Goal: Task Accomplishment & Management: Use online tool/utility

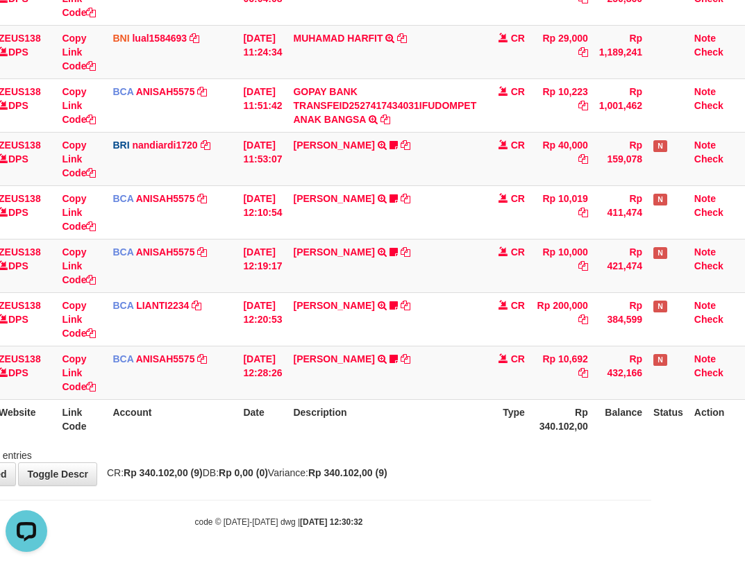
drag, startPoint x: 0, startPoint y: 0, endPoint x: 385, endPoint y: 378, distance: 540.0
drag, startPoint x: 385, startPoint y: 378, endPoint x: 403, endPoint y: 399, distance: 27.6
click at [402, 395] on td "TYAS PRATOMO TRSF E-BANKING CR 0110/FTSCY/WS95051 10692.002025100128740753 TRFD…" at bounding box center [384, 372] width 194 height 53
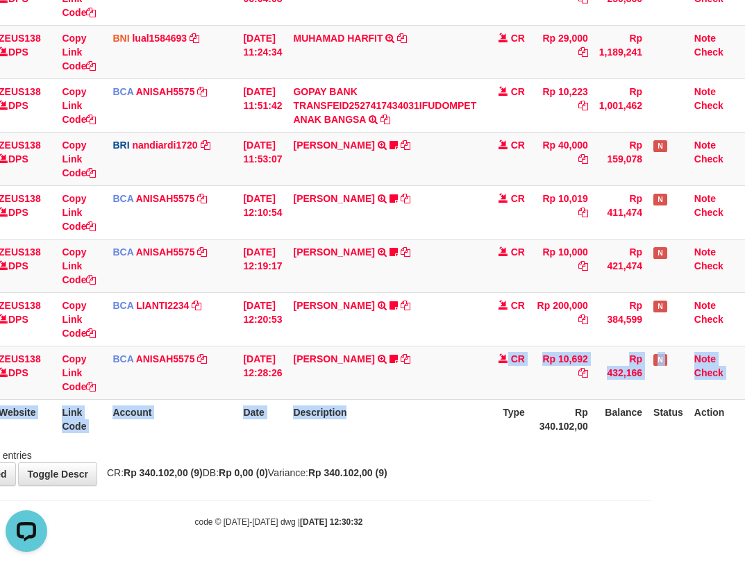
click at [404, 403] on th "Description" at bounding box center [384, 419] width 194 height 40
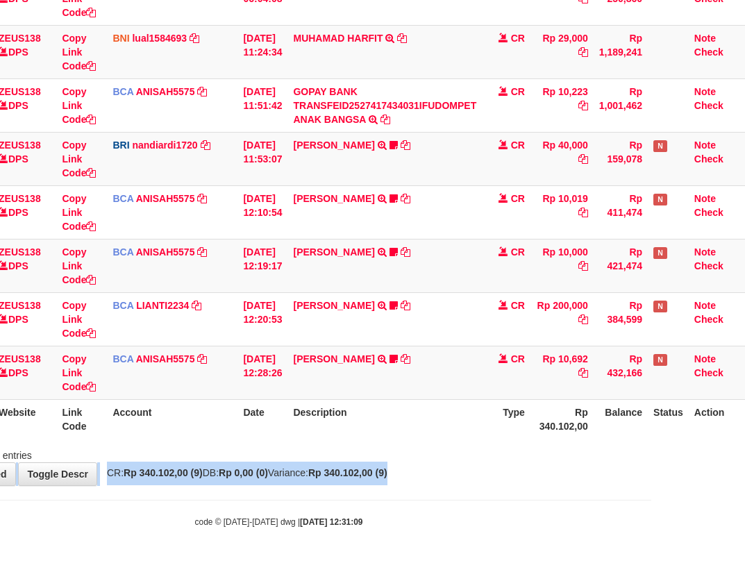
drag, startPoint x: 0, startPoint y: 0, endPoint x: 447, endPoint y: 462, distance: 642.6
click at [443, 472] on div "**********" at bounding box center [278, 133] width 745 height 705
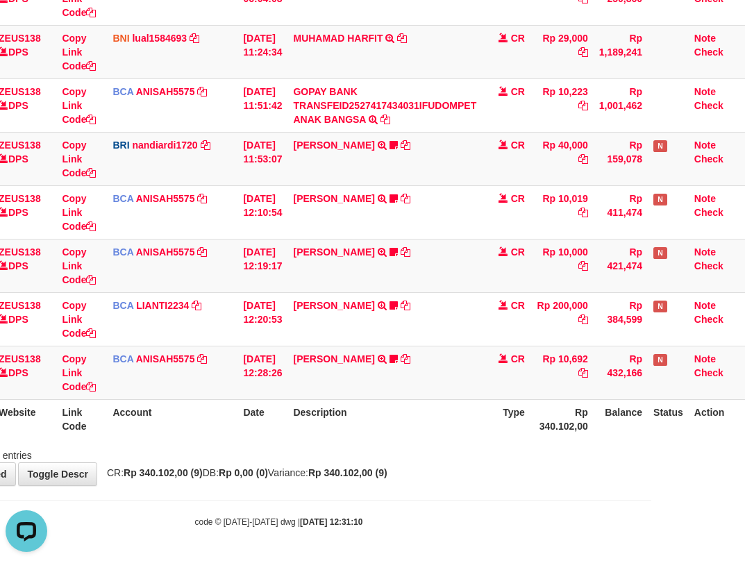
click at [430, 407] on th "Description" at bounding box center [384, 419] width 194 height 40
click at [439, 417] on th "Description" at bounding box center [384, 419] width 194 height 40
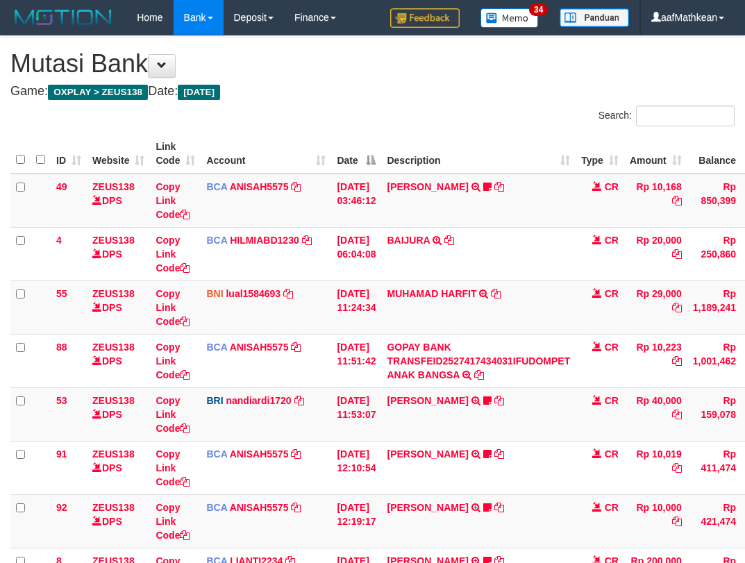
scroll to position [255, 98]
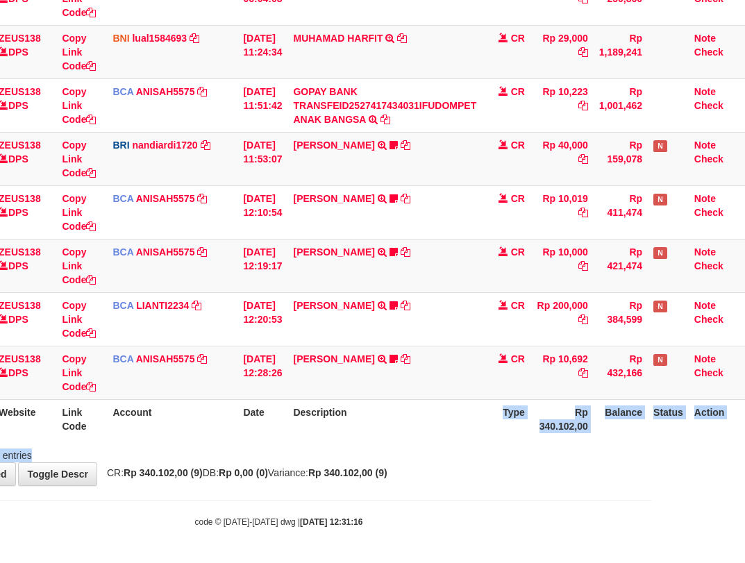
click at [392, 444] on div "Search: ID Website Link Code Account Date Description Type Amount Balance Statu…" at bounding box center [279, 156] width 724 height 612
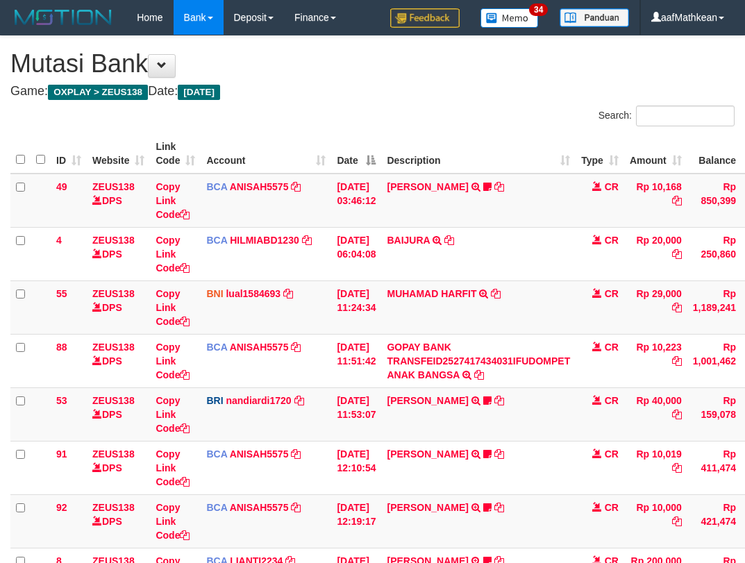
scroll to position [255, 98]
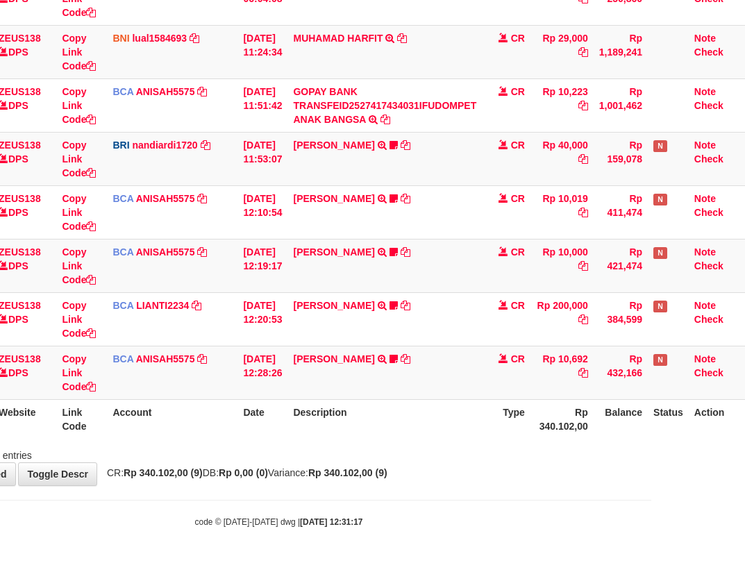
click at [369, 432] on th "Description" at bounding box center [384, 419] width 194 height 40
drag, startPoint x: 366, startPoint y: 435, endPoint x: 346, endPoint y: 435, distance: 20.1
click at [353, 439] on div "ID Website Link Code Account Date Description Type Amount Balance Status Action…" at bounding box center [278, 158] width 745 height 569
drag, startPoint x: 346, startPoint y: 435, endPoint x: 388, endPoint y: 435, distance: 42.3
click at [367, 441] on div "ID Website Link Code Account Date Description Type Amount Balance Status Action…" at bounding box center [278, 158] width 745 height 569
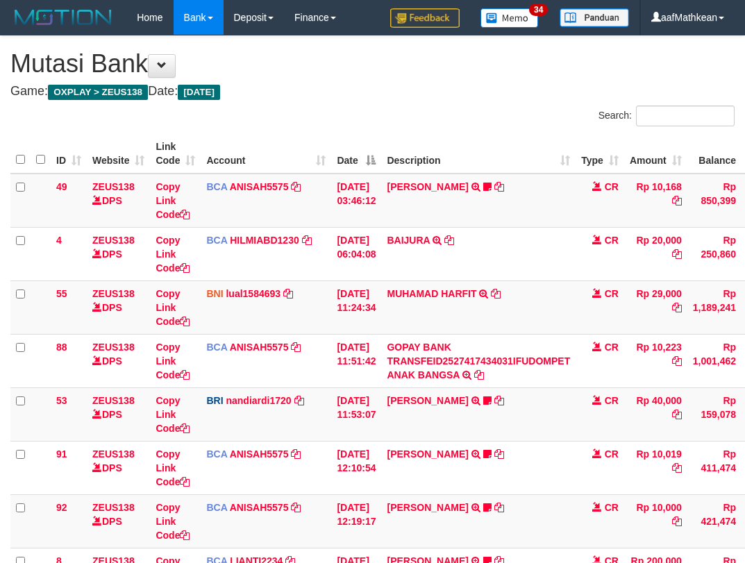
scroll to position [255, 98]
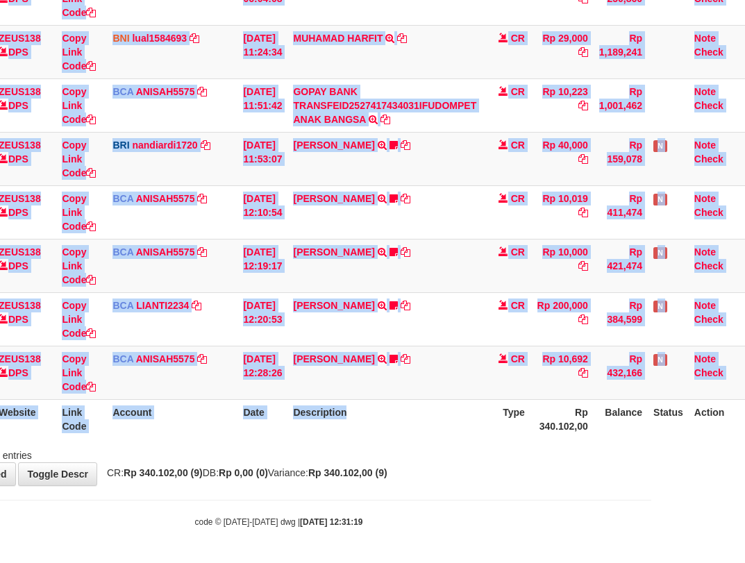
drag, startPoint x: 0, startPoint y: 0, endPoint x: 394, endPoint y: 448, distance: 597.1
click at [382, 452] on div "Search: ID Website Link Code Account Date Description Type Amount Balance Statu…" at bounding box center [279, 156] width 724 height 612
drag, startPoint x: 421, startPoint y: 437, endPoint x: 413, endPoint y: 428, distance: 11.8
click at [418, 437] on th "Description" at bounding box center [384, 419] width 194 height 40
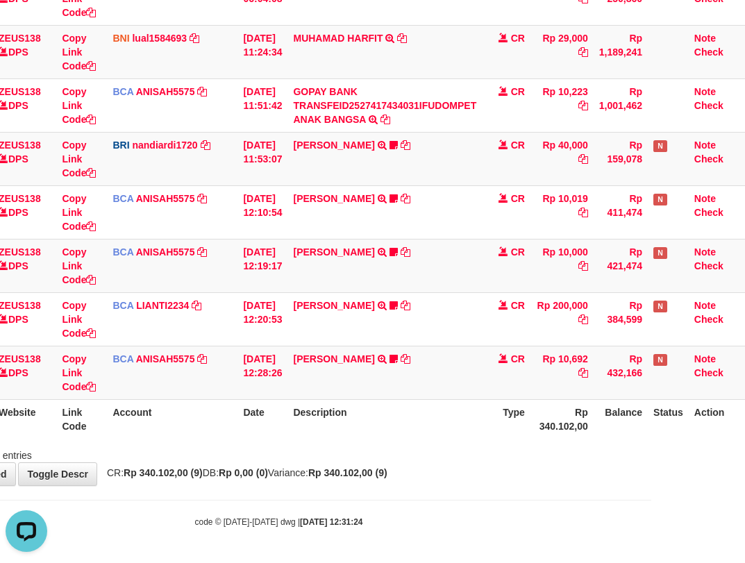
click at [428, 413] on th "Description" at bounding box center [384, 419] width 194 height 40
click at [410, 405] on th "Description" at bounding box center [384, 419] width 194 height 40
click at [417, 416] on th "Description" at bounding box center [384, 419] width 194 height 40
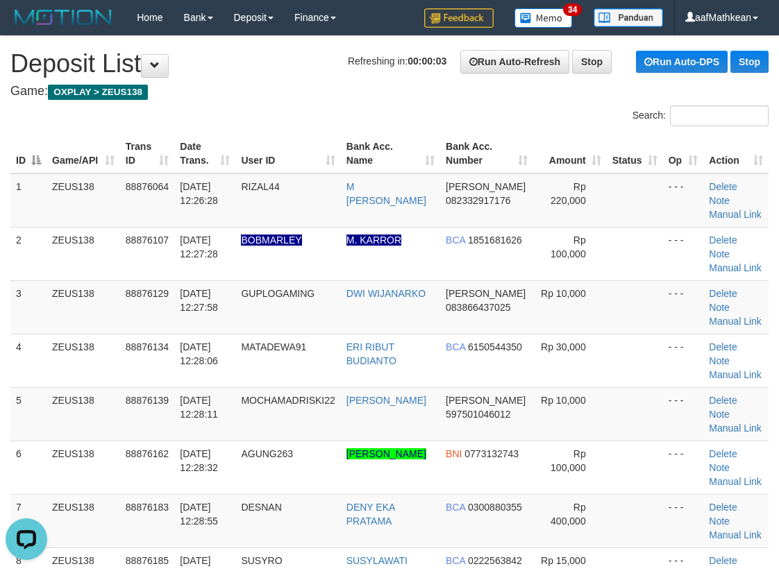
drag, startPoint x: 261, startPoint y: 116, endPoint x: 75, endPoint y: 185, distance: 198.3
click at [228, 138] on div "Search: ID Game/API Trans ID Date Trans. User ID Bank Acc. Name Bank Acc. Numbe…" at bounding box center [389, 546] width 758 height 880
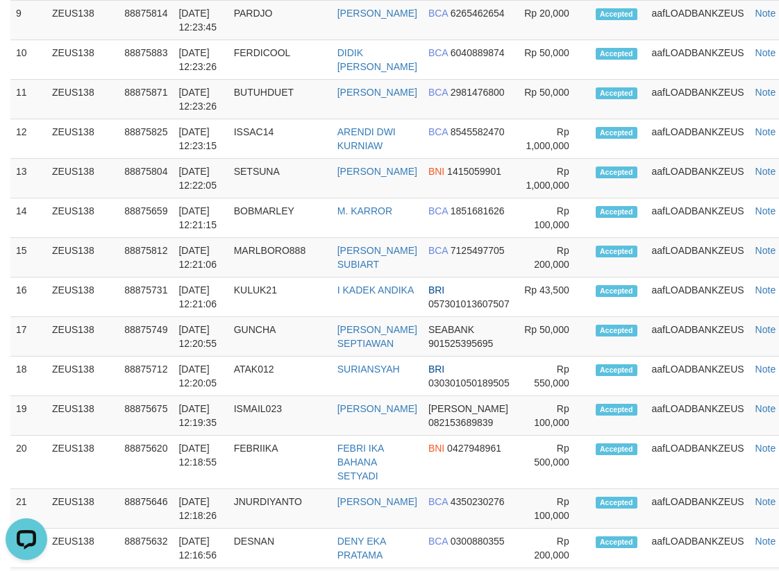
scroll to position [496, 0]
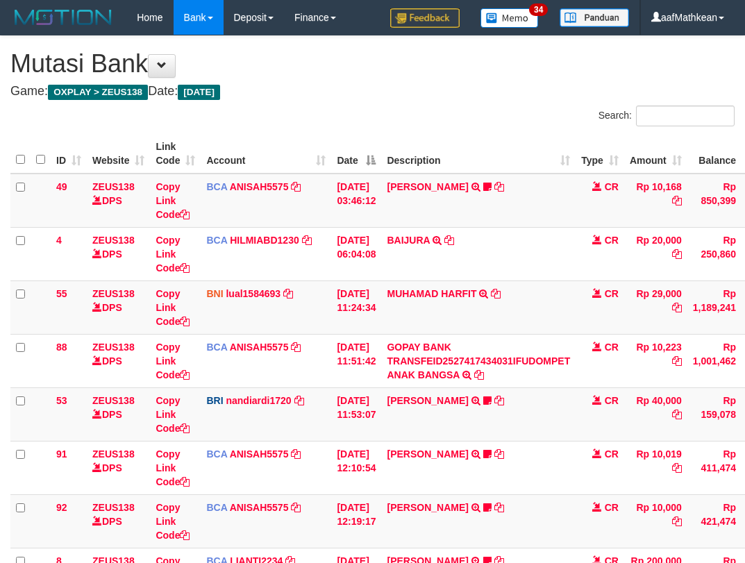
scroll to position [255, 98]
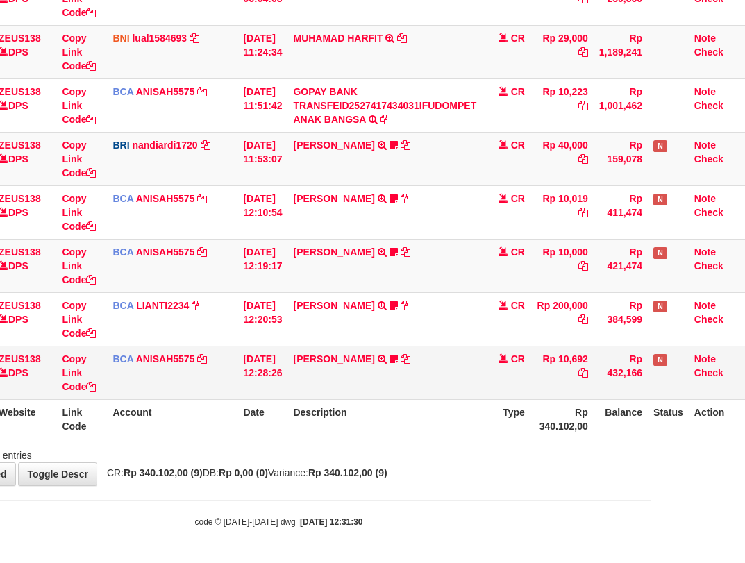
click at [414, 373] on td "TYAS PRATOMO TRSF E-BANKING CR 0110/FTSCY/WS95051 10692.002025100128740753 TRFD…" at bounding box center [384, 372] width 194 height 53
click at [421, 387] on td "TYAS PRATOMO TRSF E-BANKING CR 0110/FTSCY/WS95051 10692.002025100128740753 TRFD…" at bounding box center [384, 372] width 194 height 53
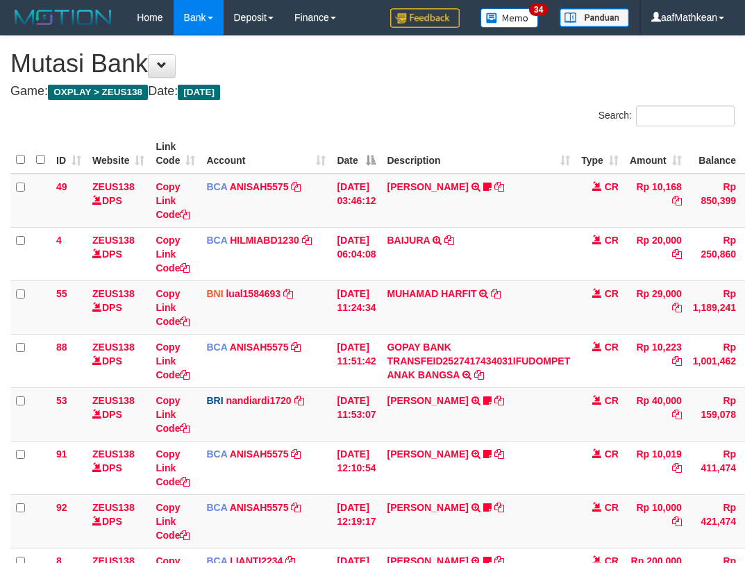
scroll to position [255, 98]
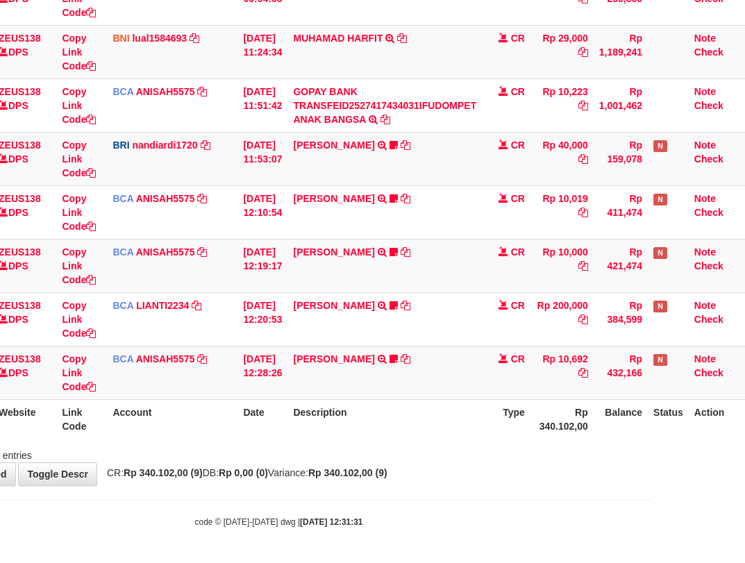
click at [437, 410] on th "Description" at bounding box center [384, 419] width 194 height 40
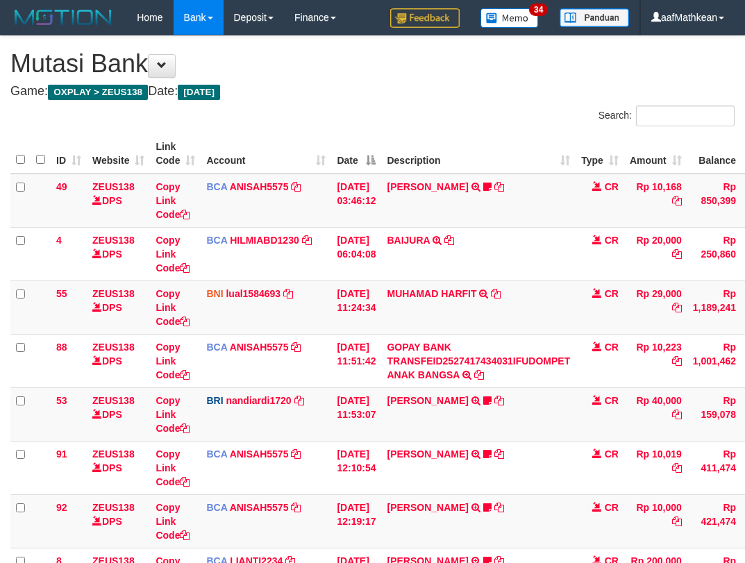
click at [744, 426] on html "Toggle navigation Home Bank Account List Load By Website Group [OXPLAY] ZEUS138…" at bounding box center [372, 409] width 745 height 818
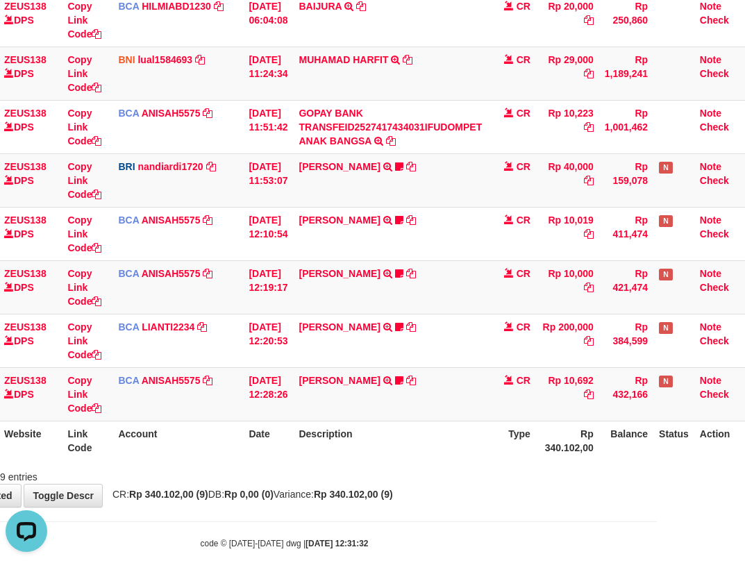
click at [457, 441] on th "Description" at bounding box center [390, 441] width 194 height 40
drag, startPoint x: 480, startPoint y: 472, endPoint x: 490, endPoint y: 462, distance: 13.7
click at [484, 471] on div "Showing 1 to 9 of 9 entries" at bounding box center [284, 473] width 745 height 19
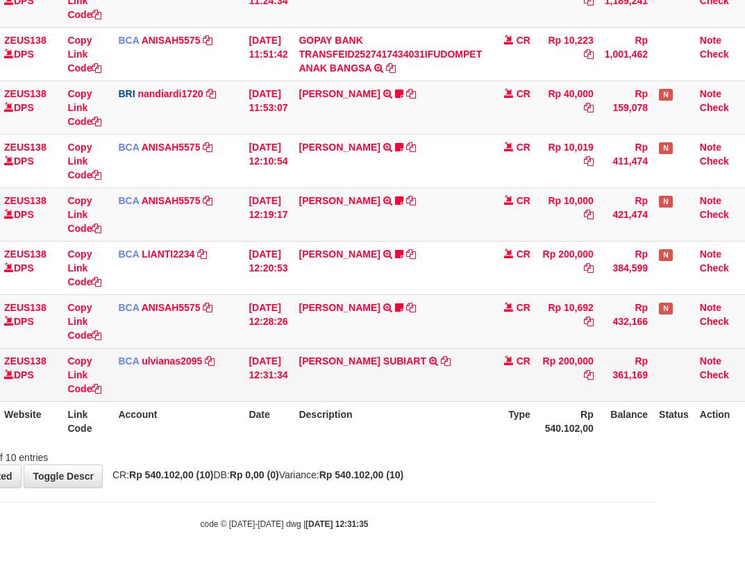
scroll to position [309, 88]
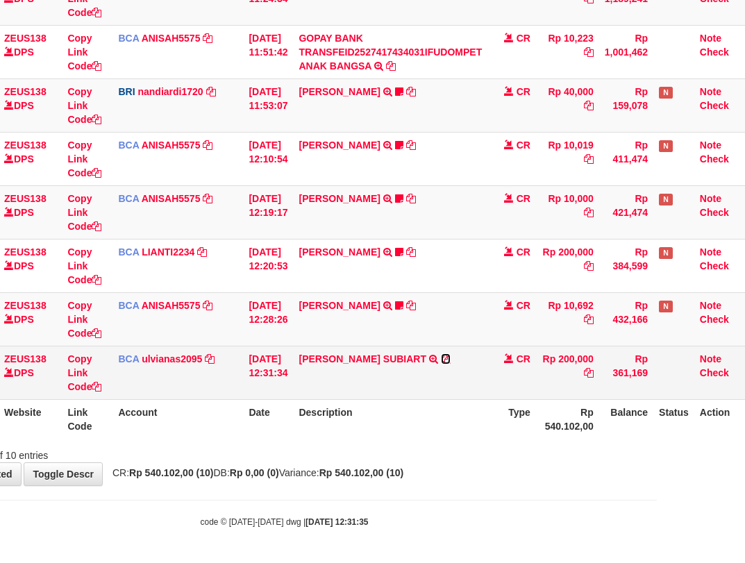
click at [441, 358] on icon at bounding box center [446, 359] width 10 height 10
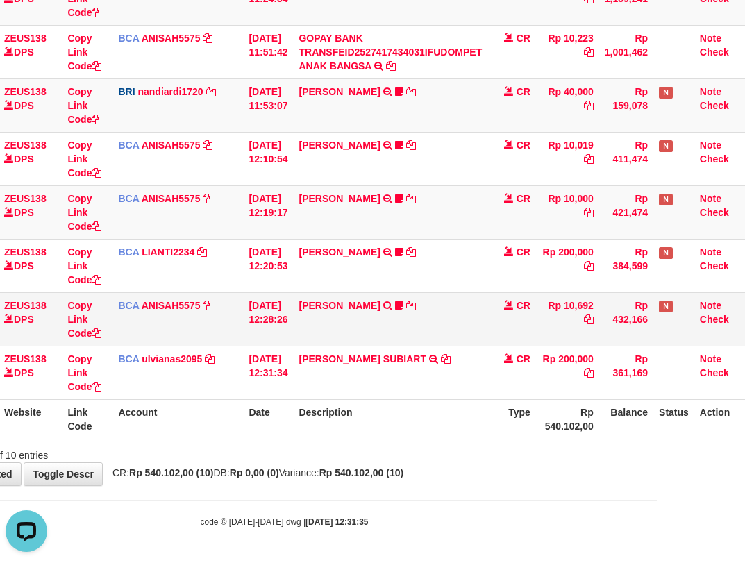
scroll to position [0, 0]
drag, startPoint x: 212, startPoint y: 376, endPoint x: 753, endPoint y: 192, distance: 570.3
click at [530, 293] on tbody "49 ZEUS138 DPS Copy Link Code BCA ANISAH5575 DPS ANISAH mutasi_20251001_3827 | …" at bounding box center [336, 132] width 828 height 535
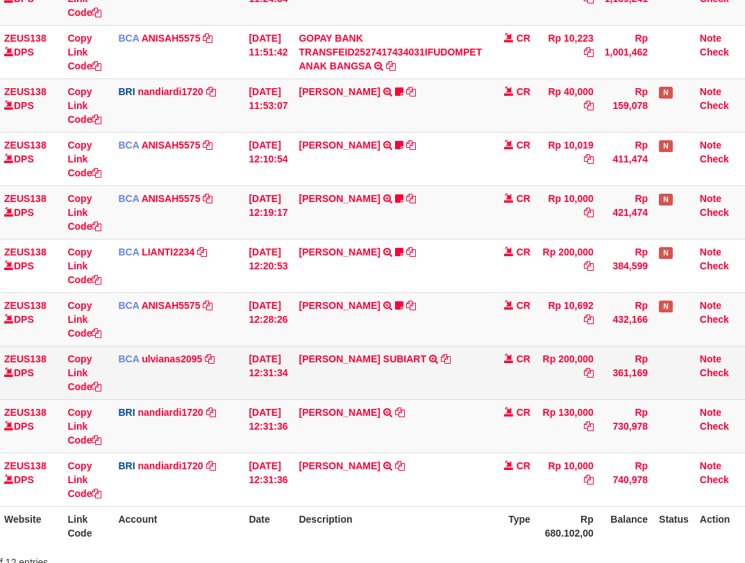
click at [453, 365] on td "[PERSON_NAME] SUBIART TRSF E-BANKING CR 0110/FTSCY/WS95031 200000.00[PERSON_NAM…" at bounding box center [390, 372] width 194 height 53
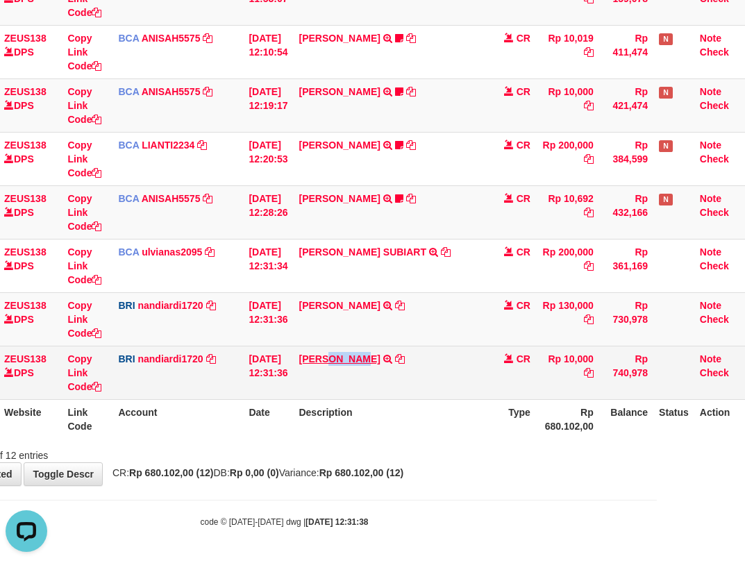
drag, startPoint x: 339, startPoint y: 350, endPoint x: 373, endPoint y: 356, distance: 35.3
click at [373, 356] on td "DANA DWIWIJANARKO TRANSFER NBMB DANA DWIWIJANARKO TO NANDI ARDIANSYAH" at bounding box center [390, 372] width 194 height 53
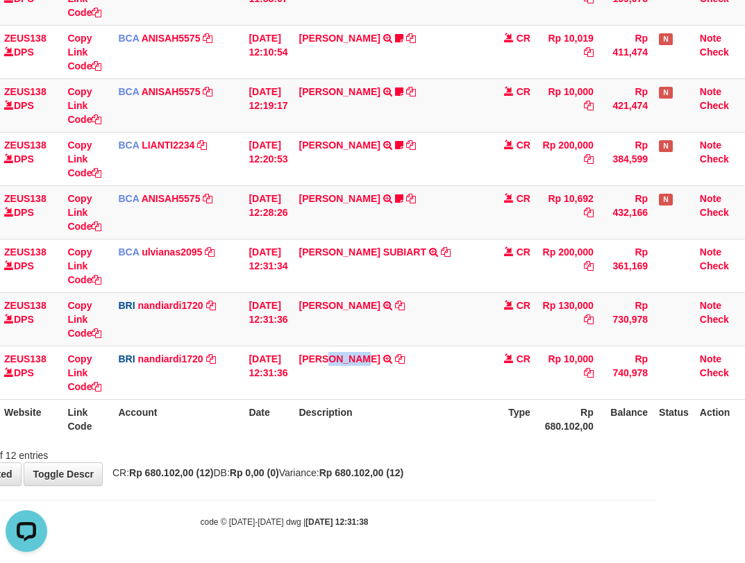
copy link "DWIWIJ"
click at [454, 428] on table "ID Website Link Code Account Date Description Type Amount Balance Status Action…" at bounding box center [336, 78] width 828 height 721
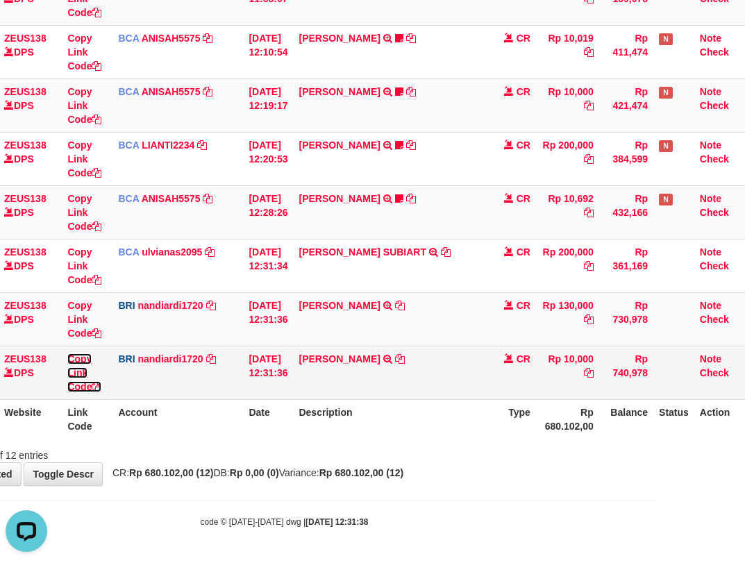
click at [85, 389] on link "Copy Link Code" at bounding box center [84, 372] width 34 height 39
click at [87, 389] on link "Copy Link Code" at bounding box center [84, 372] width 34 height 39
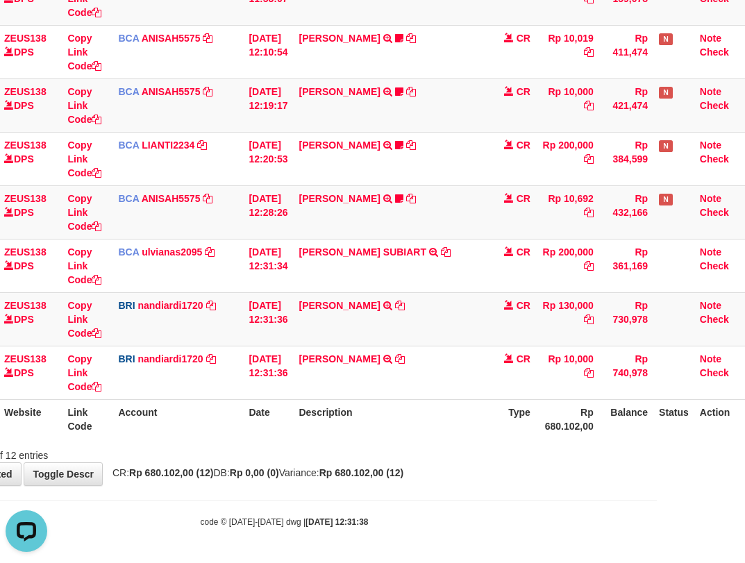
scroll to position [190, 0]
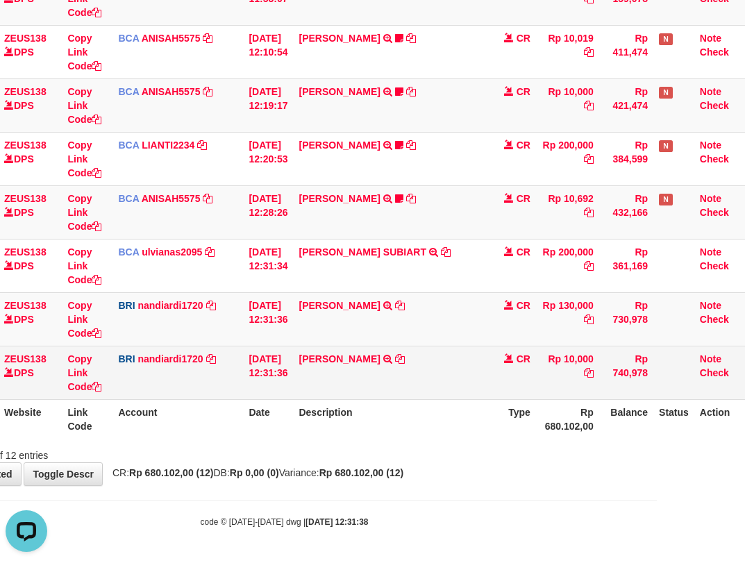
click at [425, 371] on td "DANA DWIWIJANARKO TRANSFER NBMB DANA DWIWIJANARKO TO NANDI ARDIANSYAH" at bounding box center [390, 372] width 194 height 53
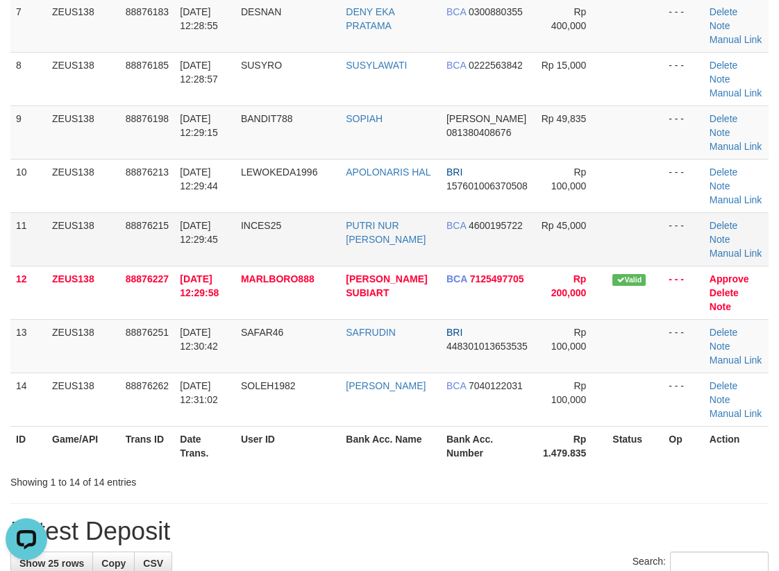
scroll to position [8, 0]
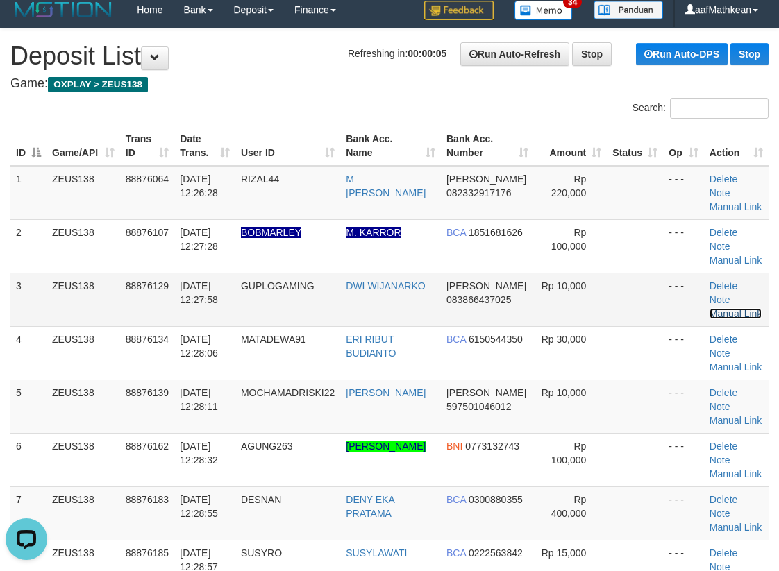
click at [746, 308] on link "Manual Link" at bounding box center [735, 313] width 53 height 11
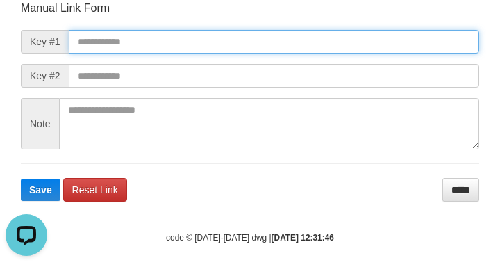
click at [185, 40] on input "text" at bounding box center [274, 42] width 410 height 24
paste input "**********"
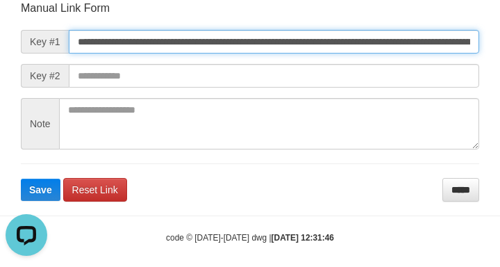
type input "**********"
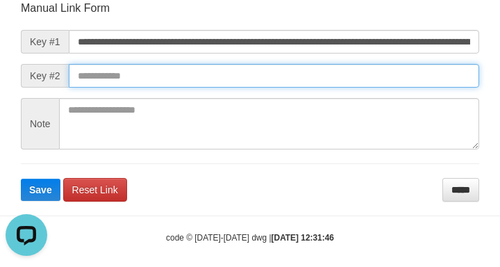
click at [21, 178] on button "Save" at bounding box center [41, 189] width 40 height 22
click at [374, 76] on input "text" at bounding box center [274, 76] width 410 height 24
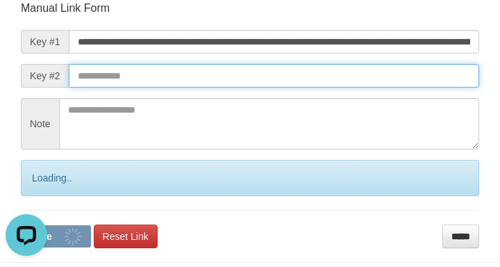
click at [21, 225] on button "Save" at bounding box center [56, 236] width 70 height 22
click at [387, 70] on input "text" at bounding box center [274, 76] width 410 height 24
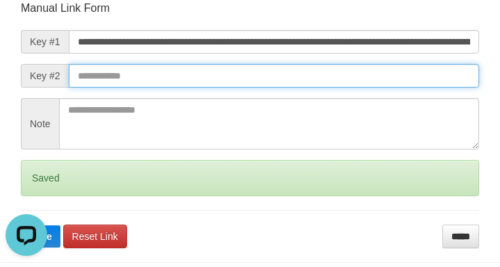
click at [388, 76] on input "text" at bounding box center [274, 76] width 410 height 24
click at [21, 225] on button "Save" at bounding box center [41, 236] width 40 height 22
drag, startPoint x: 395, startPoint y: 74, endPoint x: 415, endPoint y: 85, distance: 22.7
click at [405, 75] on input "text" at bounding box center [274, 76] width 410 height 24
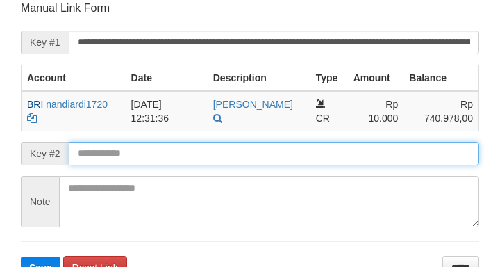
click at [223, 157] on input "text" at bounding box center [274, 154] width 410 height 24
click at [21, 256] on button "Save" at bounding box center [41, 267] width 40 height 22
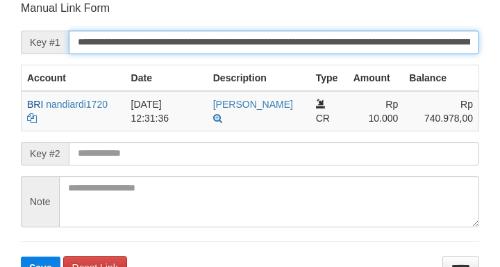
scroll to position [162, 0]
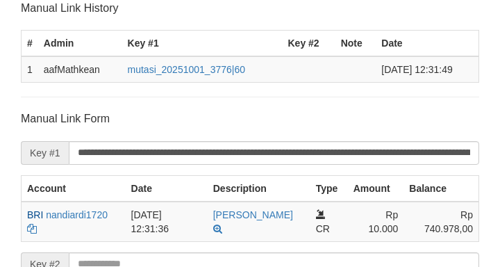
click at [225, 158] on input "**********" at bounding box center [274, 153] width 410 height 24
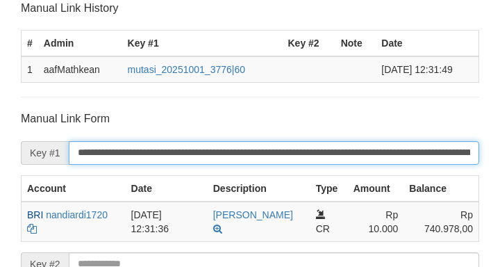
click at [221, 158] on input "**********" at bounding box center [274, 153] width 410 height 24
click at [213, 160] on input "**********" at bounding box center [274, 153] width 410 height 24
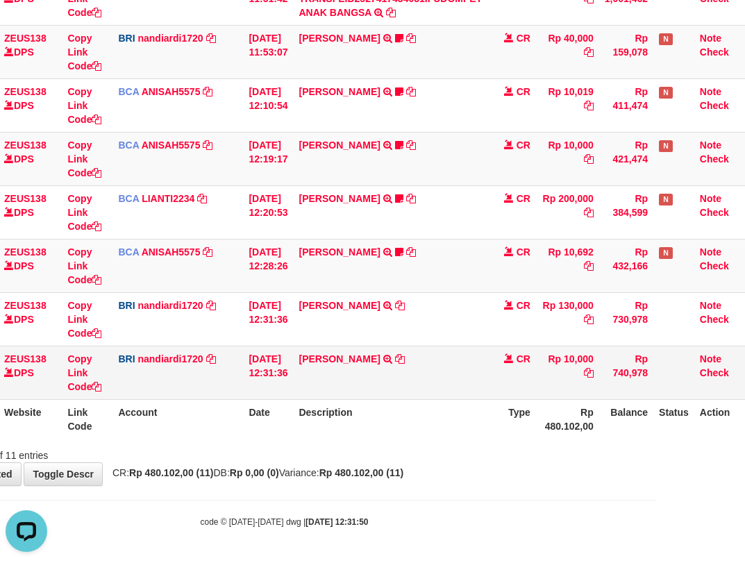
drag, startPoint x: 500, startPoint y: 378, endPoint x: 752, endPoint y: 362, distance: 252.5
click at [563, 378] on tbody "49 ZEUS138 DPS Copy Link Code BCA ANISAH5575 DPS [PERSON_NAME] mutasi_20251001_…" at bounding box center [336, 105] width 828 height 589
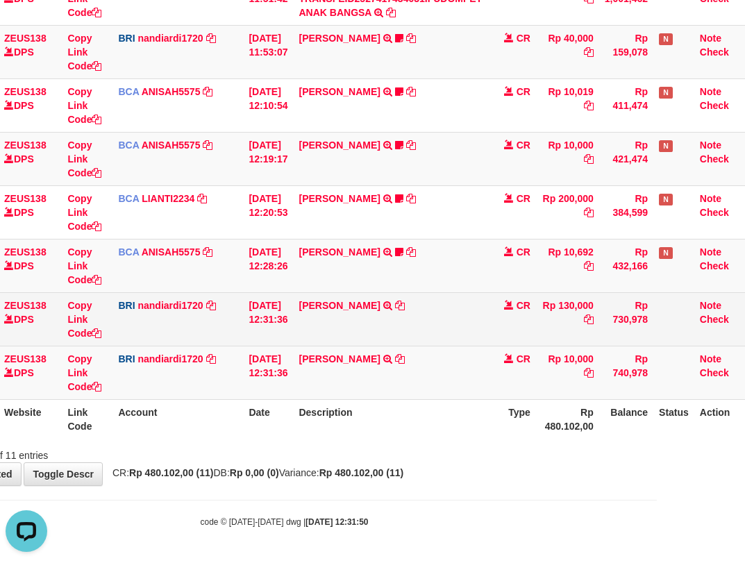
click at [410, 342] on tr "59 ZEUS138 DPS Copy Link Code BRI nandiardi1720 DPS NANDI ARDIANSYAH mutasi_202…" at bounding box center [336, 318] width 828 height 53
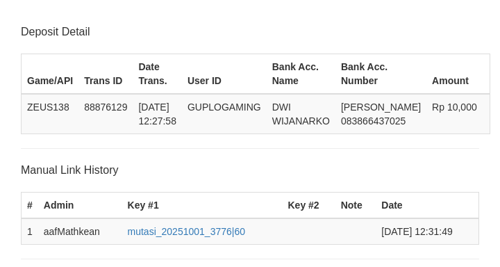
scroll to position [362, 0]
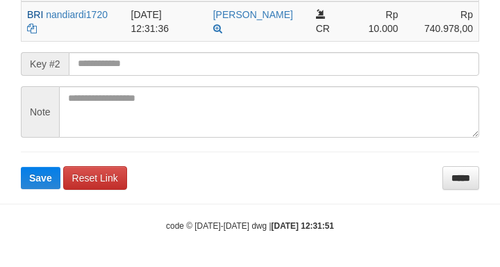
drag, startPoint x: 92, startPoint y: 58, endPoint x: 108, endPoint y: 60, distance: 16.8
click at [94, 58] on div "Key #2" at bounding box center [250, 64] width 458 height 24
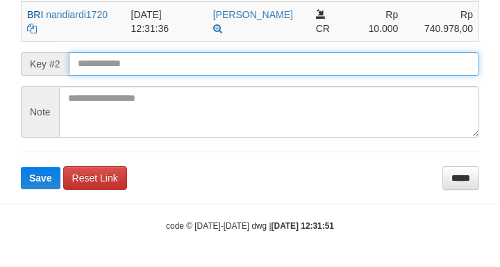
click at [21, 167] on button "Save" at bounding box center [41, 178] width 40 height 22
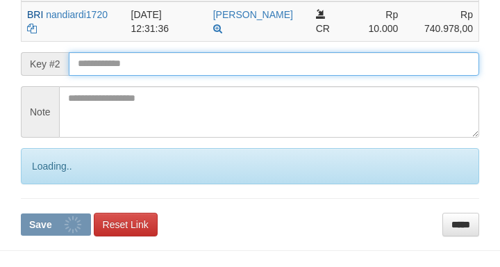
click at [109, 60] on input "text" at bounding box center [274, 64] width 410 height 24
click at [118, 65] on input "text" at bounding box center [274, 64] width 410 height 24
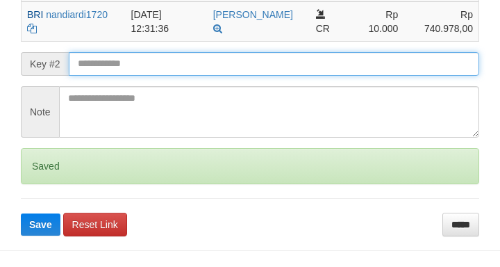
click at [21, 213] on button "Save" at bounding box center [41, 224] width 40 height 22
click at [156, 62] on input "text" at bounding box center [274, 64] width 410 height 24
drag, startPoint x: 165, startPoint y: 61, endPoint x: 8, endPoint y: 81, distance: 158.2
click at [155, 62] on input "text" at bounding box center [274, 64] width 410 height 24
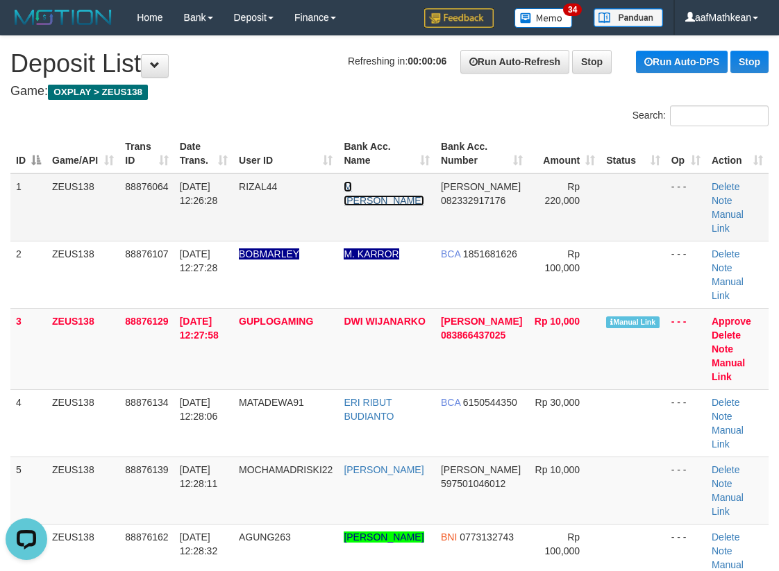
click at [388, 186] on link "M [PERSON_NAME]" at bounding box center [384, 193] width 80 height 25
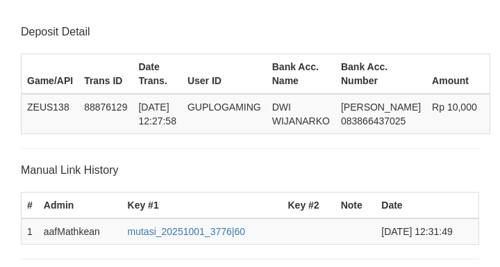
scroll to position [362, 0]
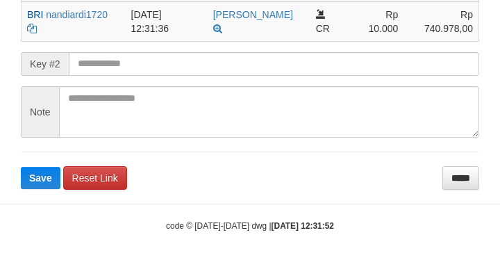
click at [174, 64] on input "text" at bounding box center [274, 64] width 410 height 24
click at [21, 167] on button "Save" at bounding box center [41, 178] width 40 height 22
drag, startPoint x: 187, startPoint y: 61, endPoint x: 194, endPoint y: 62, distance: 7.1
click at [194, 65] on input "text" at bounding box center [274, 64] width 410 height 24
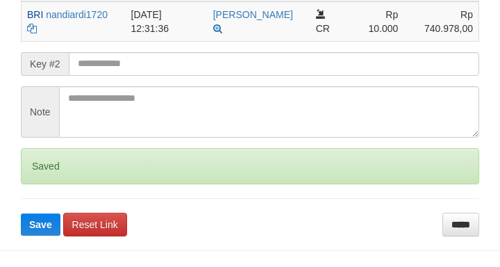
click at [21, 213] on button "Save" at bounding box center [41, 224] width 40 height 22
click at [196, 60] on input "text" at bounding box center [274, 64] width 410 height 24
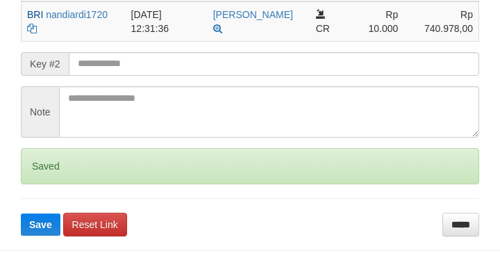
click at [187, 64] on input "text" at bounding box center [274, 64] width 410 height 24
click at [21, 213] on button "Save" at bounding box center [41, 224] width 40 height 22
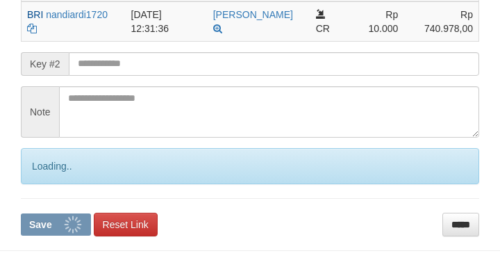
drag, startPoint x: 190, startPoint y: 59, endPoint x: 183, endPoint y: 61, distance: 7.2
click at [194, 67] on input "text" at bounding box center [274, 64] width 410 height 24
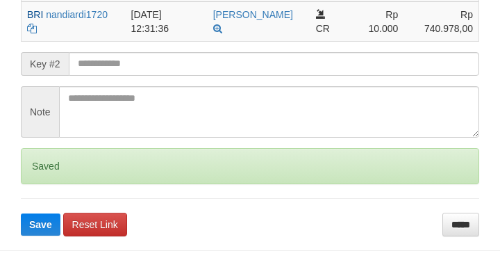
click at [21, 213] on button "Save" at bounding box center [41, 224] width 40 height 22
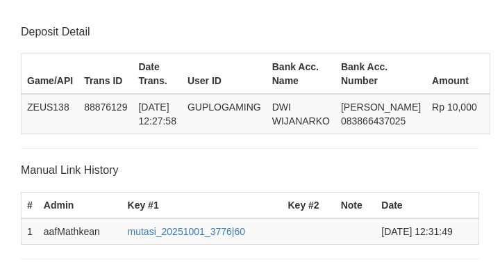
scroll to position [362, 0]
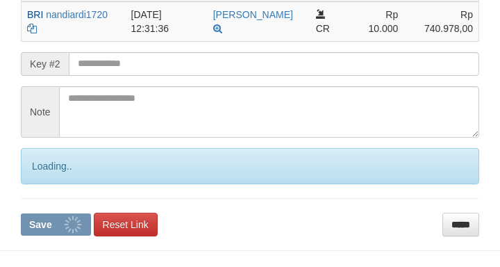
click at [150, 61] on input "text" at bounding box center [274, 64] width 410 height 24
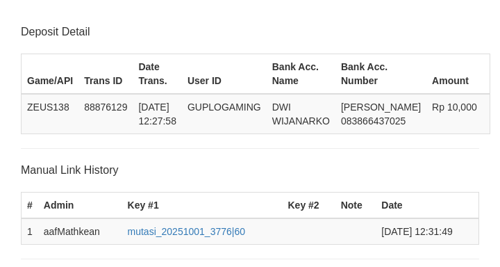
scroll to position [362, 0]
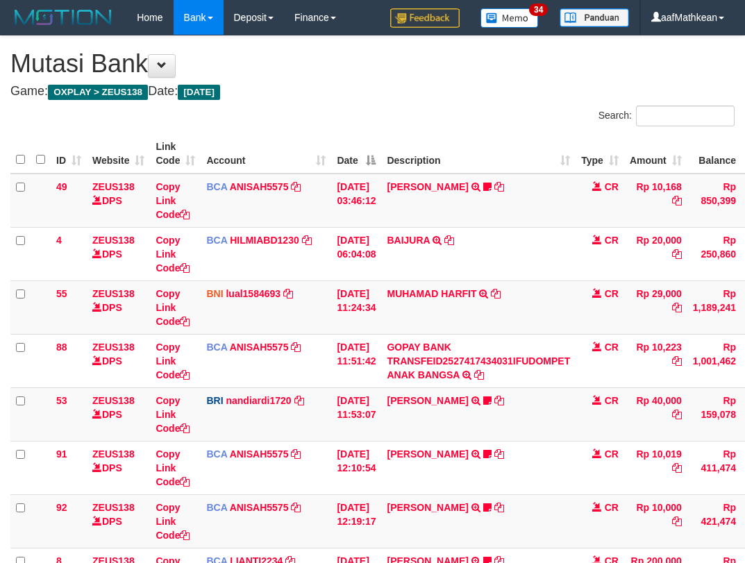
scroll to position [309, 88]
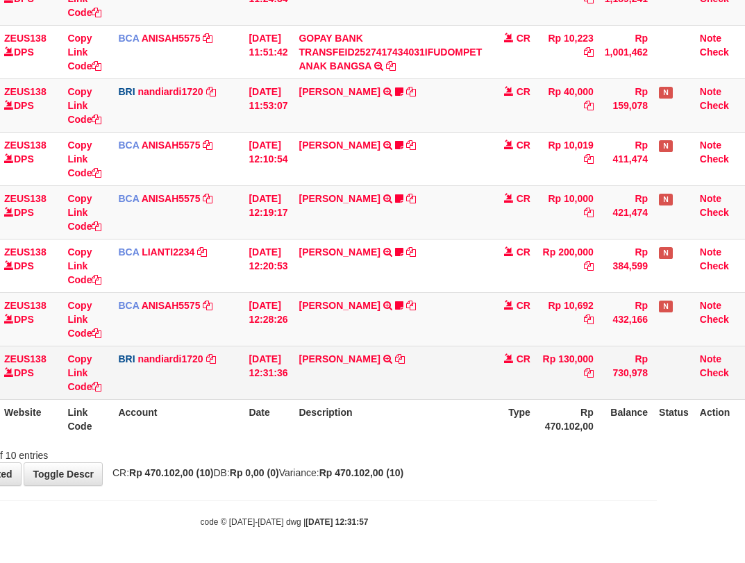
drag, startPoint x: 350, startPoint y: 339, endPoint x: 478, endPoint y: 346, distance: 128.0
click at [350, 353] on tbody "49 ZEUS138 DPS Copy Link Code BCA ANISAH5575 DPS ANISAH mutasi_20251001_3827 | …" at bounding box center [336, 132] width 828 height 535
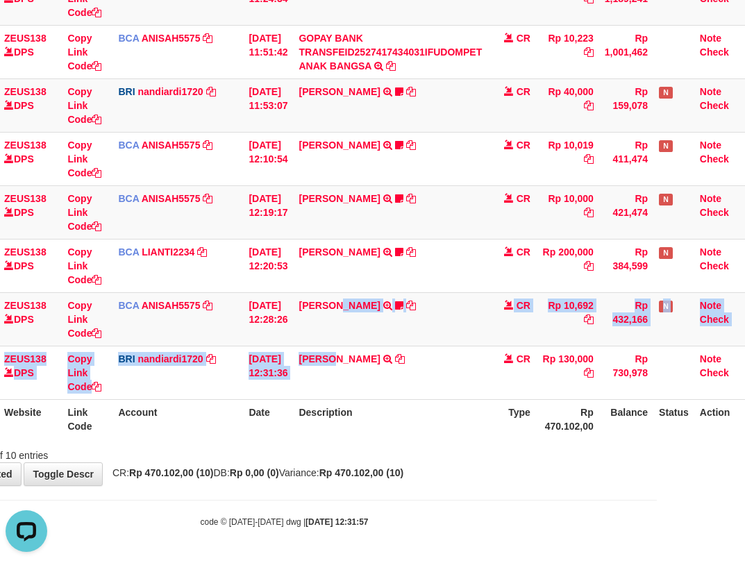
scroll to position [0, 0]
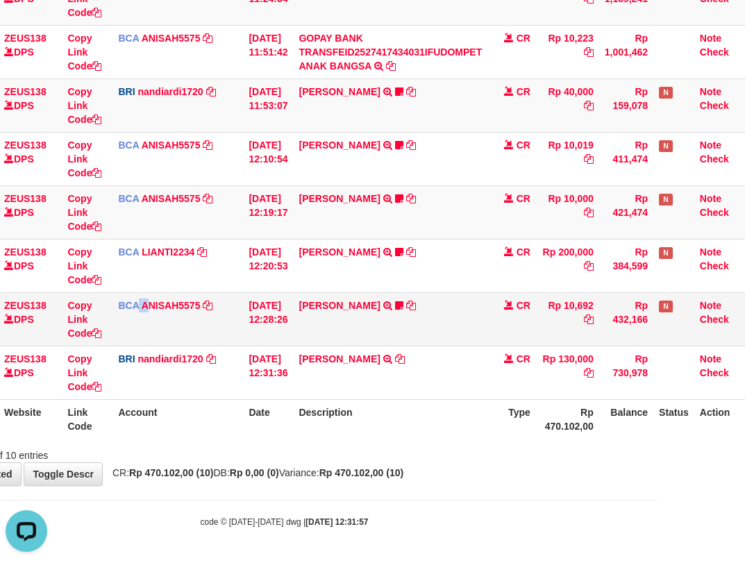
click at [194, 324] on td "BCA ANISAH5575 DPS ANISAH mutasi_20251001_3827 | 93 mutasi_20251001_3827 | 93" at bounding box center [177, 318] width 131 height 53
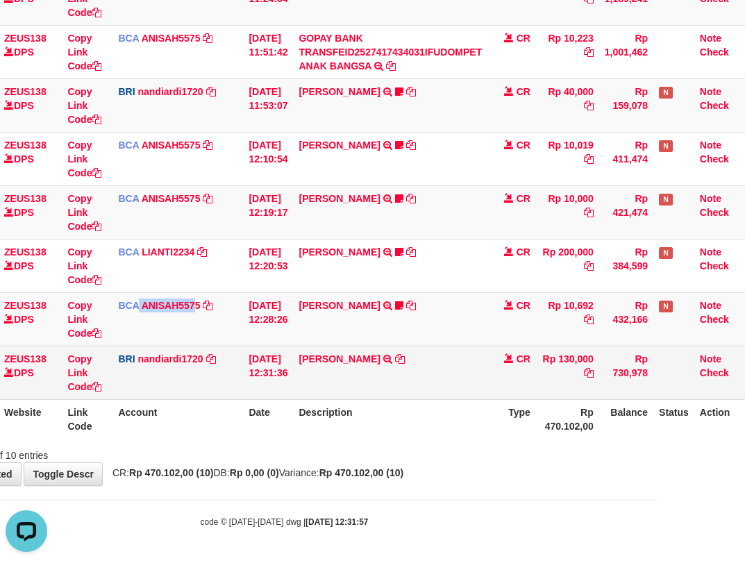
drag, startPoint x: 375, startPoint y: 346, endPoint x: 374, endPoint y: 355, distance: 9.1
click at [375, 350] on tbody "49 ZEUS138 DPS Copy Link Code BCA ANISAH5575 DPS ANISAH mutasi_20251001_3827 | …" at bounding box center [336, 132] width 828 height 535
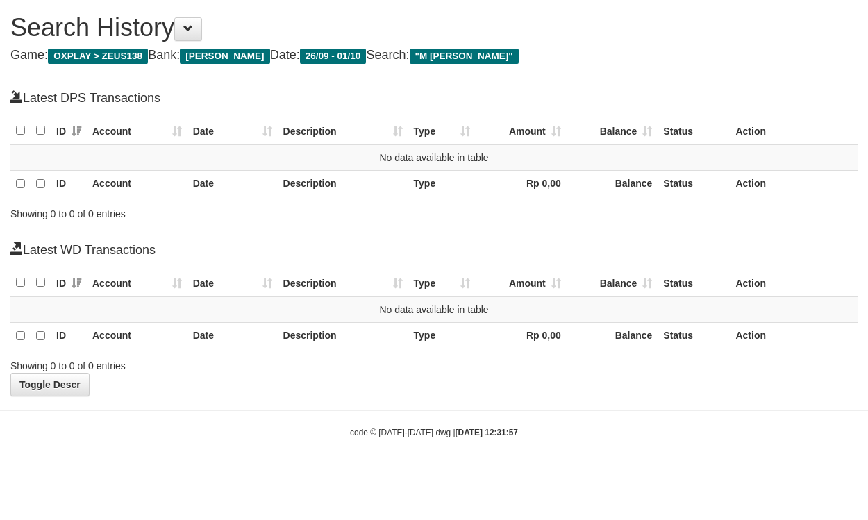
click at [49, 6] on div "**********" at bounding box center [434, 198] width 868 height 396
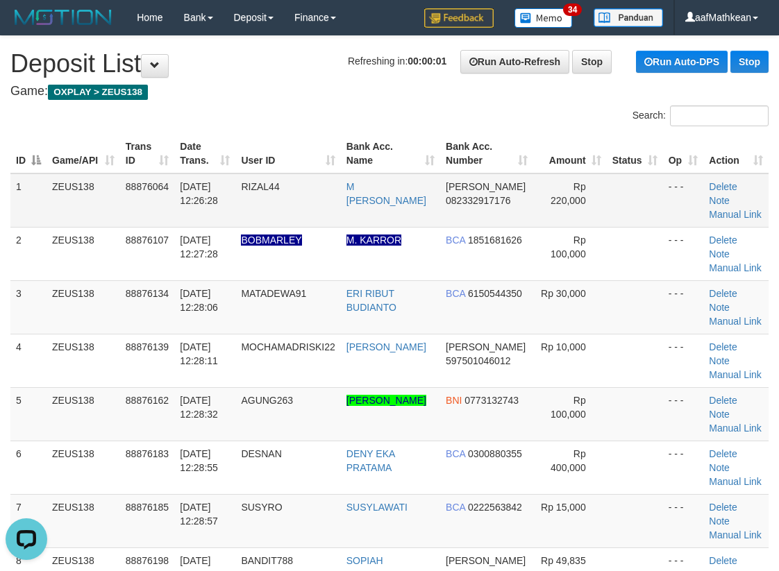
drag, startPoint x: 199, startPoint y: 155, endPoint x: 126, endPoint y: 194, distance: 82.6
click at [190, 175] on table "ID Game/API Trans ID Date Trans. User ID Bank Acc. Name Bank Acc. Number Amount…" at bounding box center [389, 521] width 758 height 774
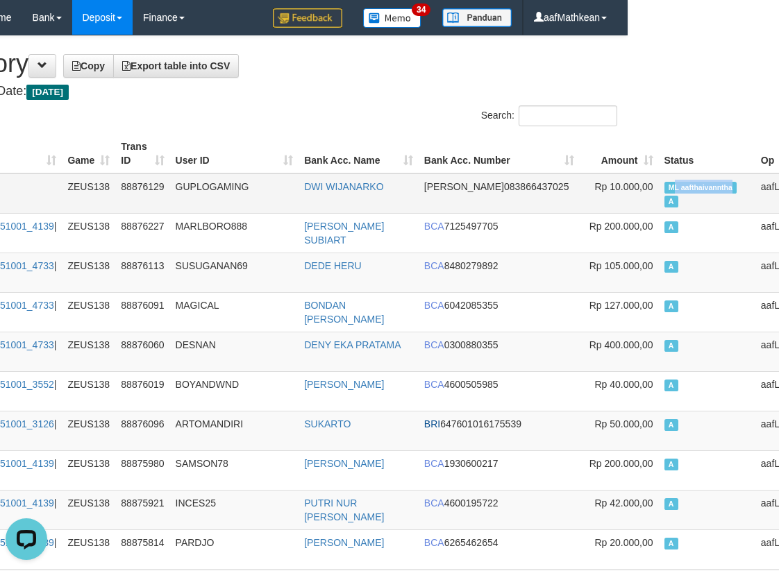
drag, startPoint x: 604, startPoint y: 180, endPoint x: 668, endPoint y: 186, distance: 64.2
click at [668, 186] on td "ML aafthaivanntha A" at bounding box center [707, 194] width 96 height 40
copy span "L aafthaivanntha"
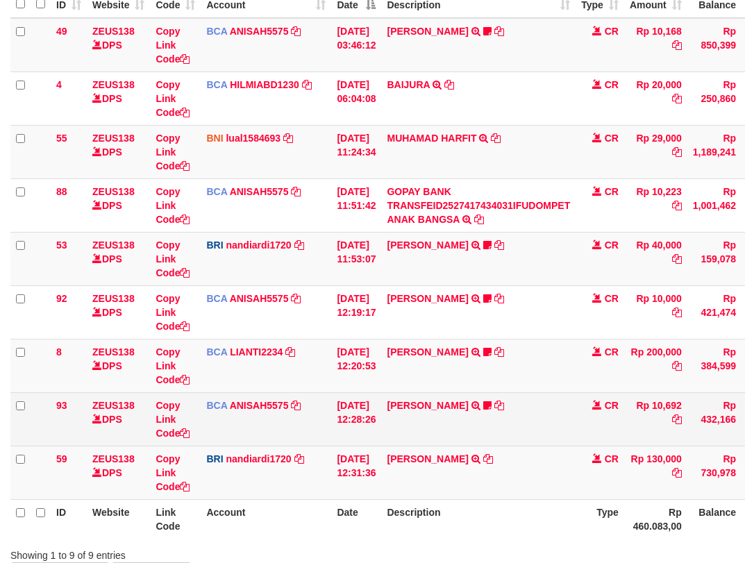
scroll to position [255, 0]
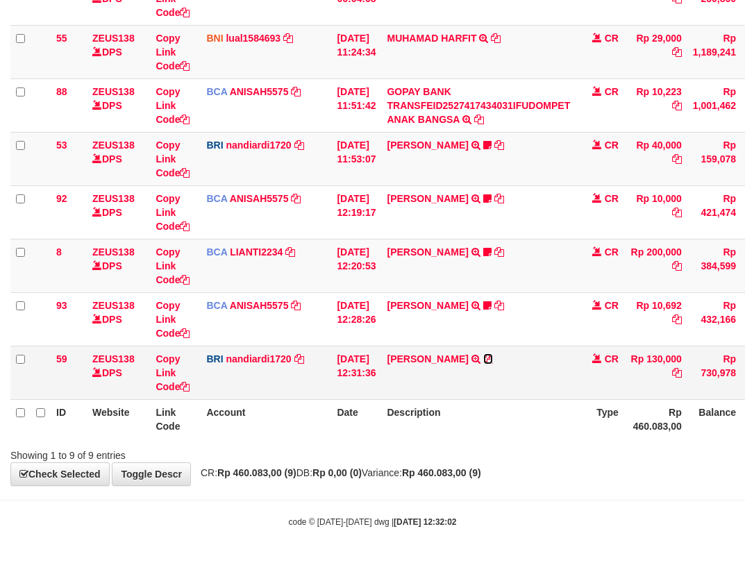
click at [483, 360] on icon at bounding box center [488, 359] width 10 height 10
click at [254, 353] on td "BRI nandiardi1720 DPS NANDI ARDIANSYAH mutasi_20251001_3776 | 59 mutasi_2025100…" at bounding box center [266, 372] width 131 height 53
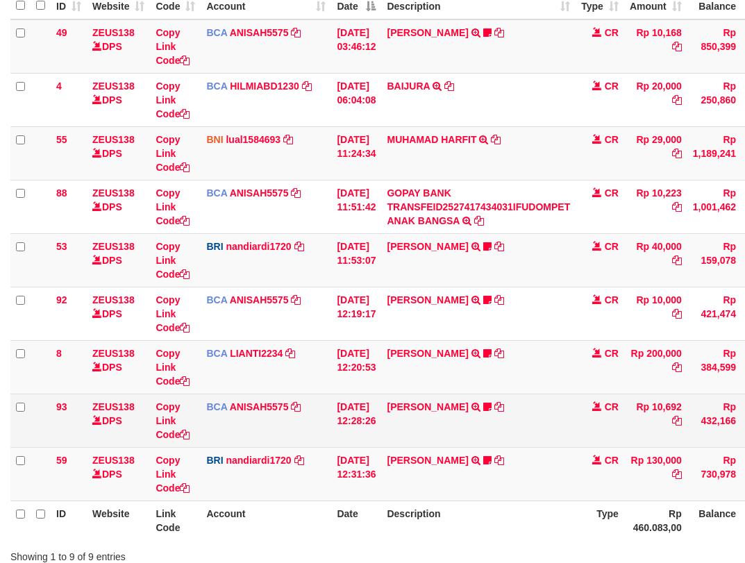
scroll to position [255, 0]
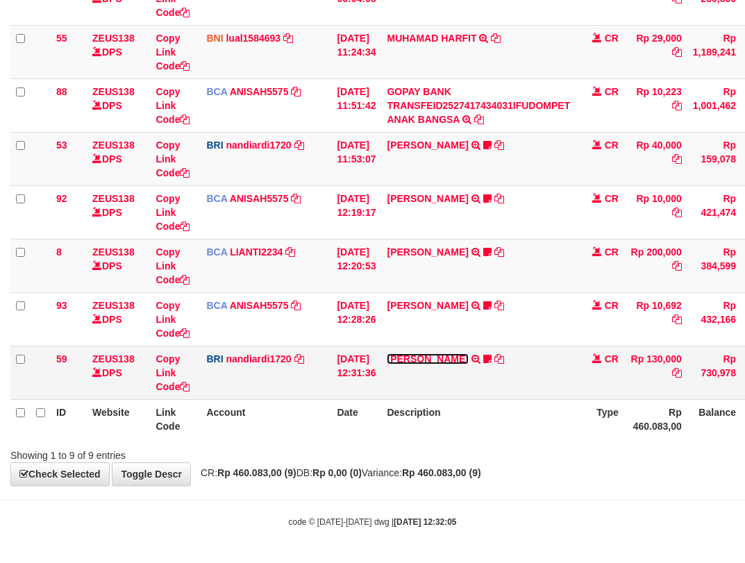
click at [426, 359] on link "[PERSON_NAME]" at bounding box center [427, 358] width 81 height 11
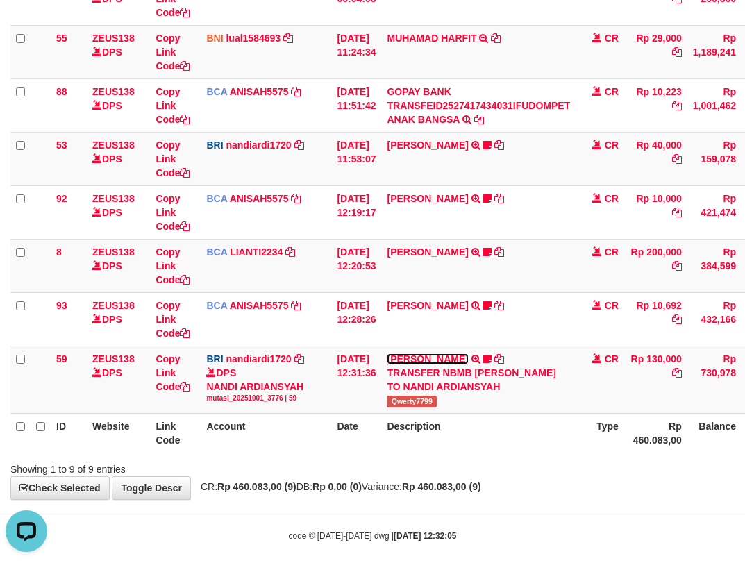
scroll to position [0, 0]
drag, startPoint x: 403, startPoint y: 406, endPoint x: 750, endPoint y: 268, distance: 372.9
click at [464, 405] on td "MANSUR TRANSFER NBMB MANSUR TO NANDI ARDIANSYAH Qwerty7799" at bounding box center [478, 379] width 194 height 67
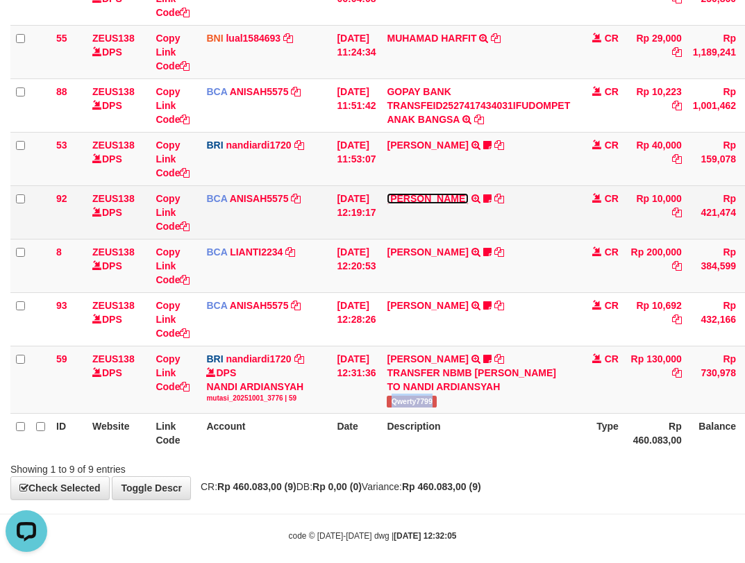
click at [430, 203] on link "TYAS PRATOMO" at bounding box center [427, 198] width 81 height 11
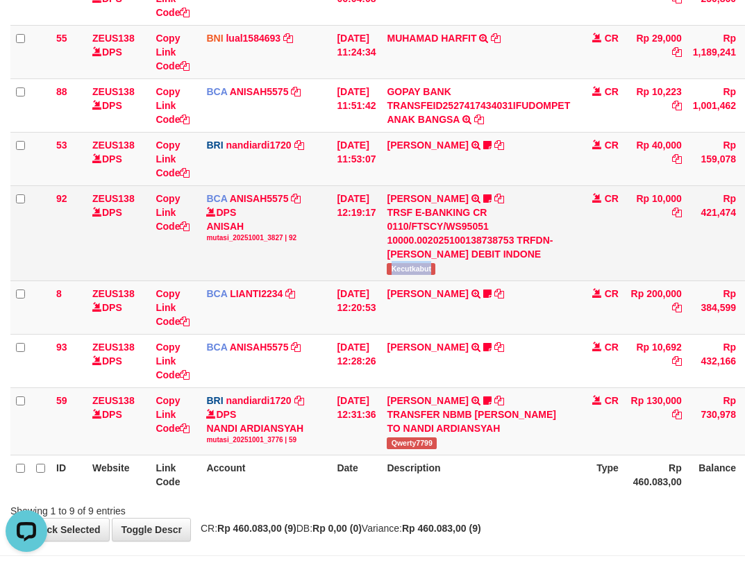
drag, startPoint x: 448, startPoint y: 277, endPoint x: 747, endPoint y: 206, distance: 307.5
click at [455, 275] on td "TYAS PRATOMO TRSF E-BANKING CR 0110/FTSCY/WS95051 10000.002025100138738753 TRFD…" at bounding box center [478, 232] width 194 height 95
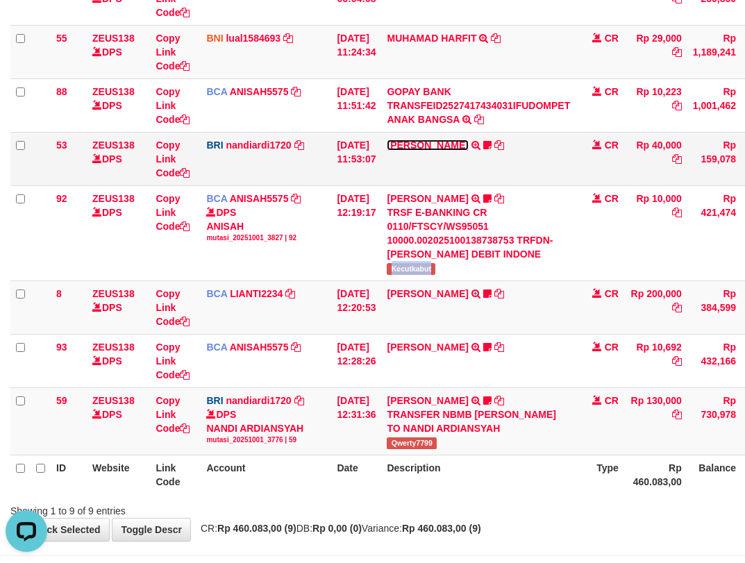
click at [426, 142] on link "[PERSON_NAME]" at bounding box center [427, 145] width 81 height 11
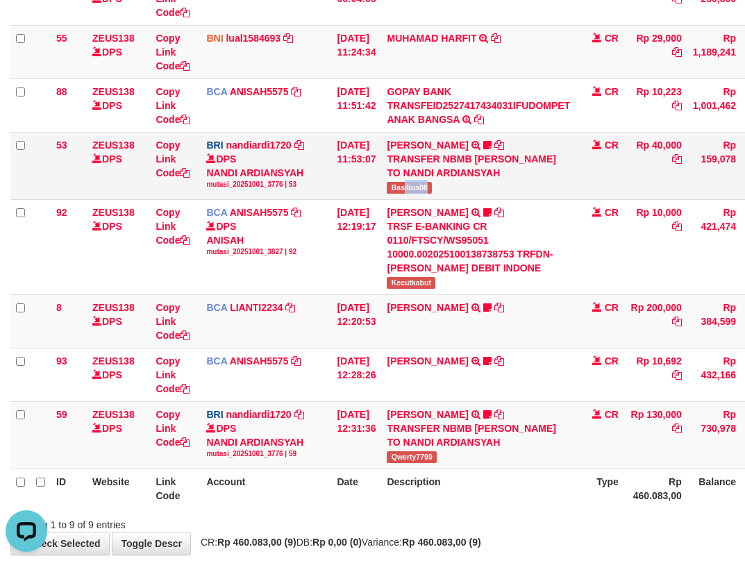
drag, startPoint x: 414, startPoint y: 192, endPoint x: 491, endPoint y: 192, distance: 76.4
click at [491, 192] on td "BASILIUS CHARL TRANSFER NBMB BASILIUS CHARL TO NANDI ARDIANSYAH Basilius08" at bounding box center [478, 165] width 194 height 67
click at [411, 183] on span "Basilius08" at bounding box center [409, 188] width 45 height 12
copy span "Basilius08"
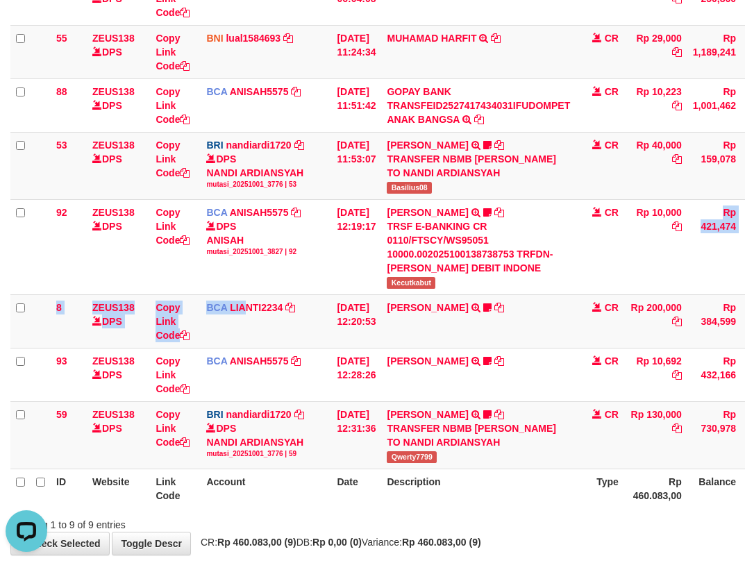
drag, startPoint x: 294, startPoint y: 347, endPoint x: 780, endPoint y: 210, distance: 504.1
click at [744, 210] on html "Toggle navigation Home Bank Account List Load By Website Group [OXPLAY] ZEUS138…" at bounding box center [372, 189] width 745 height 888
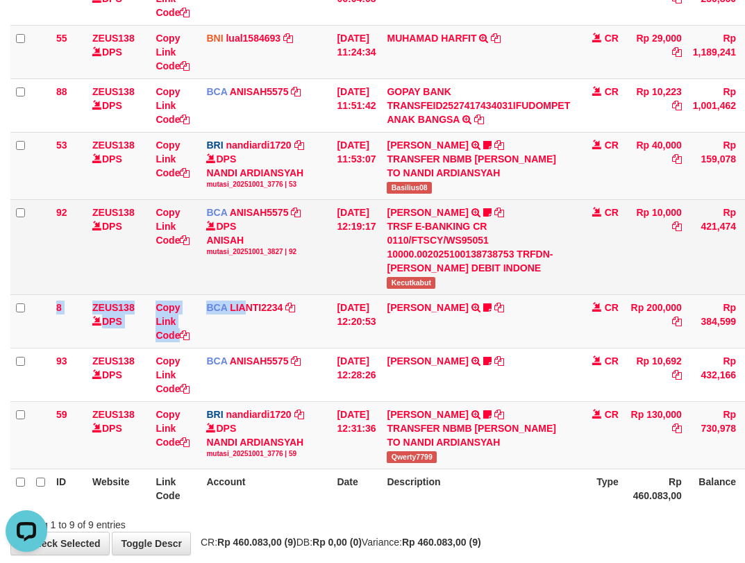
click at [353, 288] on td "01/10/2025 12:19:17" at bounding box center [356, 246] width 50 height 95
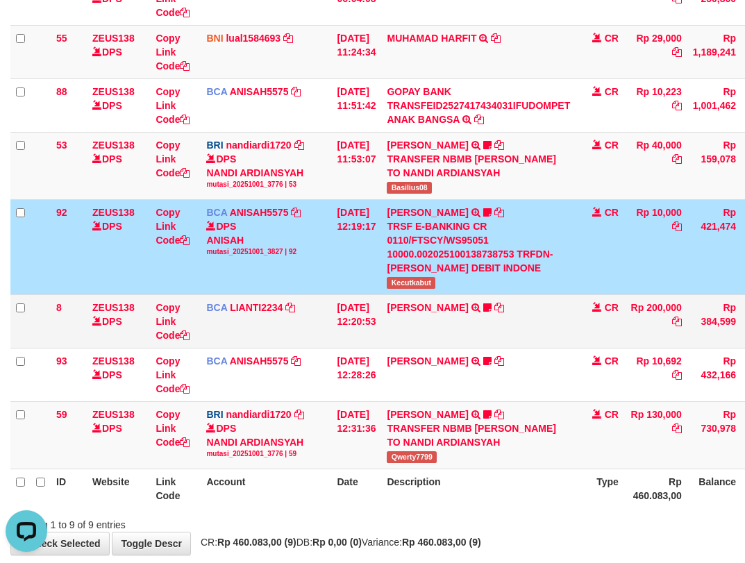
click at [381, 300] on td "[DATE] 12:20:53" at bounding box center [356, 320] width 50 height 53
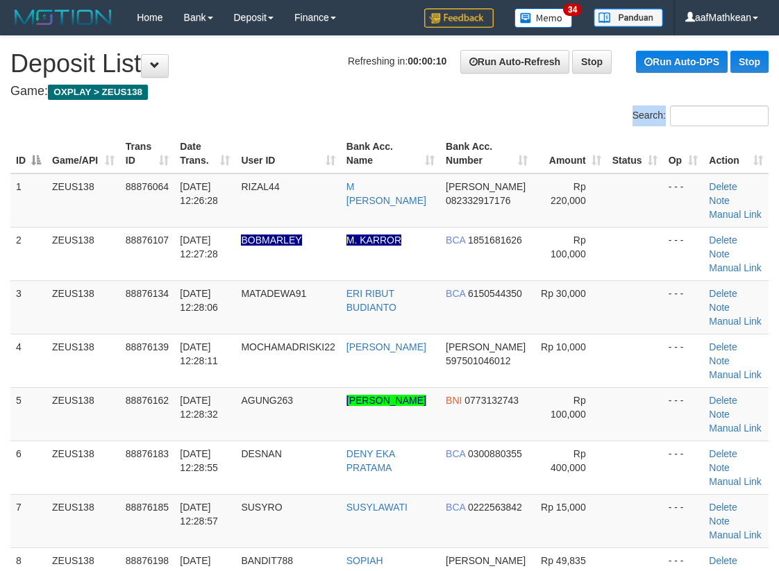
click at [174, 134] on div "ID Game/API Trans ID Date Trans. User ID Bank Acc. Name Bank Acc. Number Amount…" at bounding box center [389, 521] width 779 height 782
drag, startPoint x: 123, startPoint y: 133, endPoint x: 130, endPoint y: 189, distance: 56.0
click at [245, 159] on tr "ID Game/API Trans ID Date Trans. User ID Bank Acc. Name Bank Acc. Number Amount…" at bounding box center [389, 154] width 758 height 40
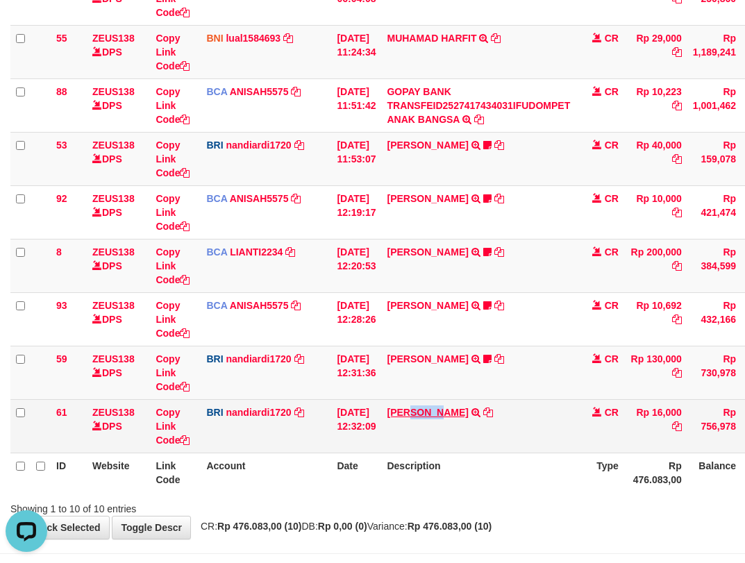
drag, startPoint x: 422, startPoint y: 405, endPoint x: 752, endPoint y: 185, distance: 396.4
click at [460, 410] on td "[PERSON_NAME] TRANSFER NBMB [PERSON_NAME] MOCHAMADRISK TO NANDI ARDIANSYAH" at bounding box center [478, 425] width 194 height 53
click at [215, 429] on tr "61 ZEUS138 DPS Copy Link Code BRI nandiardi1720 DPS NANDI ARDIANSYAH mutasi_202…" at bounding box center [424, 425] width 828 height 53
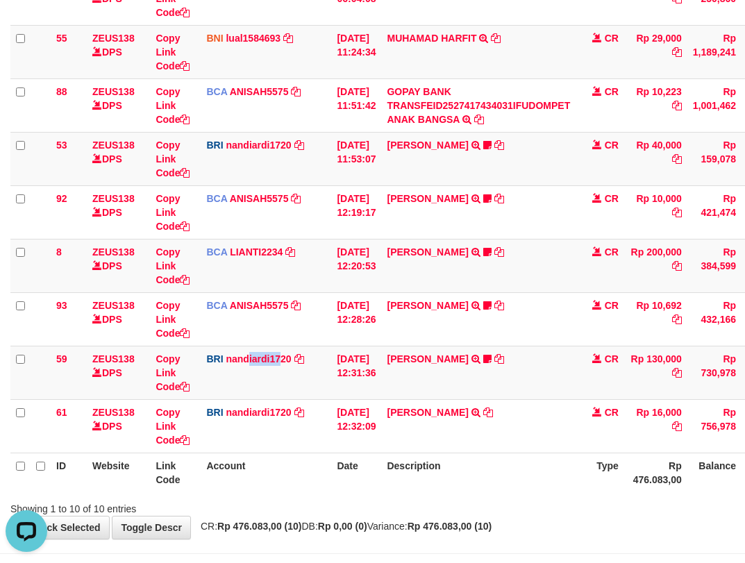
click at [351, 397] on tr "59 ZEUS138 DPS Copy Link Code BRI nandiardi1720 DPS NANDI ARDIANSYAH mutasi_202…" at bounding box center [424, 372] width 828 height 53
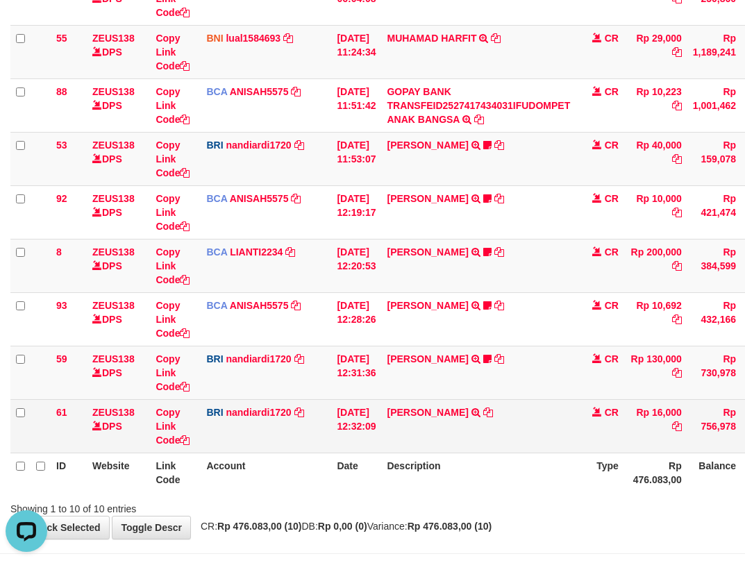
click at [176, 446] on td "Copy Link Code" at bounding box center [175, 425] width 51 height 53
click at [170, 440] on link "Copy Link Code" at bounding box center [172, 426] width 34 height 39
drag, startPoint x: 169, startPoint y: 440, endPoint x: 495, endPoint y: 401, distance: 328.0
click at [215, 438] on tr "61 ZEUS138 DPS Copy Link Code BRI nandiardi1720 DPS NANDI ARDIANSYAH mutasi_202…" at bounding box center [424, 425] width 828 height 53
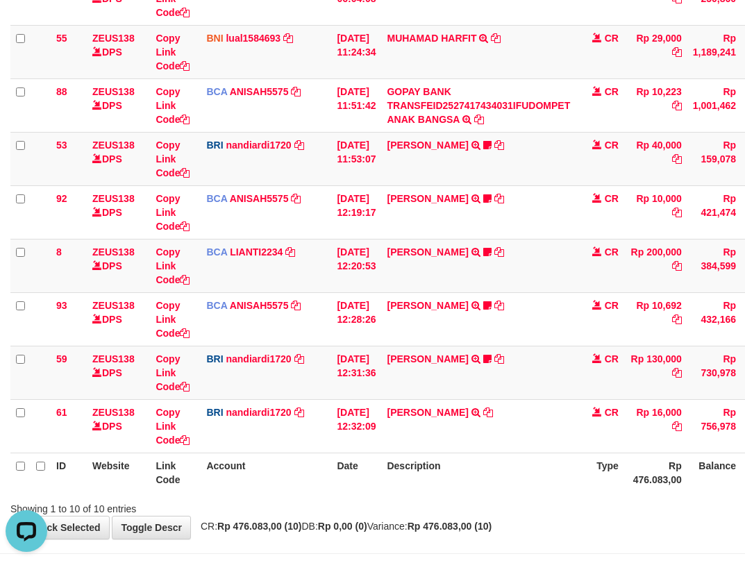
click at [528, 458] on table "ID Website Link Code Account Date Description Type Amount Balance Status Action…" at bounding box center [424, 186] width 828 height 614
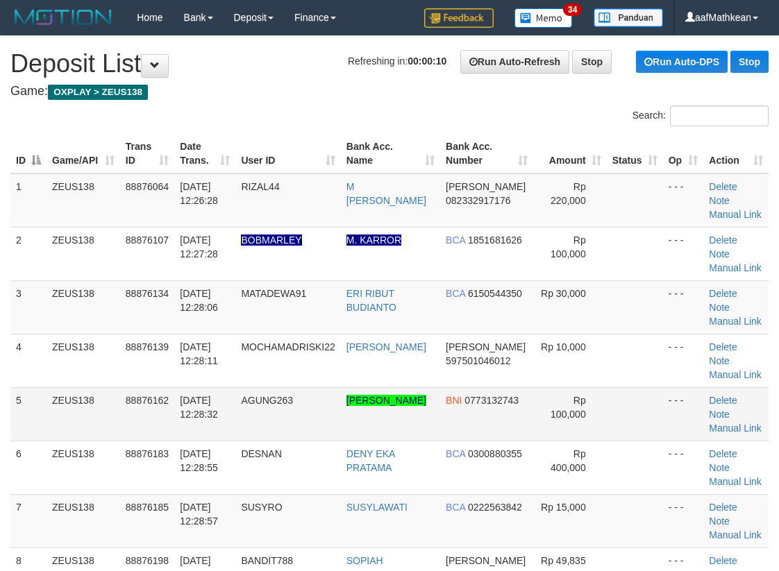
click at [650, 389] on td at bounding box center [635, 413] width 56 height 53
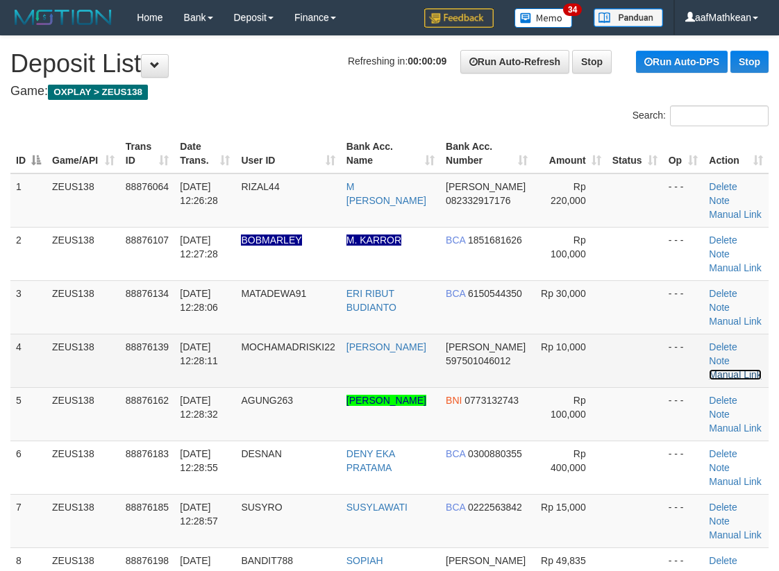
click at [745, 369] on link "Manual Link" at bounding box center [735, 374] width 53 height 11
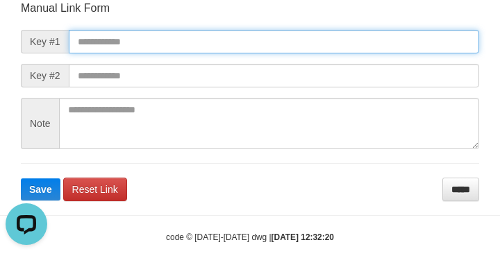
drag, startPoint x: 210, startPoint y: 44, endPoint x: 224, endPoint y: 45, distance: 13.3
click at [208, 44] on input "text" at bounding box center [274, 42] width 410 height 24
paste input "**********"
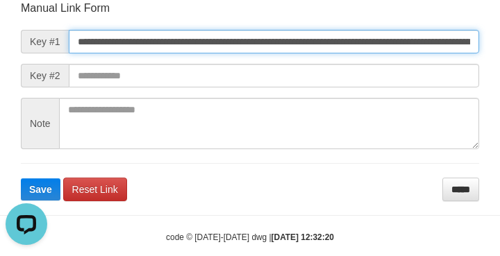
type input "**********"
click at [21, 178] on button "Save" at bounding box center [41, 189] width 40 height 22
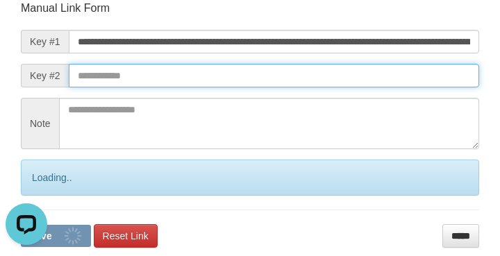
click at [344, 77] on input "text" at bounding box center [274, 76] width 410 height 24
click at [21, 225] on button "Save" at bounding box center [56, 236] width 70 height 22
click at [360, 69] on input "text" at bounding box center [274, 76] width 410 height 24
click at [21, 225] on button "Save" at bounding box center [56, 236] width 70 height 22
drag, startPoint x: 372, startPoint y: 78, endPoint x: 380, endPoint y: 76, distance: 7.9
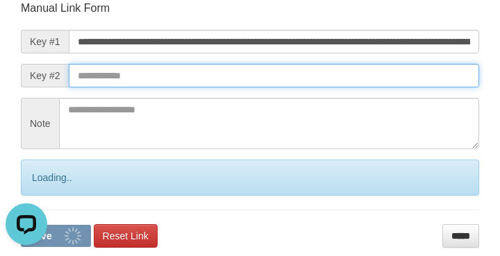
click at [375, 78] on input "text" at bounding box center [274, 76] width 410 height 24
click at [380, 76] on input "text" at bounding box center [274, 76] width 410 height 24
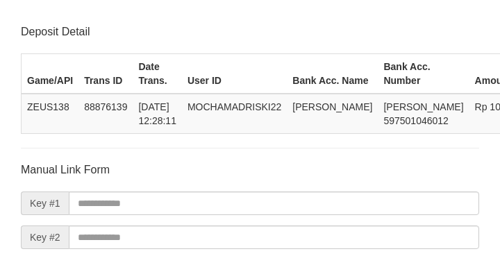
scroll to position [162, 0]
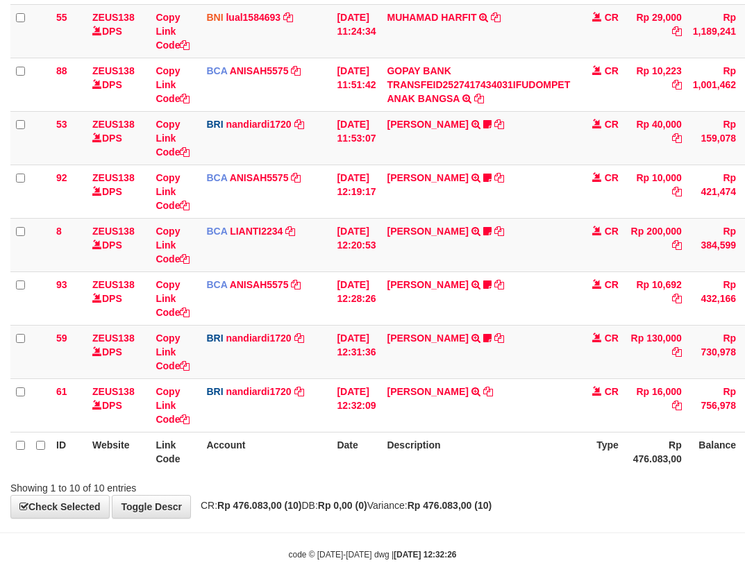
scroll to position [309, 0]
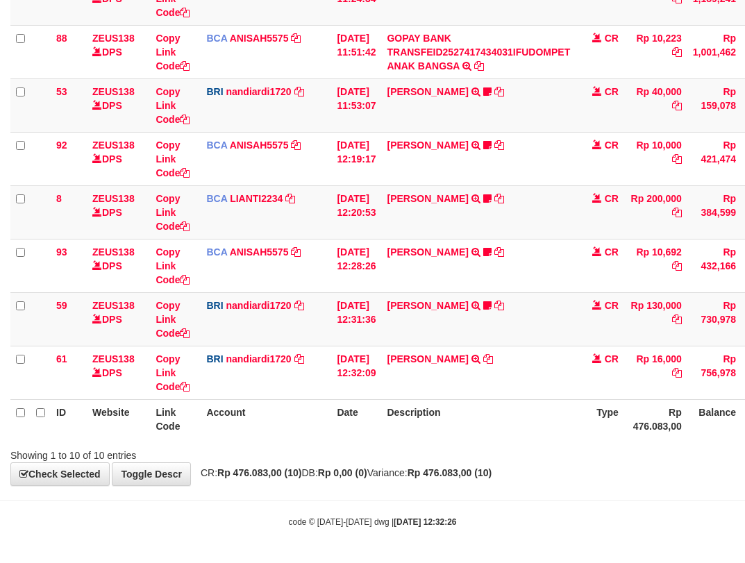
click at [482, 410] on th "Description" at bounding box center [478, 419] width 194 height 40
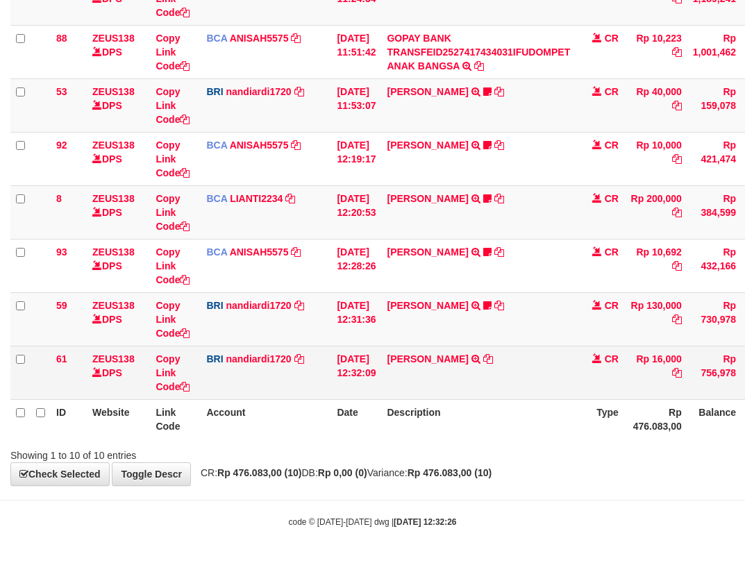
drag, startPoint x: 592, startPoint y: 394, endPoint x: 564, endPoint y: 392, distance: 28.5
click at [592, 394] on tr "61 ZEUS138 DPS Copy Link Code BRI nandiardi1720 DPS NANDI ARDIANSYAH mutasi_202…" at bounding box center [424, 372] width 828 height 53
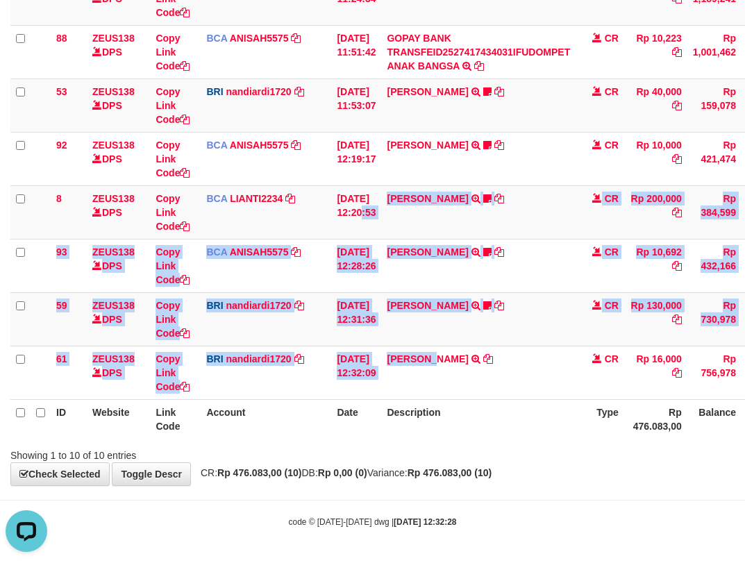
click at [473, 411] on table "ID Website Link Code Account Date Description Type Amount Balance Status Action…" at bounding box center [424, 132] width 828 height 614
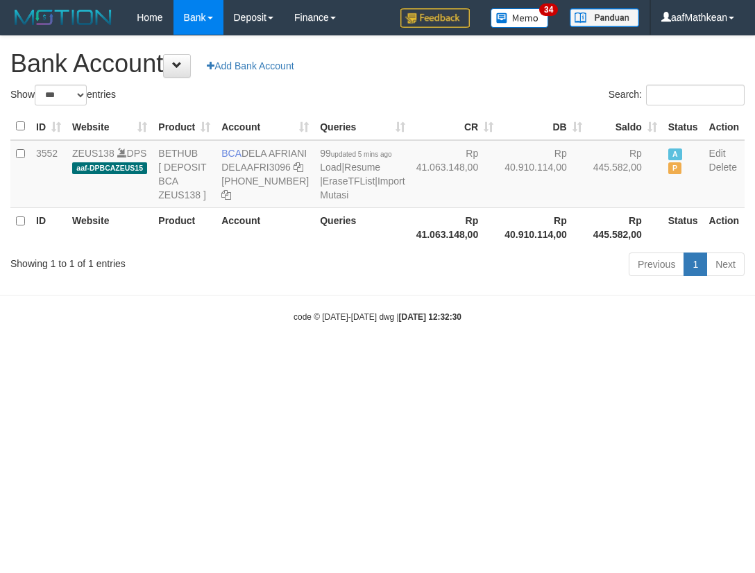
select select "***"
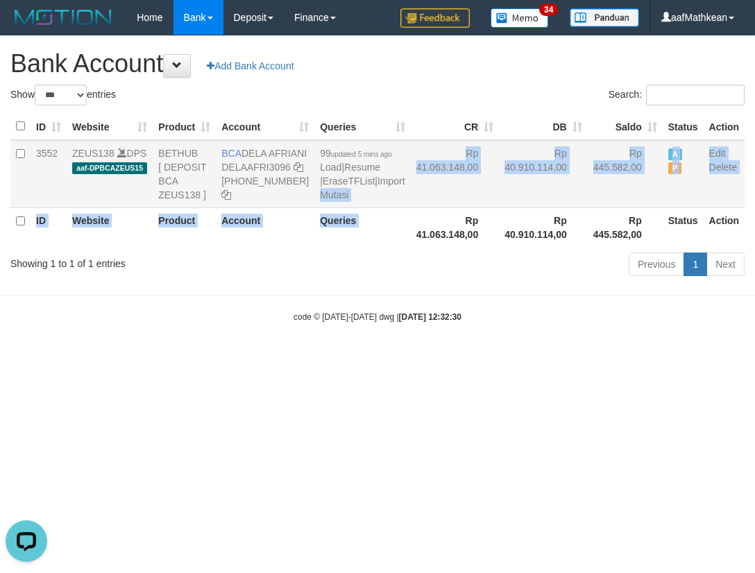
drag, startPoint x: 248, startPoint y: 152, endPoint x: 264, endPoint y: 165, distance: 21.2
click at [264, 165] on td "BCA DELA AFRIANI DELAAFRI3096 869-245-8639" at bounding box center [265, 174] width 99 height 68
drag, startPoint x: 244, startPoint y: 149, endPoint x: 270, endPoint y: 168, distance: 32.2
click at [270, 168] on td "BCA DELA AFRIANI DELAAFRI3096 869-245-8639" at bounding box center [265, 174] width 99 height 68
copy td "DELA AFRIANI"
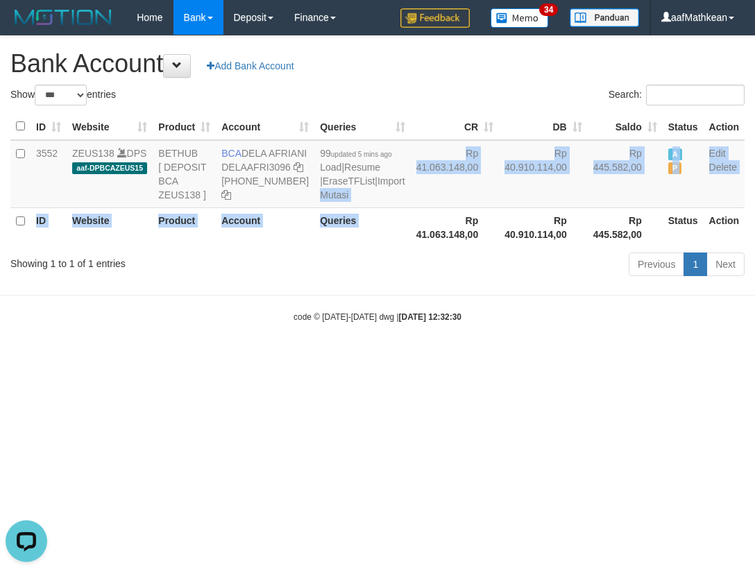
drag, startPoint x: 546, startPoint y: 367, endPoint x: 541, endPoint y: 376, distance: 10.2
click at [544, 358] on body "Toggle navigation Home Bank Account List Load By Website Group [OXPLAY] ZEUS138…" at bounding box center [377, 179] width 755 height 358
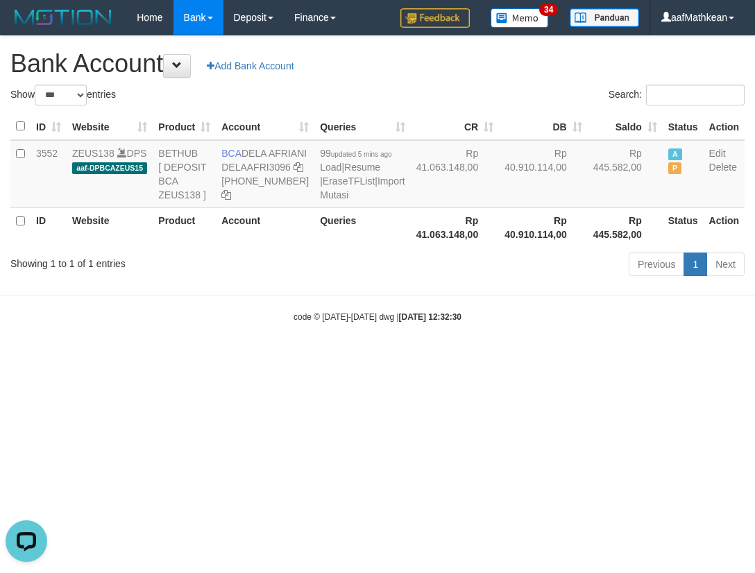
drag, startPoint x: 541, startPoint y: 376, endPoint x: 524, endPoint y: 352, distance: 28.9
click at [538, 358] on body "Toggle navigation Home Bank Account List Load By Website Group [OXPLAY] ZEUS138…" at bounding box center [377, 179] width 755 height 358
click at [530, 339] on body "Toggle navigation Home Bank Account List Load By Website Group [OXPLAY] ZEUS138…" at bounding box center [377, 179] width 755 height 358
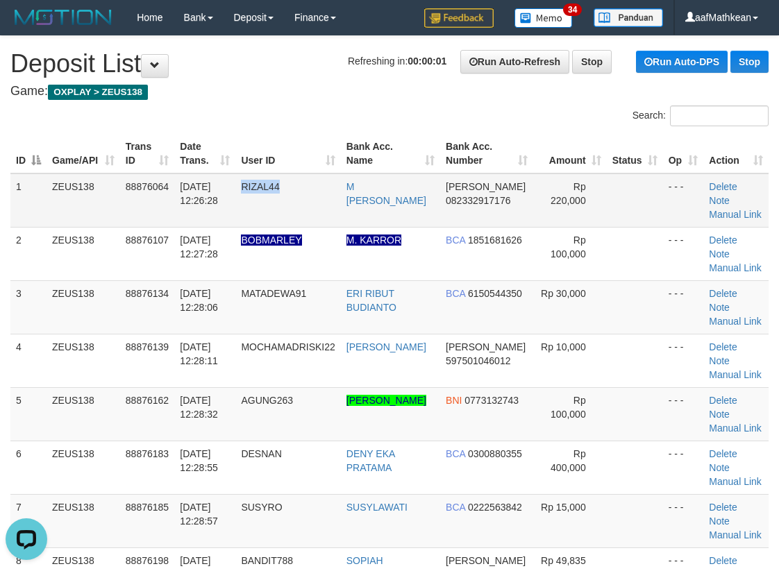
click at [326, 205] on tr "1 ZEUS138 88876064 [DATE] 12:26:28 RIZAL44 M [PERSON_NAME] 082332917176 Rp 220,…" at bounding box center [389, 201] width 758 height 54
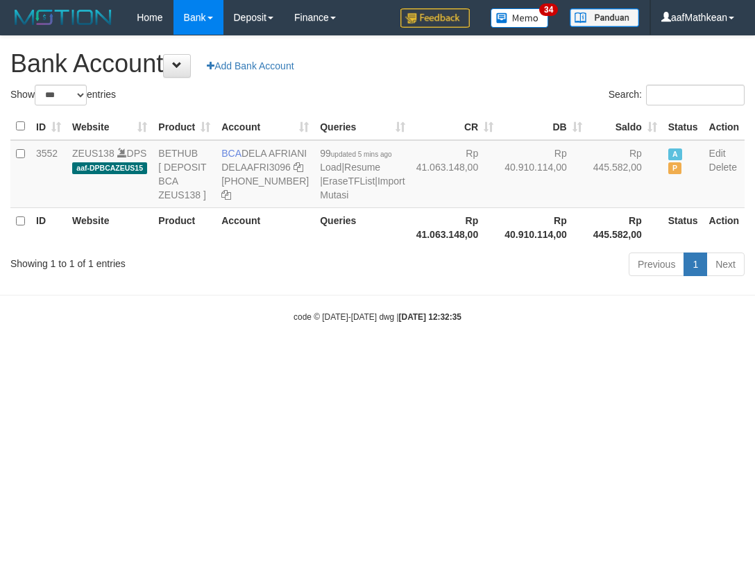
select select "***"
drag, startPoint x: 482, startPoint y: 397, endPoint x: 491, endPoint y: 397, distance: 9.0
click at [487, 358] on html "Toggle navigation Home Bank Account List Load By Website Group [OXPLAY] ZEUS138…" at bounding box center [377, 179] width 755 height 358
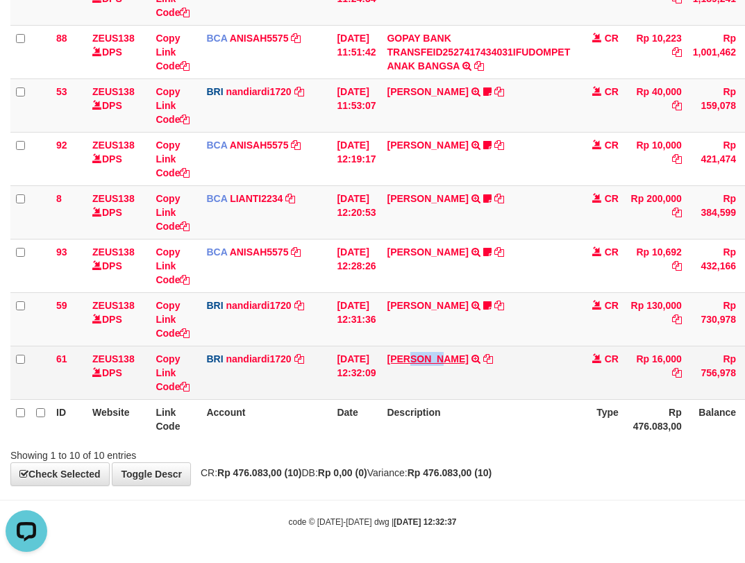
copy link "MOCH"
drag, startPoint x: 469, startPoint y: 359, endPoint x: 510, endPoint y: 347, distance: 42.6
click at [456, 362] on td "DANA MOCHAMADRISK TRANSFER NBMB DANA MOCHAMADRISK TO NANDI ARDIANSYAH" at bounding box center [478, 372] width 194 height 53
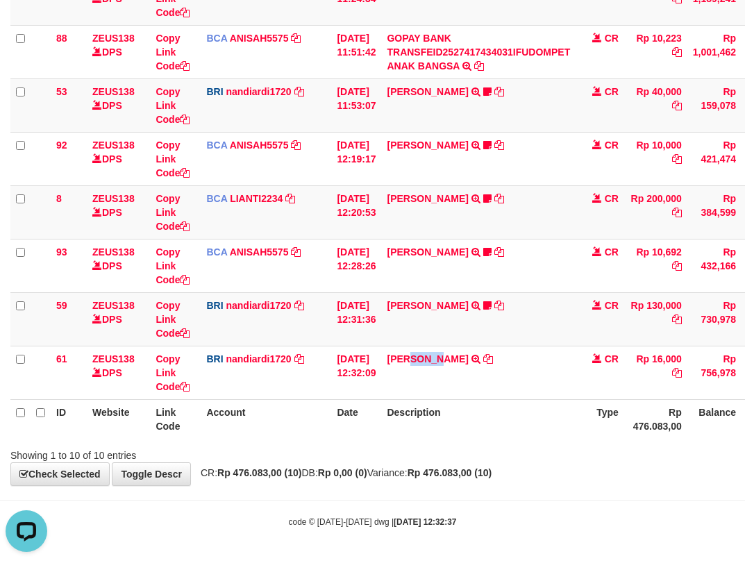
click at [288, 451] on div "Search: ID Website Link Code Account Date Description Type Amount Balance Statu…" at bounding box center [372, 130] width 724 height 666
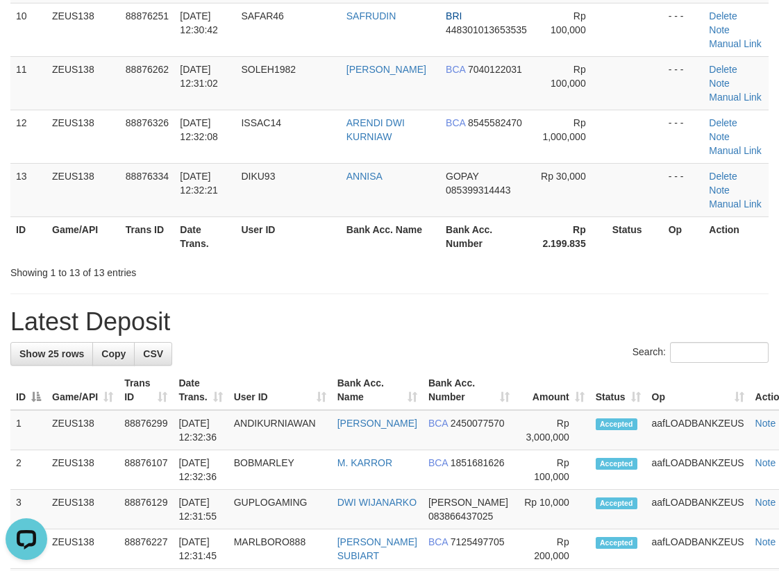
scroll to position [1188, 0]
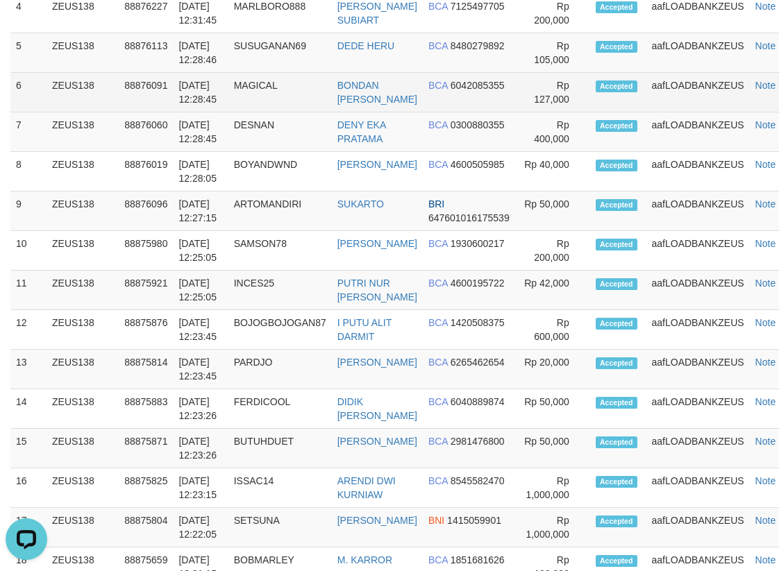
click at [215, 92] on td "[DATE] 12:28:45" at bounding box center [200, 93] width 55 height 40
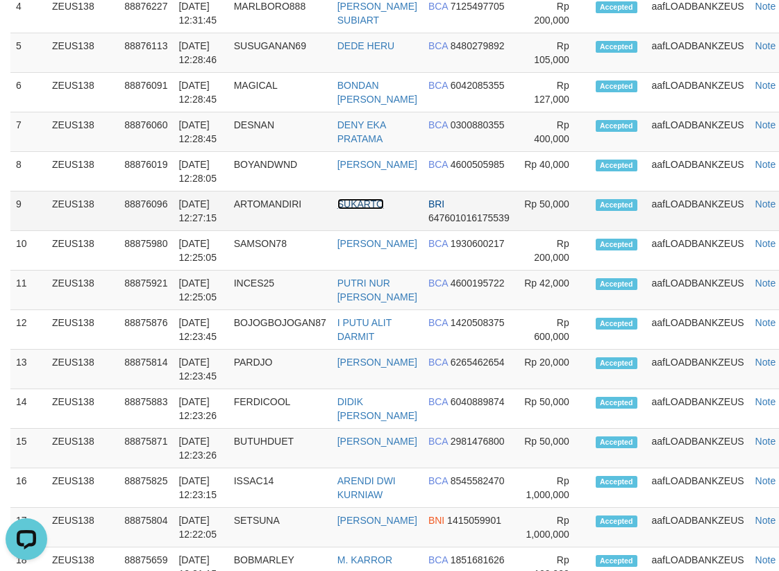
click at [357, 210] on link "SUKARTO" at bounding box center [360, 204] width 47 height 11
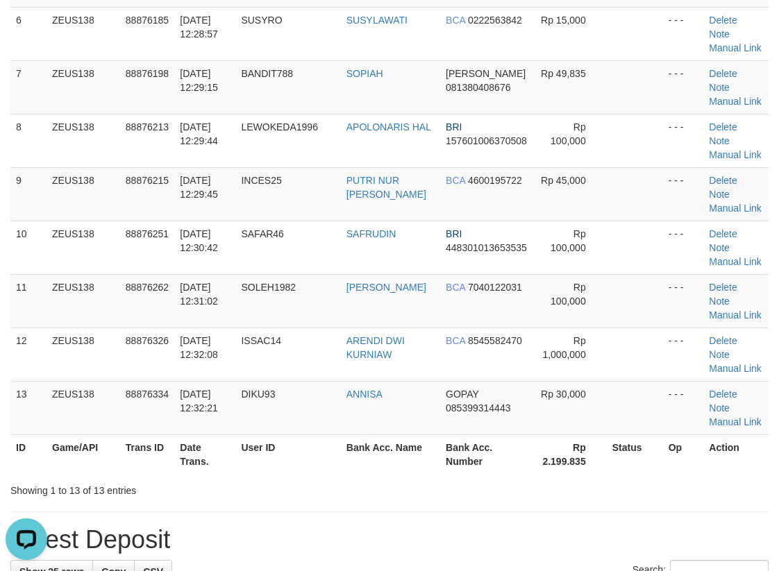
scroll to position [285, 0]
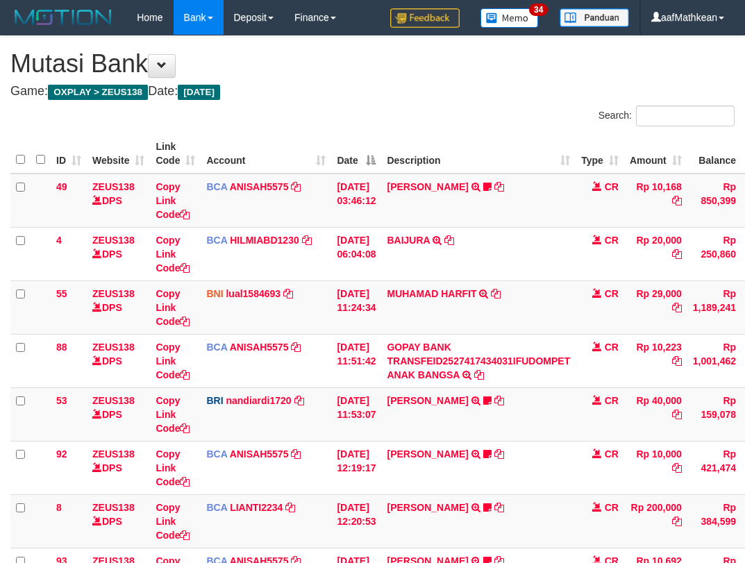
scroll to position [208, 0]
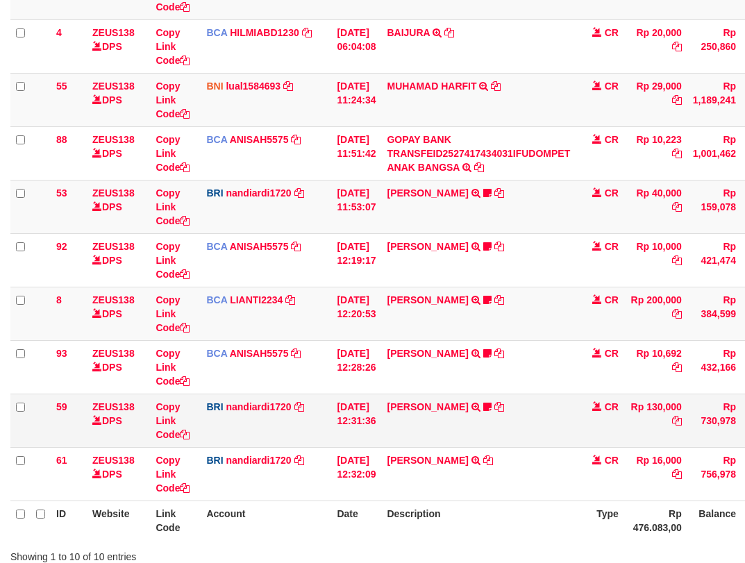
click at [575, 415] on td "MANSUR TRANSFER NBMB MANSUR TO NANDI ARDIANSYAH Qwerty7799" at bounding box center [478, 420] width 194 height 53
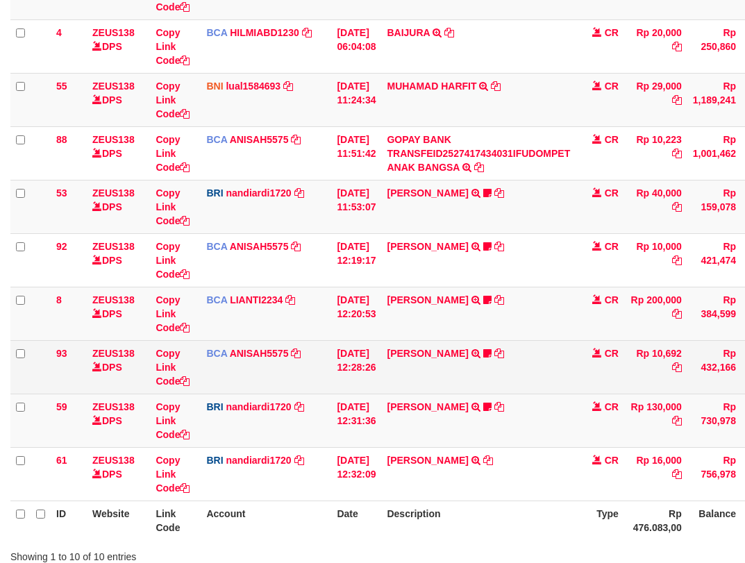
click at [528, 363] on td "TYAS PRATOMO TRSF E-BANKING CR 0110/FTSCY/WS95051 10692.002025100128740753 TRFD…" at bounding box center [478, 366] width 194 height 53
click at [517, 344] on td "TYAS PRATOMO TRSF E-BANKING CR 0110/FTSCY/WS95051 10692.002025100128740753 TRFD…" at bounding box center [478, 366] width 194 height 53
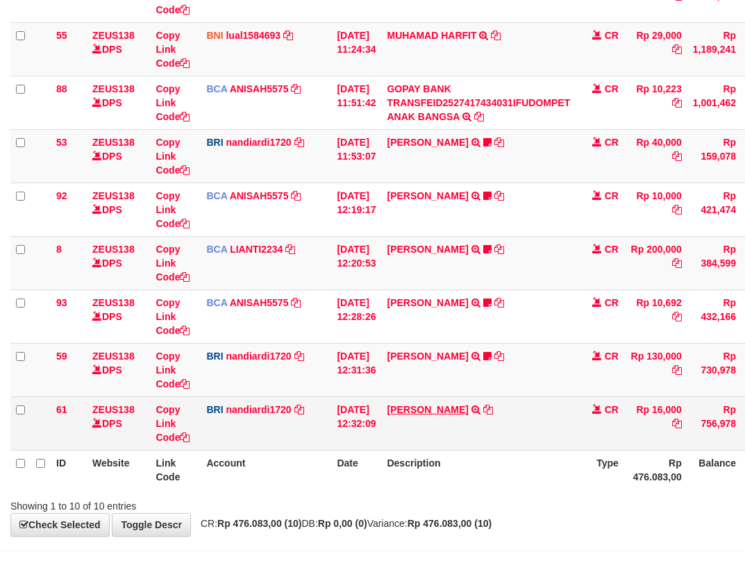
scroll to position [309, 0]
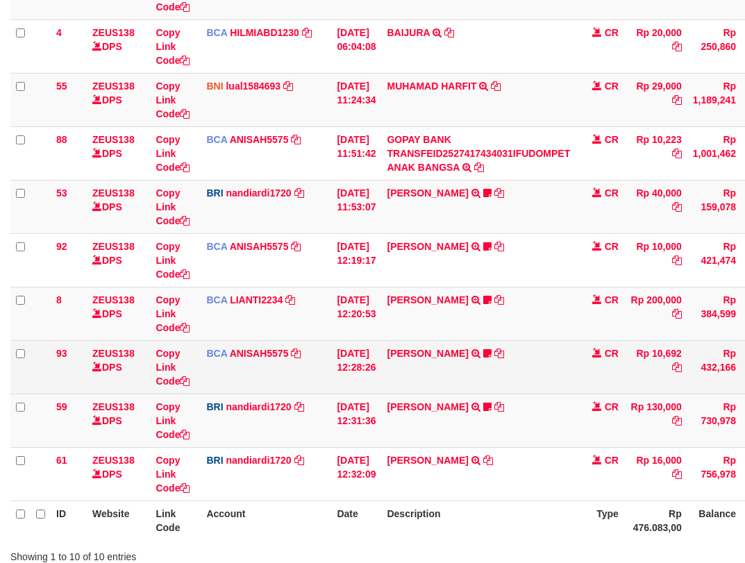
click at [522, 339] on td "SISKA MUTIARA WAHY TRSF E-BANKING CR 10/01 687J1 SISKA MUTIARA WAHY Siska011 TF…" at bounding box center [478, 313] width 194 height 53
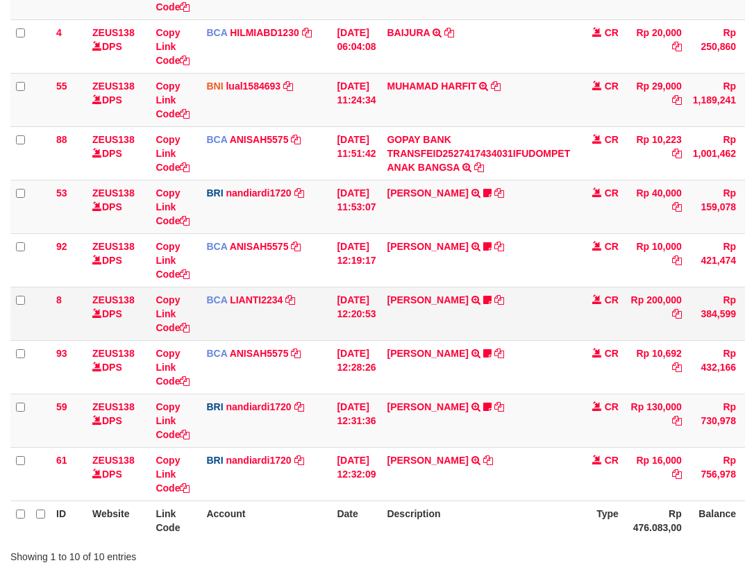
scroll to position [208, 0]
drag, startPoint x: 545, startPoint y: 353, endPoint x: 539, endPoint y: 334, distance: 19.5
click at [544, 339] on tbody "49 ZEUS138 DPS Copy Link Code BCA ANISAH5575 DPS ANISAH mutasi_20251001_3827 | …" at bounding box center [424, 233] width 828 height 535
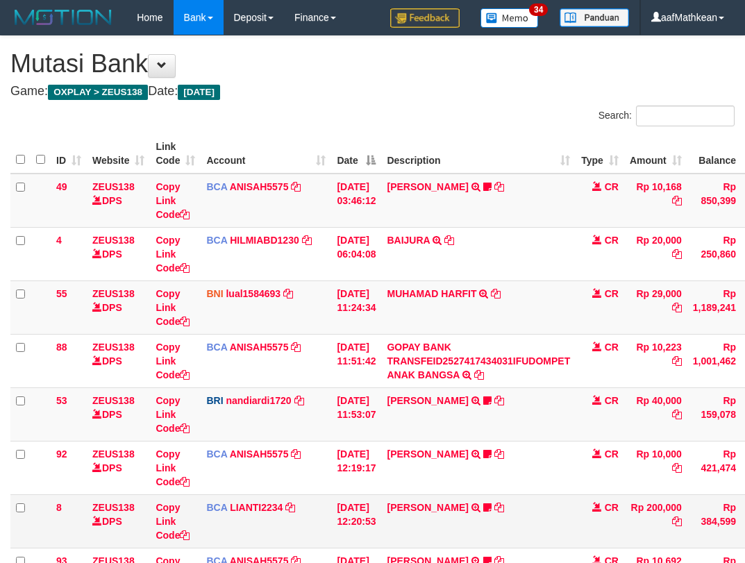
scroll to position [208, 0]
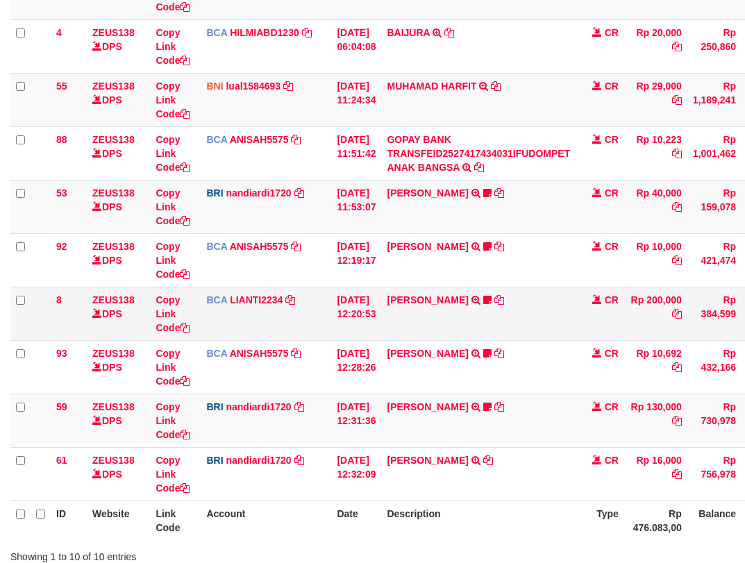
click at [587, 325] on td "CR" at bounding box center [599, 313] width 49 height 53
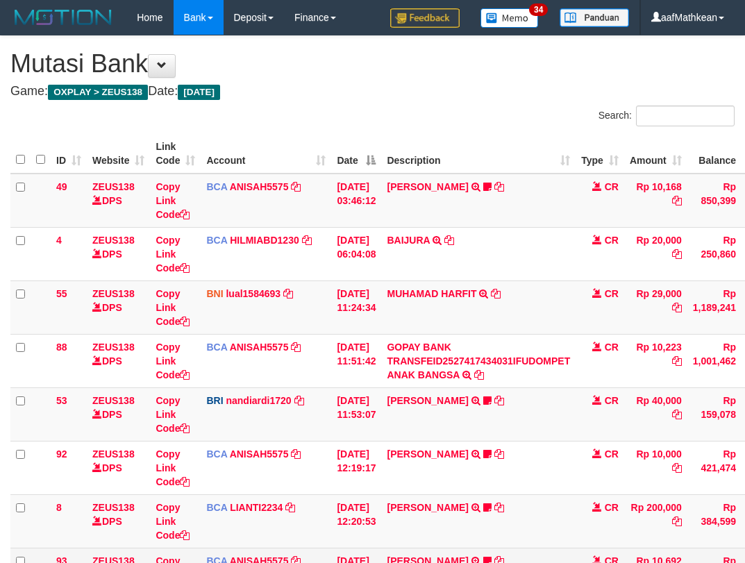
scroll to position [309, 0]
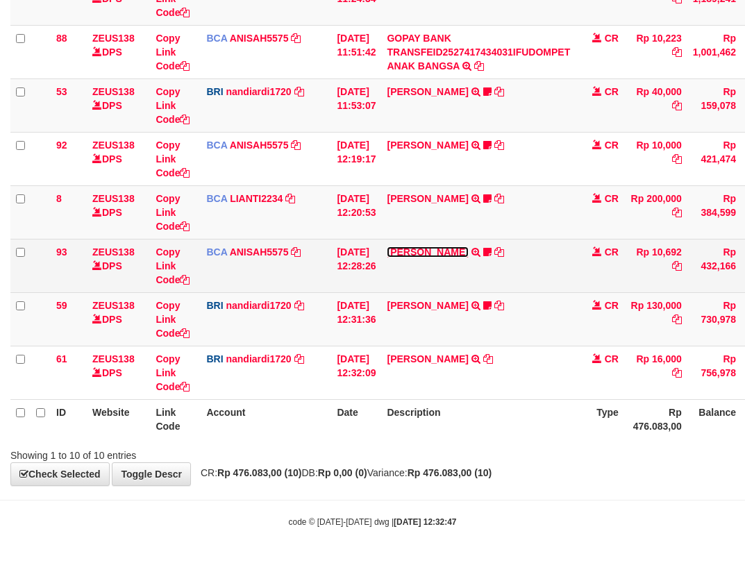
click at [418, 246] on link "[PERSON_NAME]" at bounding box center [427, 251] width 81 height 11
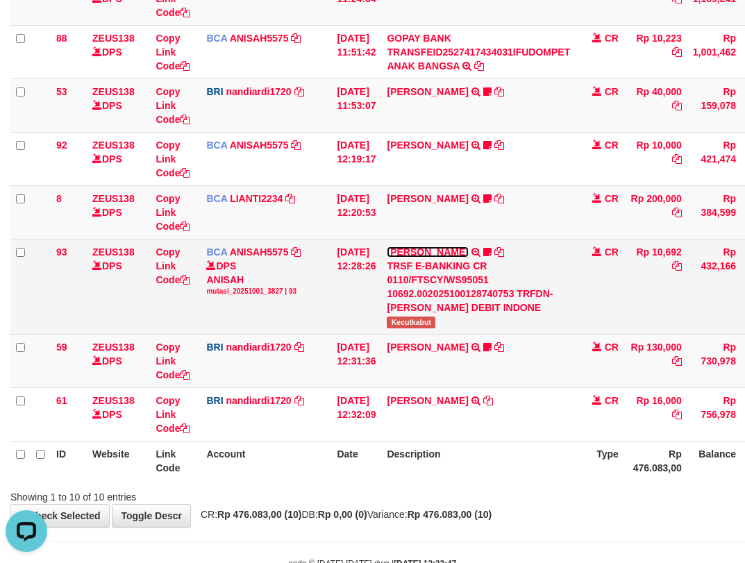
scroll to position [0, 0]
copy span "Kecutkabut"
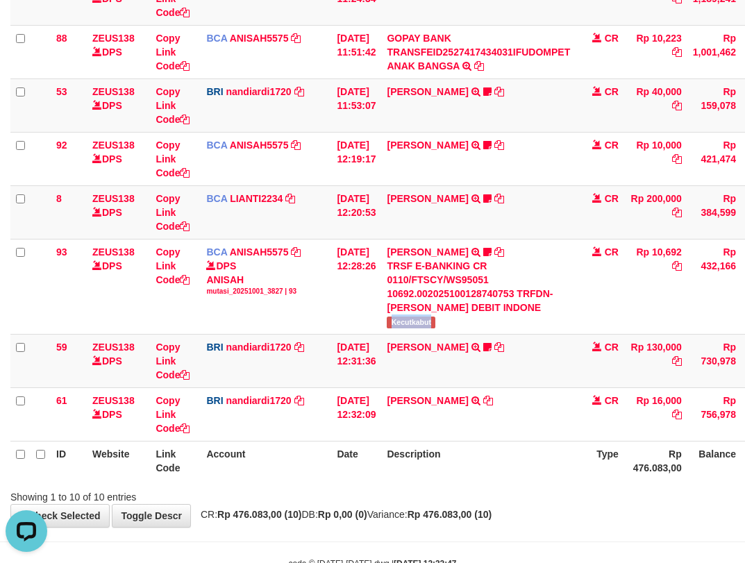
drag, startPoint x: 401, startPoint y: 320, endPoint x: 754, endPoint y: 210, distance: 370.2
click at [466, 321] on td "TYAS PRATOMO TRSF E-BANKING CR 0110/FTSCY/WS95051 10692.002025100128740753 TRFD…" at bounding box center [478, 286] width 194 height 95
click at [226, 342] on link "nandiardi1720" at bounding box center [258, 347] width 65 height 11
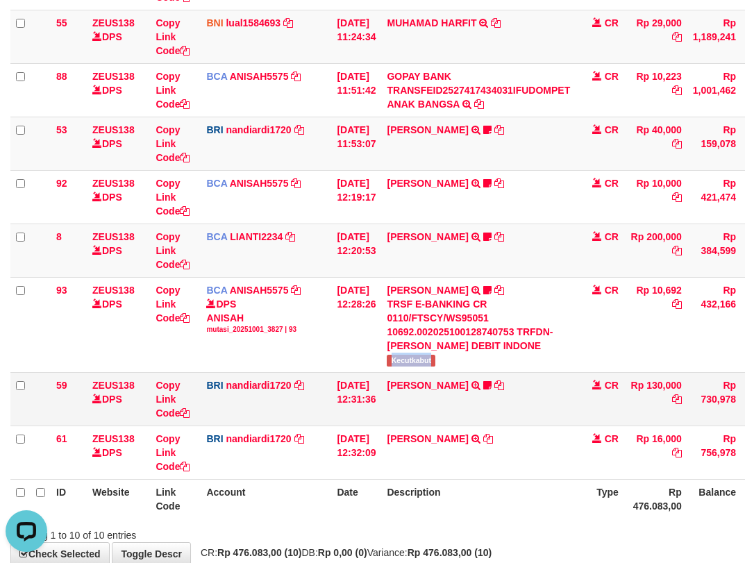
drag, startPoint x: 312, startPoint y: 398, endPoint x: 340, endPoint y: 387, distance: 30.2
click at [326, 398] on td "BRI nandiardi1720 DPS NANDI ARDIANSYAH mutasi_20251001_3776 | 59 mutasi_2025100…" at bounding box center [266, 398] width 131 height 53
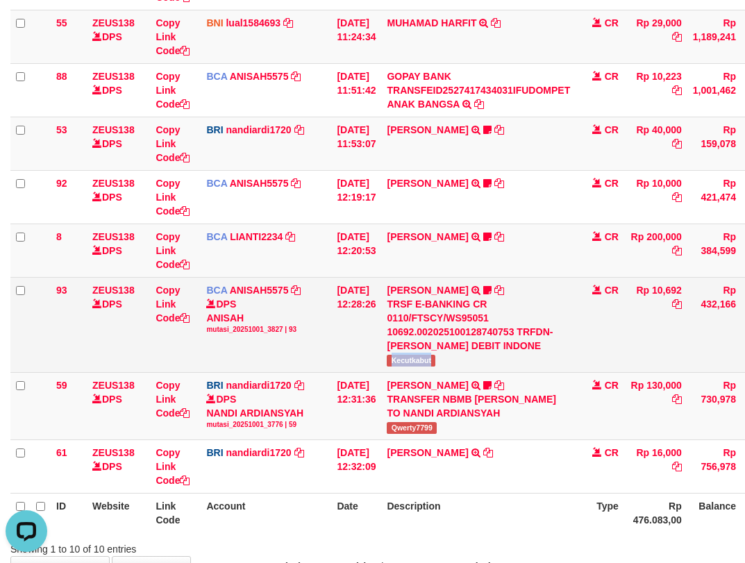
scroll to position [239, 0]
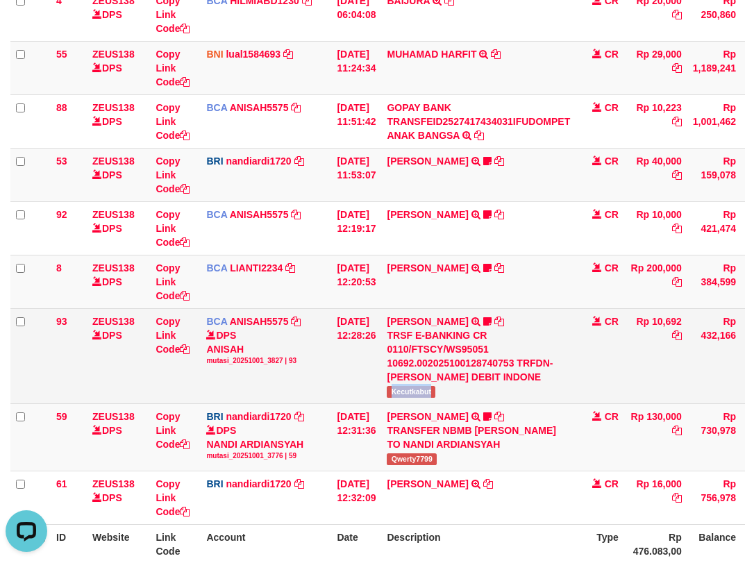
click at [341, 378] on td "[DATE] 12:28:26" at bounding box center [356, 355] width 50 height 95
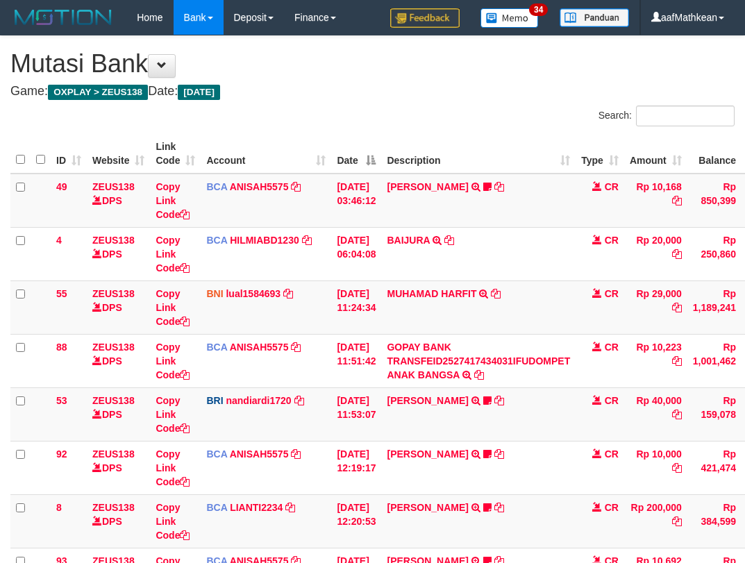
scroll to position [309, 0]
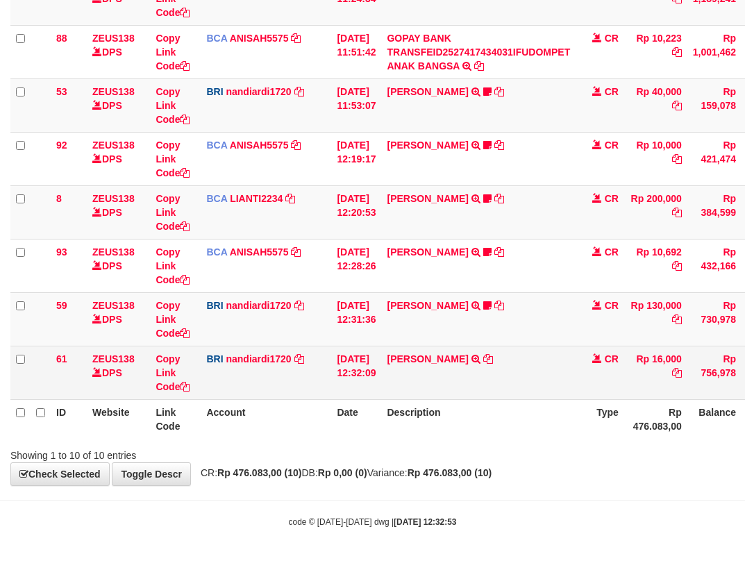
click at [555, 366] on td "[PERSON_NAME] TRANSFER NBMB [PERSON_NAME] TO [PERSON_NAME]" at bounding box center [478, 372] width 194 height 53
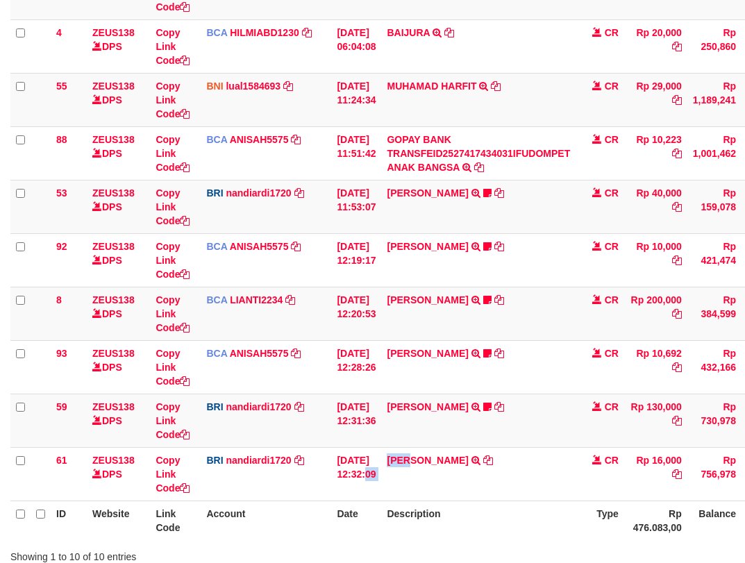
scroll to position [309, 0]
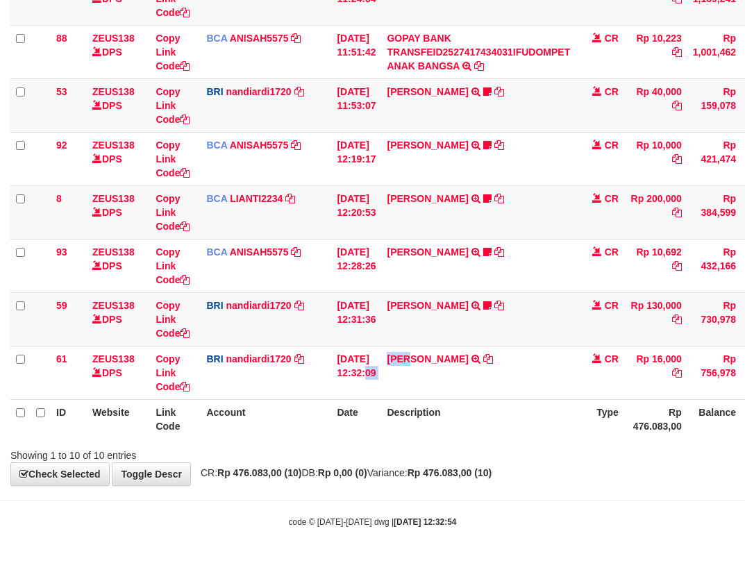
drag, startPoint x: 308, startPoint y: 387, endPoint x: 317, endPoint y: 403, distance: 18.3
click at [317, 393] on td "BRI nandiardi1720 DPS NANDI ARDIANSYAH mutasi_20251001_3776 | 61 mutasi_2025100…" at bounding box center [266, 372] width 131 height 53
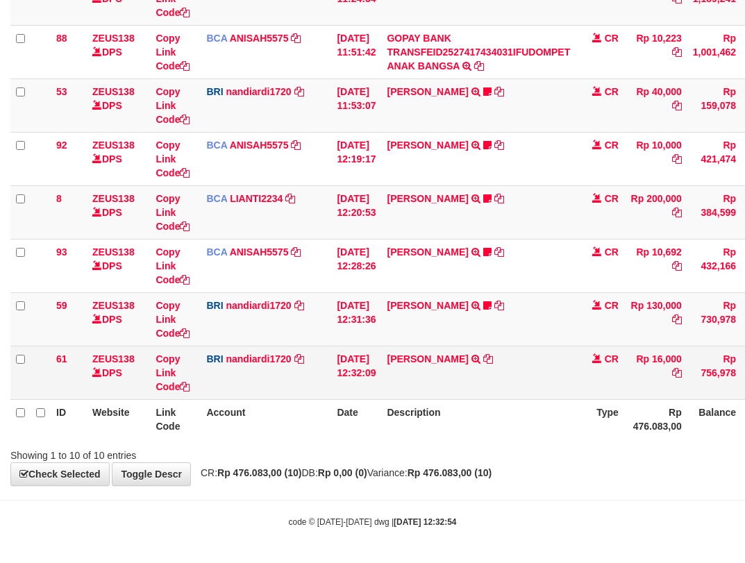
click at [335, 399] on tr "ID Website Link Code Account Date Description Type Rp 476.083,00 Balance Status…" at bounding box center [424, 419] width 828 height 40
drag, startPoint x: 426, startPoint y: 389, endPoint x: 438, endPoint y: 394, distance: 12.8
click at [437, 394] on td "[PERSON_NAME] TRANSFER NBMB [PERSON_NAME] MOCHAMADRISK TO NANDI ARDIANSYAH" at bounding box center [478, 372] width 194 height 53
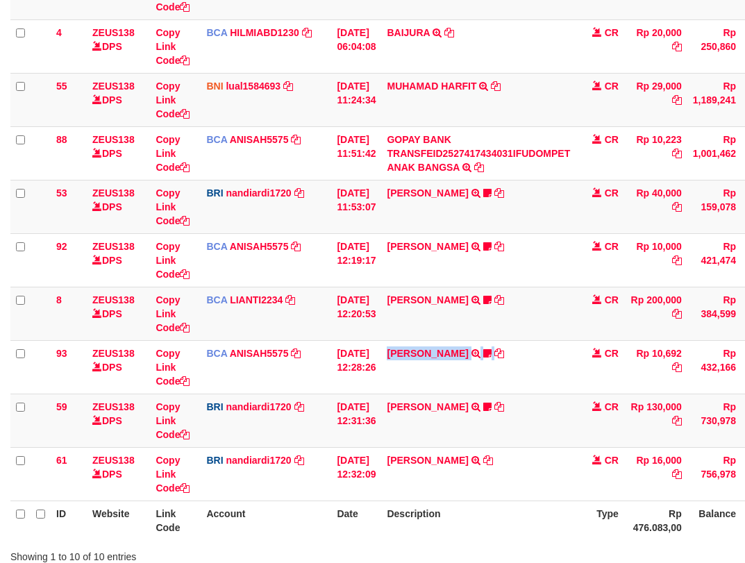
scroll to position [309, 0]
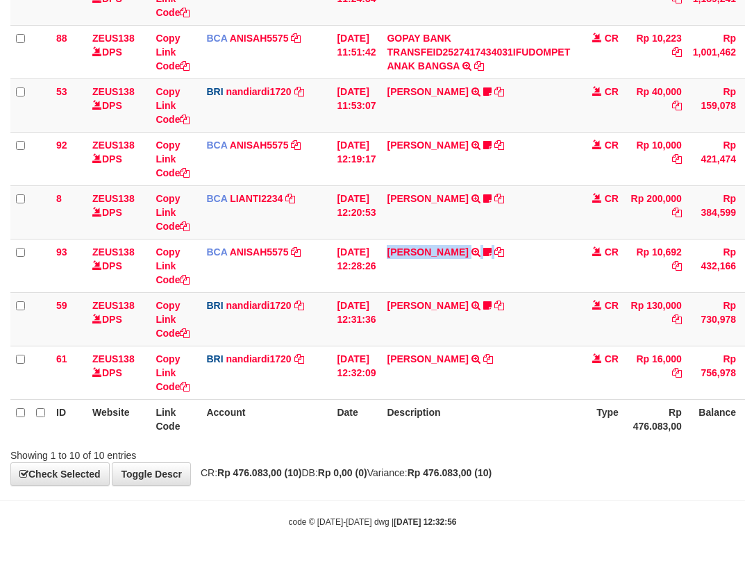
drag, startPoint x: 391, startPoint y: 523, endPoint x: 442, endPoint y: 521, distance: 50.7
click at [394, 523] on strong "2025/10/01 12:32:56" at bounding box center [425, 522] width 62 height 10
drag, startPoint x: 442, startPoint y: 521, endPoint x: 492, endPoint y: 508, distance: 52.4
click at [480, 513] on body "Toggle navigation Home Bank Account List Load By Website Group [OXPLAY] ZEUS138…" at bounding box center [372, 127] width 745 height 872
drag, startPoint x: 507, startPoint y: 491, endPoint x: 751, endPoint y: 429, distance: 251.5
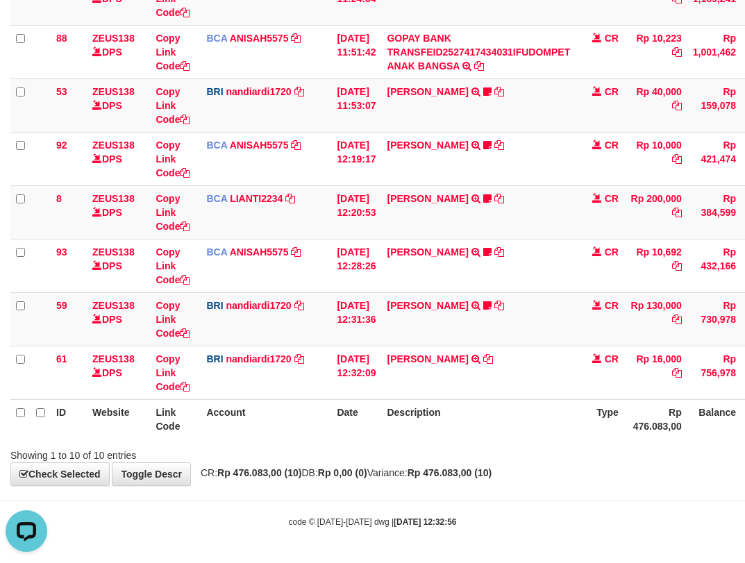
click at [648, 455] on body "Toggle navigation Home Bank Account List Load By Website Group [OXPLAY] ZEUS138…" at bounding box center [372, 127] width 745 height 872
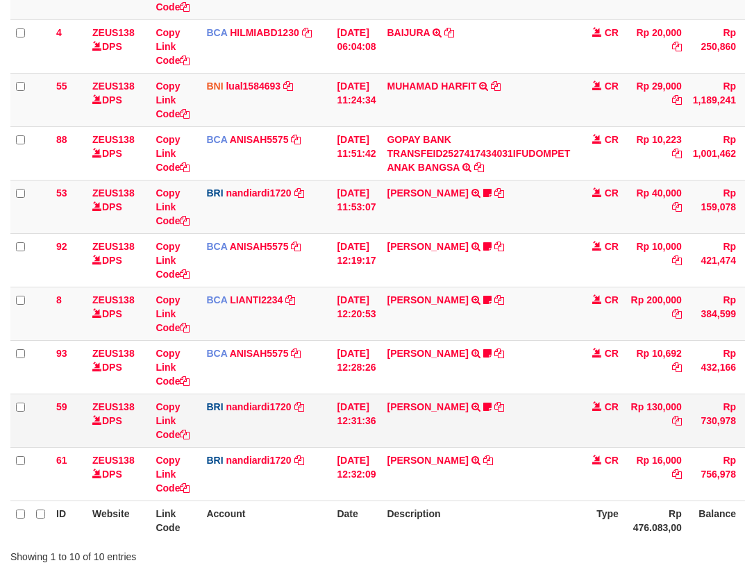
click at [459, 430] on td "[PERSON_NAME] TRANSFER [PERSON_NAME] TO NANDI ARDIANSYAH Qwerty7799" at bounding box center [478, 420] width 194 height 53
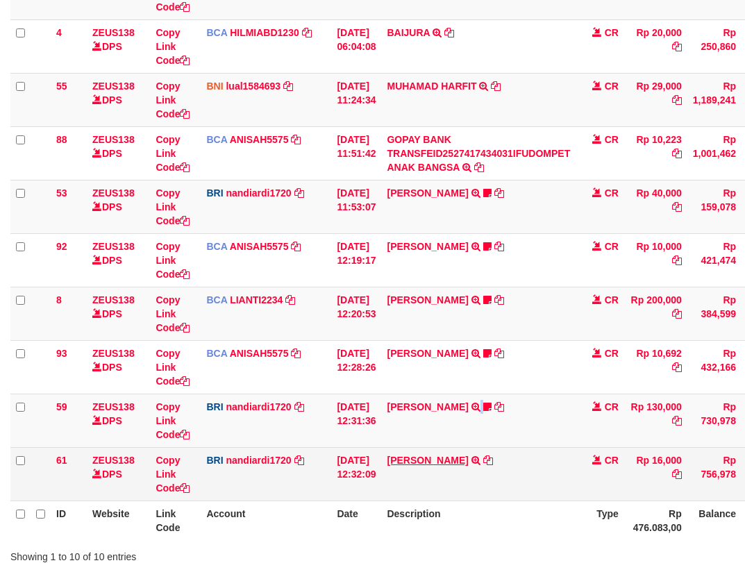
scroll to position [309, 0]
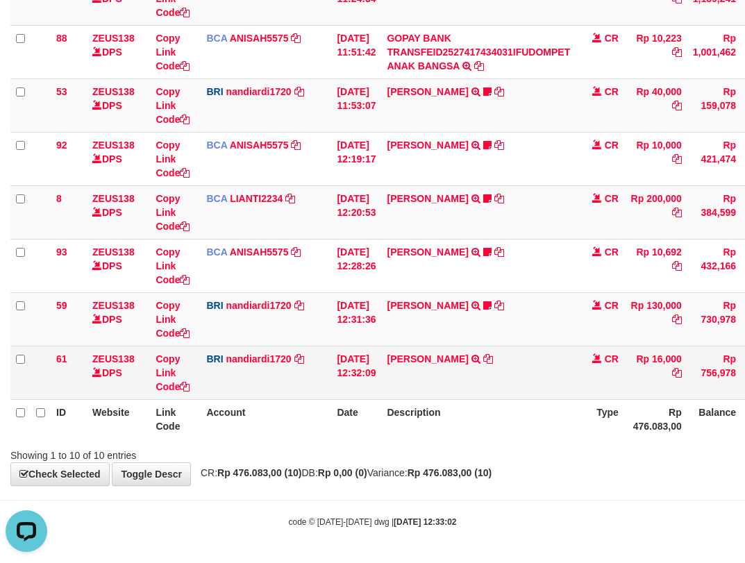
click at [679, 364] on tbody "49 ZEUS138 DPS Copy Link Code BCA ANISAH5575 DPS ANISAH mutasi_20251001_3827 | …" at bounding box center [424, 132] width 828 height 535
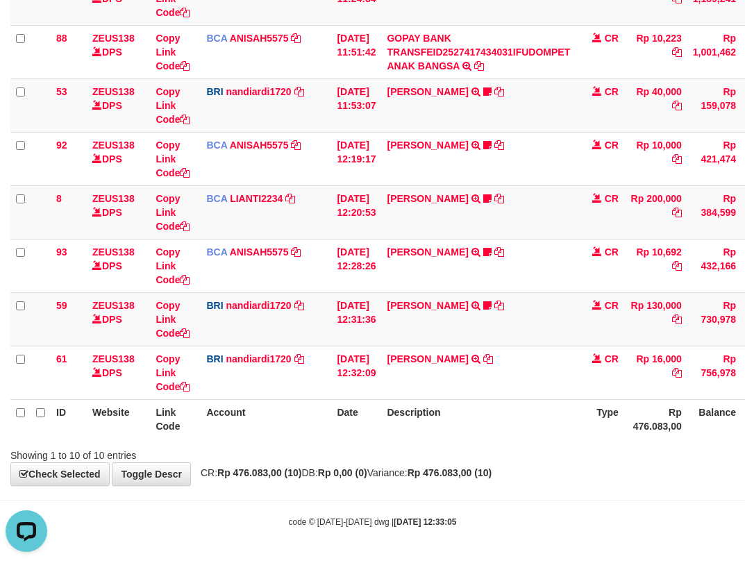
drag, startPoint x: 434, startPoint y: 444, endPoint x: 521, endPoint y: 451, distance: 87.7
click at [434, 445] on div "Showing 1 to 10 of 10 entries" at bounding box center [372, 452] width 745 height 19
drag, startPoint x: 521, startPoint y: 451, endPoint x: 755, endPoint y: 450, distance: 233.3
click at [560, 452] on div "Showing 1 to 10 of 10 entries" at bounding box center [372, 452] width 745 height 19
click at [376, 421] on th "Date" at bounding box center [356, 419] width 50 height 40
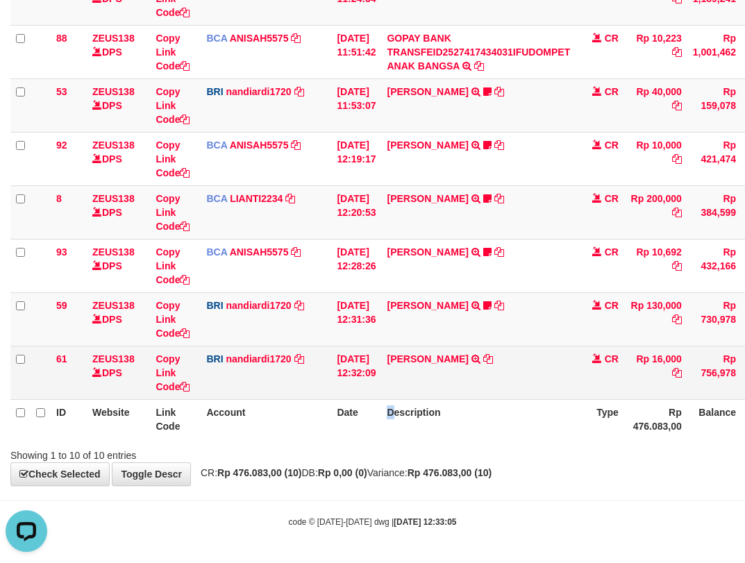
drag, startPoint x: 392, startPoint y: 428, endPoint x: 577, endPoint y: 367, distance: 194.9
click at [414, 423] on tr "ID Website Link Code Account Date Description Type Rp 476.083,00 Balance Status…" at bounding box center [424, 419] width 828 height 40
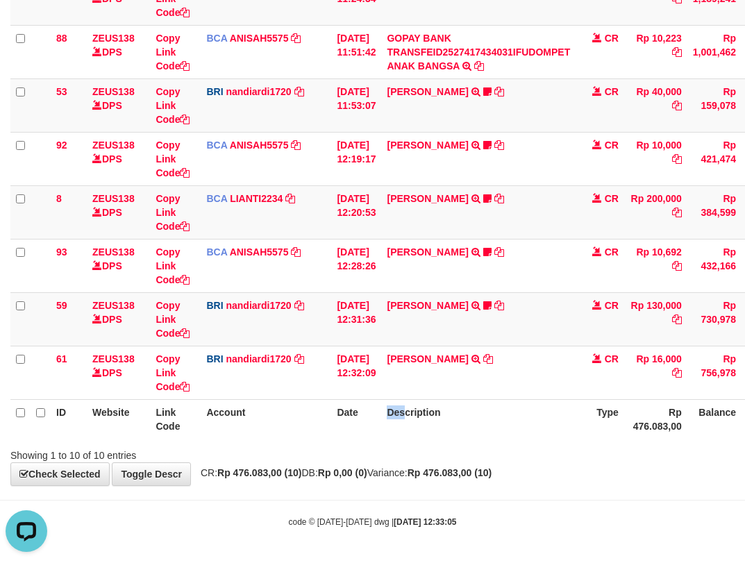
click at [378, 472] on div "**********" at bounding box center [372, 106] width 745 height 758
click at [423, 495] on body "Toggle navigation Home Bank Account List Load By Website Group [OXPLAY] ZEUS138…" at bounding box center [372, 127] width 745 height 872
click at [453, 492] on body "Toggle navigation Home Bank Account List Load By Website Group [OXPLAY] ZEUS138…" at bounding box center [372, 127] width 745 height 872
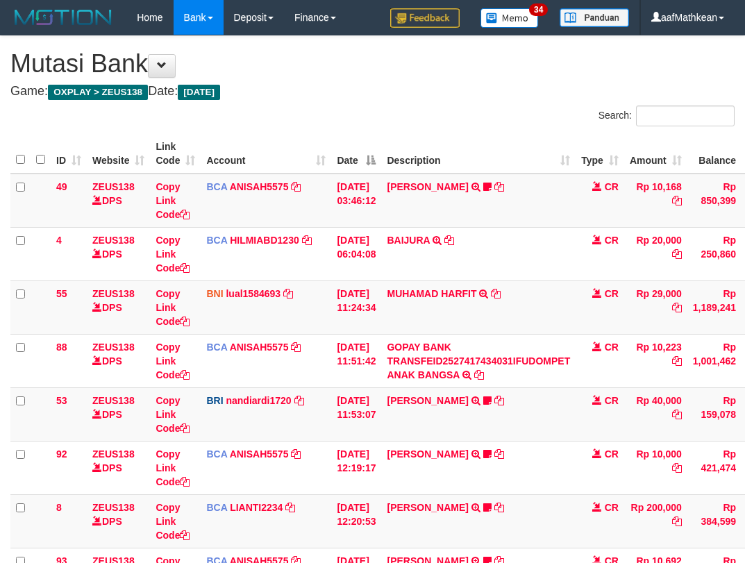
scroll to position [208, 0]
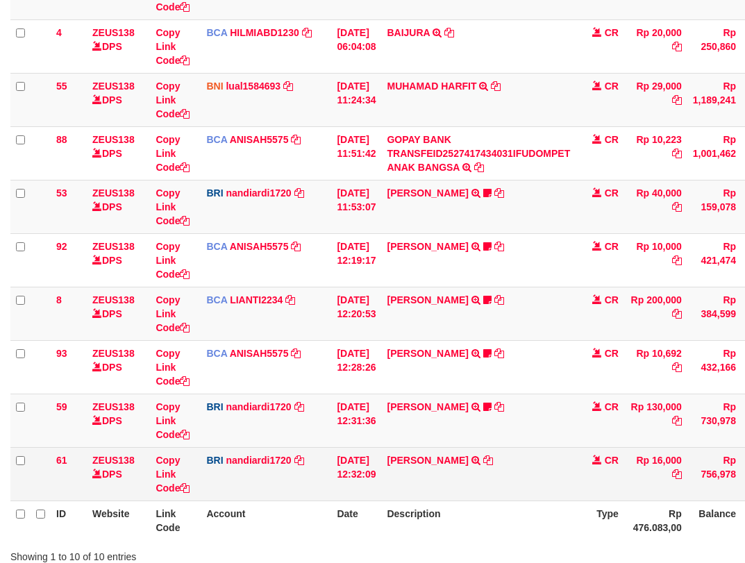
click at [381, 450] on td "[DATE] 12:32:09" at bounding box center [356, 473] width 50 height 53
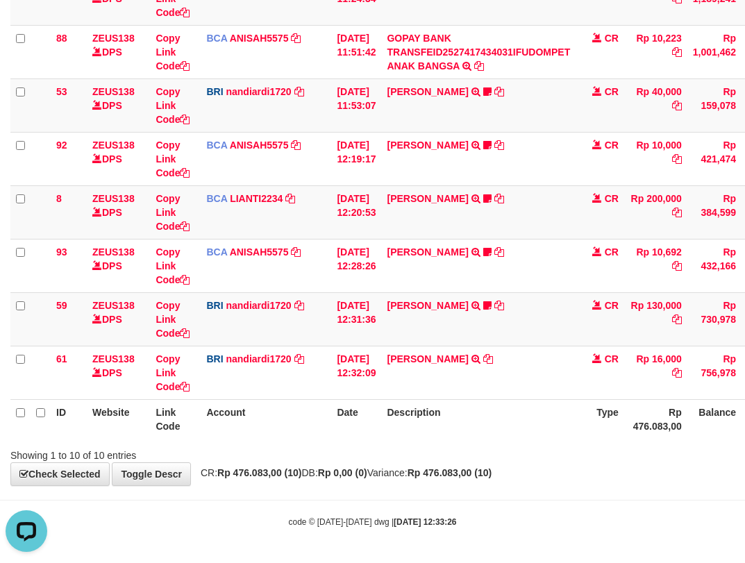
click at [429, 457] on div "Showing 1 to 10 of 10 entries" at bounding box center [372, 452] width 745 height 19
click at [487, 457] on div "Showing 1 to 10 of 10 entries" at bounding box center [372, 452] width 745 height 19
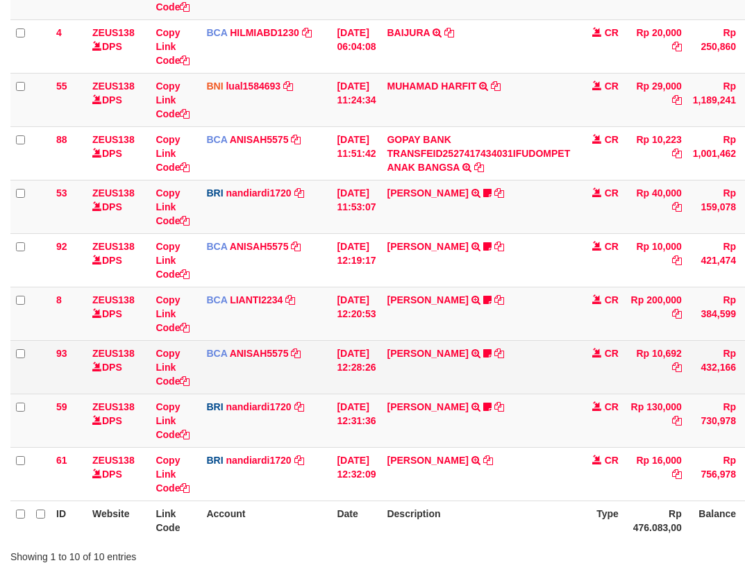
drag, startPoint x: 527, startPoint y: 414, endPoint x: 536, endPoint y: 389, distance: 26.6
click at [530, 411] on td "MANSUR TRANSFER NBMB MANSUR TO NANDI ARDIANSYAH Qwerty7799" at bounding box center [478, 420] width 194 height 53
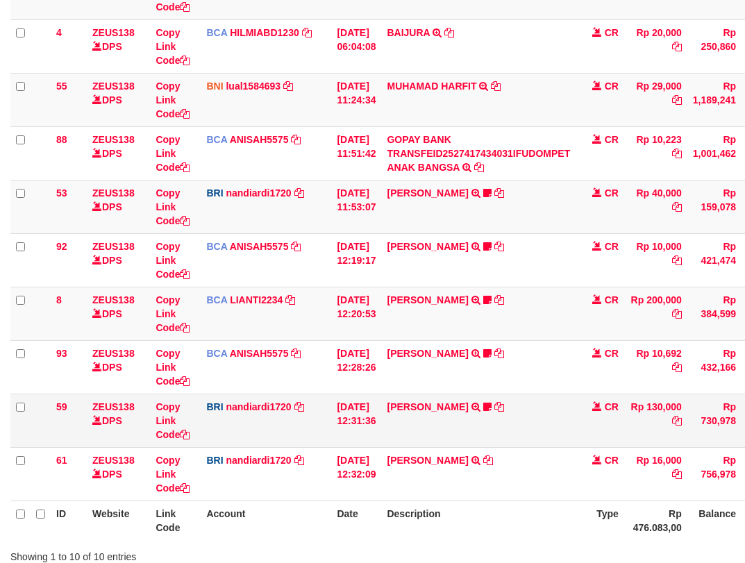
scroll to position [246, 0]
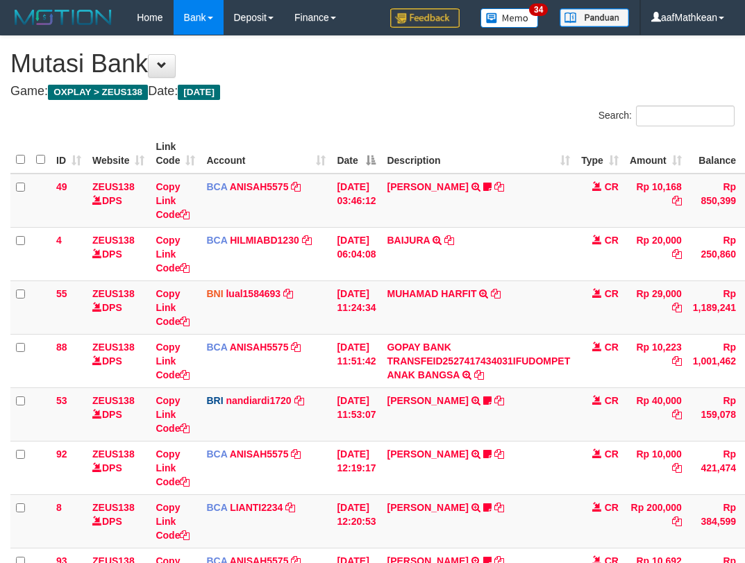
scroll to position [205, 0]
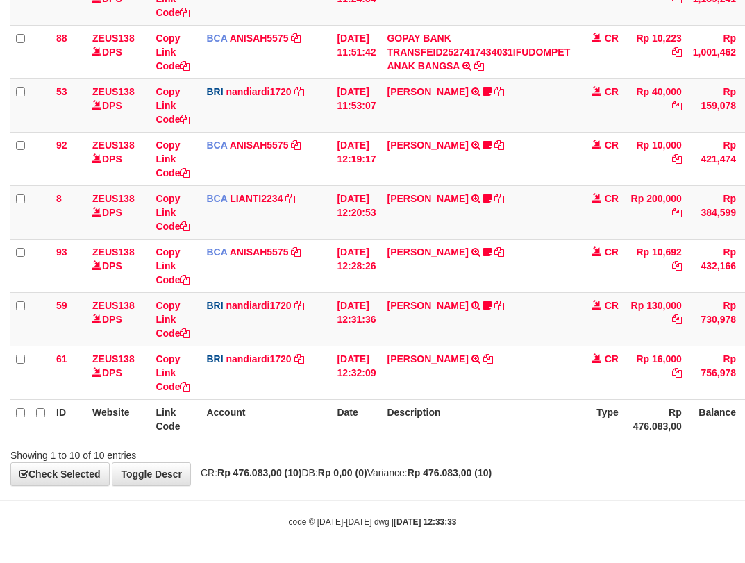
click at [513, 417] on th "Description" at bounding box center [478, 419] width 194 height 40
click at [504, 422] on th "Description" at bounding box center [478, 419] width 194 height 40
click at [498, 404] on th "Description" at bounding box center [478, 419] width 194 height 40
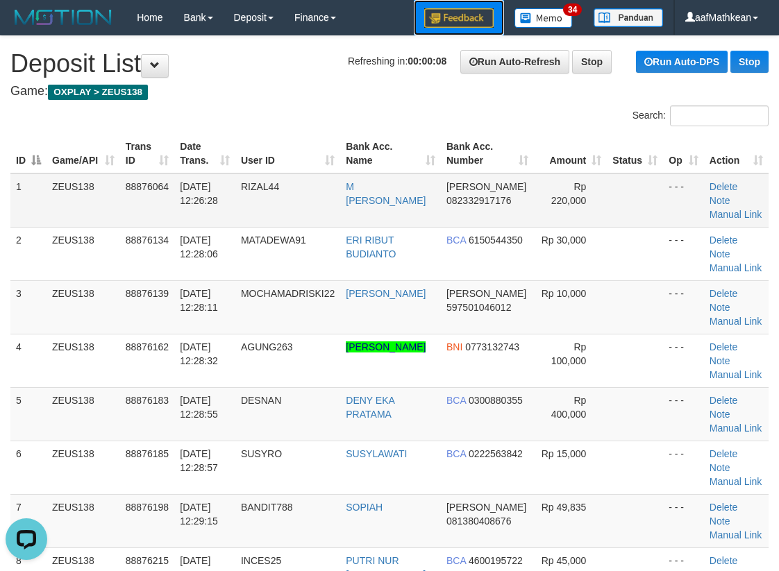
click at [414, 0] on link at bounding box center [459, 17] width 90 height 35
click at [275, 72] on h1 "Refreshing in: 00:00:03 Run Auto-Refresh Stop Run Auto-DPS Stop Deposit List" at bounding box center [389, 64] width 758 height 28
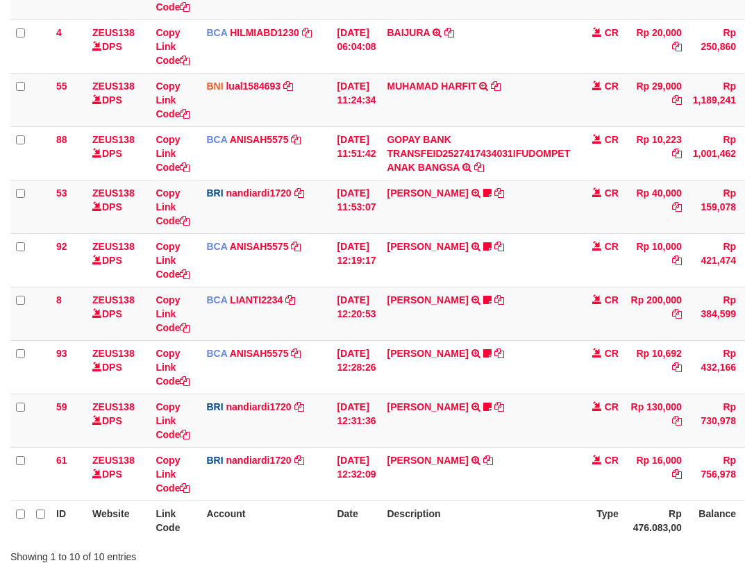
scroll to position [309, 0]
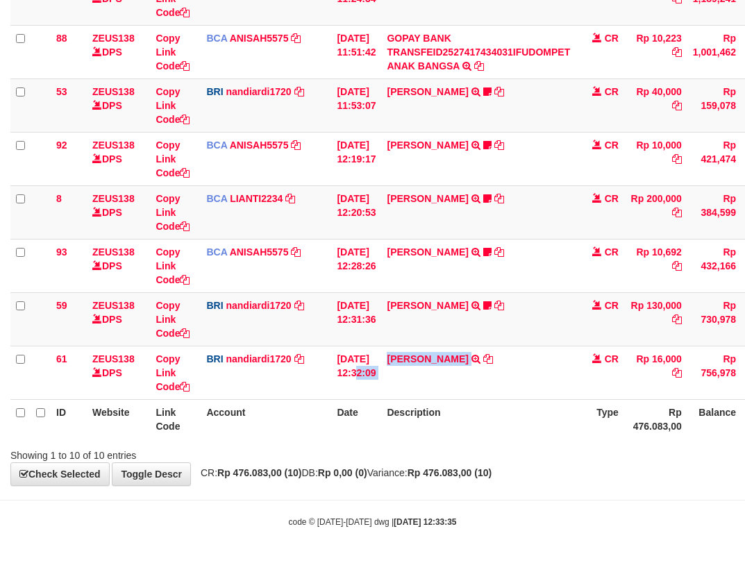
drag, startPoint x: 412, startPoint y: 367, endPoint x: 848, endPoint y: 501, distance: 456.9
click at [744, 501] on html "Toggle navigation Home Bank Account List Load By Website Group [OXPLAY] ZEUS138…" at bounding box center [372, 127] width 745 height 872
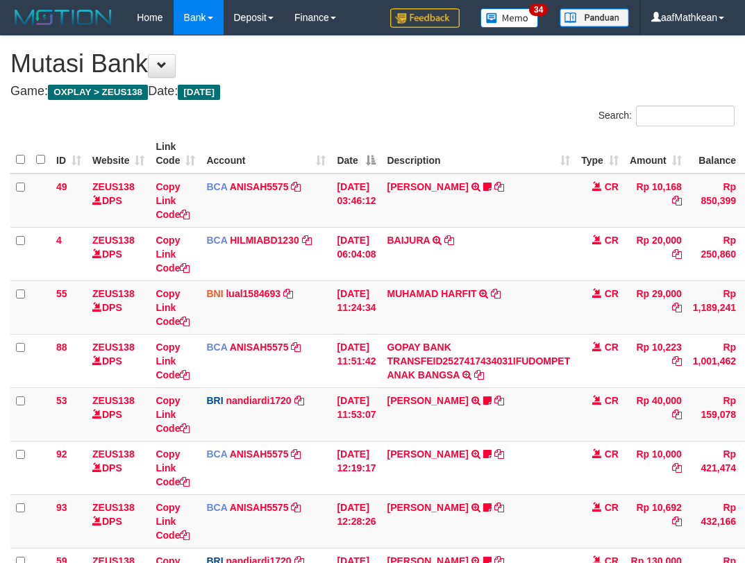
scroll to position [255, 75]
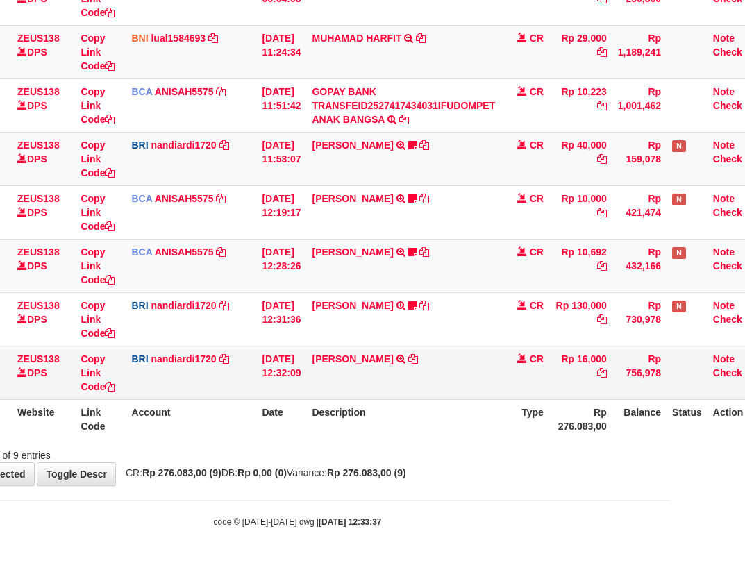
click at [299, 393] on td "[DATE] 12:32:09" at bounding box center [281, 372] width 50 height 53
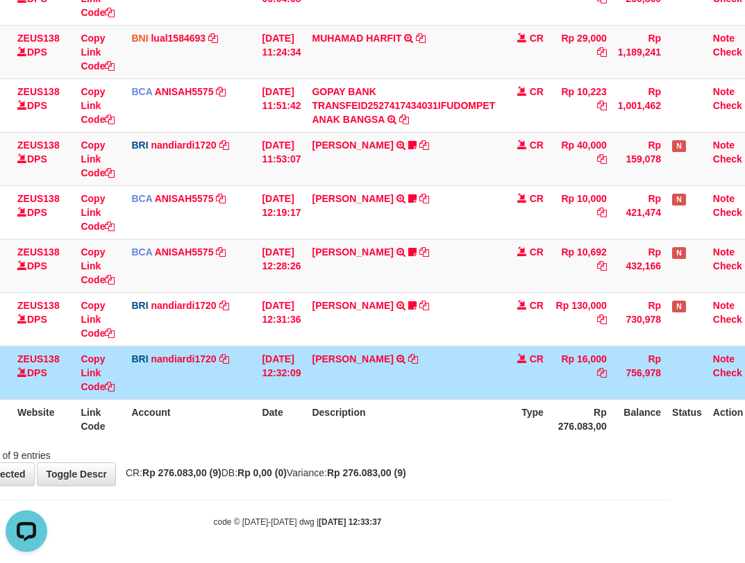
scroll to position [0, 0]
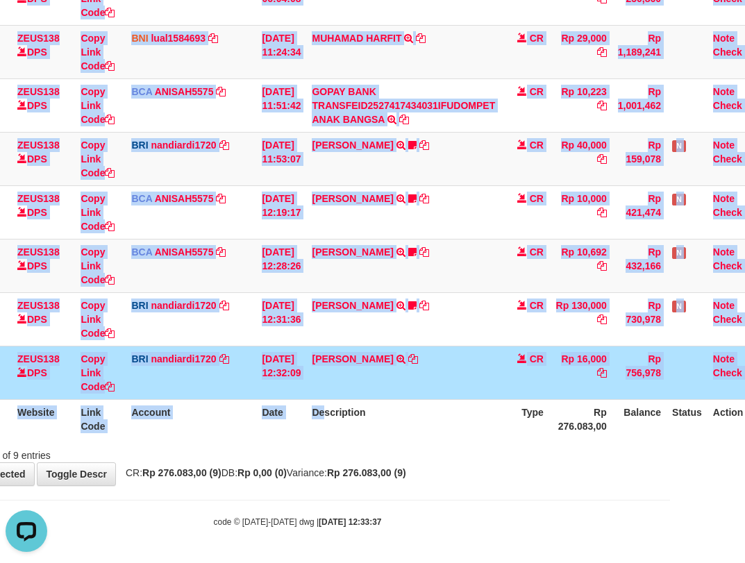
drag, startPoint x: 349, startPoint y: 408, endPoint x: 750, endPoint y: 448, distance: 403.2
click at [666, 442] on div "ID Website Link Code Account Date Description Type Amount Balance Status Action…" at bounding box center [297, 158] width 745 height 569
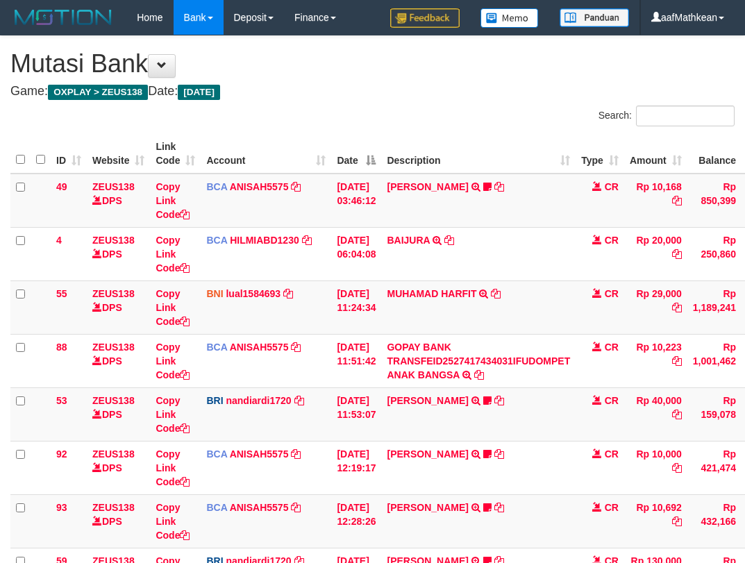
scroll to position [255, 75]
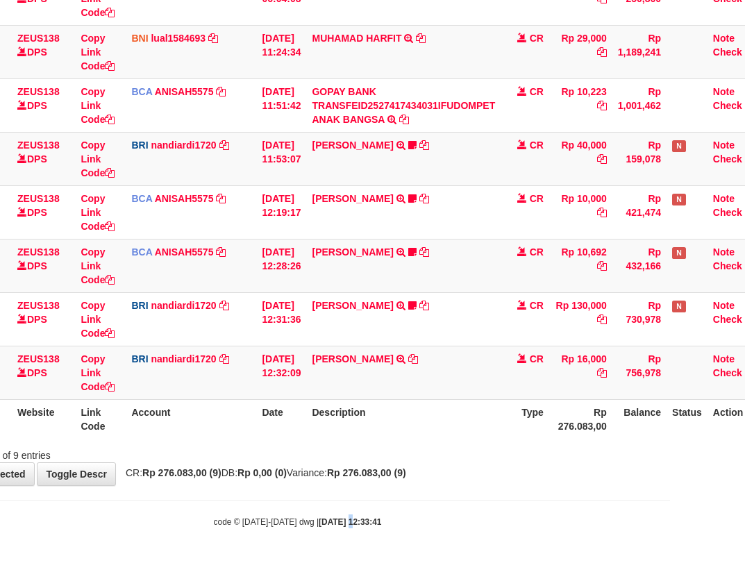
drag, startPoint x: 333, startPoint y: 507, endPoint x: 659, endPoint y: 530, distance: 326.4
click at [347, 510] on body "Toggle navigation Home Bank Account List Load By Website Group [OXPLAY] ZEUS138…" at bounding box center [297, 154] width 745 height 818
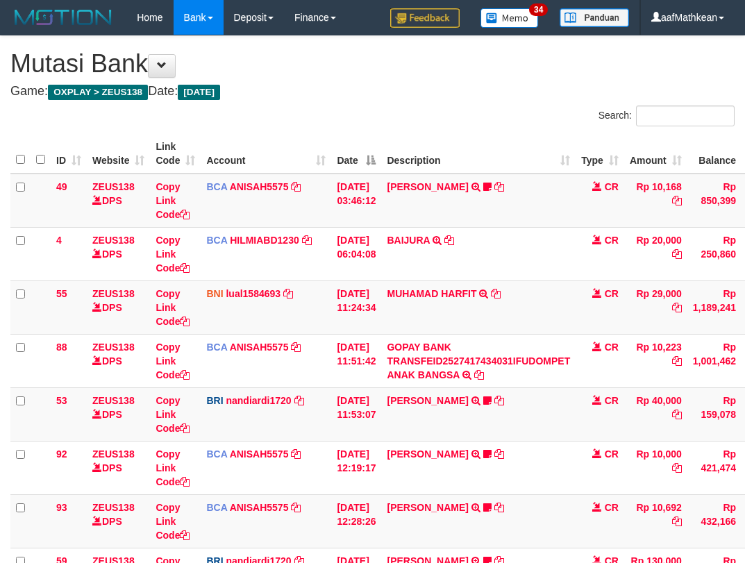
scroll to position [255, 75]
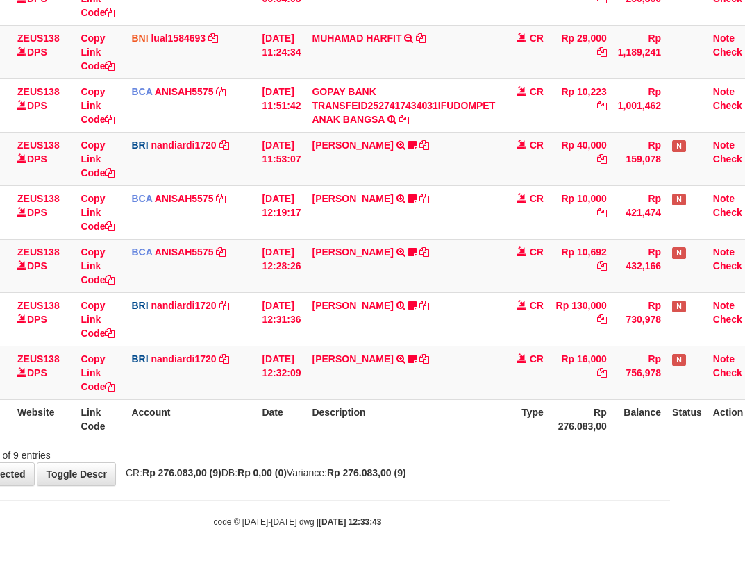
drag, startPoint x: 378, startPoint y: 441, endPoint x: 749, endPoint y: 425, distance: 371.0
click at [385, 444] on div "Search: ID Website Link Code Account Date Description Type Amount Balance Statu…" at bounding box center [297, 156] width 724 height 612
click at [287, 435] on th "Date" at bounding box center [281, 419] width 50 height 40
click at [266, 443] on div at bounding box center [452, 443] width 435 height 1
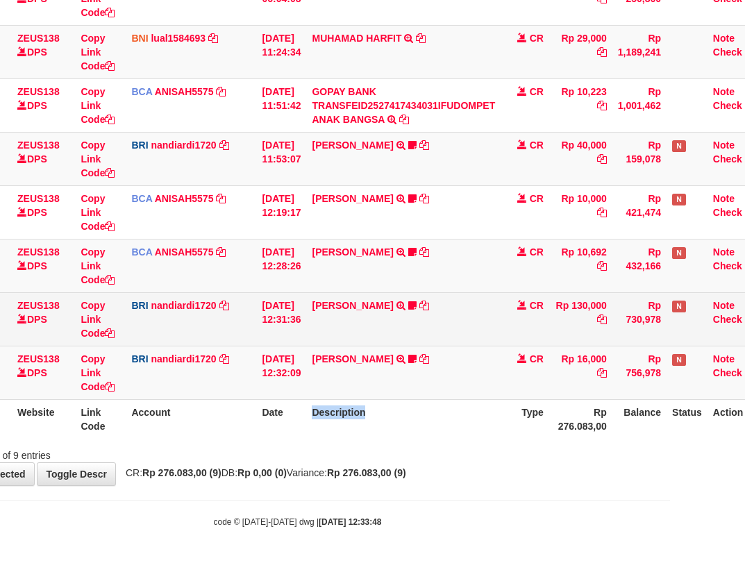
click at [164, 326] on td "BRI nandiardi1720 DPS NANDI ARDIANSYAH mutasi_20251001_3776 | 59 mutasi_2025100…" at bounding box center [191, 318] width 131 height 53
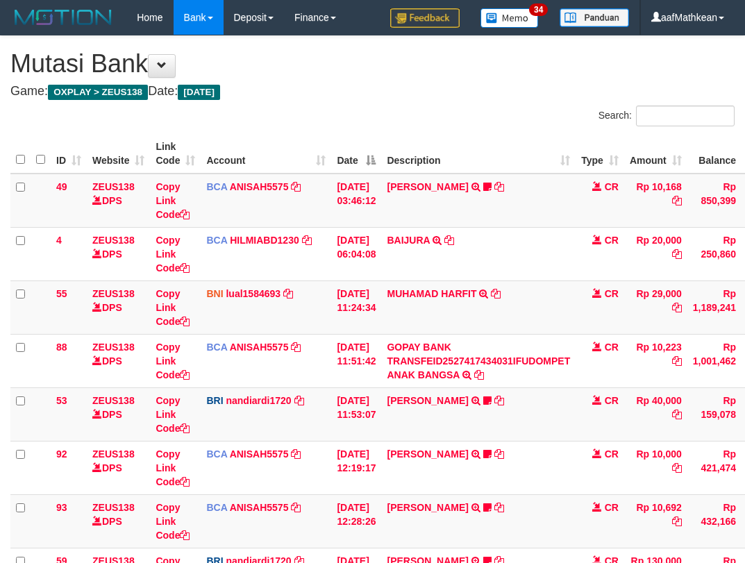
scroll to position [255, 75]
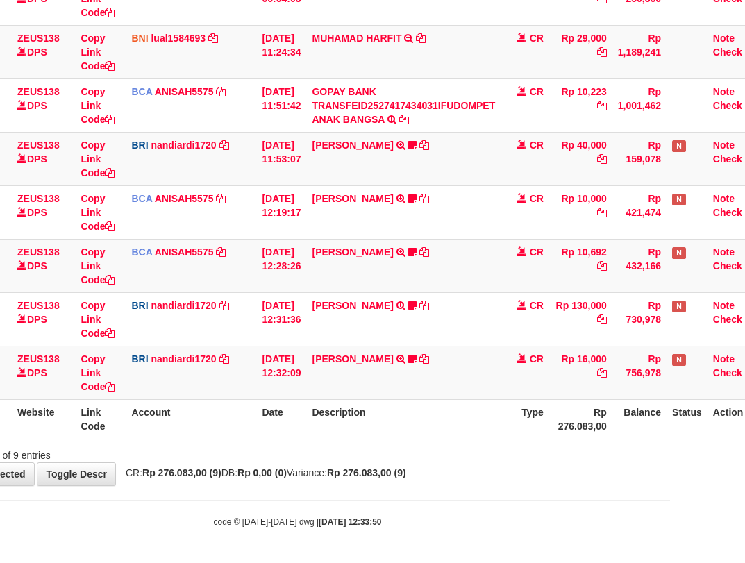
drag, startPoint x: 430, startPoint y: 453, endPoint x: 426, endPoint y: 464, distance: 12.3
click at [427, 460] on div "Showing 1 to 9 of 9 entries" at bounding box center [297, 452] width 745 height 19
drag, startPoint x: 421, startPoint y: 480, endPoint x: 755, endPoint y: 434, distance: 337.1
click at [491, 474] on div "**********" at bounding box center [297, 133] width 745 height 705
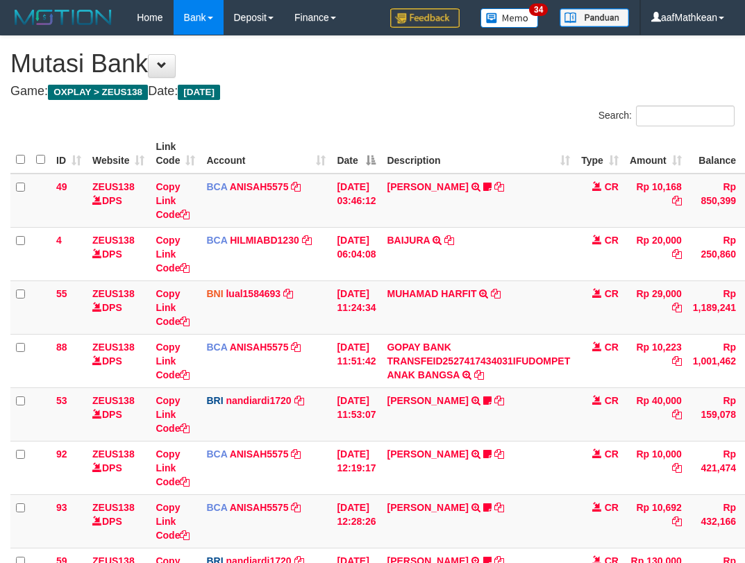
scroll to position [255, 75]
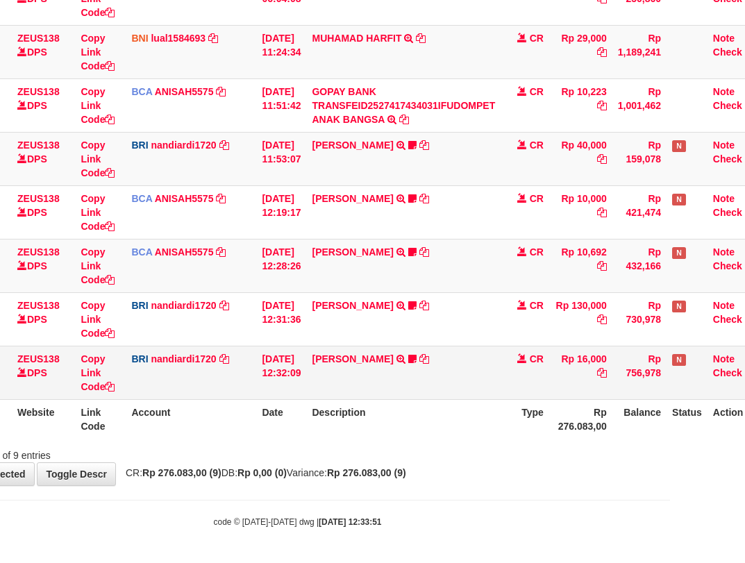
click at [344, 366] on td "[PERSON_NAME] TRANSFER NBMB [PERSON_NAME] TO NANDI ARDIANSYAH mochamadriski22" at bounding box center [403, 372] width 194 height 53
click at [329, 361] on link "[PERSON_NAME]" at bounding box center [352, 358] width 81 height 11
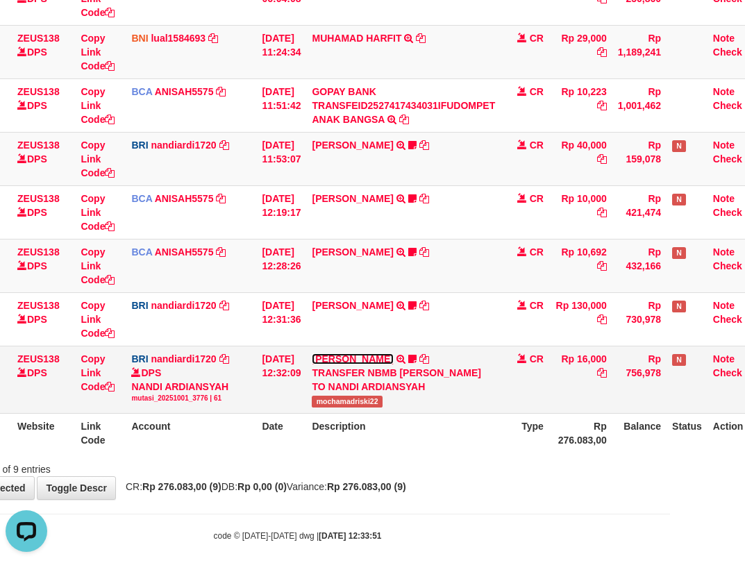
scroll to position [0, 0]
drag, startPoint x: 328, startPoint y: 416, endPoint x: 751, endPoint y: 241, distance: 458.2
click at [407, 412] on td "DANA MOCHAMADRISK TRANSFER NBMB DANA MOCHAMADRISK TO NANDI ARDIANSYAH mochamadr…" at bounding box center [403, 379] width 194 height 67
copy span "mochamadriski22"
drag, startPoint x: 200, startPoint y: 451, endPoint x: 289, endPoint y: 491, distance: 97.8
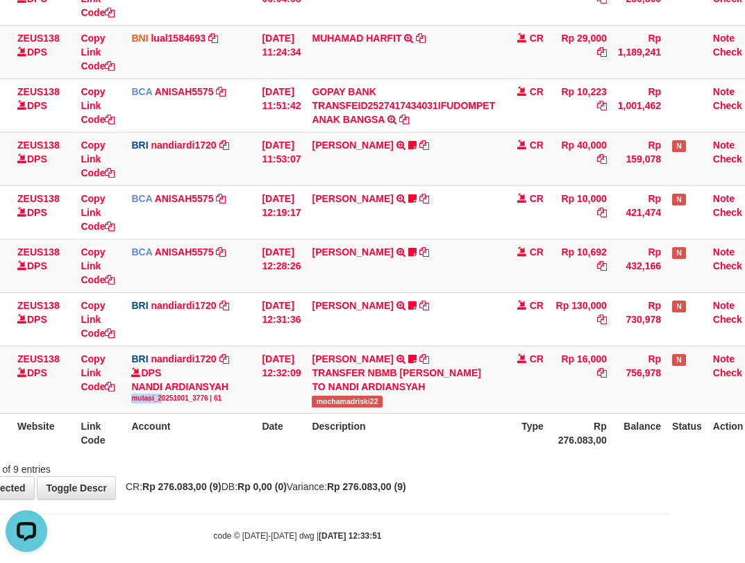
click at [285, 489] on div "**********" at bounding box center [297, 140] width 745 height 718
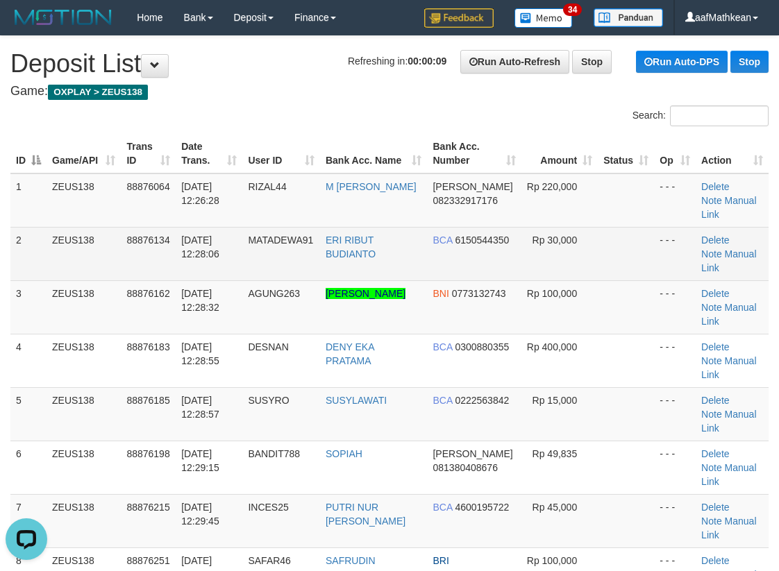
drag, startPoint x: 52, startPoint y: 247, endPoint x: 59, endPoint y: 251, distance: 8.1
click at [60, 251] on td "ZEUS138" at bounding box center [84, 253] width 74 height 53
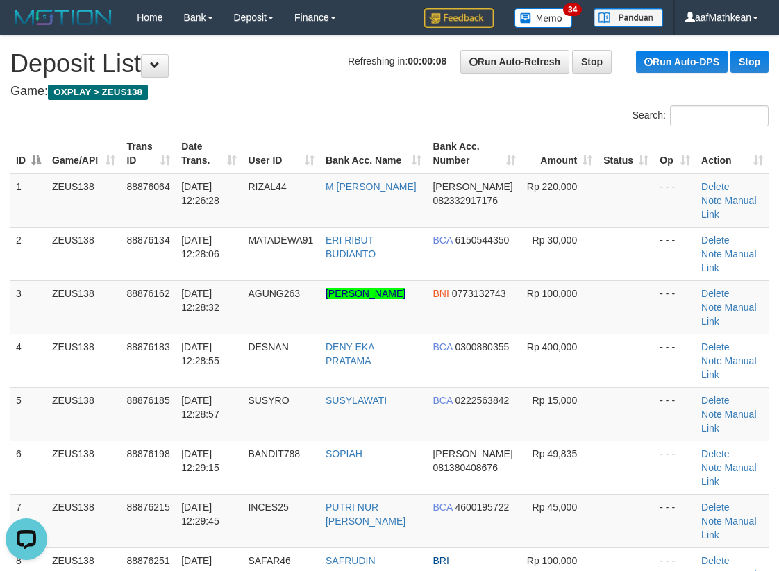
drag, startPoint x: 204, startPoint y: 82, endPoint x: 215, endPoint y: 87, distance: 12.4
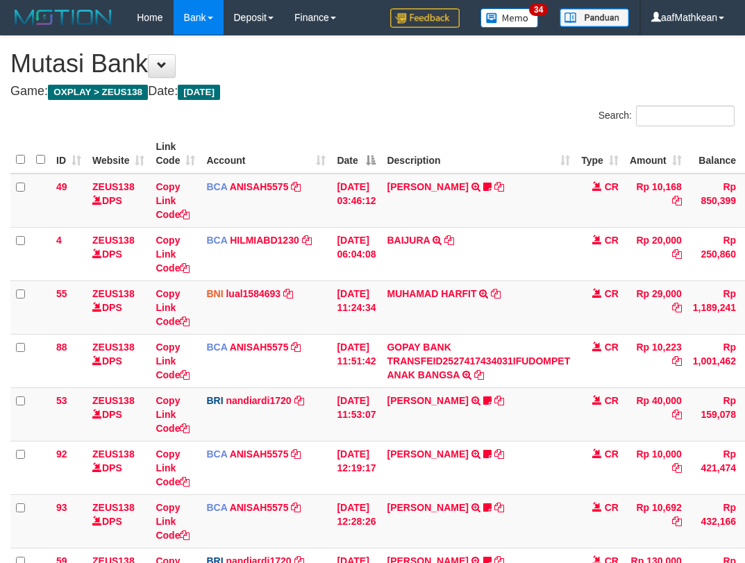
scroll to position [255, 75]
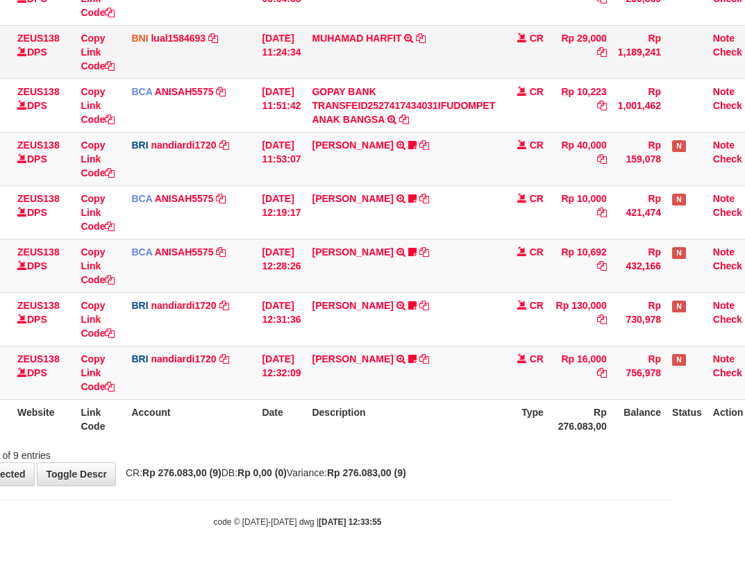
drag, startPoint x: 406, startPoint y: 378, endPoint x: 323, endPoint y: 63, distance: 325.3
click at [399, 317] on tbody "49 ZEUS138 DPS Copy Link Code BCA ANISAH5575 DPS [PERSON_NAME] mutasi_20251001_…" at bounding box center [349, 159] width 828 height 482
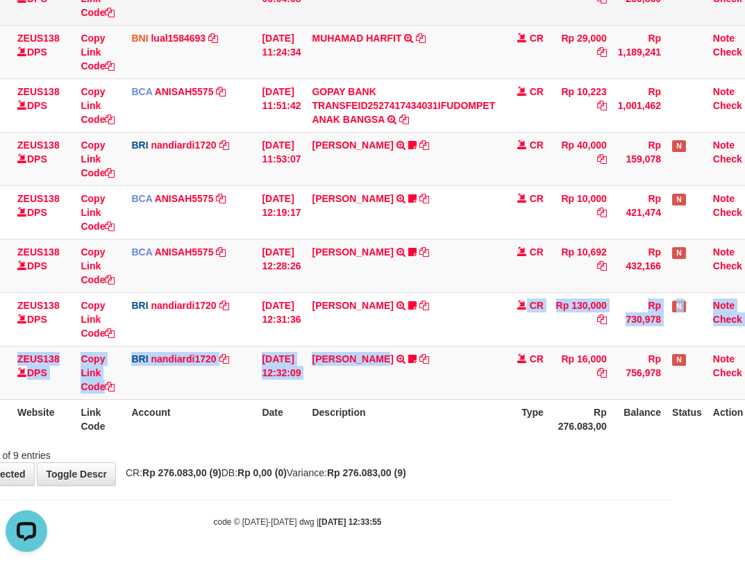
scroll to position [0, 0]
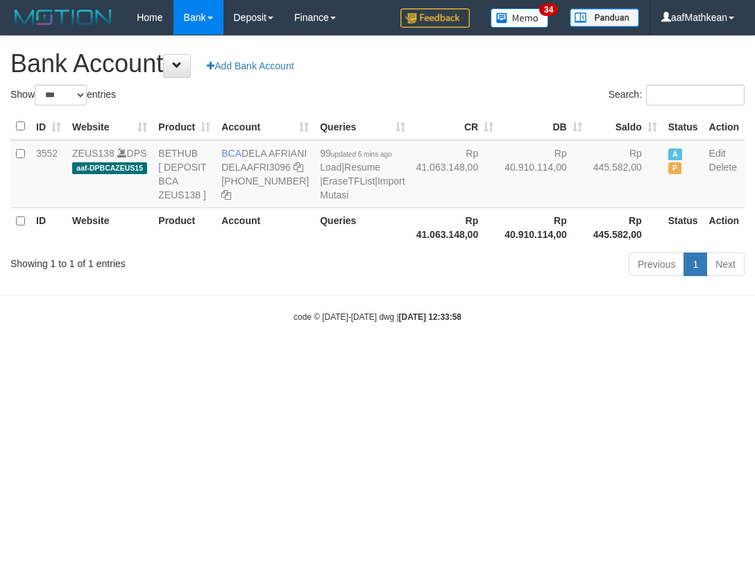
select select "***"
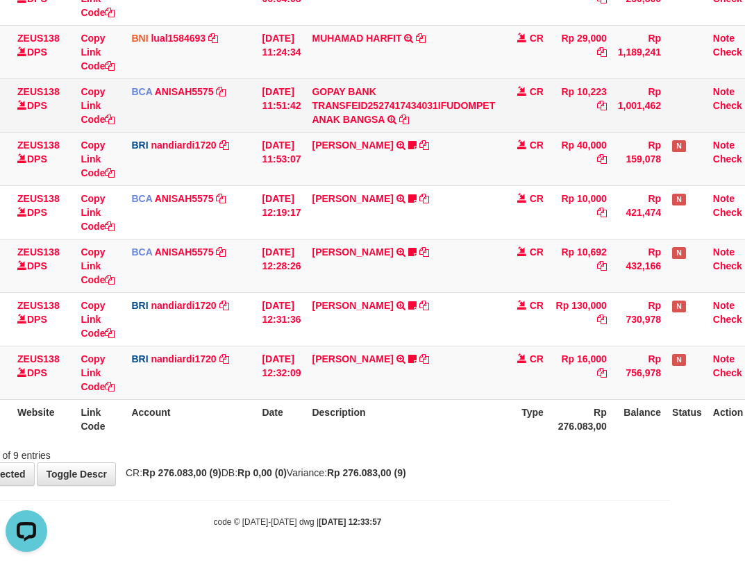
scroll to position [255, 75]
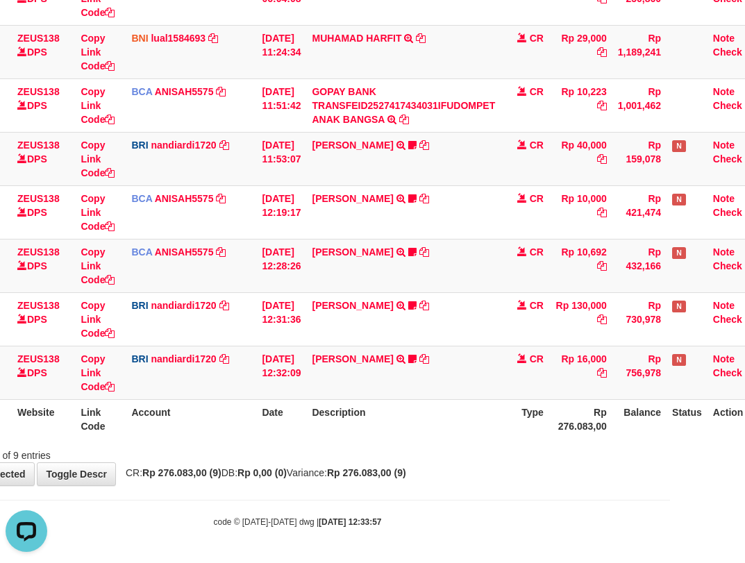
drag, startPoint x: 429, startPoint y: 344, endPoint x: 750, endPoint y: 278, distance: 327.6
click at [424, 360] on tbody "49 ZEUS138 DPS Copy Link Code BCA ANISAH5575 DPS ANISAH mutasi_20251001_3827 | …" at bounding box center [349, 159] width 828 height 482
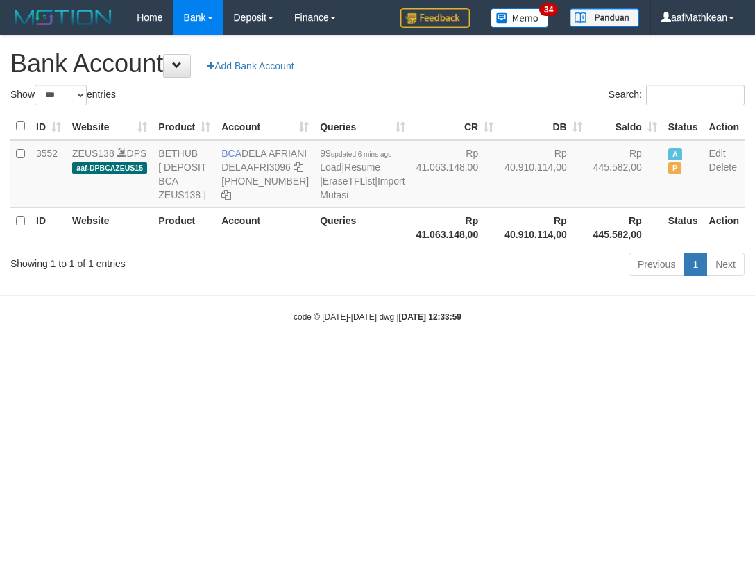
select select "***"
drag, startPoint x: 259, startPoint y: 158, endPoint x: 281, endPoint y: 167, distance: 23.7
click at [281, 167] on td "BCA DELA AFRIANI DELAAFRI3096 [PHONE_NUMBER]" at bounding box center [265, 174] width 99 height 68
copy td "DELA AFRIANI"
click at [573, 340] on body "Toggle navigation Home Bank Account List Load By Website Group [OXPLAY] ZEUS138…" at bounding box center [377, 179] width 755 height 358
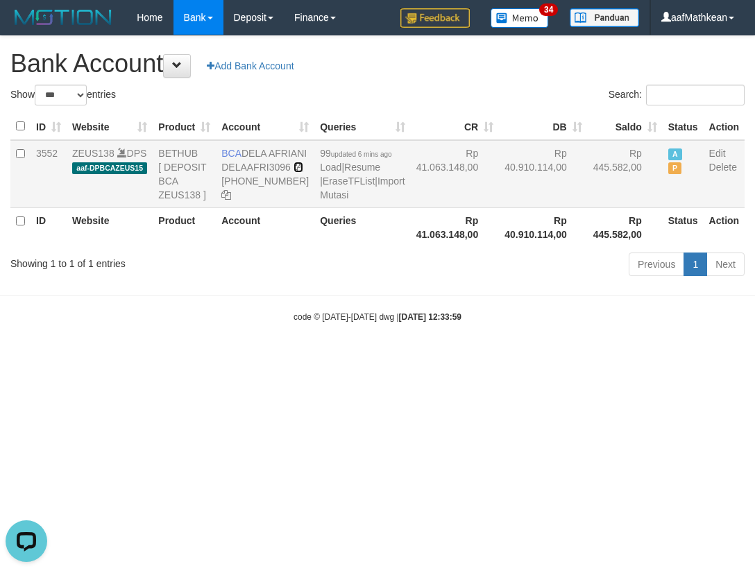
click at [294, 172] on icon at bounding box center [299, 167] width 10 height 10
copy body "code © [DATE]-[DATE] dwg | [DATE] 12:33:59"
click at [294, 172] on icon at bounding box center [299, 167] width 10 height 10
drag, startPoint x: 281, startPoint y: 203, endPoint x: 433, endPoint y: 205, distance: 152.0
click at [413, 205] on tr "3552 ZEUS138 DPS aaf-DPBCAZEUS15 BETHUB [ DEPOSIT BCA ZEUS138 ] BCA DELA AFRIAN…" at bounding box center [377, 174] width 734 height 68
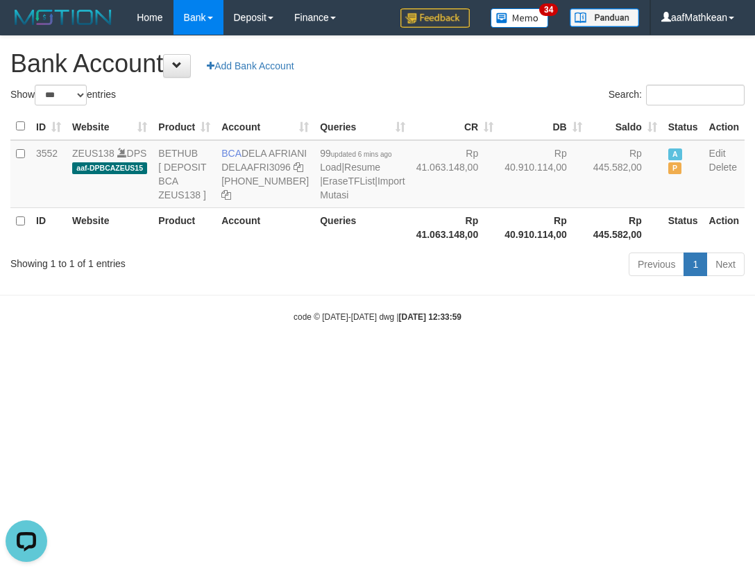
click at [444, 281] on div "Previous 1 Next" at bounding box center [535, 266] width 420 height 30
click at [320, 201] on link "Import Mutasi" at bounding box center [362, 188] width 85 height 25
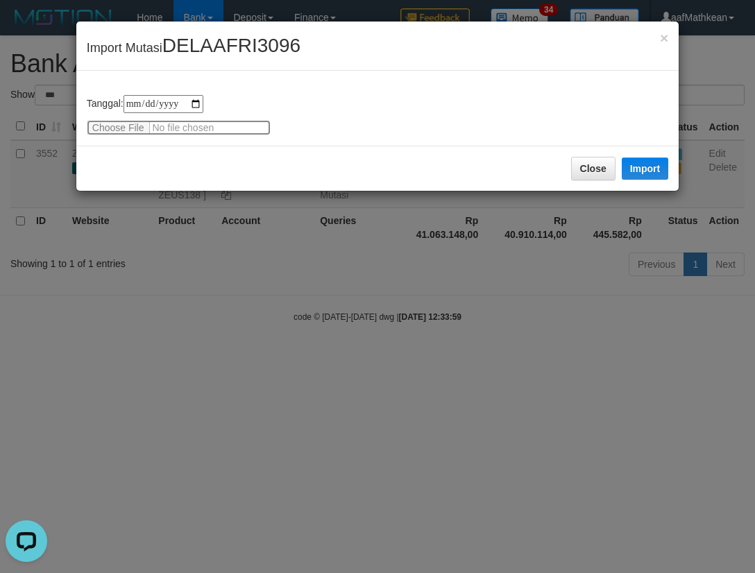
click at [121, 124] on input "file" at bounding box center [179, 127] width 184 height 15
type input "**********"
drag, startPoint x: 648, startPoint y: 164, endPoint x: 269, endPoint y: 1, distance: 412.4
click at [642, 160] on button "Import" at bounding box center [645, 169] width 47 height 22
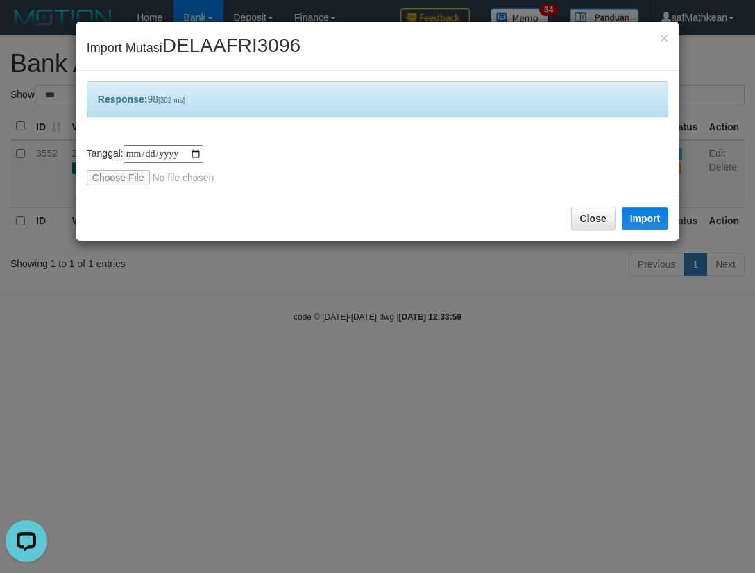
click at [393, 252] on div "**********" at bounding box center [377, 286] width 755 height 573
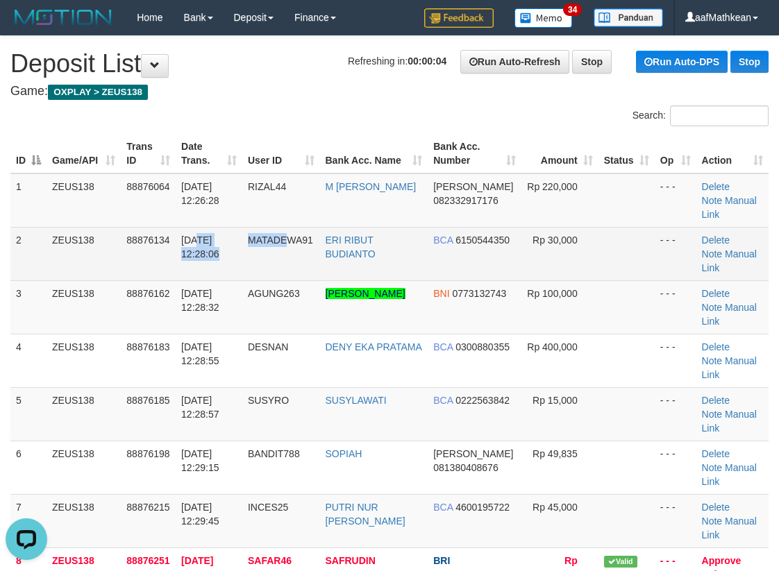
click at [272, 230] on tr "2 ZEUS138 88876134 [DATE] 12:28:06 MATADEWA91 ERI RIBUT BUDIANTO BCA 6150544350…" at bounding box center [389, 253] width 758 height 53
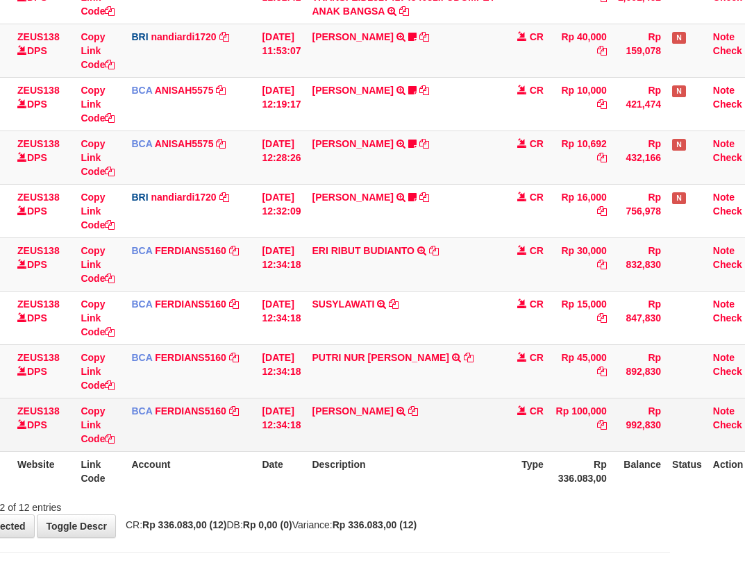
scroll to position [416, 75]
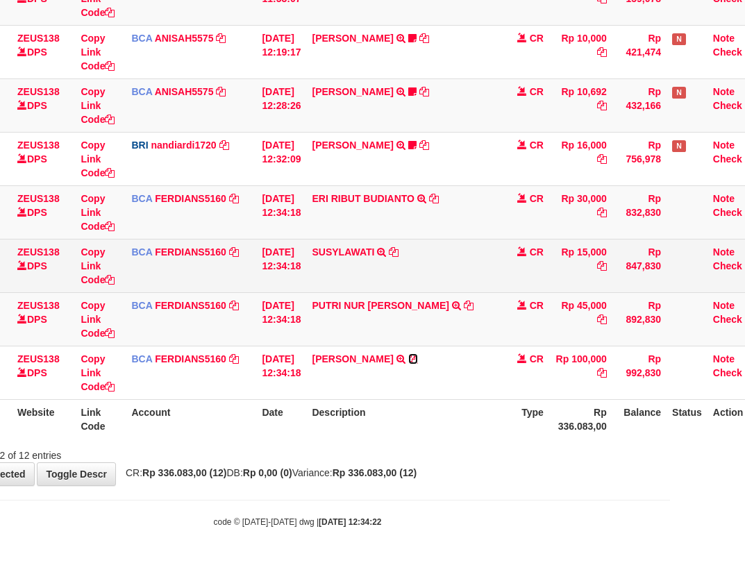
drag, startPoint x: 418, startPoint y: 355, endPoint x: 612, endPoint y: 252, distance: 219.6
click at [418, 355] on icon at bounding box center [413, 359] width 10 height 10
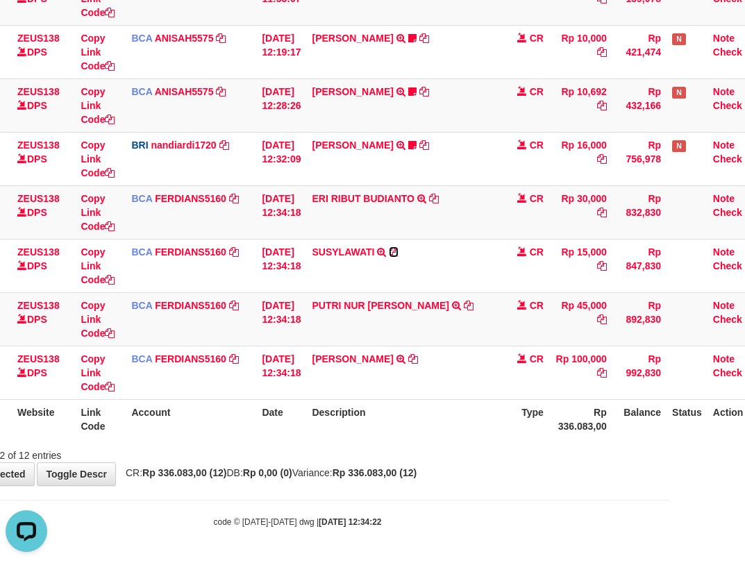
drag, startPoint x: 405, startPoint y: 251, endPoint x: 753, endPoint y: 159, distance: 359.8
click at [398, 251] on icon at bounding box center [394, 252] width 10 height 10
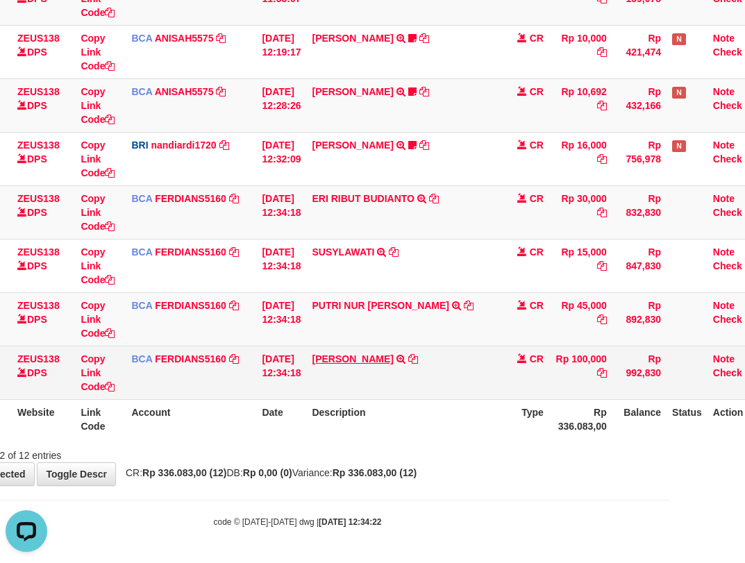
click at [342, 343] on td "PUTRI NUR SYOLEHHA TRSF E-BANKING CR 0110/FTSCY/WS95031 45000.00PUTRI NUR SYOLE…" at bounding box center [403, 318] width 194 height 53
click at [312, 353] on link "SOLEH SURYADI" at bounding box center [352, 358] width 81 height 11
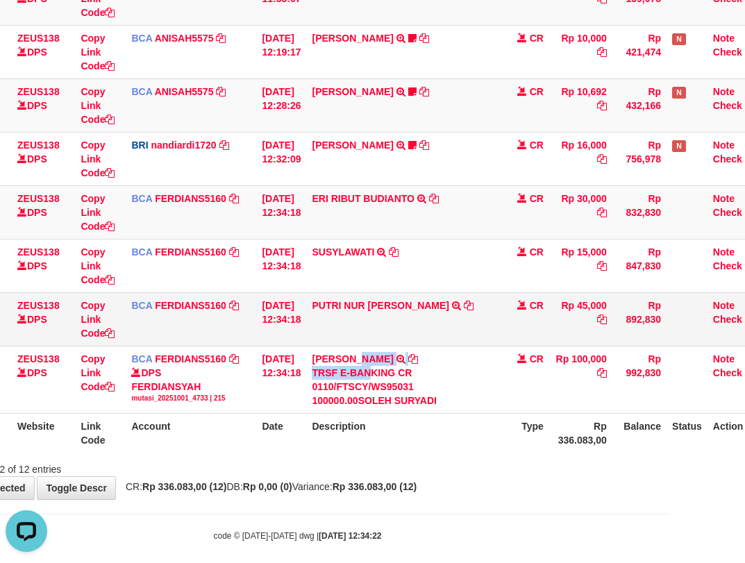
drag, startPoint x: 384, startPoint y: 368, endPoint x: 485, endPoint y: 342, distance: 104.6
click at [398, 379] on td "SOLEH SURYADI TRSF E-BANKING CR 0110/FTSCY/WS95031 100000.00SOLEH SURYADI" at bounding box center [403, 379] width 194 height 67
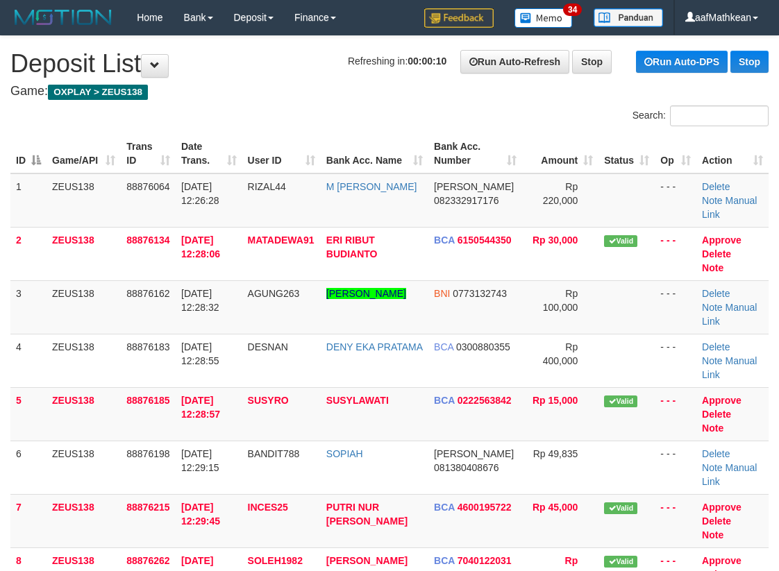
click at [71, 153] on div "Search: ID Game/API Trans ID Date Trans. User ID Bank Acc. Name Bank Acc. Numbe…" at bounding box center [389, 492] width 758 height 773
click at [194, 119] on div "Search:" at bounding box center [389, 118] width 779 height 24
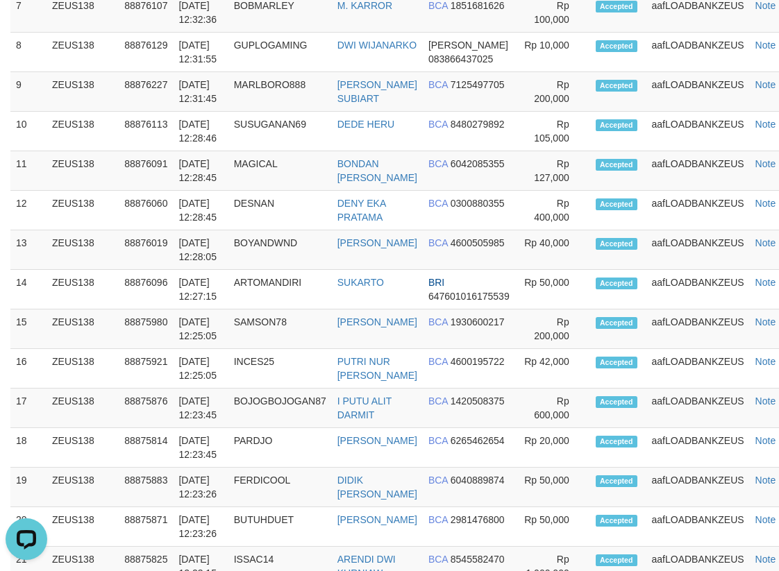
scroll to position [173, 0]
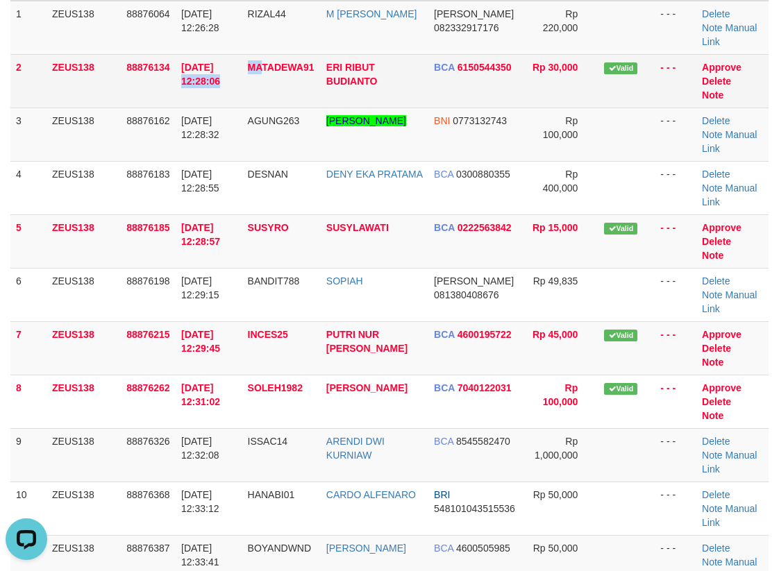
click at [269, 54] on tr "2 ZEUS138 88876134 [DATE] 12:28:06 MATADEWA91 ERI RIBUT BUDIANTO BCA 6150544350…" at bounding box center [389, 80] width 758 height 53
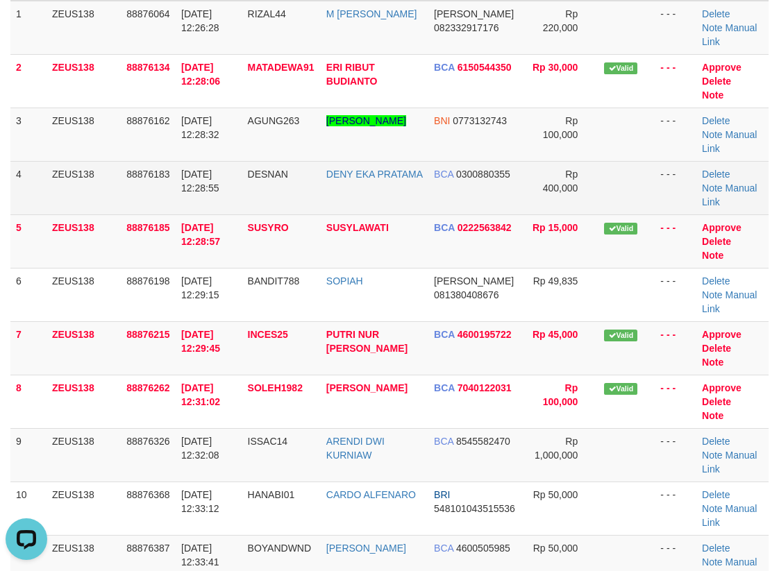
click at [224, 161] on tbody "1 ZEUS138 88876064 [DATE] 12:26:28 RIZAL44 M [PERSON_NAME] 082332917176 Rp 220,…" at bounding box center [389, 322] width 758 height 642
click at [236, 161] on tr "4 ZEUS138 88876183 [DATE] 12:28:55 [GEOGRAPHIC_DATA] DENY EKA PRATAMA BCA 03008…" at bounding box center [389, 187] width 758 height 53
click at [225, 161] on td "[DATE] 12:28:55" at bounding box center [209, 187] width 67 height 53
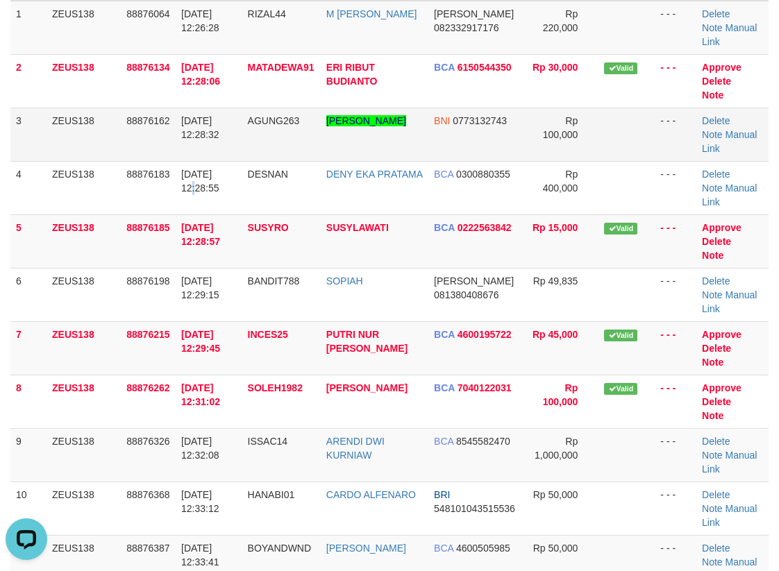
drag, startPoint x: 228, startPoint y: 140, endPoint x: 232, endPoint y: 129, distance: 11.0
click at [230, 161] on td "[DATE] 12:28:55" at bounding box center [209, 187] width 67 height 53
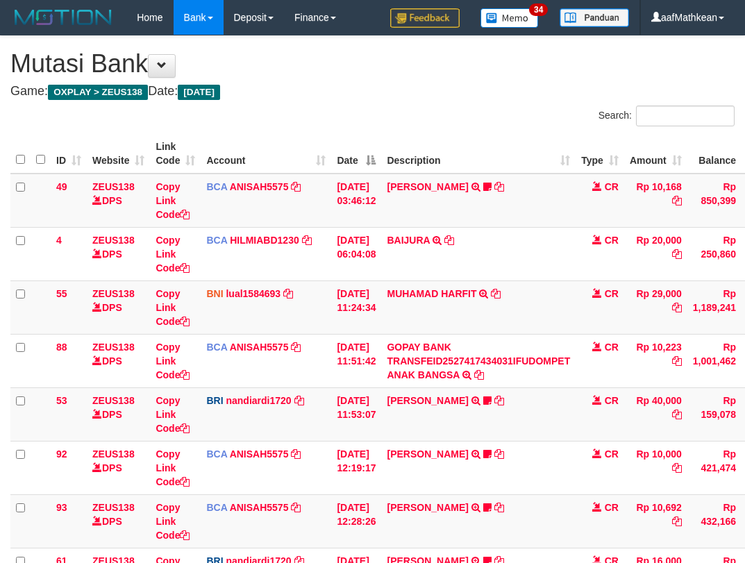
scroll to position [416, 75]
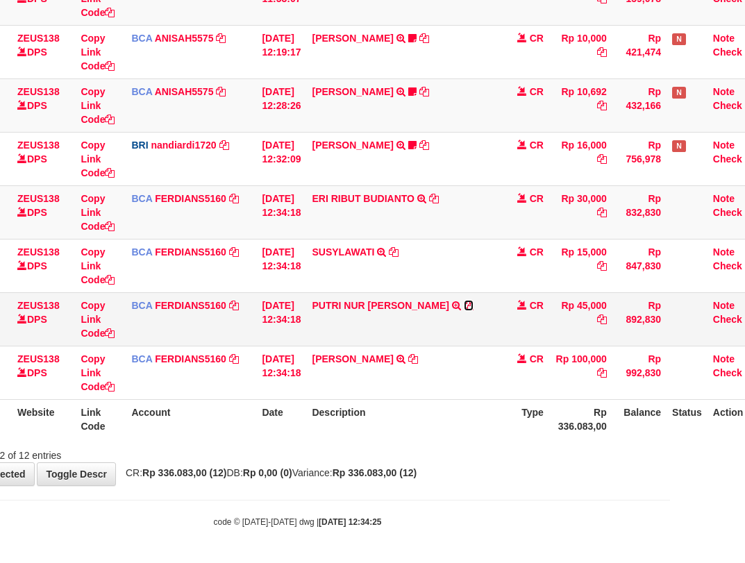
click at [464, 305] on icon at bounding box center [469, 306] width 10 height 10
click at [439, 199] on icon at bounding box center [434, 199] width 10 height 10
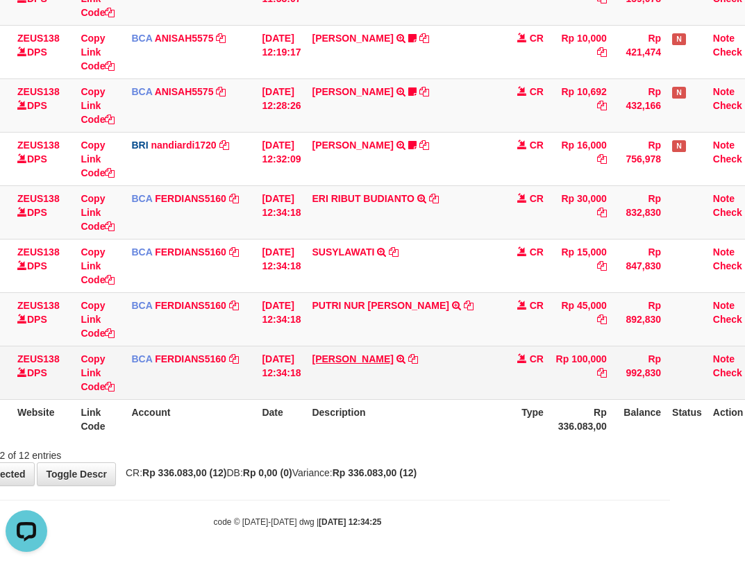
click at [364, 348] on tbody "49 ZEUS138 DPS Copy Link Code BCA ANISAH5575 DPS ANISAH mutasi_20251001_3827 | …" at bounding box center [349, 79] width 828 height 642
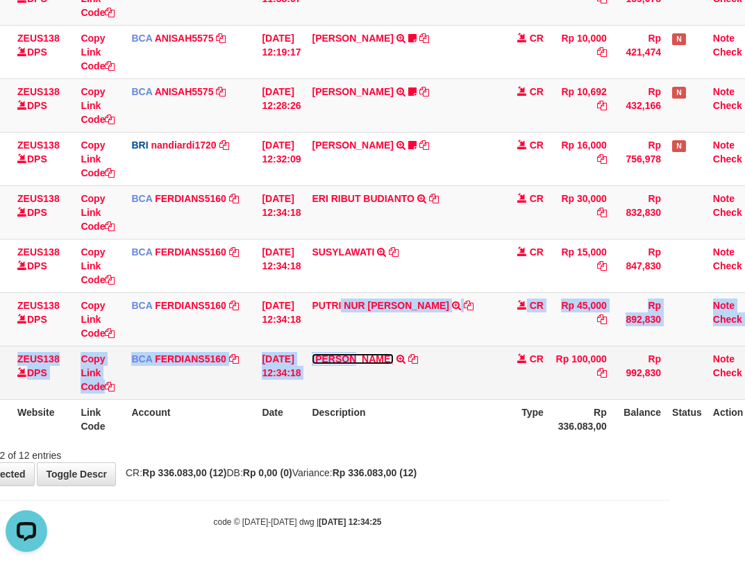
click at [312, 353] on link "SOLEH SURYADI" at bounding box center [352, 358] width 81 height 11
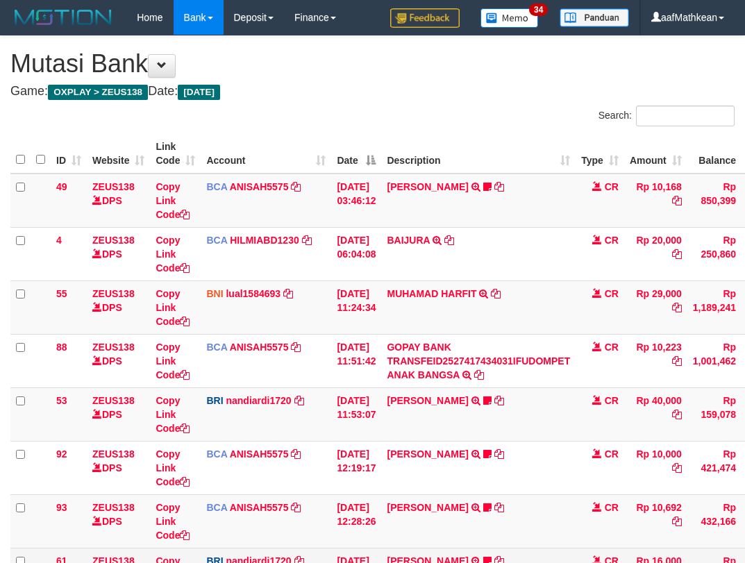
scroll to position [202, 0]
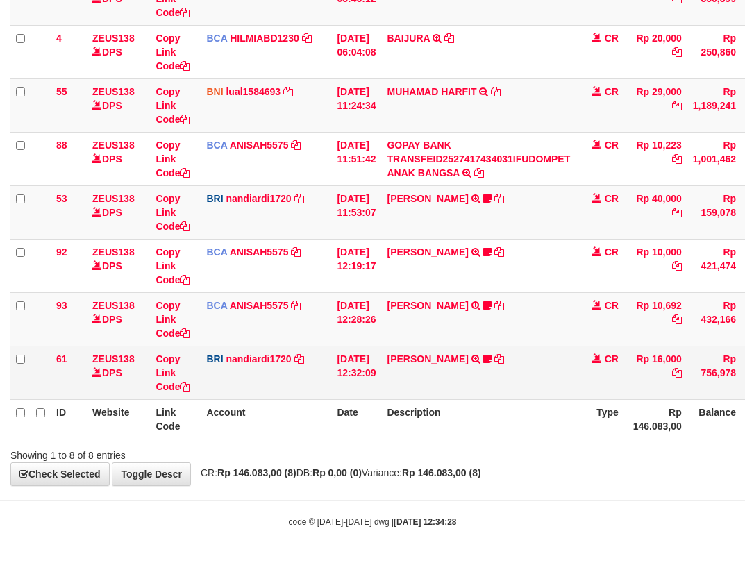
click at [444, 365] on td "[PERSON_NAME] TRANSFER NBMB [PERSON_NAME] TO [PERSON_NAME] mochamadriski22" at bounding box center [478, 372] width 194 height 53
click at [430, 352] on td "[PERSON_NAME] TRANSFER NBMB [PERSON_NAME] TO [PERSON_NAME] mochamadriski22" at bounding box center [478, 372] width 194 height 53
click at [419, 357] on link "DANA MOCHAMADRISK" at bounding box center [427, 358] width 81 height 11
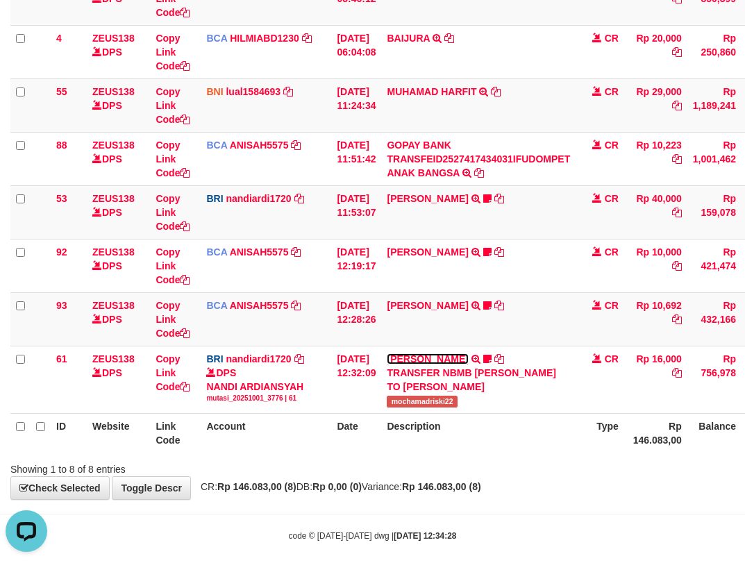
scroll to position [0, 0]
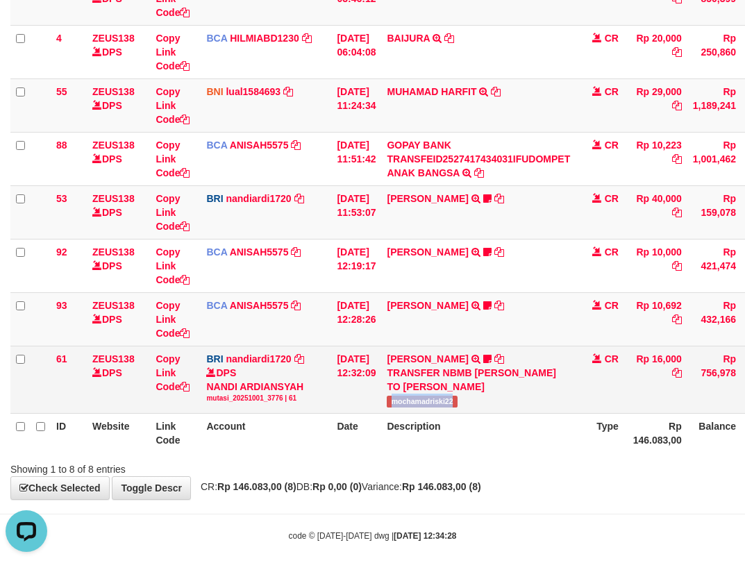
drag, startPoint x: 398, startPoint y: 420, endPoint x: 518, endPoint y: 385, distance: 125.0
click at [469, 413] on td "DANA MOCHAMADRISK TRANSFER NBMB DANA MOCHAMADRISK TO NANDI ARDIANSYAH mochamadr…" at bounding box center [478, 379] width 194 height 67
copy span "mochamadriski22"
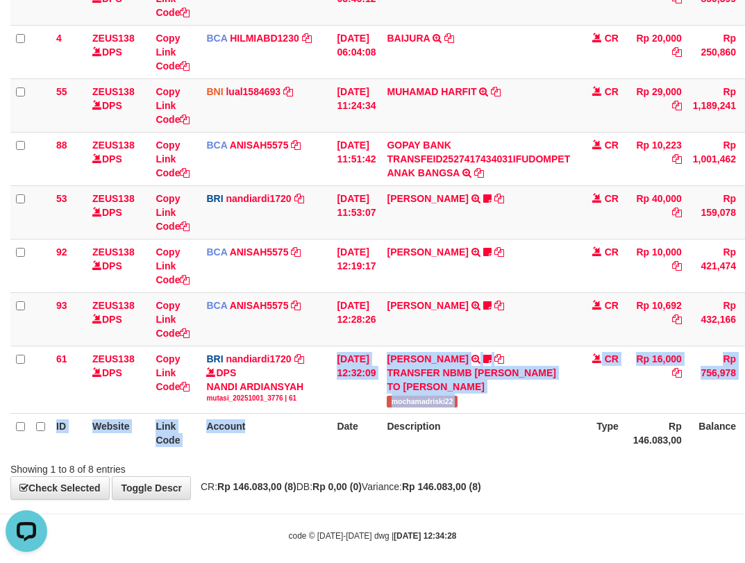
click at [320, 450] on table "ID Website Link Code Account Date Description Type Amount Balance Status Action…" at bounding box center [424, 192] width 828 height 521
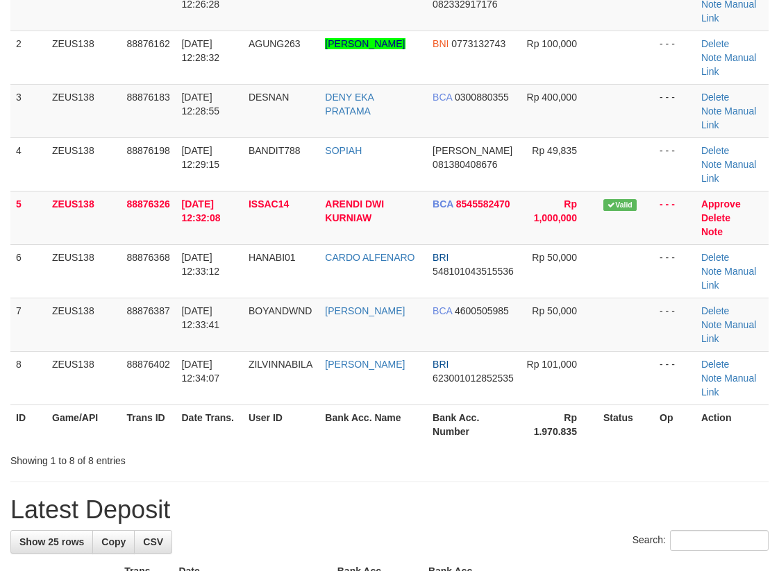
scroll to position [173, 0]
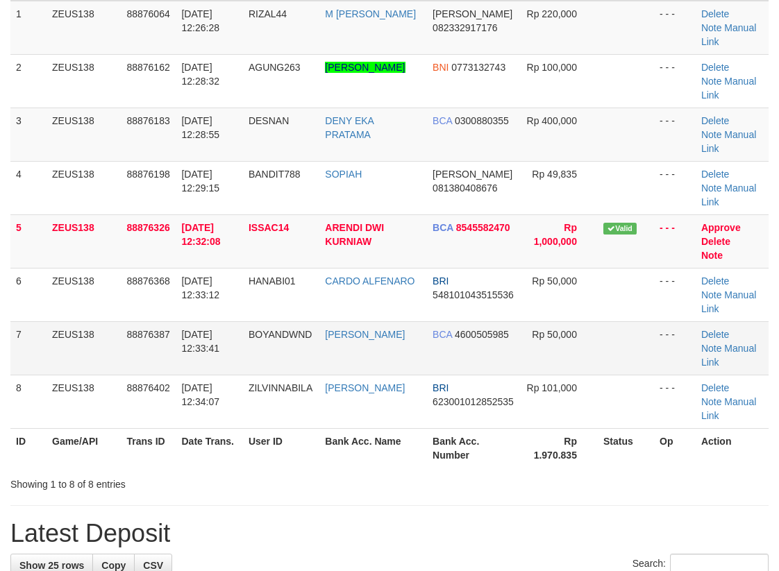
click at [279, 321] on tr "7 ZEUS138 88876387 01/10/2025 12:33:41 BOYANDWND BOYAN DEWANDA BCA 4600505985 R…" at bounding box center [389, 347] width 758 height 53
click at [209, 187] on tbody "1 ZEUS138 88876064 01/10/2025 12:26:28 RIZAL44 M SAIFUL RIZAL DANA 082332917176…" at bounding box center [389, 215] width 758 height 428
drag, startPoint x: 339, startPoint y: 395, endPoint x: 446, endPoint y: 417, distance: 109.2
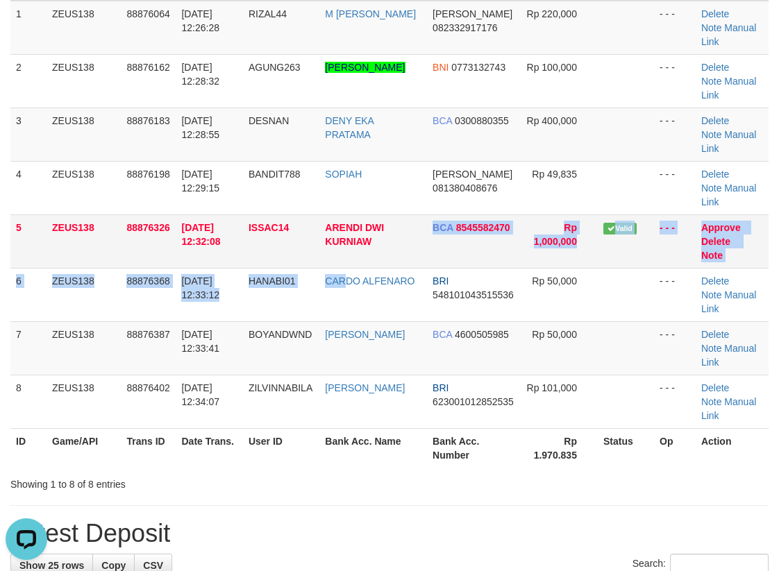
click at [417, 197] on tbody "1 ZEUS138 88876064 01/10/2025 12:26:28 RIZAL44 M SAIFUL RIZAL DANA 082332917176…" at bounding box center [389, 215] width 758 height 428
click at [415, 215] on td "ARENDI DWI KURNIAW" at bounding box center [373, 241] width 108 height 53
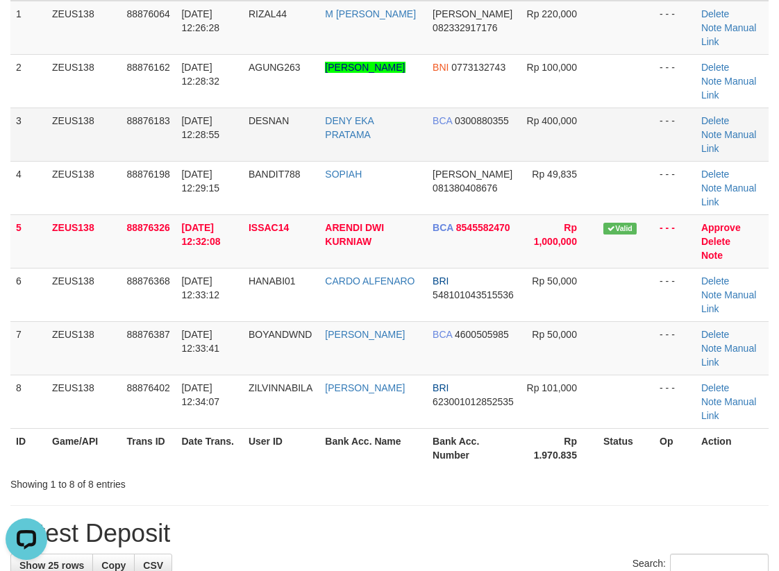
click at [397, 108] on td "DENY EKA PRATAMA" at bounding box center [373, 134] width 108 height 53
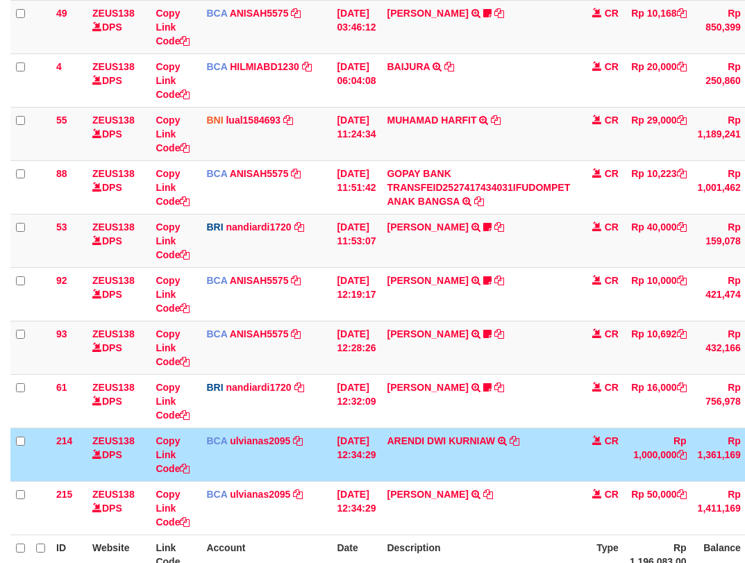
scroll to position [202, 0]
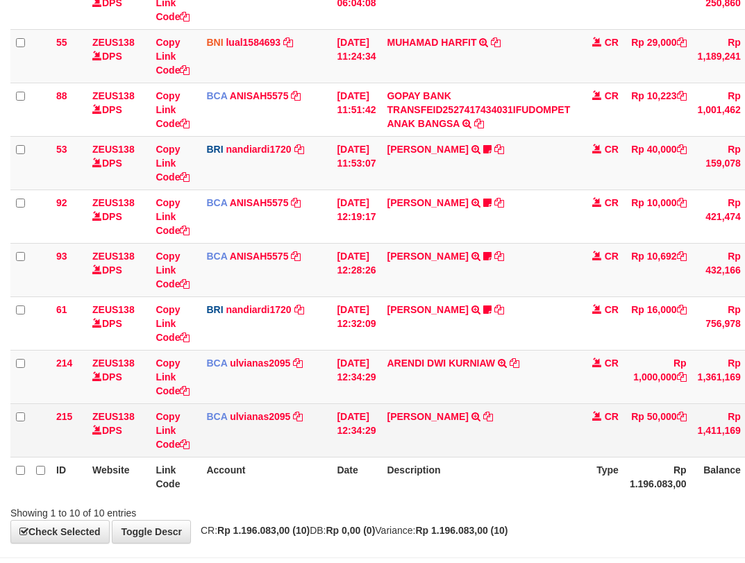
scroll to position [309, 0]
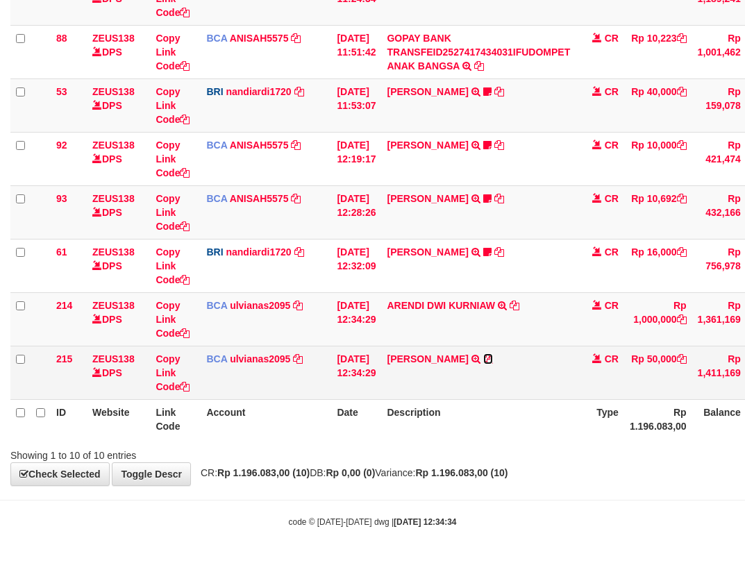
click at [490, 356] on icon at bounding box center [488, 359] width 10 height 10
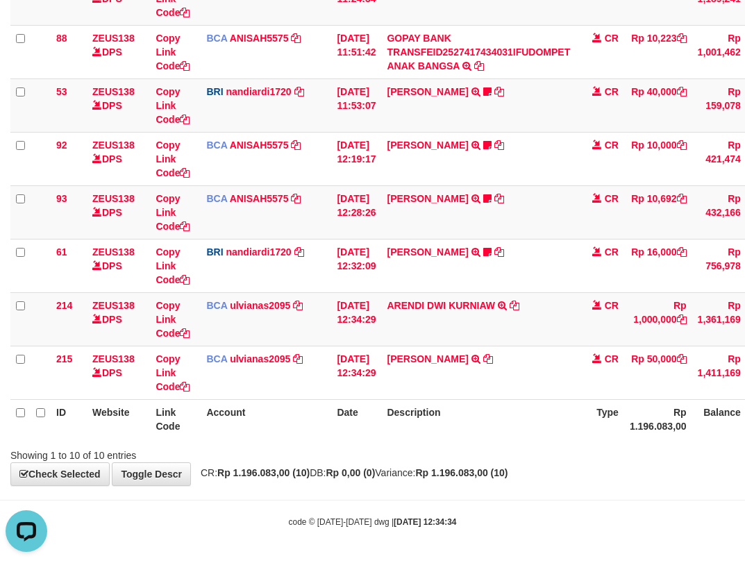
scroll to position [0, 0]
click at [287, 435] on th "Account" at bounding box center [266, 419] width 131 height 40
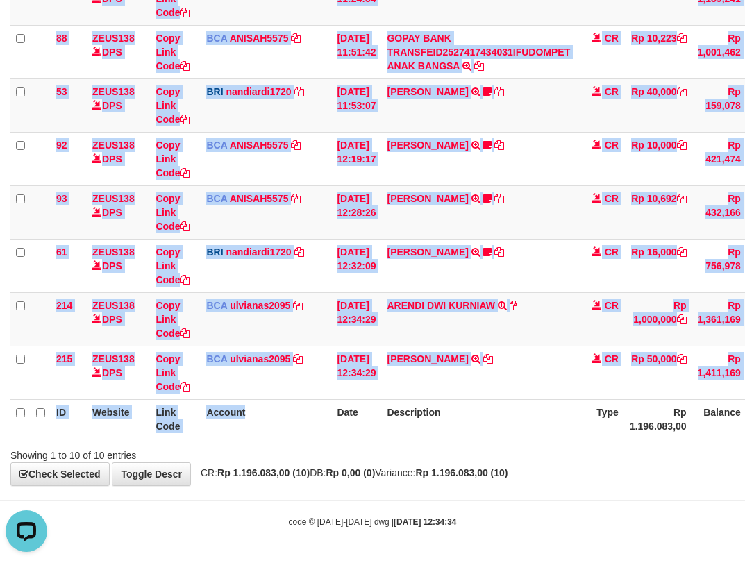
drag, startPoint x: 322, startPoint y: 439, endPoint x: 367, endPoint y: 436, distance: 44.5
click at [322, 440] on div "ID Website Link Code Account Date Description Type Amount Balance Status Action…" at bounding box center [372, 132] width 745 height 622
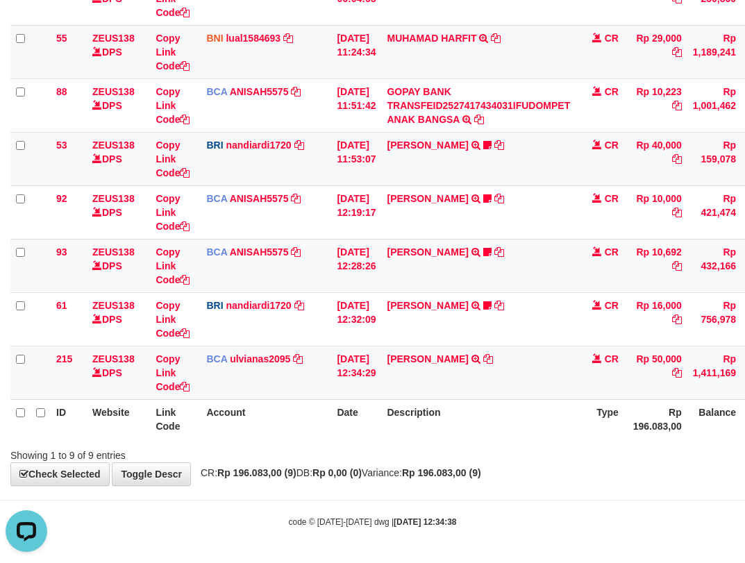
drag, startPoint x: 155, startPoint y: 403, endPoint x: 241, endPoint y: 448, distance: 96.9
click at [177, 423] on th "Link Code" at bounding box center [175, 419] width 51 height 40
drag, startPoint x: 241, startPoint y: 448, endPoint x: 235, endPoint y: 428, distance: 20.4
click at [239, 442] on div "Search: ID Website Link Code Account Date Description Type Amount Balance Statu…" at bounding box center [372, 156] width 724 height 612
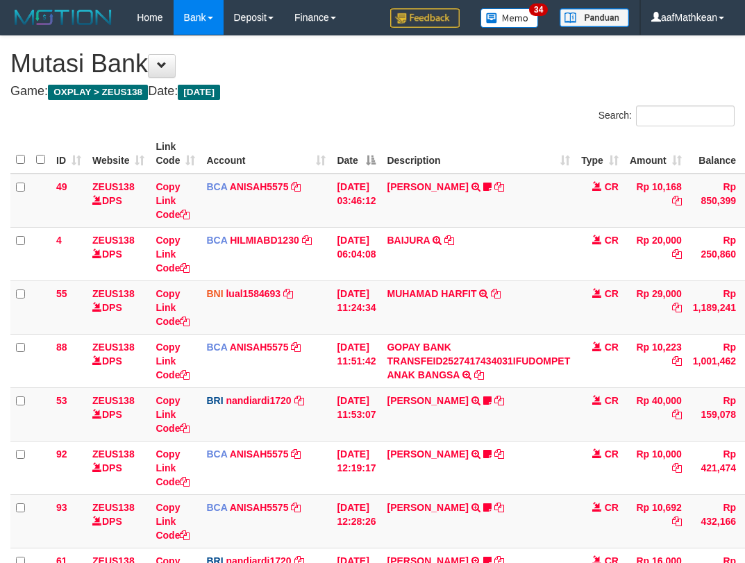
click at [266, 548] on td "BRI nandiardi1720 DPS NANDI ARDIANSYAH mutasi_20251001_3776 | 61 mutasi_2025100…" at bounding box center [266, 574] width 131 height 53
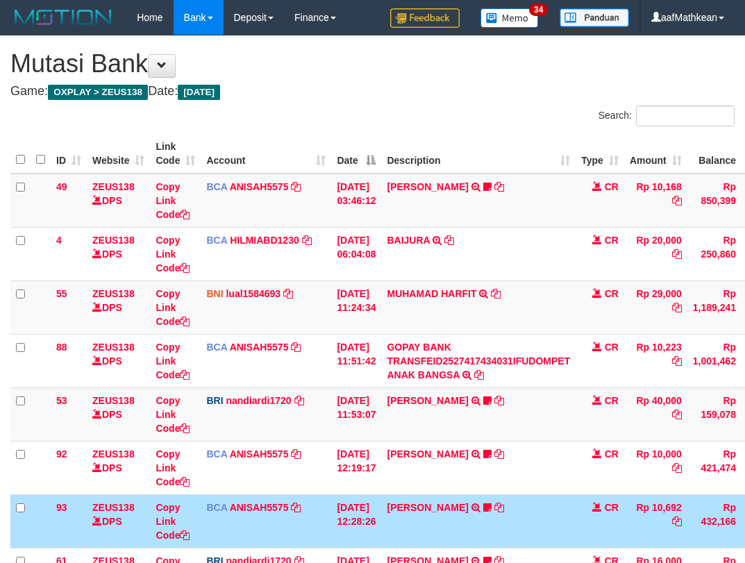
scroll to position [154, 0]
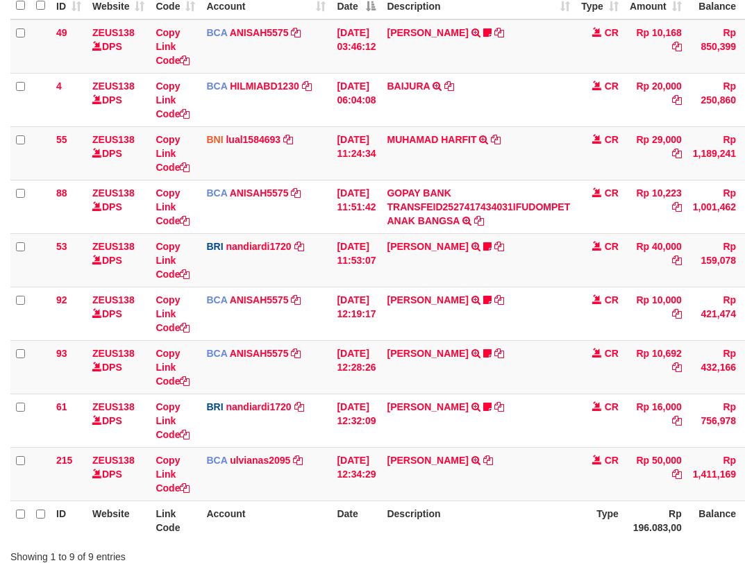
scroll to position [255, 0]
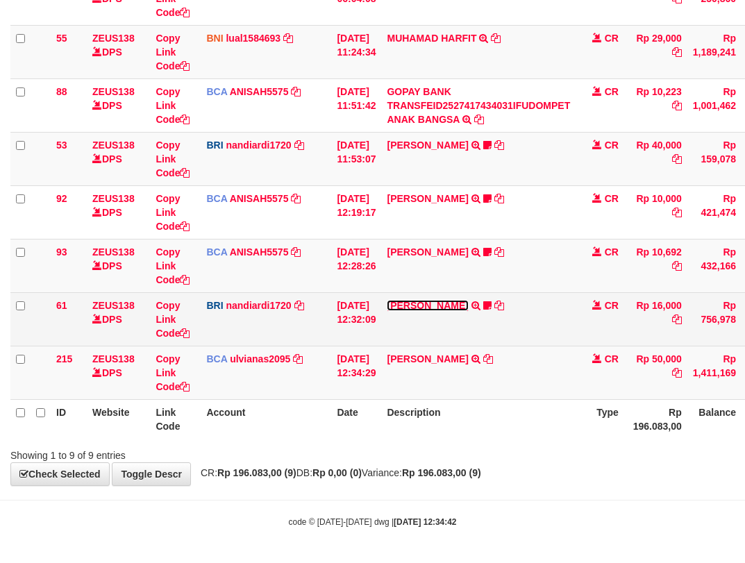
click at [459, 305] on link "[PERSON_NAME]" at bounding box center [427, 305] width 81 height 11
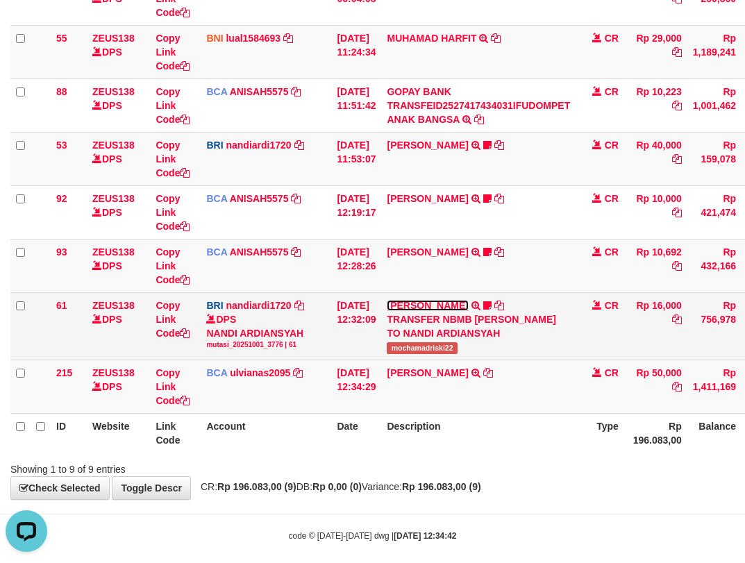
scroll to position [0, 0]
click at [443, 354] on span "mochamadriski22" at bounding box center [422, 348] width 70 height 12
click at [399, 354] on span "mochamadriski22" at bounding box center [422, 348] width 70 height 12
click at [405, 354] on span "mochamadriski22" at bounding box center [422, 348] width 70 height 12
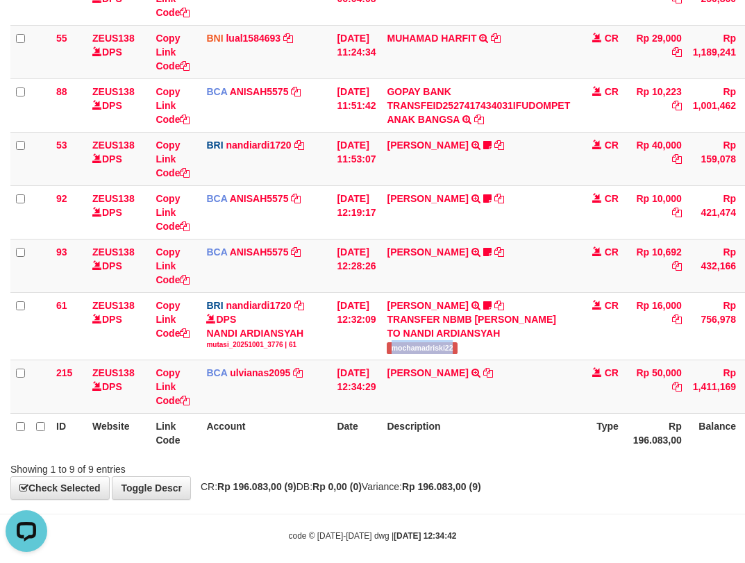
copy span "mochamadriski22"
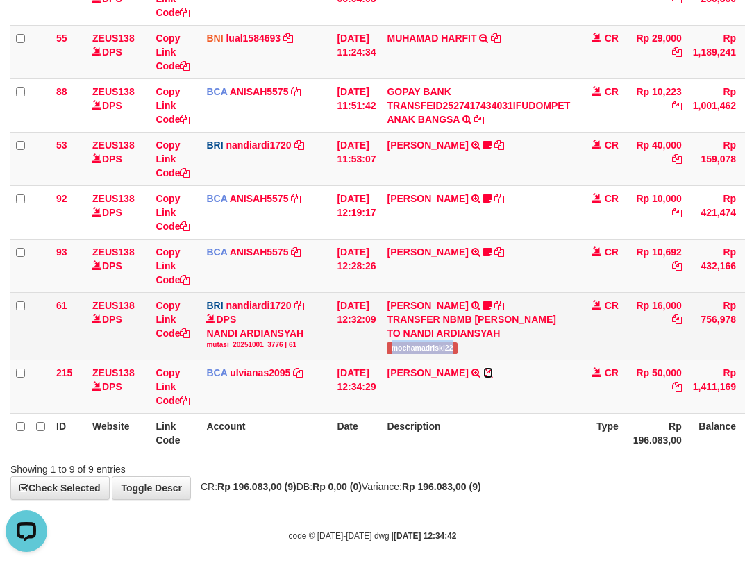
drag, startPoint x: 492, startPoint y: 387, endPoint x: 669, endPoint y: 311, distance: 192.8
click at [492, 378] on icon at bounding box center [488, 373] width 10 height 10
copy span "mochamadriski22"
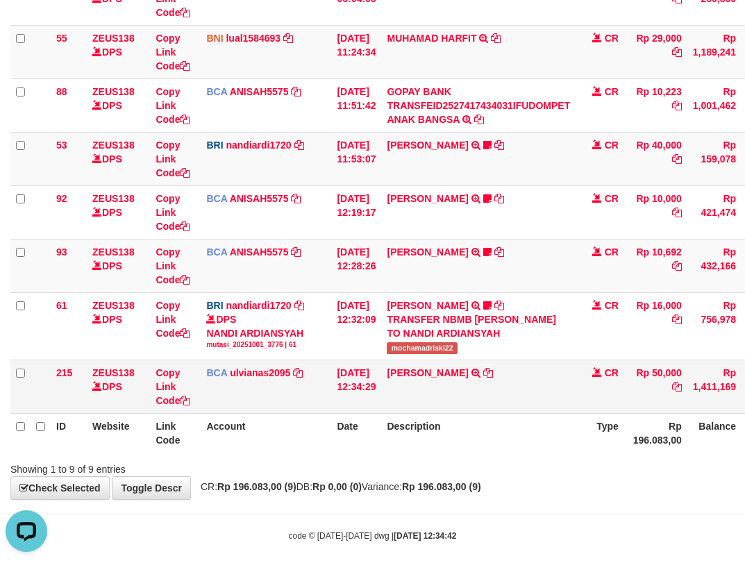
click at [481, 396] on td "AHMAD SATRIA TRSF E-BANKING CR 10/01 ZFT71 AHMAD SATRIA" at bounding box center [478, 386] width 194 height 53
drag, startPoint x: 505, startPoint y: 392, endPoint x: 498, endPoint y: 385, distance: 9.9
click at [505, 392] on td "AHMAD SATRIA TRSF E-BANKING CR 10/01 ZFT71 AHMAD SATRIA" at bounding box center [478, 386] width 194 height 53
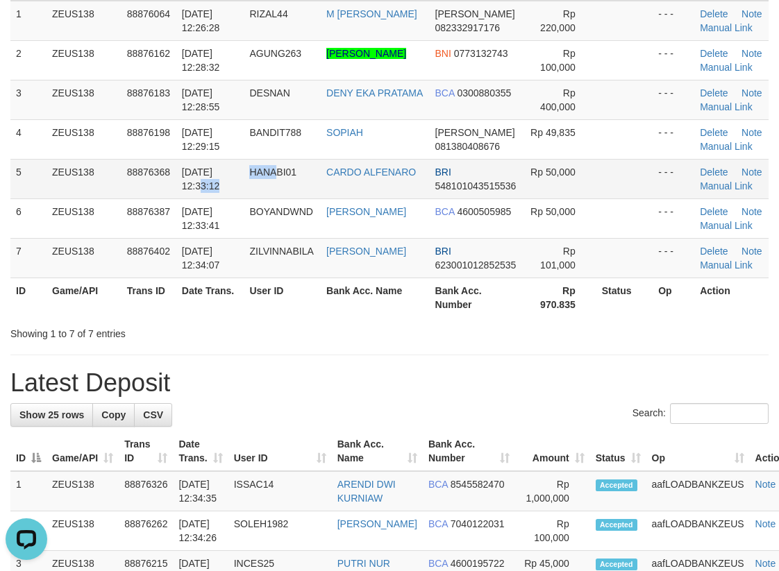
click at [283, 178] on tr "5 ZEUS138 88876368 [DATE] 12:33:12 HANABI01 CARDO ALFENARO BRI 548101043515536 …" at bounding box center [389, 179] width 758 height 40
click at [295, 211] on td "BOYANDWND" at bounding box center [282, 219] width 77 height 40
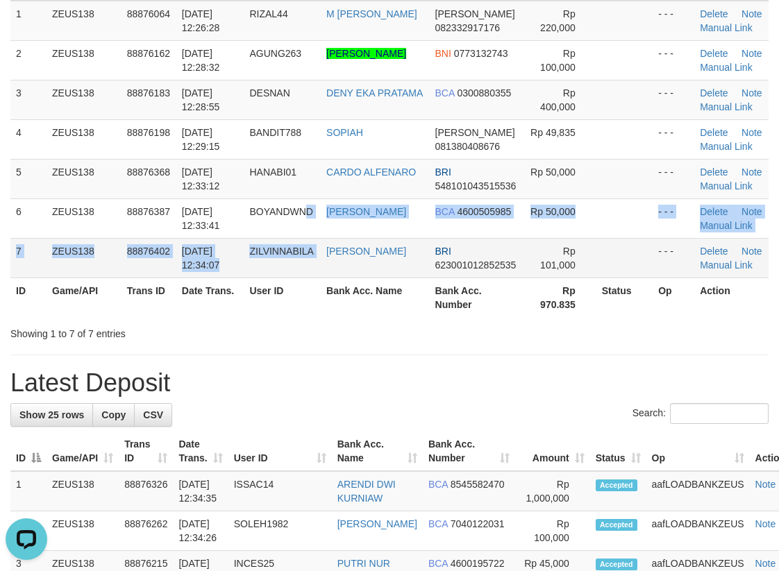
click at [331, 244] on tbody "1 ZEUS138 88876064 [DATE] 12:26:28 RIZAL44 M [PERSON_NAME] 082332917176 Rp 220,…" at bounding box center [389, 140] width 758 height 278
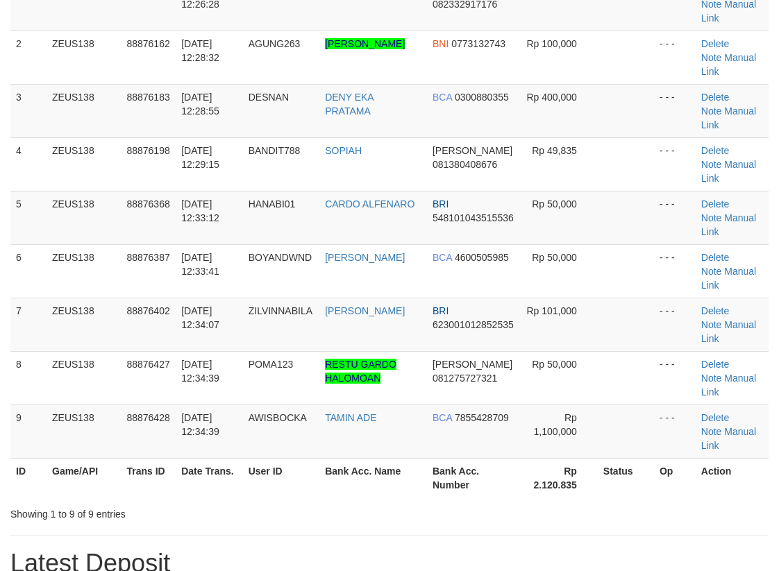
scroll to position [173, 0]
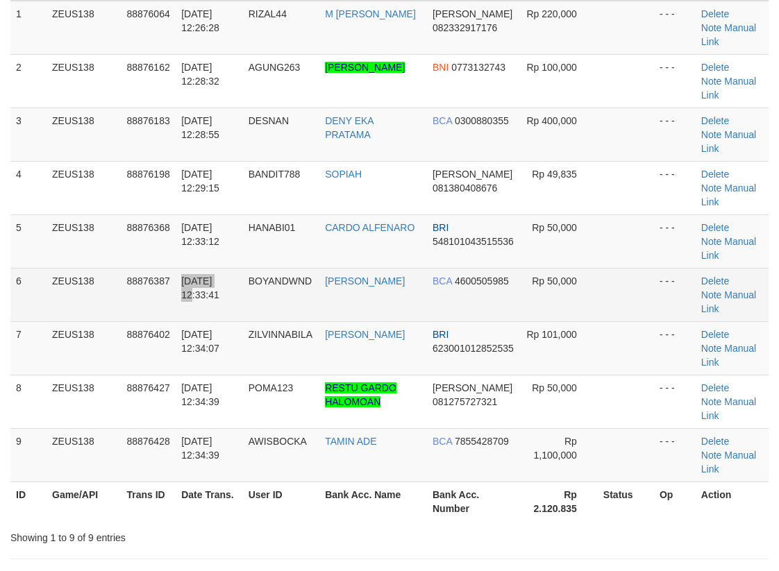
click at [223, 268] on td "[DATE] 12:33:41" at bounding box center [209, 294] width 67 height 53
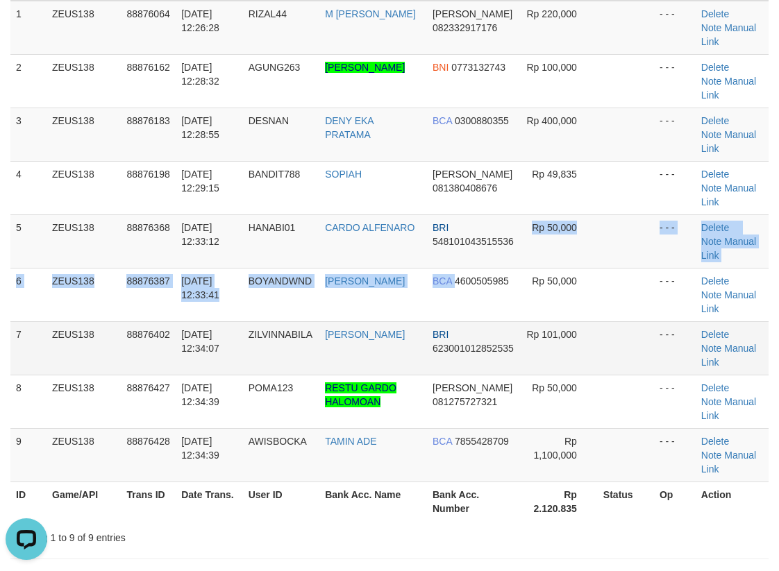
drag, startPoint x: 522, startPoint y: 192, endPoint x: 120, endPoint y: 249, distance: 405.8
click at [468, 268] on td "BCA 4600505985" at bounding box center [474, 294] width 94 height 53
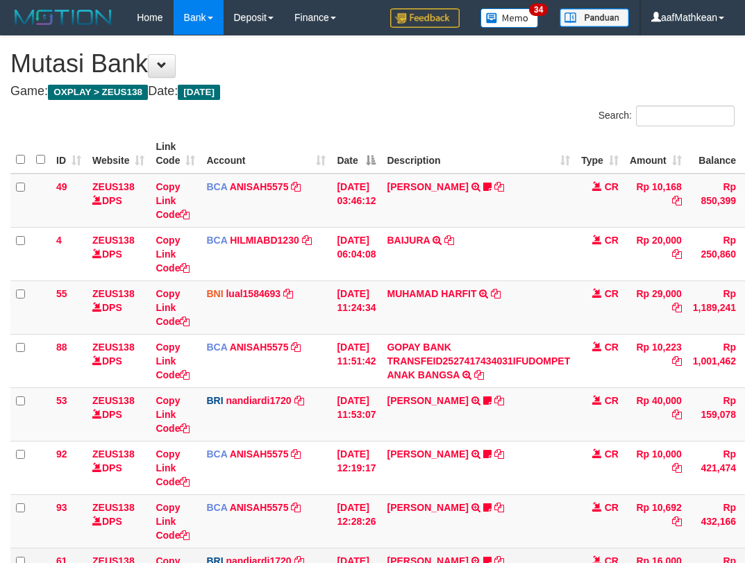
scroll to position [255, 0]
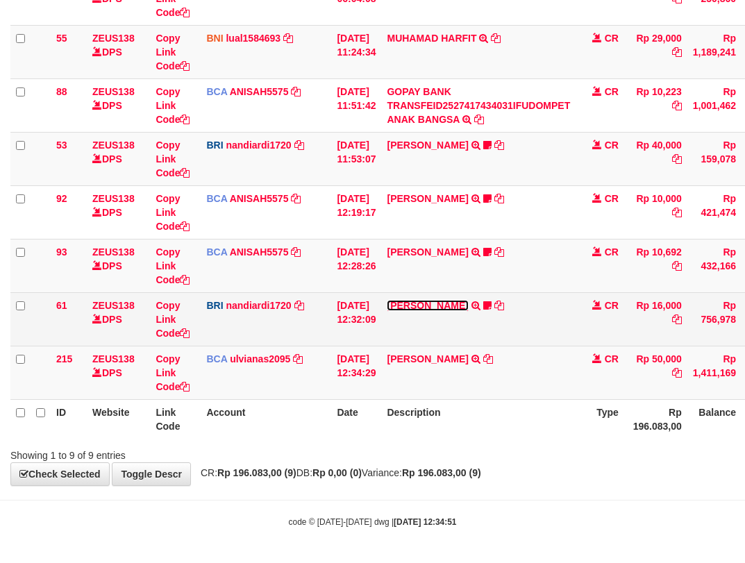
click at [442, 310] on link "DANA MOCHAMADRISK" at bounding box center [427, 305] width 81 height 11
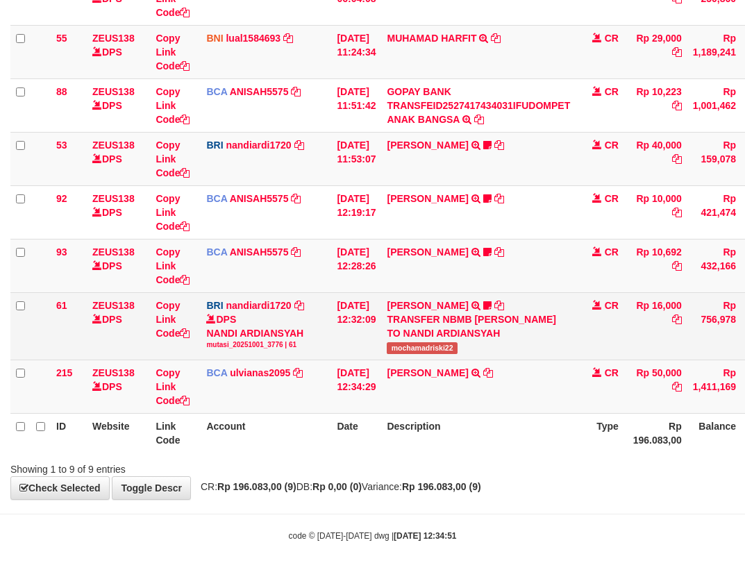
click at [415, 340] on div "TRANSFER NBMB DANA MOCHAMADRISK TO NANDI ARDIANSYAH" at bounding box center [478, 326] width 183 height 28
click at [417, 354] on span "mochamadriski22" at bounding box center [422, 348] width 70 height 12
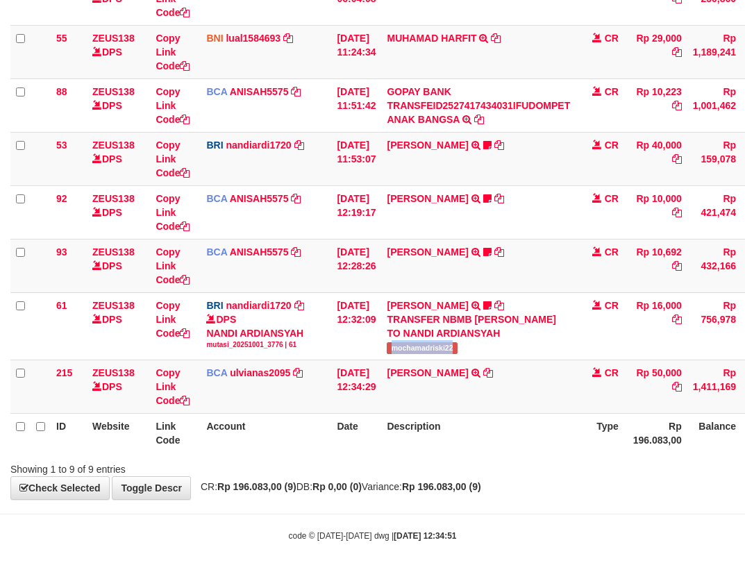
copy span "mochamadriski22"
click at [552, 400] on td "AHMAD SATRIA TRSF E-BANKING CR 10/01 ZFT71 AHMAD SATRIA" at bounding box center [478, 386] width 194 height 53
drag, startPoint x: 564, startPoint y: 407, endPoint x: 547, endPoint y: 402, distance: 17.4
click at [565, 409] on td "AHMAD SATRIA TRSF E-BANKING CR 10/01 ZFT71 AHMAD SATRIA" at bounding box center [478, 386] width 194 height 53
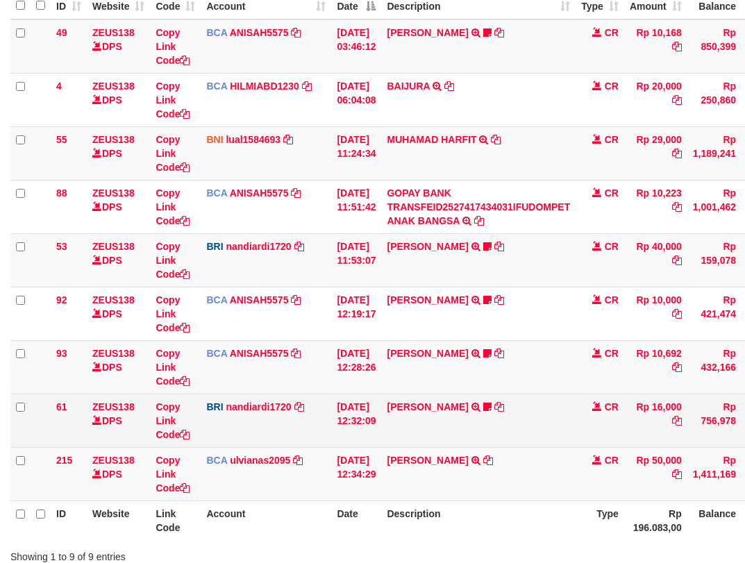
scroll to position [255, 0]
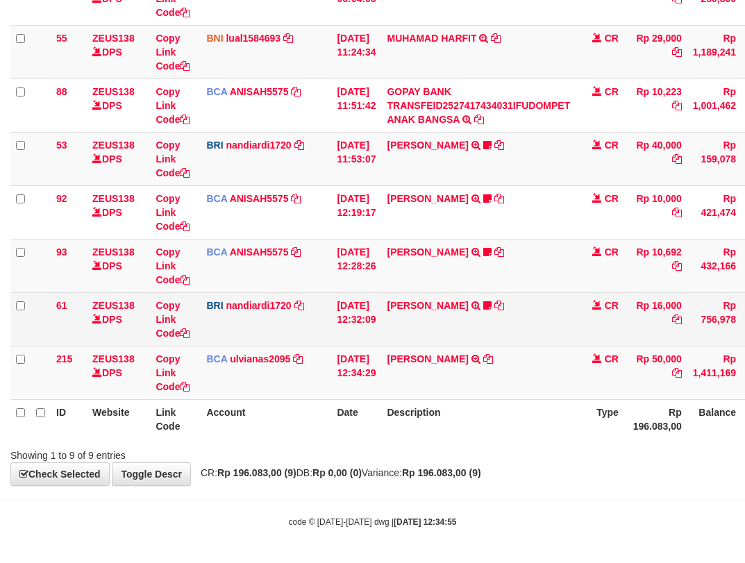
click at [380, 322] on td "[DATE] 12:32:09" at bounding box center [356, 318] width 50 height 53
click at [381, 325] on td "[DATE] 12:32:09" at bounding box center [356, 318] width 50 height 53
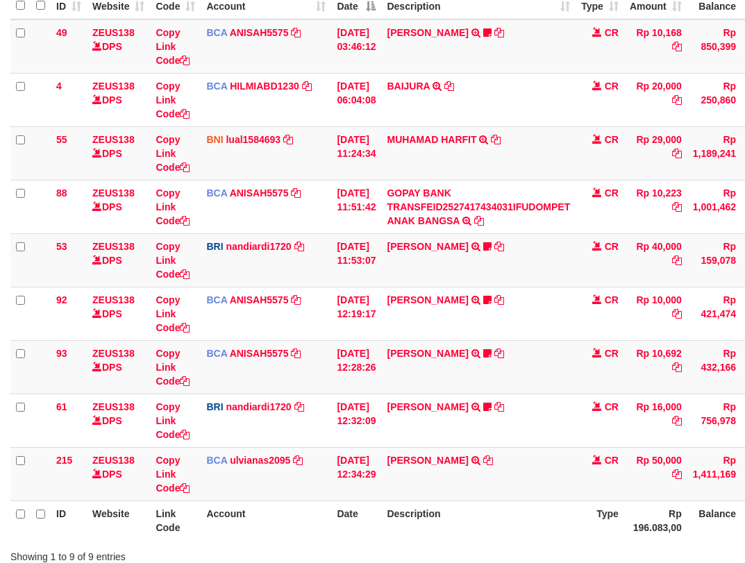
scroll to position [255, 0]
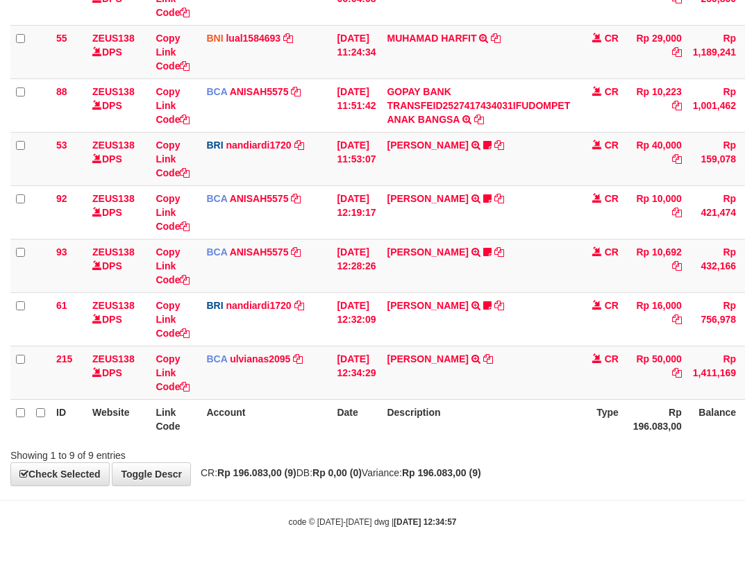
drag, startPoint x: 276, startPoint y: 412, endPoint x: 734, endPoint y: 395, distance: 458.5
click at [287, 418] on th "Account" at bounding box center [266, 419] width 131 height 40
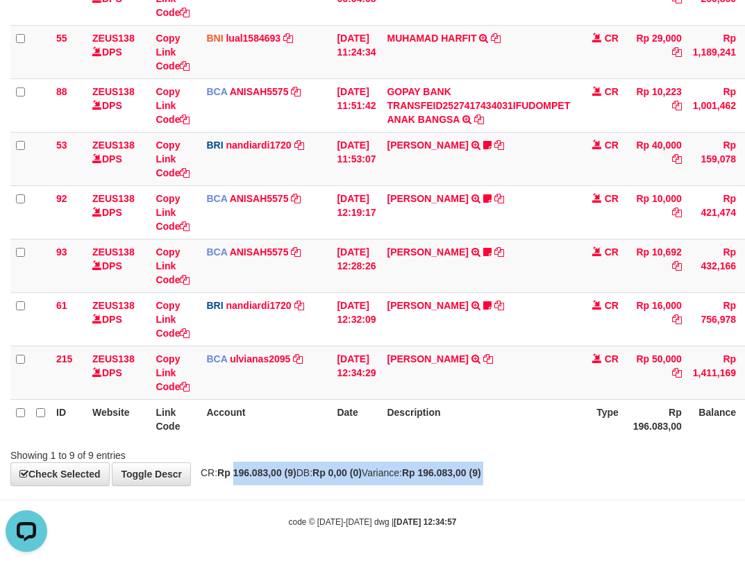
click at [276, 496] on body "Toggle navigation Home Bank Account List Load By Website Group [OXPLAY] ZEUS138…" at bounding box center [372, 154] width 745 height 818
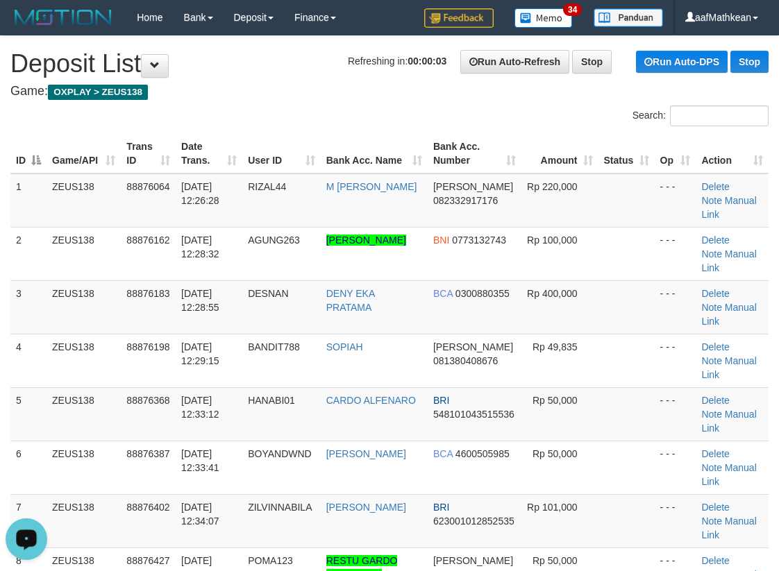
click at [148, 130] on div "ID Game/API Trans ID Date Trans. User ID Bank Acc. Name Bank Acc. Number Amount…" at bounding box center [389, 441] width 779 height 622
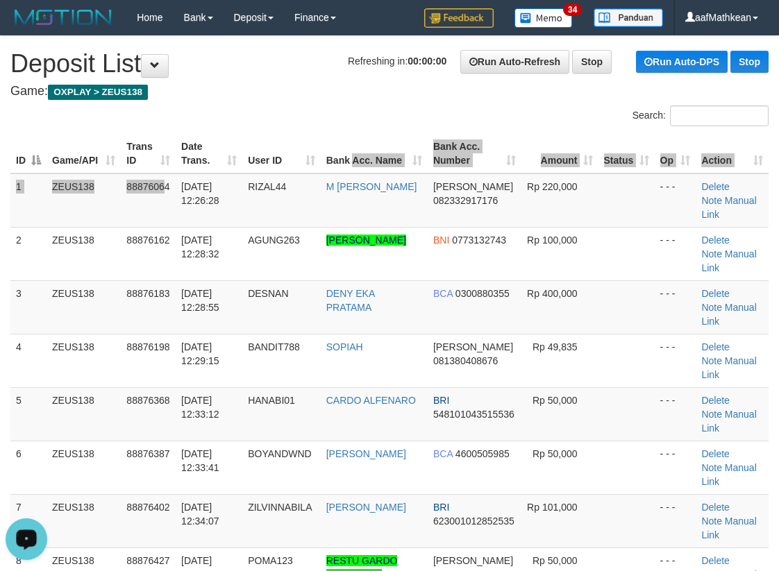
drag, startPoint x: 359, startPoint y: 135, endPoint x: 0, endPoint y: 200, distance: 364.7
click at [357, 135] on table "ID Game/API Trans ID Date Trans. User ID Bank Acc. Name Bank Acc. Number Amount…" at bounding box center [389, 441] width 758 height 614
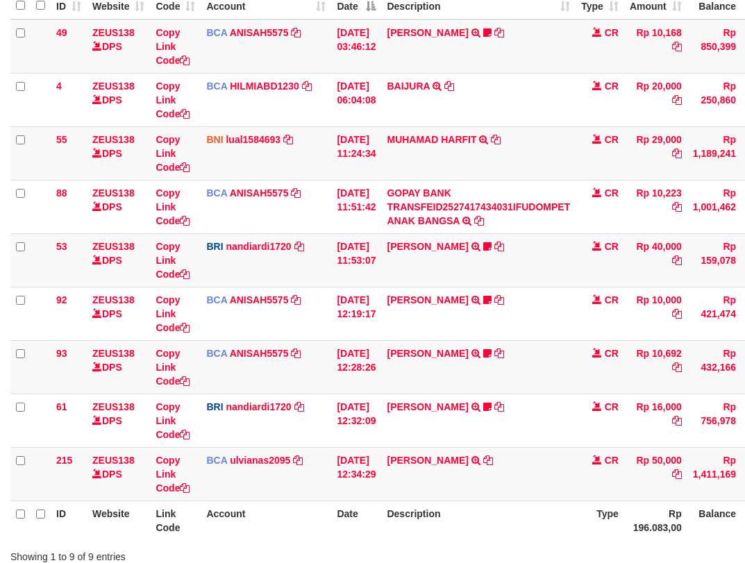
scroll to position [255, 0]
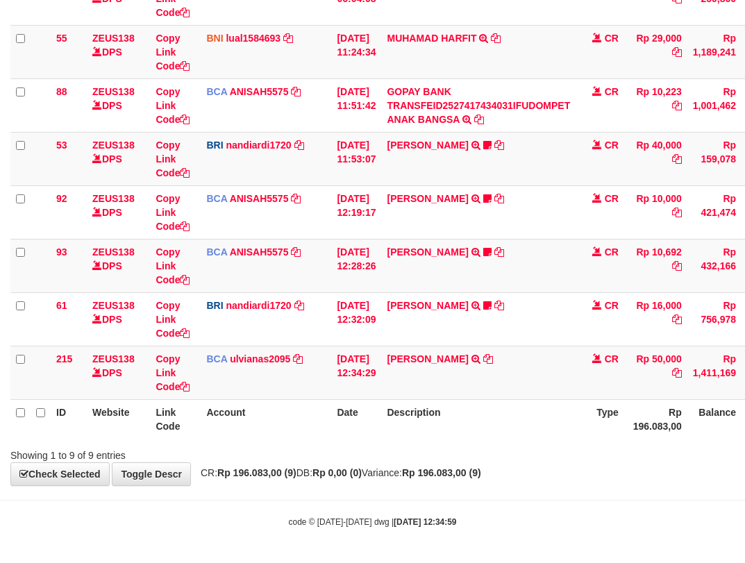
drag, startPoint x: 366, startPoint y: 450, endPoint x: 753, endPoint y: 473, distance: 387.3
click at [387, 454] on div "Showing 1 to 9 of 9 entries" at bounding box center [372, 452] width 745 height 19
drag, startPoint x: 236, startPoint y: 462, endPoint x: 438, endPoint y: 479, distance: 202.8
click at [327, 466] on div "**********" at bounding box center [372, 133] width 745 height 705
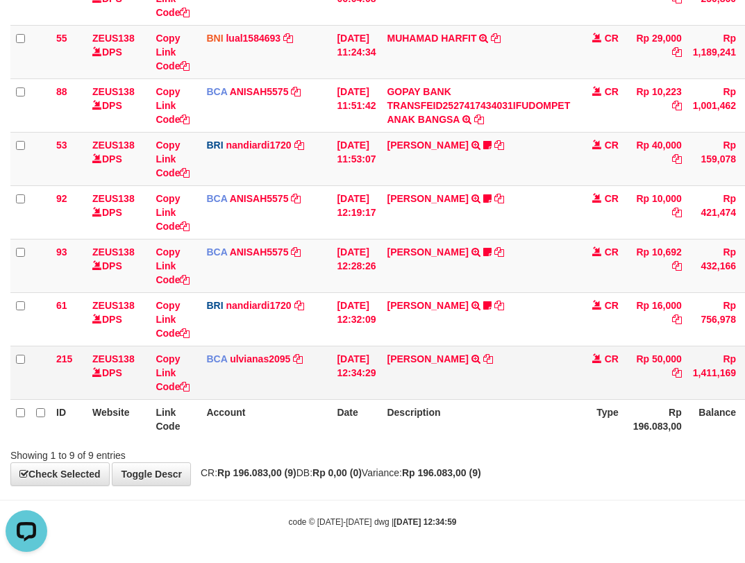
click at [326, 362] on td "BCA ulvianas2095 DPS ULVIANASARI mutasi_20251001_4139 | 215 mutasi_20251001_413…" at bounding box center [266, 372] width 131 height 53
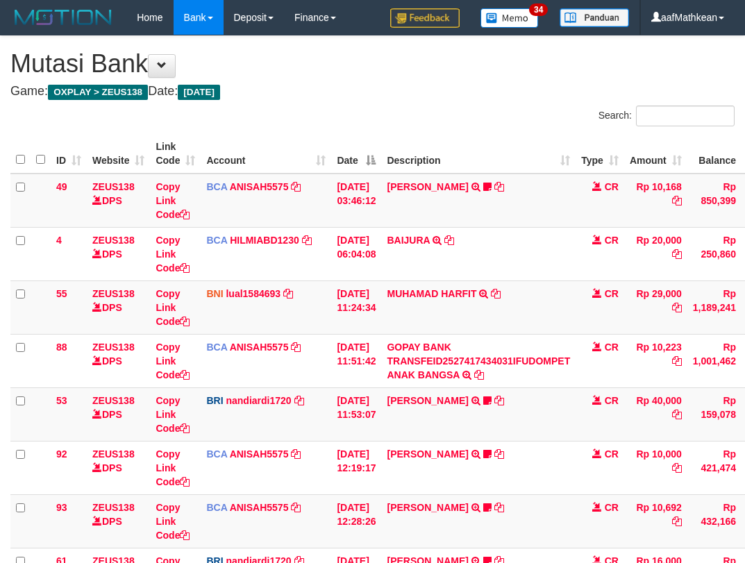
scroll to position [241, 0]
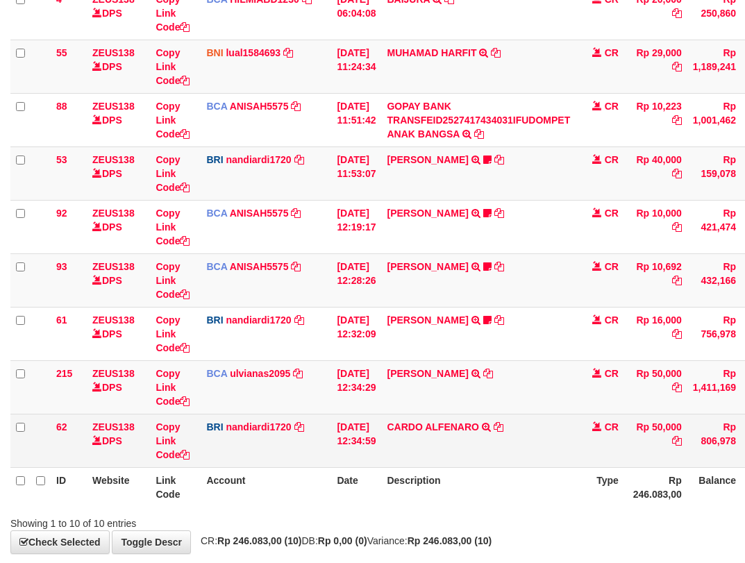
scroll to position [255, 0]
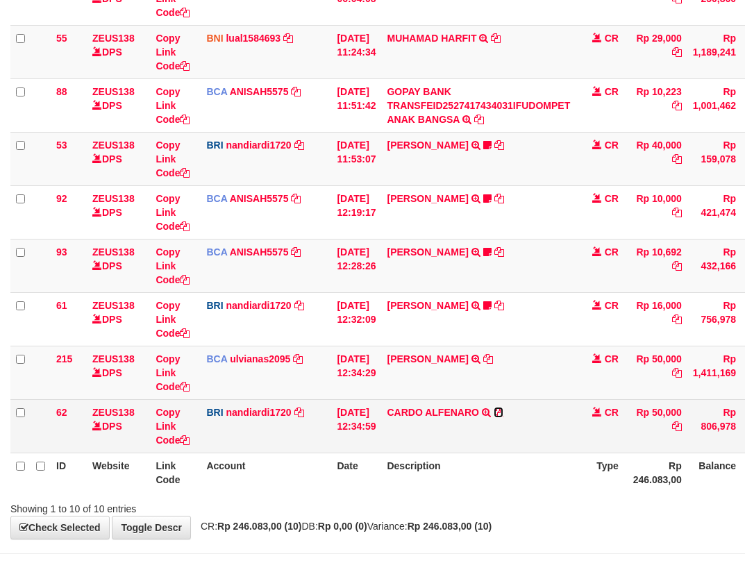
click at [503, 416] on icon at bounding box center [499, 412] width 10 height 10
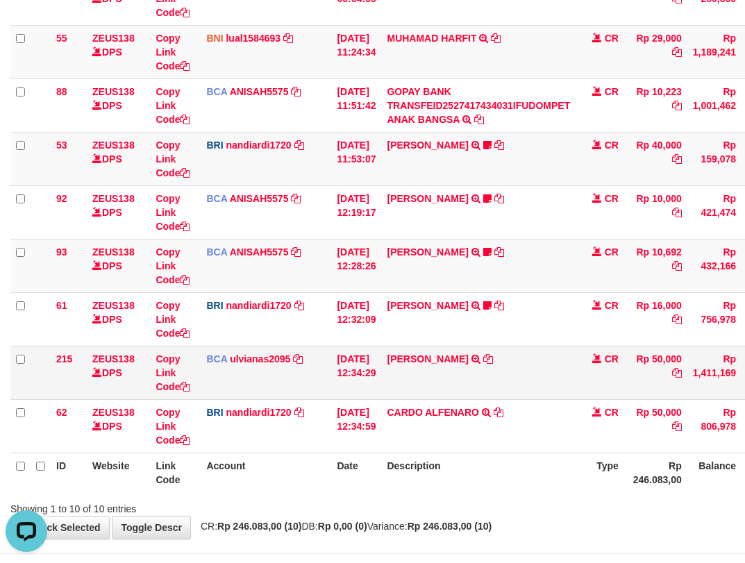
scroll to position [0, 0]
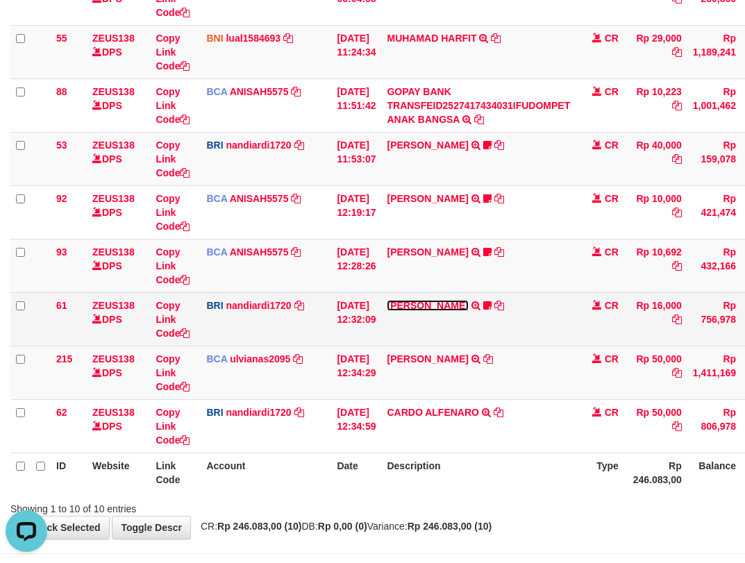
click at [425, 310] on link "[PERSON_NAME]" at bounding box center [427, 305] width 81 height 11
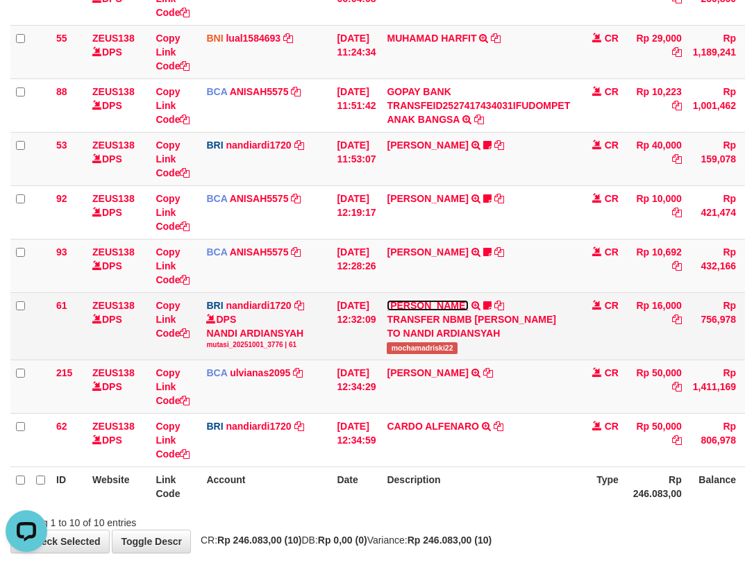
click at [425, 306] on link "[PERSON_NAME]" at bounding box center [427, 305] width 81 height 11
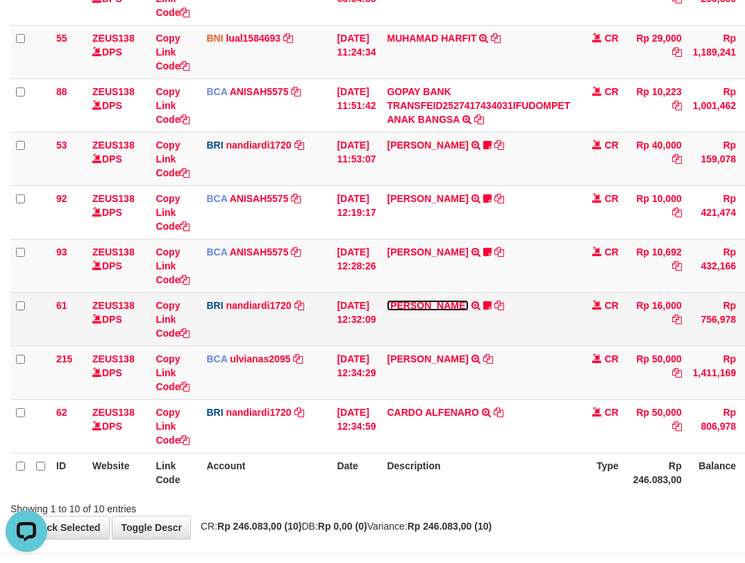
click at [421, 306] on link "[PERSON_NAME]" at bounding box center [427, 305] width 81 height 11
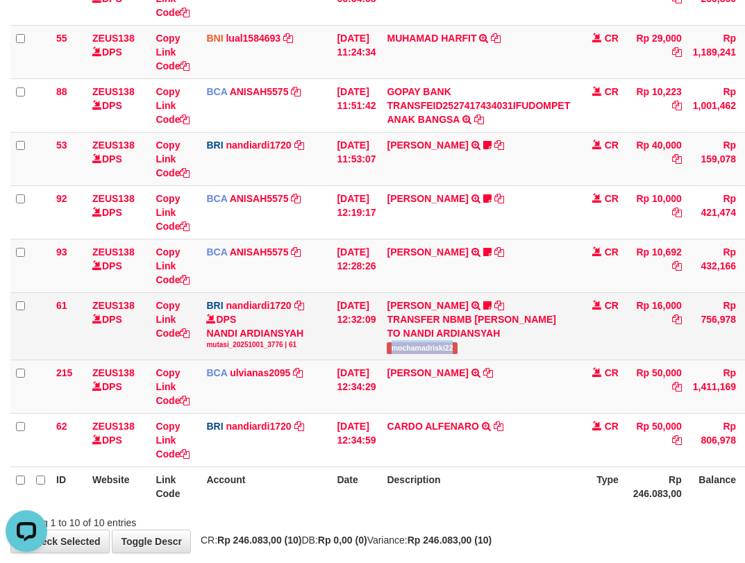
drag, startPoint x: 394, startPoint y: 361, endPoint x: 731, endPoint y: 264, distance: 351.1
click at [469, 360] on td "[PERSON_NAME] TRANSFER NBMB [PERSON_NAME] TO NANDI ARDIANSYAH mochamadriski22" at bounding box center [478, 325] width 194 height 67
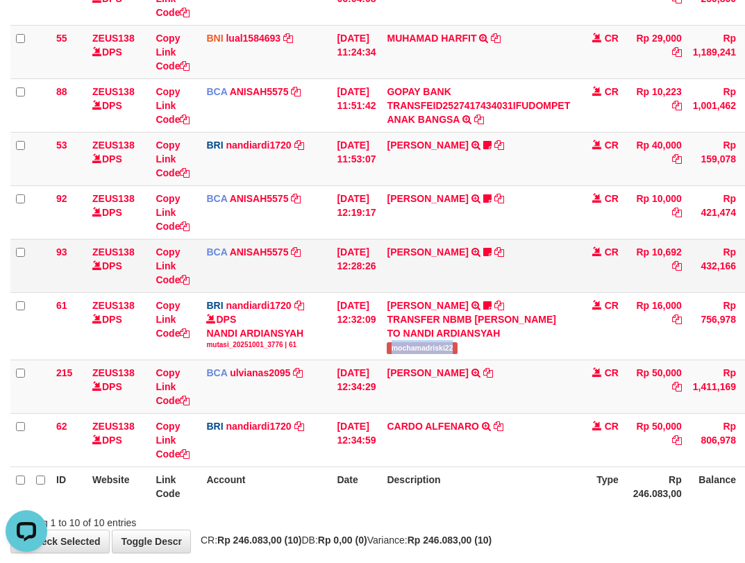
copy span "mochamadriski22"
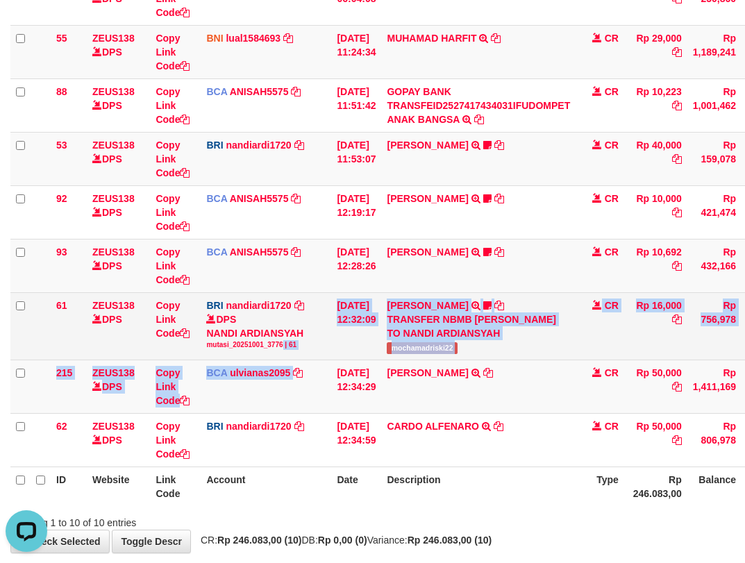
drag, startPoint x: 279, startPoint y: 355, endPoint x: 659, endPoint y: 299, distance: 384.0
click at [374, 387] on tbody "49 ZEUS138 DPS Copy Link Code BCA ANISAH5575 DPS [PERSON_NAME] mutasi_20251001_…" at bounding box center [424, 192] width 828 height 549
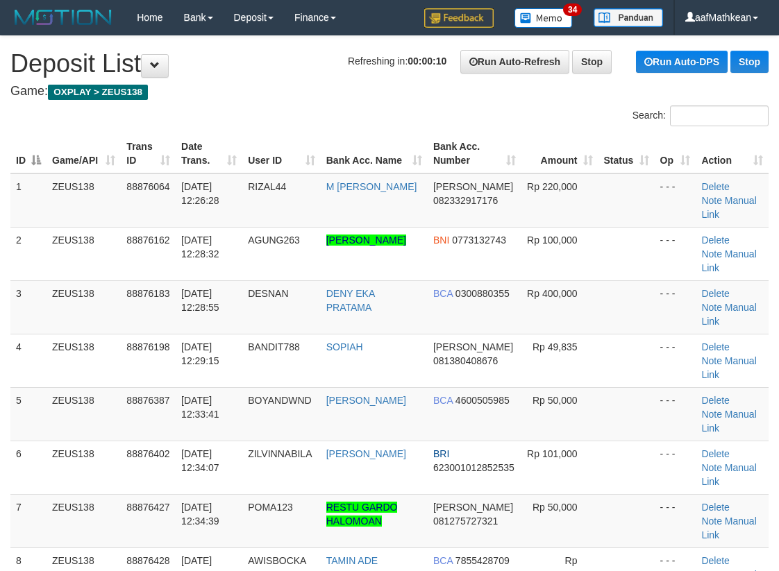
drag, startPoint x: 289, startPoint y: 74, endPoint x: 248, endPoint y: 136, distance: 74.1
drag, startPoint x: 248, startPoint y: 136, endPoint x: 287, endPoint y: 146, distance: 40.7
click at [249, 137] on div "Search: ID Game/API Trans ID Date Trans. User ID Bank Acc. Name Bank Acc. Numbe…" at bounding box center [389, 412] width 758 height 612
drag, startPoint x: 287, startPoint y: 146, endPoint x: 294, endPoint y: 155, distance: 11.4
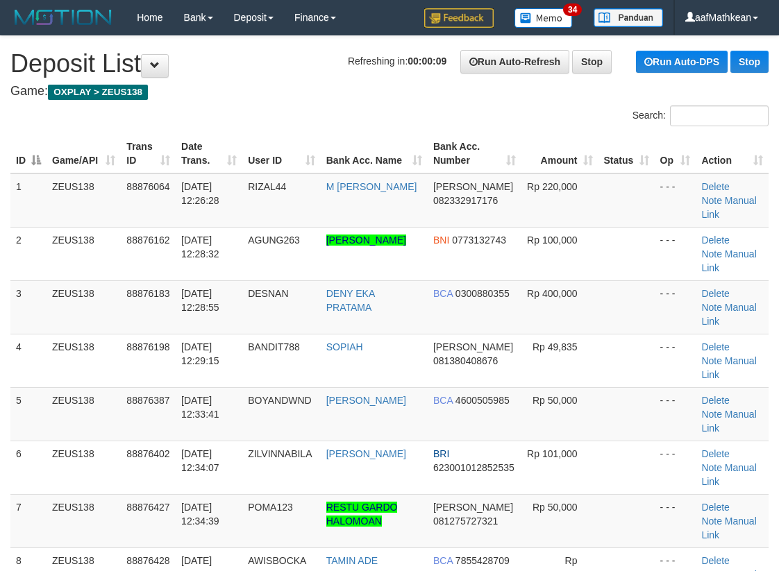
click at [296, 155] on th "User ID" at bounding box center [281, 154] width 78 height 40
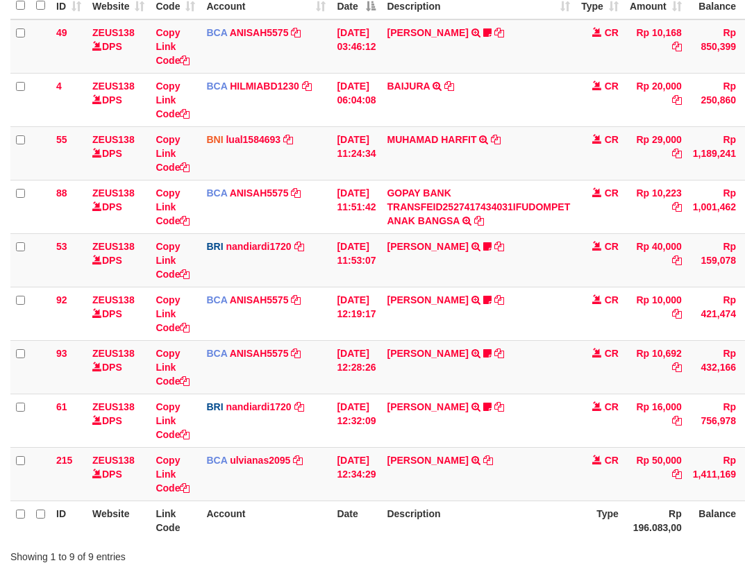
scroll to position [255, 0]
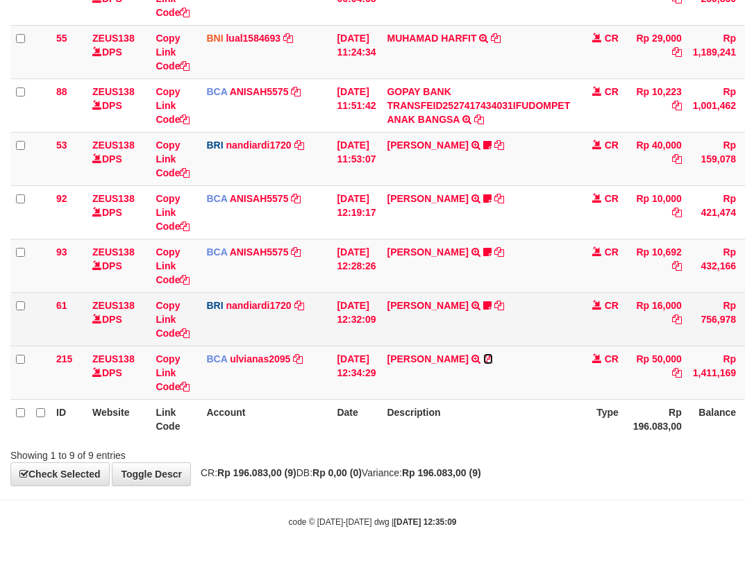
drag, startPoint x: 489, startPoint y: 360, endPoint x: 530, endPoint y: 320, distance: 57.5
click at [489, 360] on icon at bounding box center [488, 359] width 10 height 10
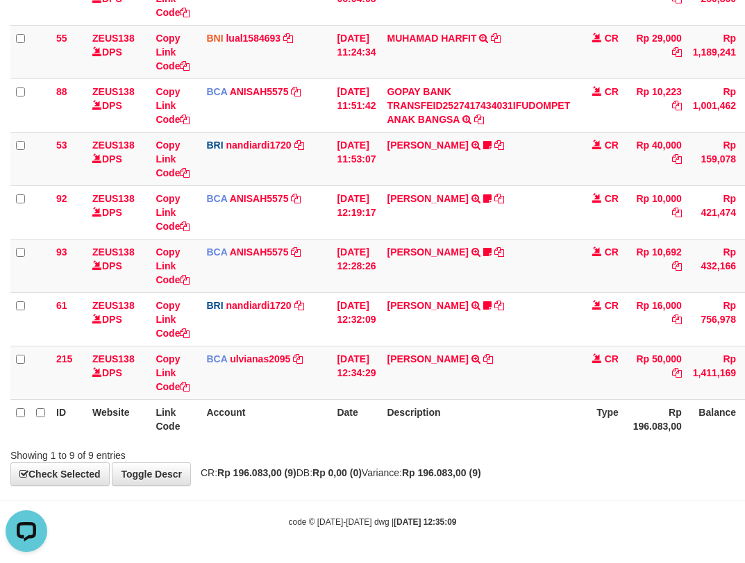
click at [395, 405] on th "Description" at bounding box center [478, 419] width 194 height 40
drag, startPoint x: 423, startPoint y: 412, endPoint x: 434, endPoint y: 396, distance: 18.5
click at [425, 411] on th "Description" at bounding box center [478, 419] width 194 height 40
click at [447, 380] on td "[PERSON_NAME] TRSF E-BANKING CR 10/01 ZFT71 [PERSON_NAME]" at bounding box center [478, 372] width 194 height 53
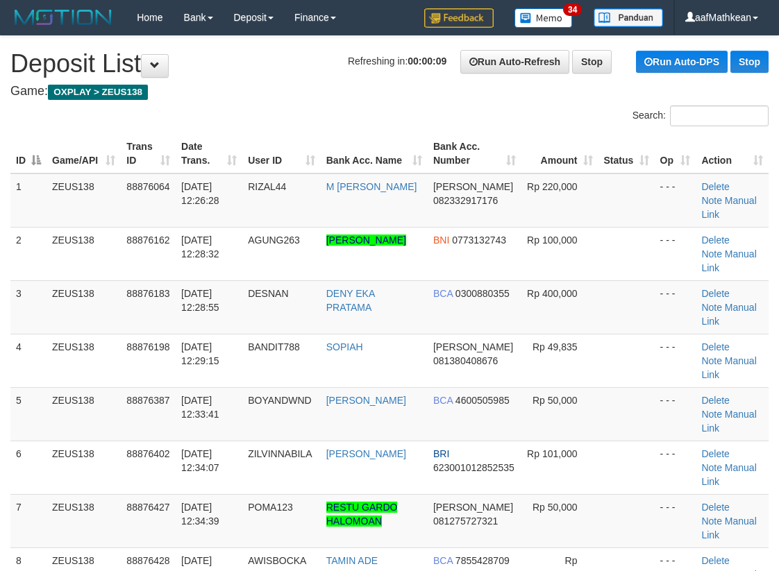
click at [356, 126] on div "Search: ID Game/API Trans ID Date Trans. User ID Bank Acc. Name Bank Acc. Numbe…" at bounding box center [389, 412] width 758 height 612
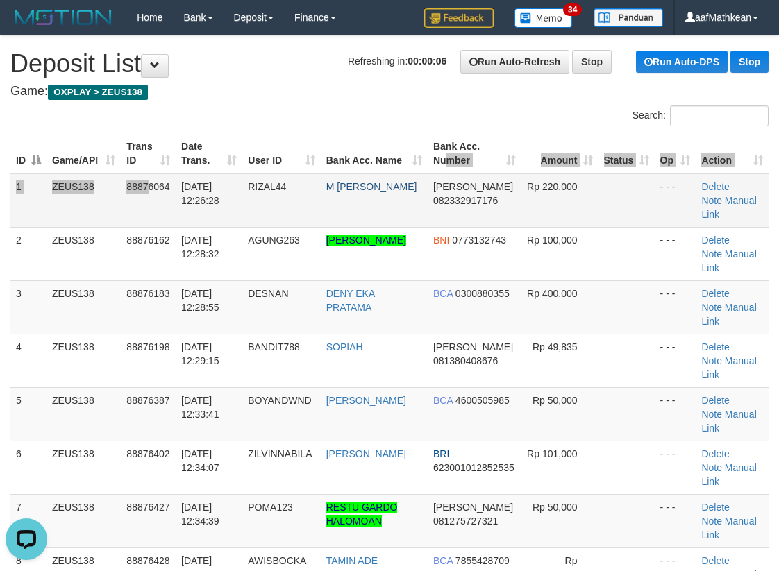
drag, startPoint x: 375, startPoint y: 187, endPoint x: 2, endPoint y: 273, distance: 382.6
click at [360, 191] on tr "1 ZEUS138 88876064 01/10/2025 12:26:28 RIZAL44 M SAIFUL RIZAL DANA 082332917176…" at bounding box center [389, 201] width 758 height 54
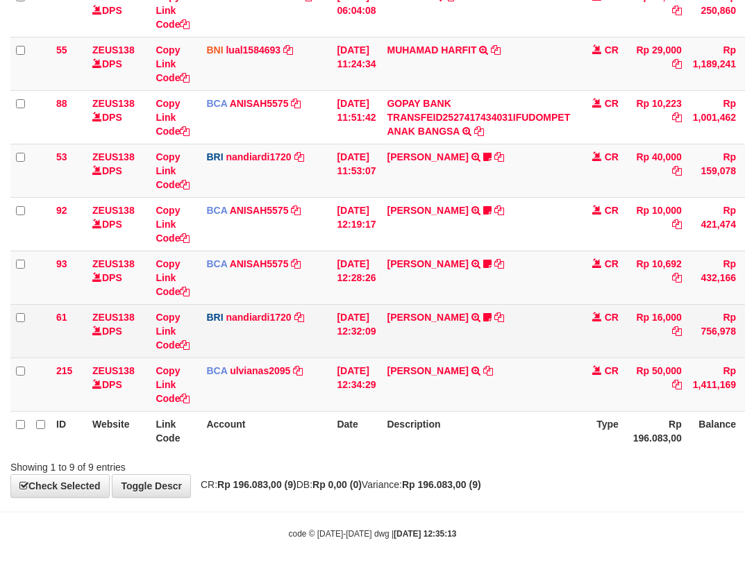
scroll to position [255, 0]
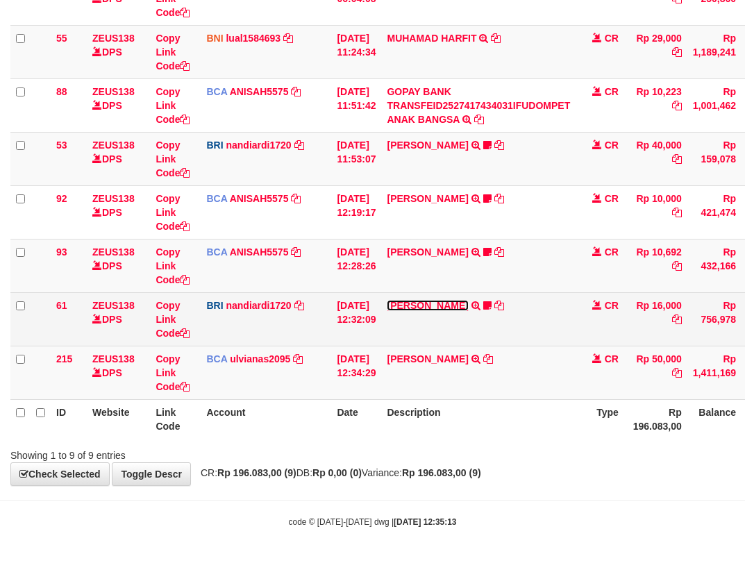
click at [417, 303] on link "DANA MOCHAMADRISK" at bounding box center [427, 305] width 81 height 11
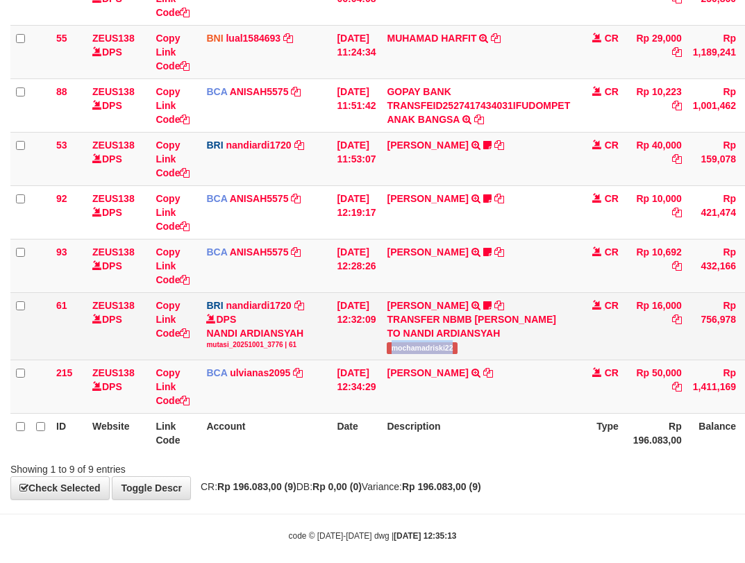
drag, startPoint x: 401, startPoint y: 361, endPoint x: 754, endPoint y: 251, distance: 370.2
click at [470, 360] on td "DANA MOCHAMADRISK TRANSFER NBMB DANA MOCHAMADRISK TO NANDI ARDIANSYAH mochamadr…" at bounding box center [478, 325] width 194 height 67
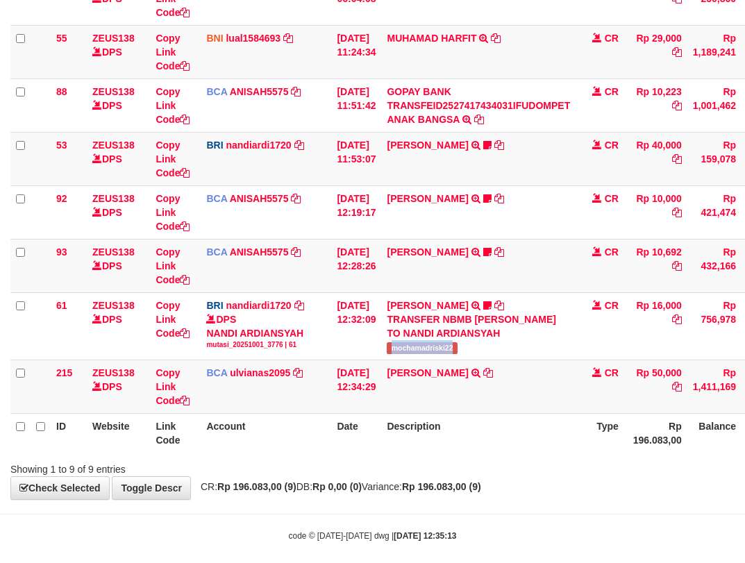
copy span "mochamadriski22"
click at [744, 562] on html "Toggle navigation Home Bank Account List Load By Website Group [OXPLAY] ZEUS138…" at bounding box center [372, 161] width 745 height 832
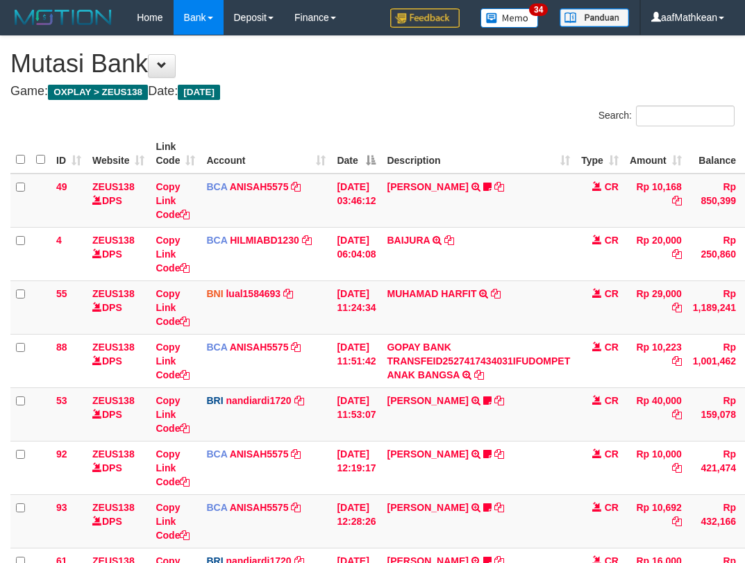
scroll to position [262, 103]
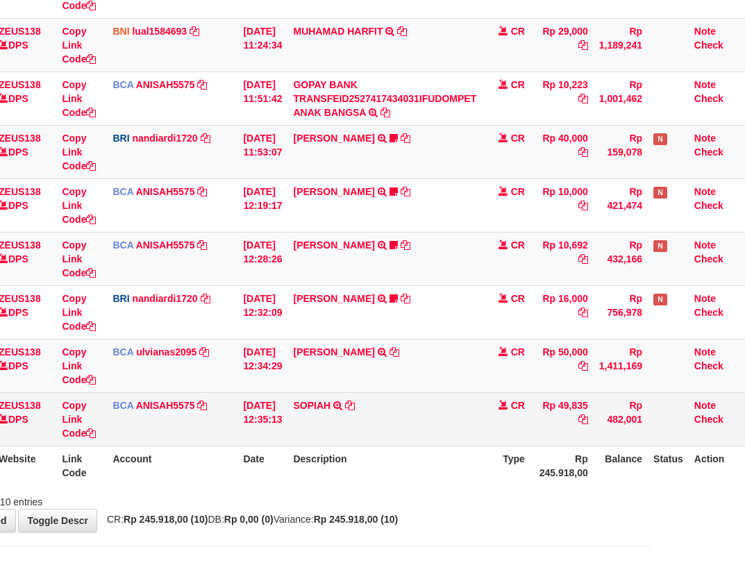
drag, startPoint x: 530, startPoint y: 439, endPoint x: 519, endPoint y: 442, distance: 11.4
click at [523, 440] on tr "94 ZEUS138 DPS Copy Link Code BCA ANISAH5575 DPS ANISAH mutasi_20251001_3827 | …" at bounding box center [331, 418] width 828 height 53
click at [524, 444] on td "CR" at bounding box center [506, 418] width 49 height 53
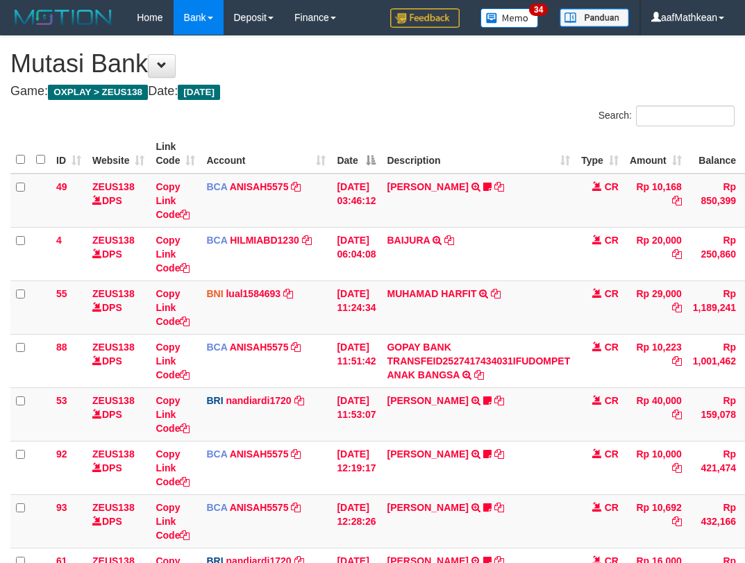
scroll to position [262, 103]
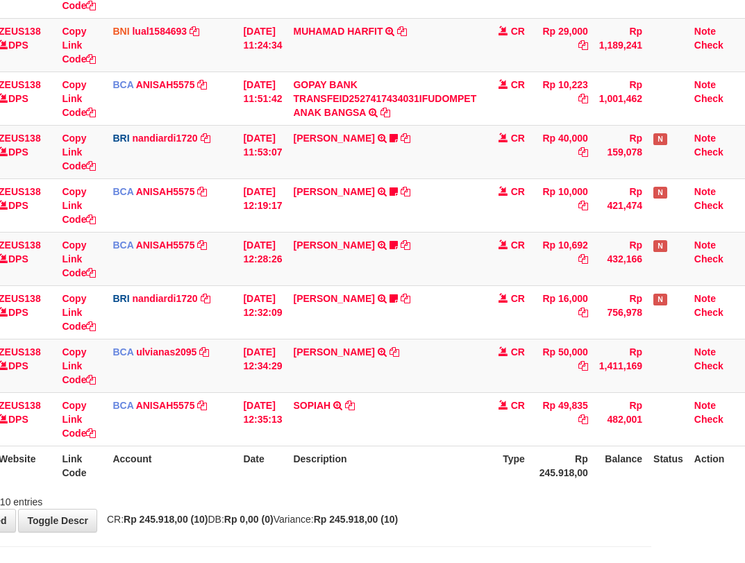
drag, startPoint x: 373, startPoint y: 503, endPoint x: 750, endPoint y: 482, distance: 376.9
click at [651, 488] on html "Toggle navigation Home Bank Account List Load By Website Group [OXPLAY] ZEUS138…" at bounding box center [278, 174] width 745 height 872
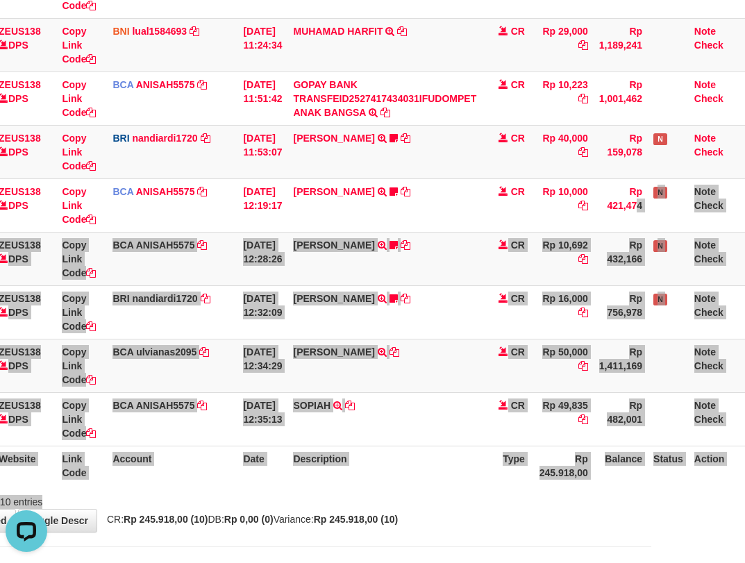
scroll to position [0, 0]
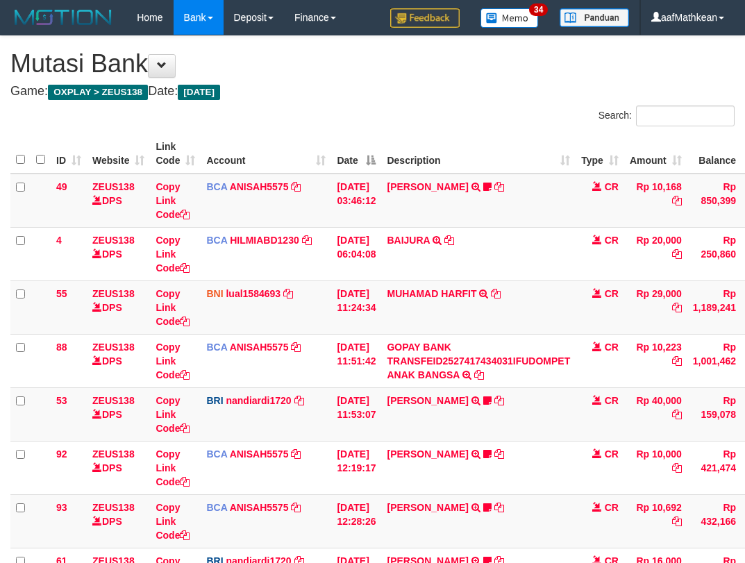
scroll to position [262, 103]
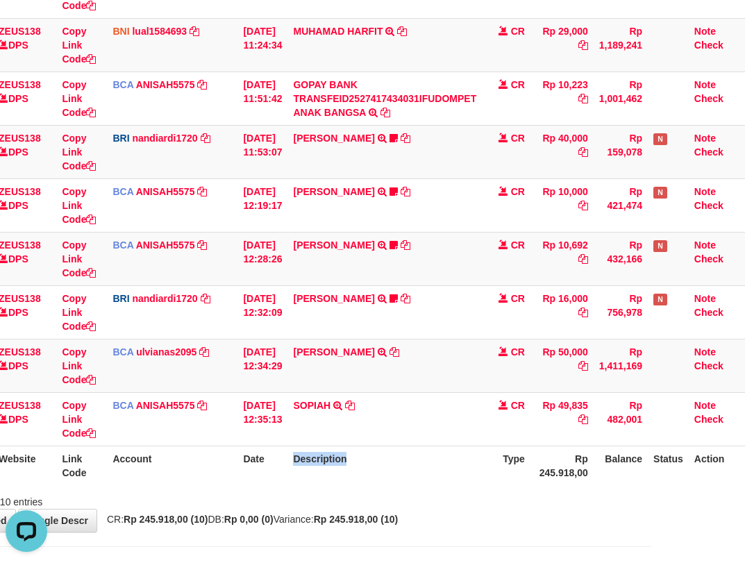
drag, startPoint x: 294, startPoint y: 466, endPoint x: 480, endPoint y: 471, distance: 186.1
click at [419, 478] on th "Description" at bounding box center [384, 466] width 194 height 40
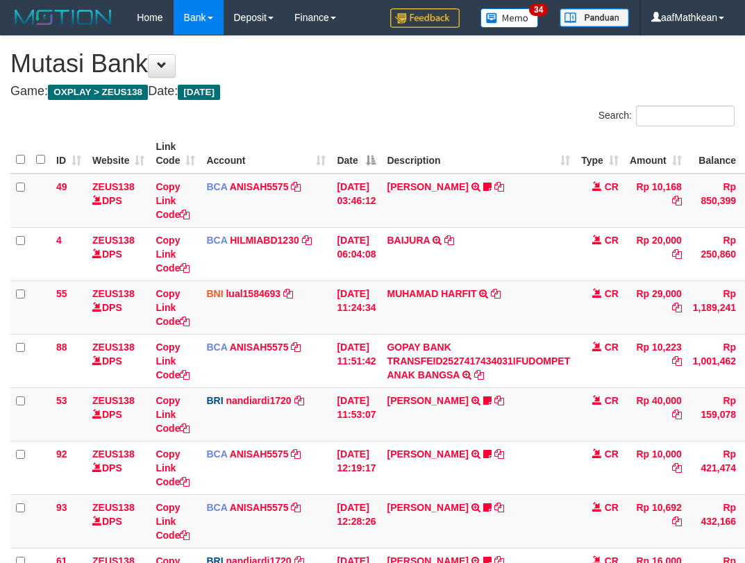
scroll to position [262, 103]
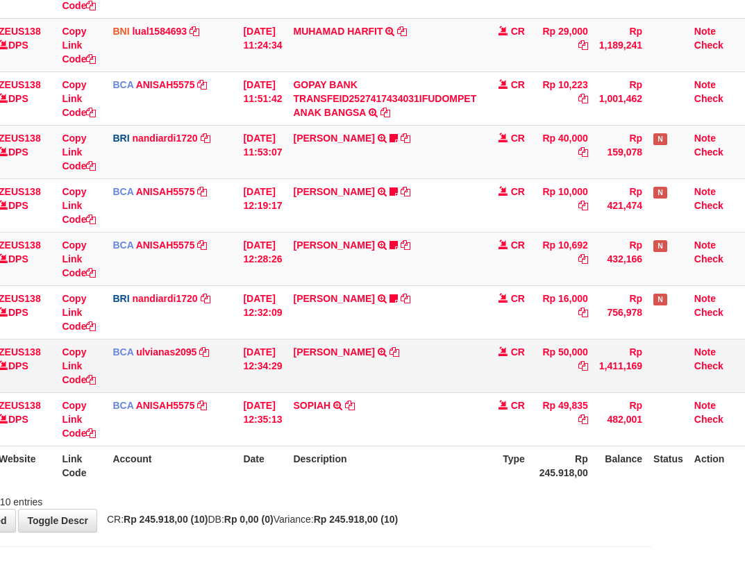
drag, startPoint x: 112, startPoint y: 401, endPoint x: 564, endPoint y: 389, distance: 452.1
click at [146, 402] on td "BCA ANISAH5575 DPS ANISAH mutasi_20251001_3827 | 94 mutasi_20251001_3827 | 94" at bounding box center [172, 418] width 131 height 53
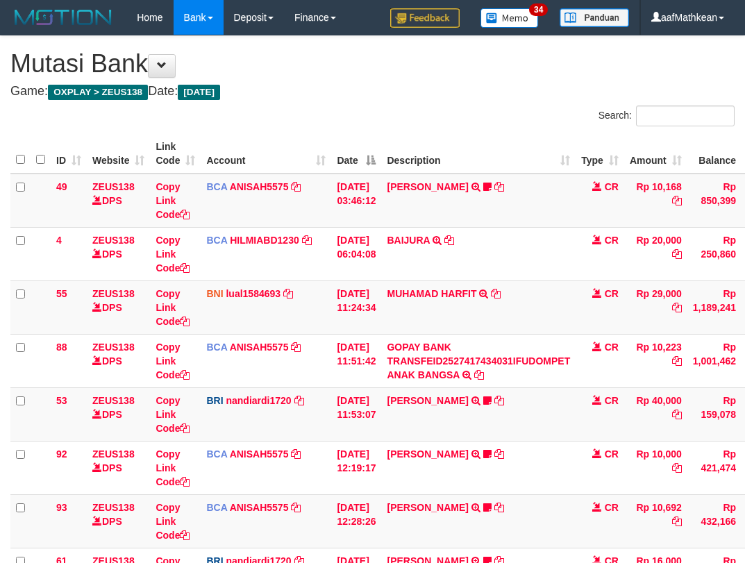
scroll to position [262, 103]
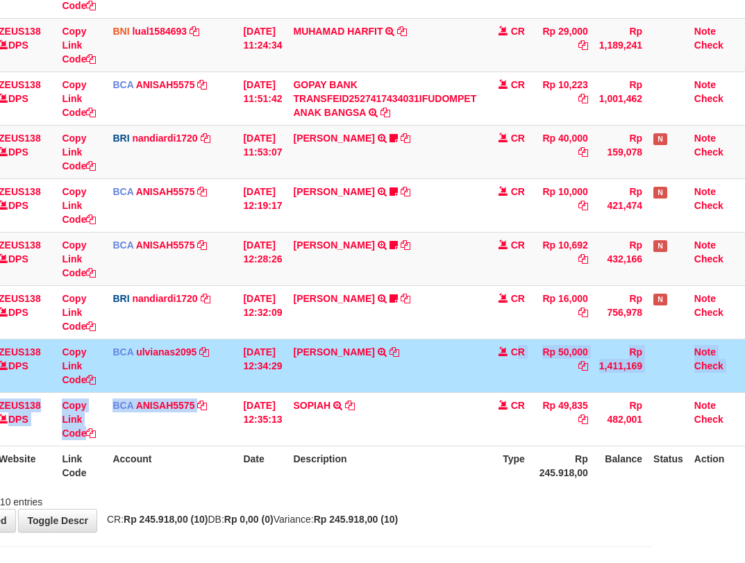
drag, startPoint x: 250, startPoint y: 409, endPoint x: 751, endPoint y: 365, distance: 503.1
click at [593, 380] on tbody "49 ZEUS138 DPS Copy Link Code BCA ANISAH5575 DPS [PERSON_NAME] mutasi_20251001_…" at bounding box center [331, 178] width 828 height 535
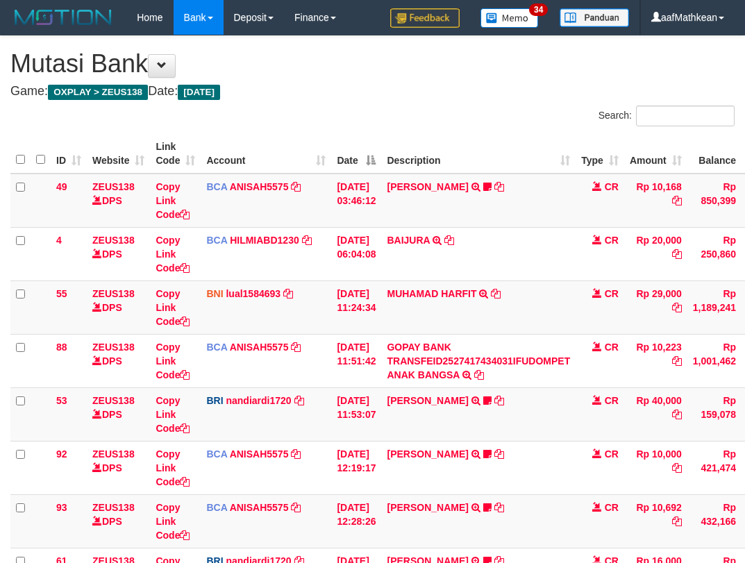
scroll to position [255, 103]
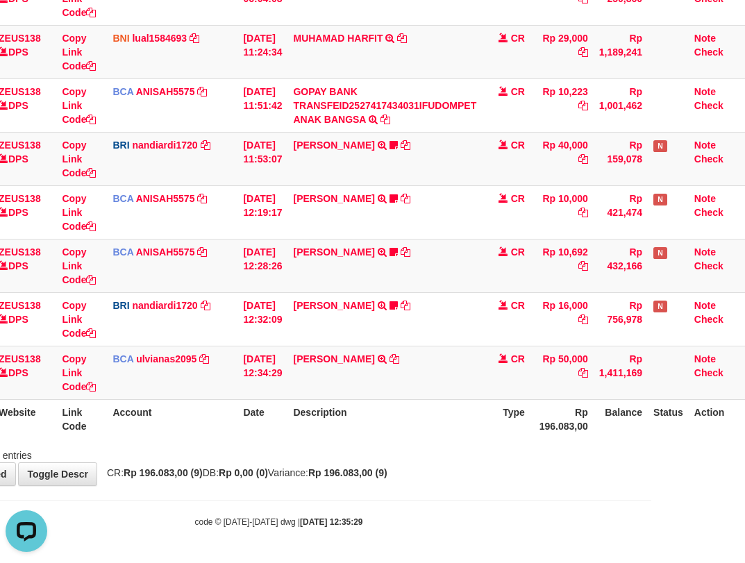
drag, startPoint x: 349, startPoint y: 431, endPoint x: 365, endPoint y: 423, distance: 18.0
click at [350, 430] on th "Description" at bounding box center [384, 419] width 194 height 40
drag, startPoint x: 350, startPoint y: 420, endPoint x: 426, endPoint y: 403, distance: 78.2
click at [382, 417] on th "Description" at bounding box center [384, 419] width 194 height 40
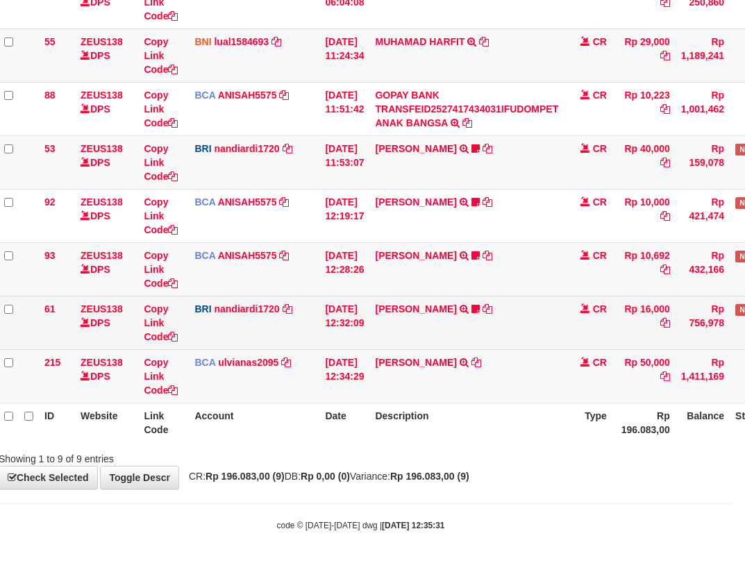
scroll to position [255, 12]
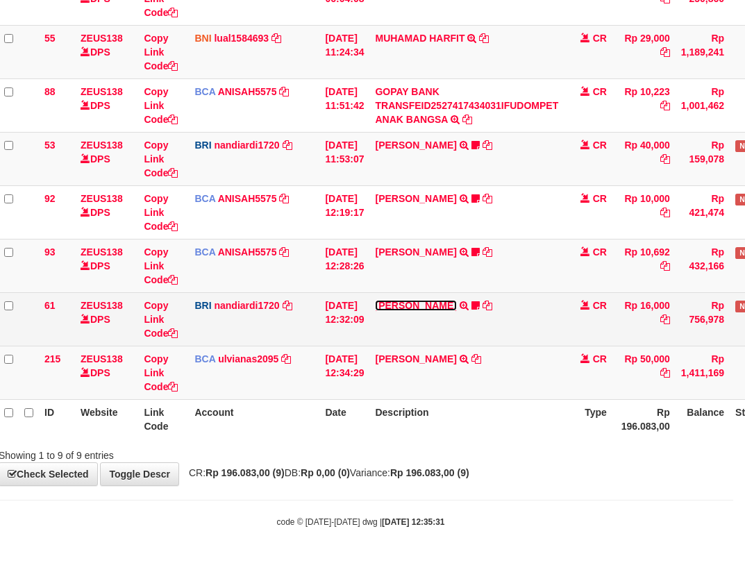
click at [423, 304] on link "[PERSON_NAME]" at bounding box center [415, 305] width 81 height 11
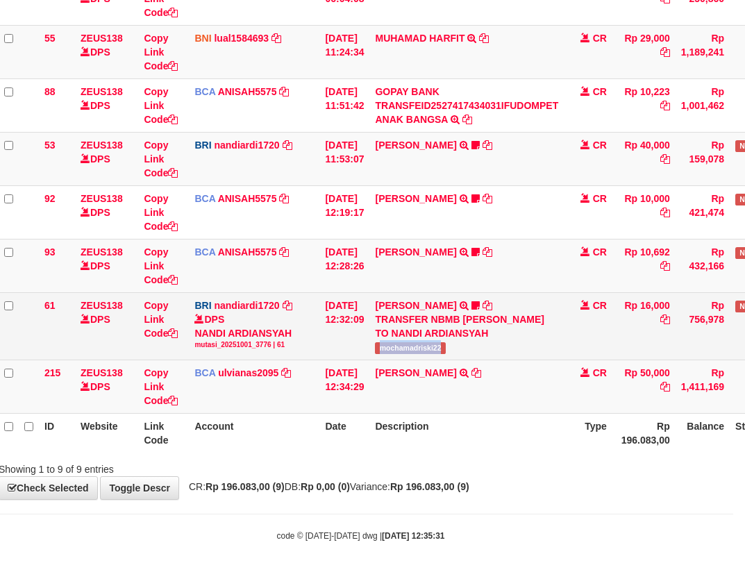
drag, startPoint x: 390, startPoint y: 361, endPoint x: 749, endPoint y: 199, distance: 393.7
click at [460, 360] on td "[PERSON_NAME] TRANSFER NBMB [PERSON_NAME] TO NANDI ARDIANSYAH mochamadriski22" at bounding box center [466, 325] width 194 height 67
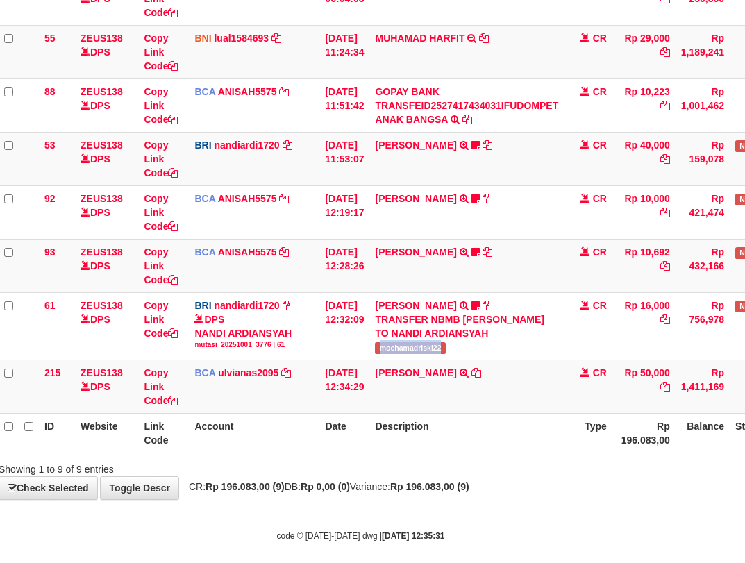
copy span "mochamadriski22"
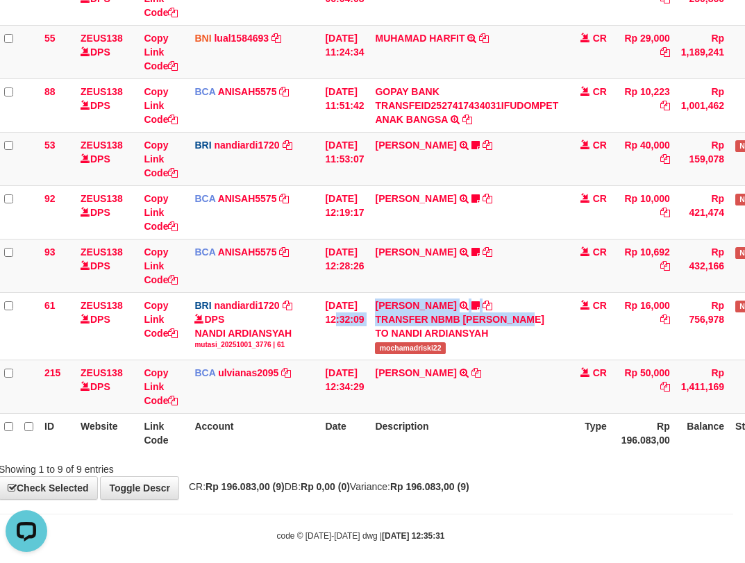
scroll to position [255, 103]
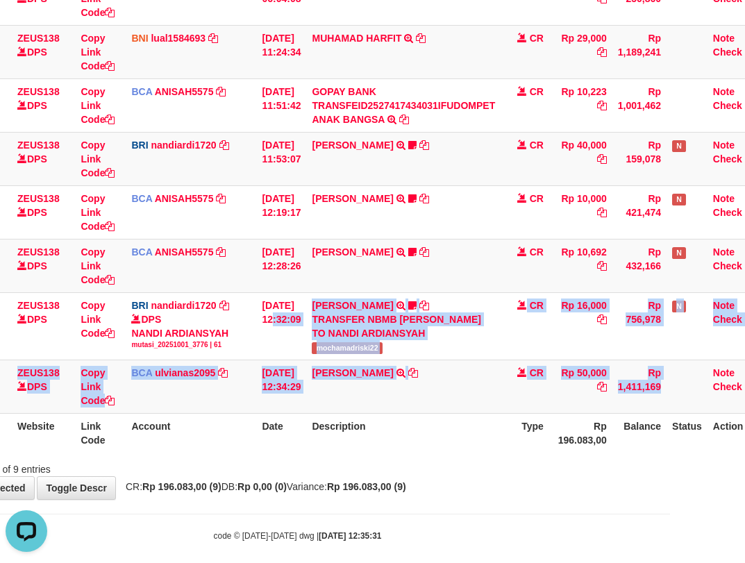
drag, startPoint x: 431, startPoint y: 335, endPoint x: 975, endPoint y: 448, distance: 555.9
click at [670, 448] on html "Toggle navigation Home Bank Account List Load By Website Group [OXPLAY] ZEUS138…" at bounding box center [297, 161] width 745 height 832
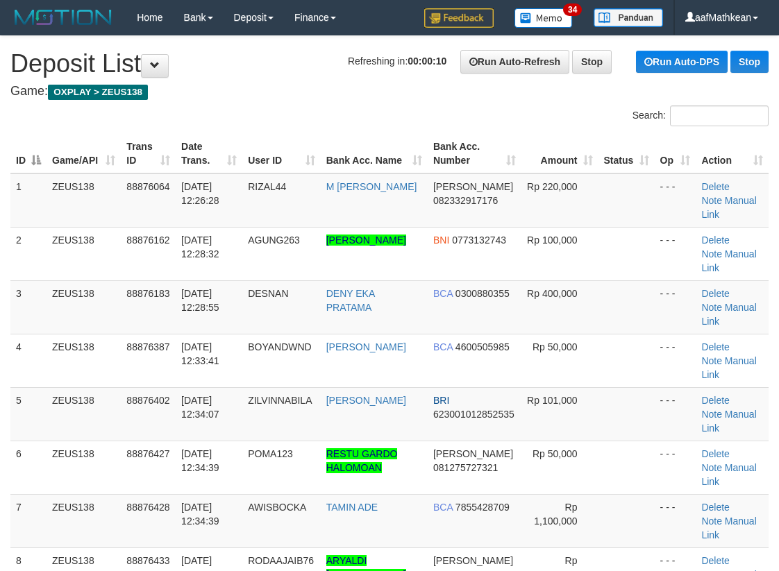
click at [343, 120] on div "Search:" at bounding box center [389, 118] width 779 height 24
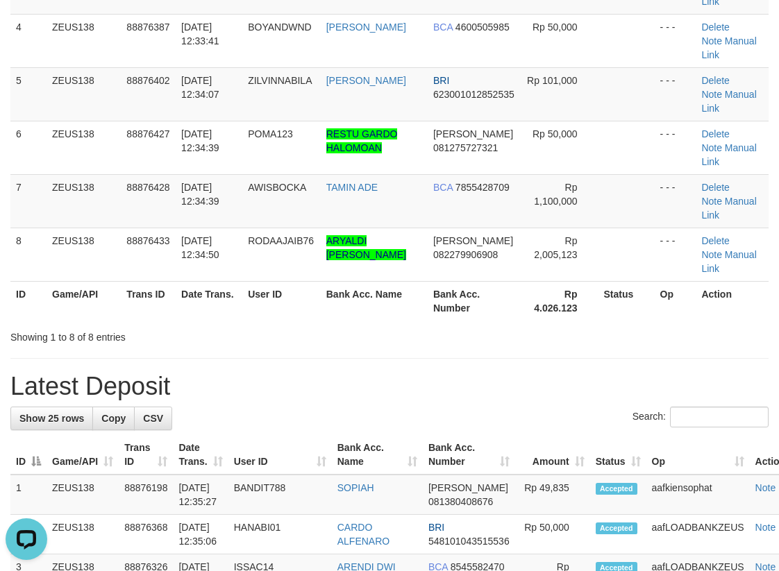
scroll to position [417, 0]
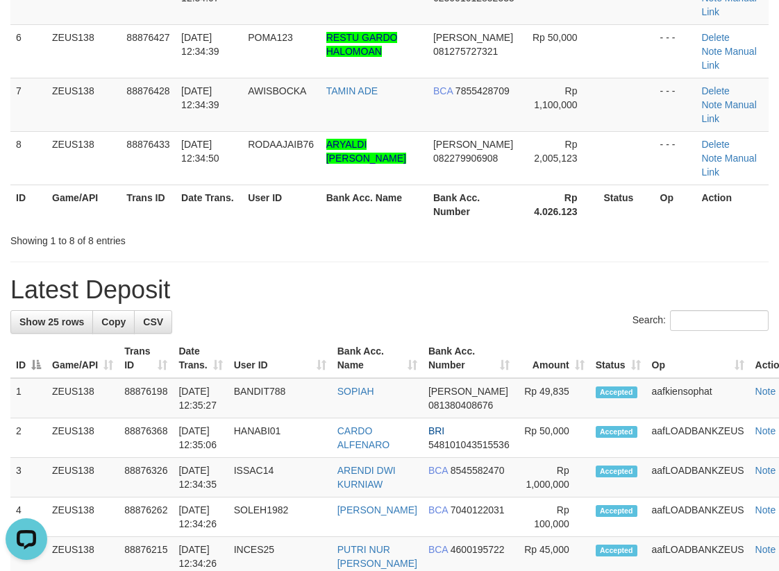
click at [341, 147] on div "**********" at bounding box center [389, 540] width 779 height 1841
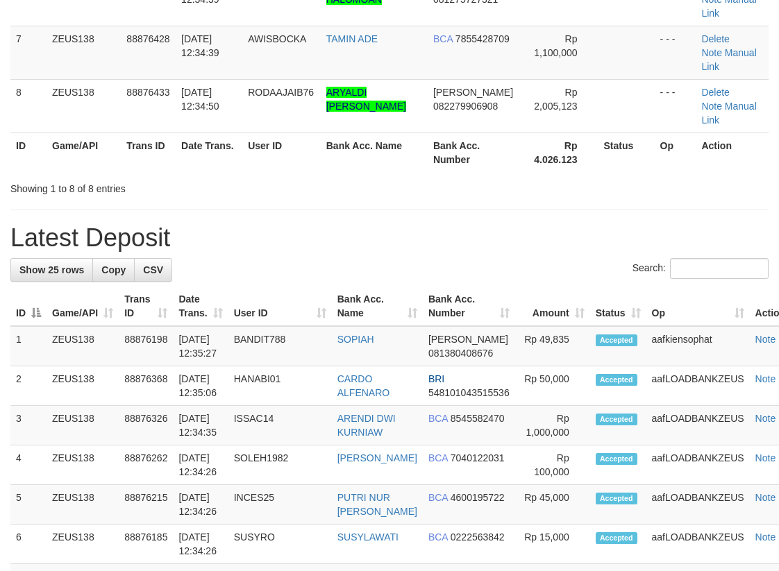
scroll to position [417, 0]
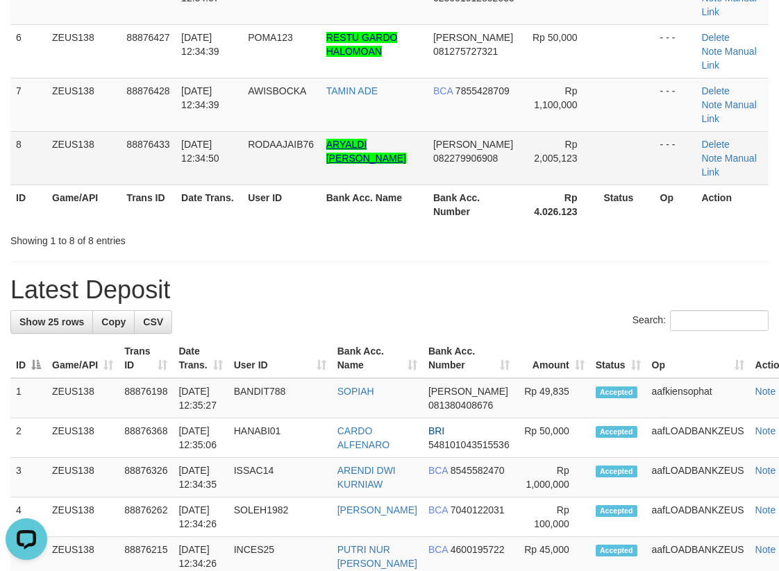
click at [349, 131] on tr "8 ZEUS138 88876433 01/10/2025 12:34:50 RODAAJAIB76 ARYALDI JEPRIAN HASYIM DANA …" at bounding box center [389, 157] width 758 height 53
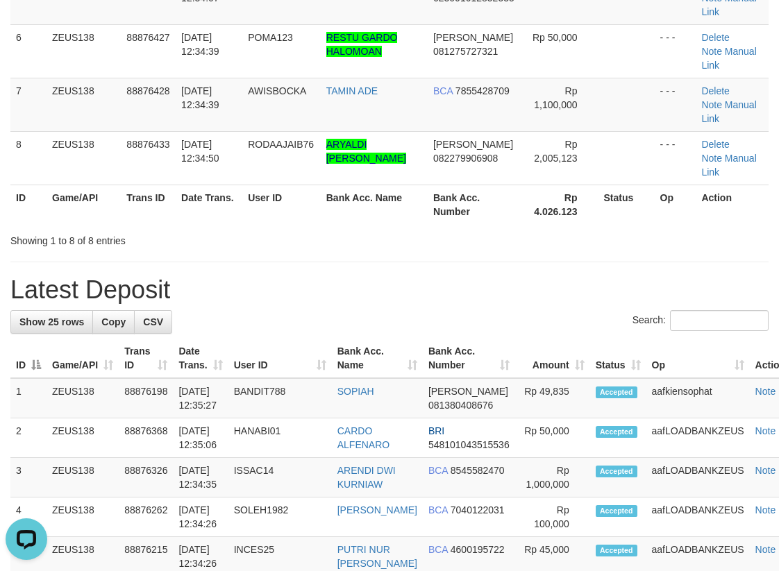
click at [334, 185] on tr "ID Game/API Trans ID Date Trans. User ID Bank Acc. Name Bank Acc. Number Rp 4.0…" at bounding box center [389, 205] width 758 height 40
click at [344, 185] on th "Bank Acc. Name" at bounding box center [374, 205] width 107 height 40
drag, startPoint x: 330, startPoint y: 157, endPoint x: 3, endPoint y: 221, distance: 333.1
click at [291, 276] on h1 "Latest Deposit" at bounding box center [389, 290] width 758 height 28
drag, startPoint x: 192, startPoint y: 107, endPoint x: 199, endPoint y: 112, distance: 9.1
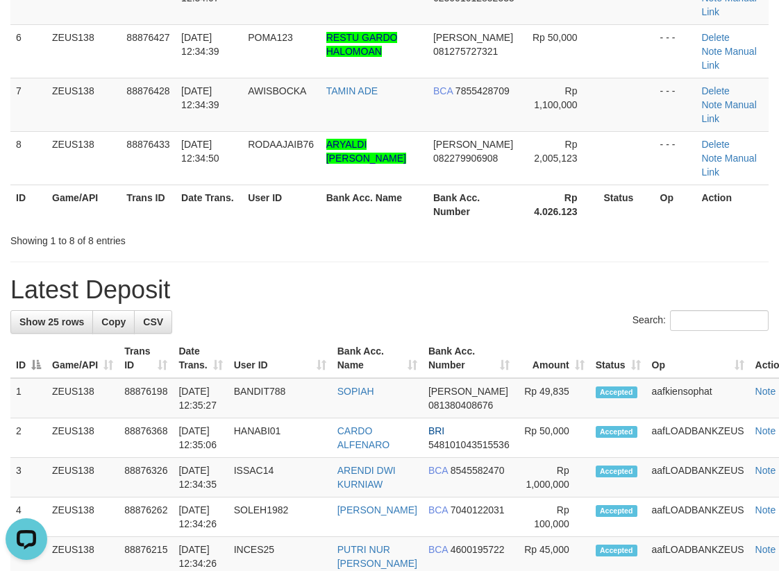
click at [192, 185] on th "Date Trans." at bounding box center [209, 205] width 67 height 40
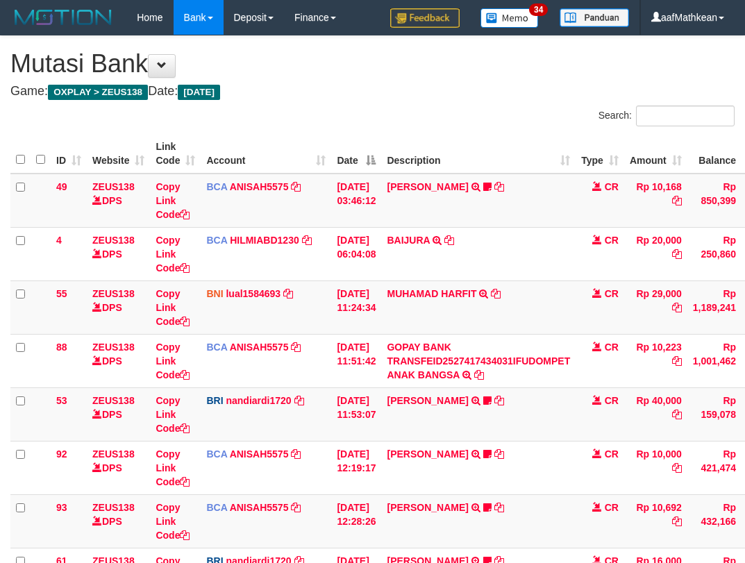
scroll to position [234, 88]
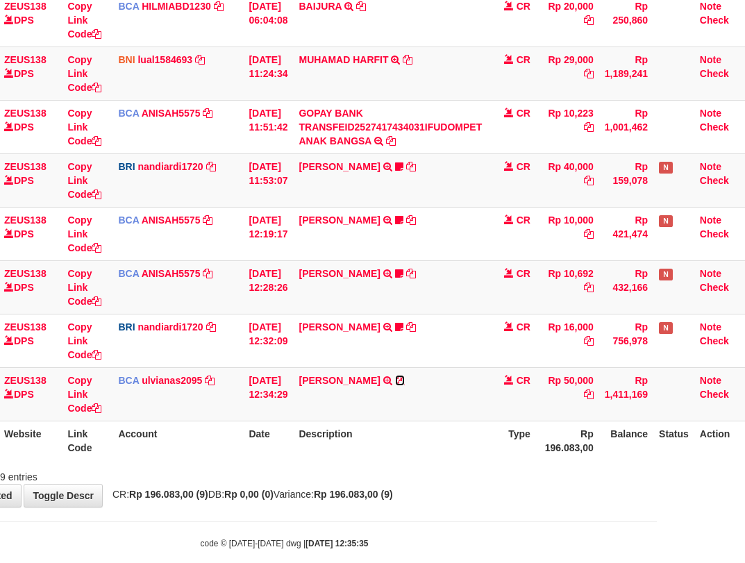
drag, startPoint x: 401, startPoint y: 381, endPoint x: 746, endPoint y: 215, distance: 383.1
click at [401, 381] on icon at bounding box center [400, 381] width 10 height 10
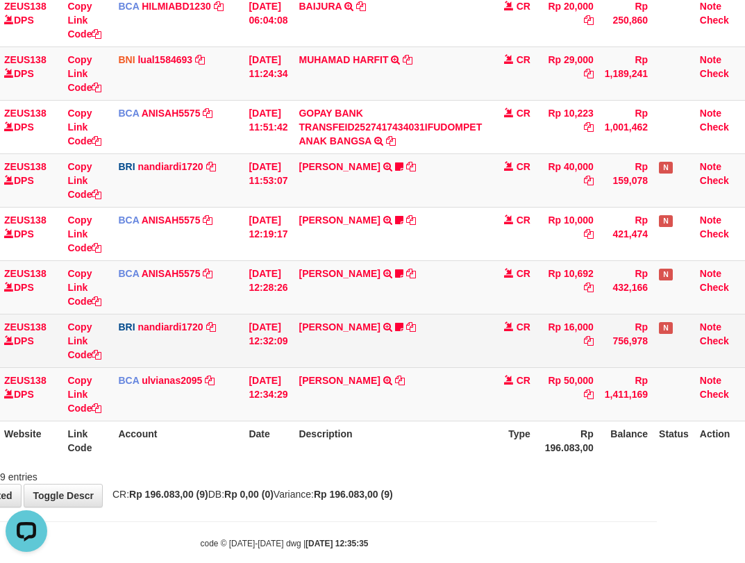
scroll to position [0, 0]
click at [153, 358] on td "BRI nandiardi1720 DPS NANDI ARDIANSYAH mutasi_20251001_3776 | 61 mutasi_2025100…" at bounding box center [177, 340] width 131 height 53
drag, startPoint x: 201, startPoint y: 359, endPoint x: 209, endPoint y: 340, distance: 20.2
click at [205, 351] on td "BRI nandiardi1720 DPS NANDI ARDIANSYAH mutasi_20251001_3776 | 61 mutasi_2025100…" at bounding box center [177, 340] width 131 height 53
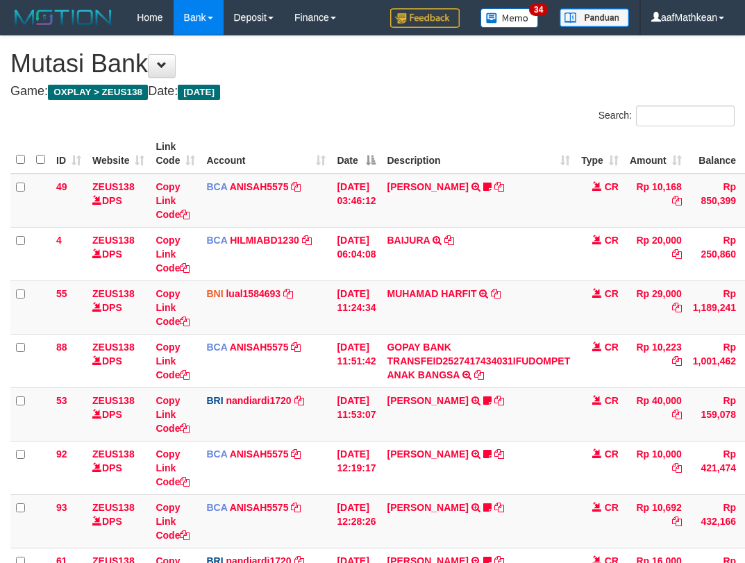
scroll to position [234, 88]
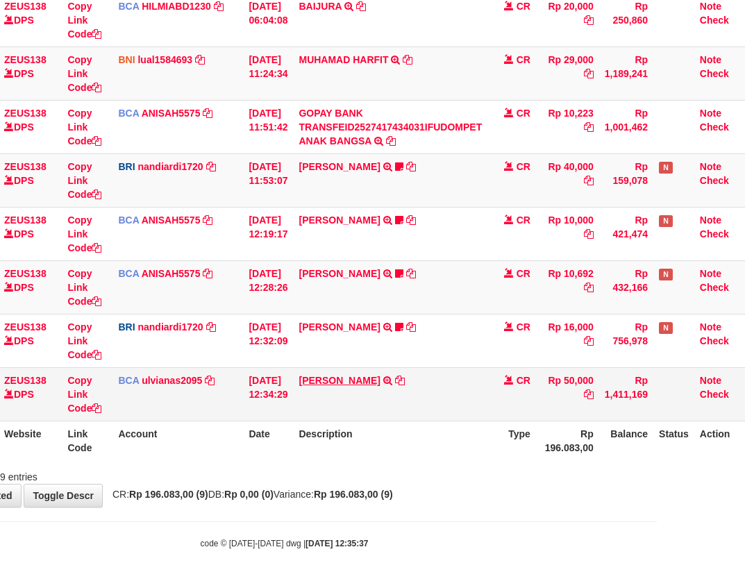
click at [352, 377] on link "[PERSON_NAME]" at bounding box center [339, 380] width 81 height 11
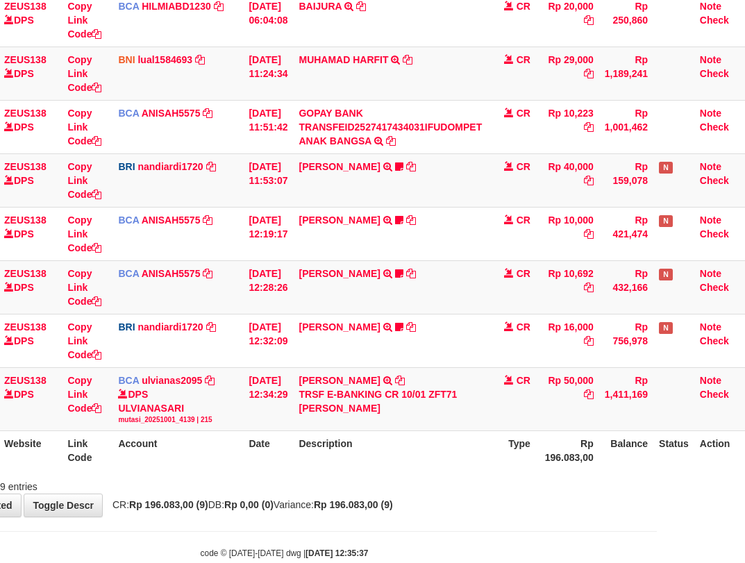
drag, startPoint x: 224, startPoint y: 432, endPoint x: 297, endPoint y: 466, distance: 81.1
click at [237, 444] on table "ID Website Link Code Account Date Description Type Amount Balance Status Action…" at bounding box center [336, 185] width 828 height 570
drag, startPoint x: 297, startPoint y: 466, endPoint x: 414, endPoint y: 382, distance: 144.3
click at [330, 455] on tr "ID Website Link Code Account Date Description Type Rp 196.083,00 Balance Status…" at bounding box center [336, 451] width 828 height 40
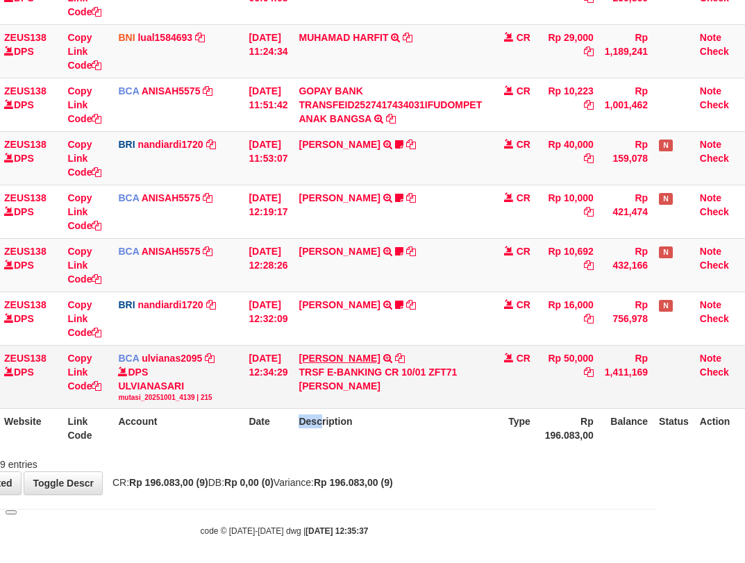
scroll to position [265, 88]
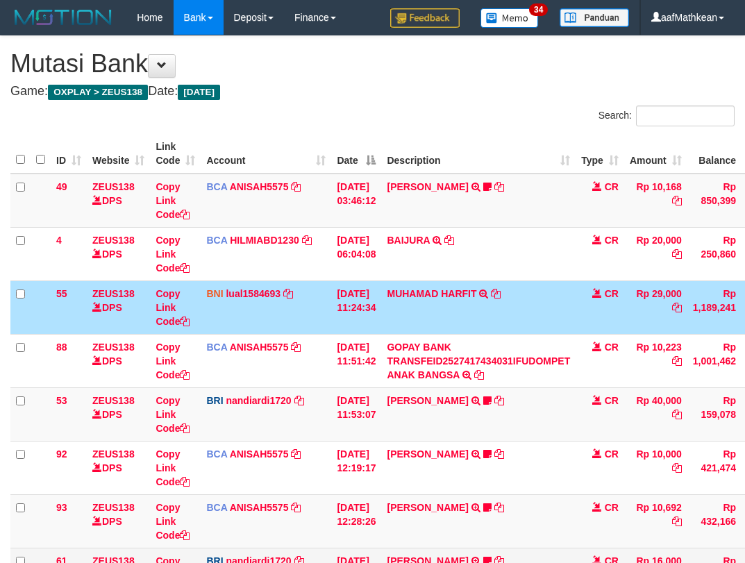
scroll to position [255, 0]
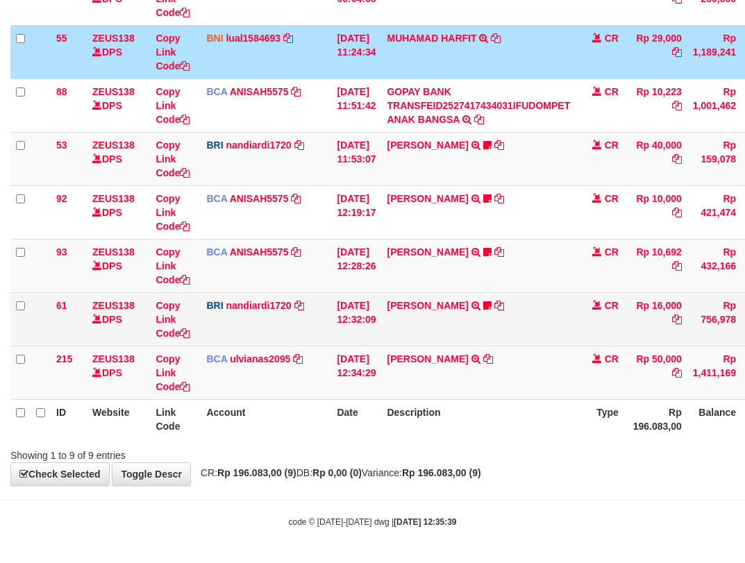
click at [424, 299] on td "[PERSON_NAME] TRANSFER NBMB [PERSON_NAME] TO NANDI ARDIANSYAH mochamadriski22" at bounding box center [478, 318] width 194 height 53
click at [424, 301] on link "[PERSON_NAME]" at bounding box center [427, 305] width 81 height 11
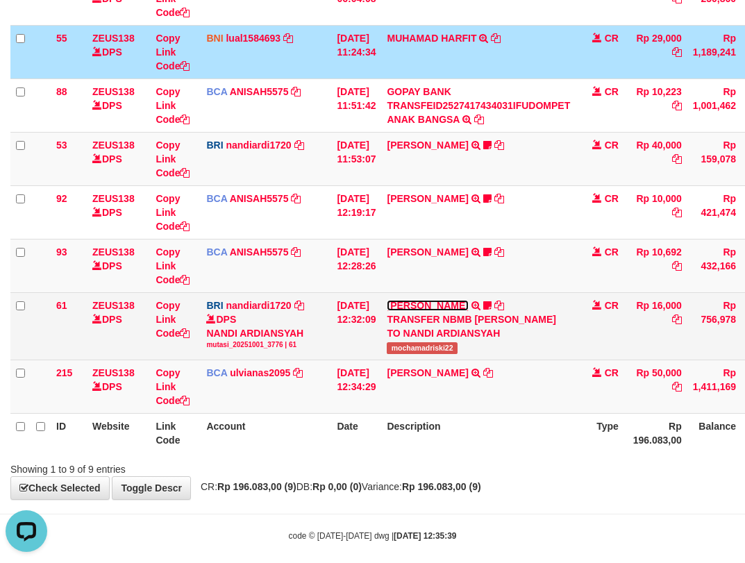
scroll to position [0, 0]
drag, startPoint x: 438, startPoint y: 366, endPoint x: 482, endPoint y: 362, distance: 43.9
click at [481, 360] on td "[PERSON_NAME] TRANSFER NBMB [PERSON_NAME] TO NANDI ARDIANSYAH mochamadriski22" at bounding box center [478, 325] width 194 height 67
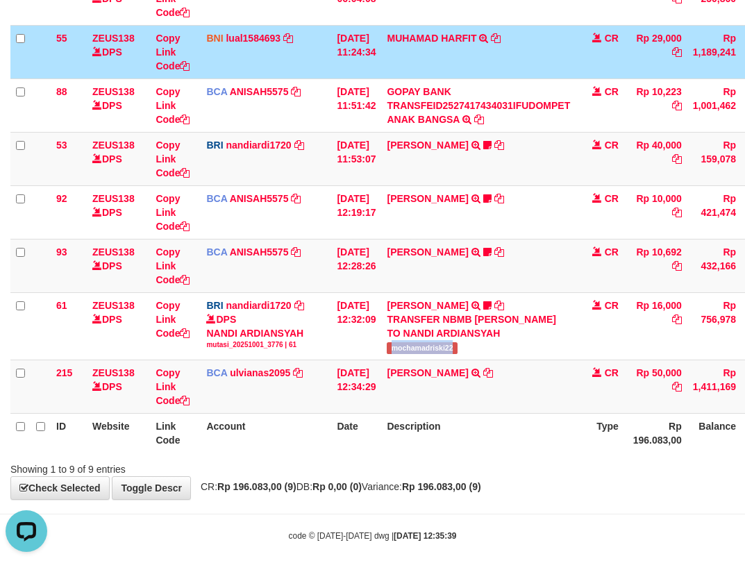
copy span "mochamadriski22"
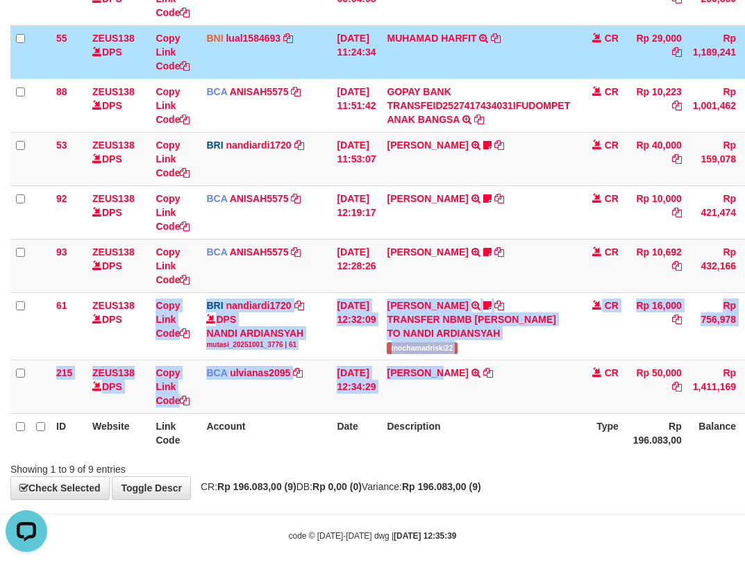
drag, startPoint x: 122, startPoint y: 350, endPoint x: 754, endPoint y: 428, distance: 636.5
click at [744, 428] on html "Toggle navigation Home Bank Account List Load By Website Group [OXPLAY] ZEUS138…" at bounding box center [372, 161] width 745 height 832
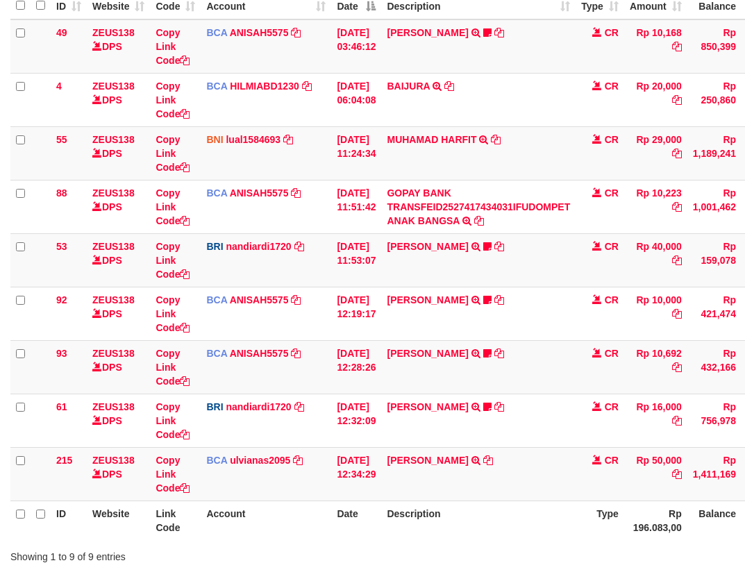
drag, startPoint x: 389, startPoint y: 424, endPoint x: 751, endPoint y: 312, distance: 379.4
click at [381, 424] on td "01/10/2025 12:32:09" at bounding box center [356, 420] width 50 height 53
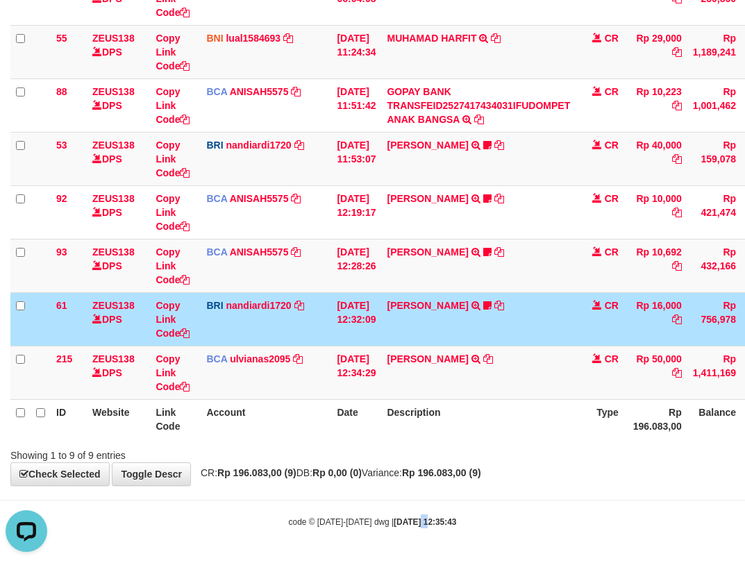
drag, startPoint x: 413, startPoint y: 521, endPoint x: 750, endPoint y: 533, distance: 337.6
click at [423, 523] on strong "2025/10/01 12:35:43" at bounding box center [425, 522] width 62 height 10
click at [734, 533] on body "Toggle navigation Home Bank Account List Load By Website Group [OXPLAY] ZEUS138…" at bounding box center [372, 154] width 745 height 818
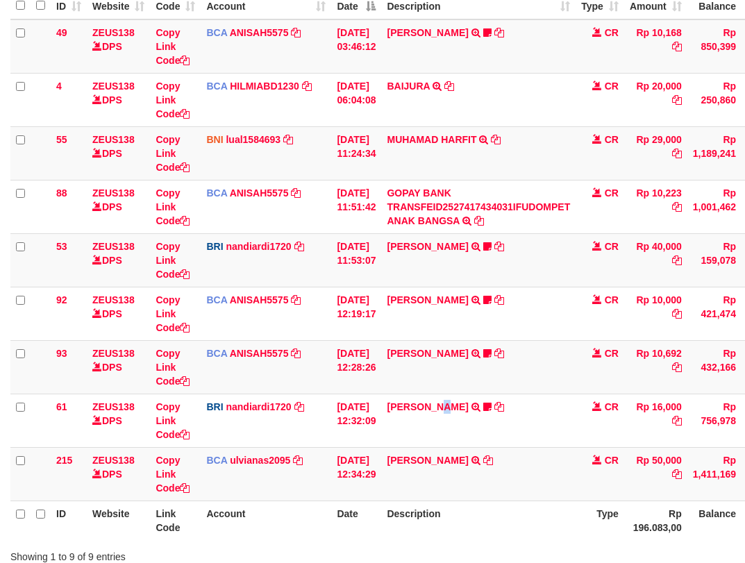
drag, startPoint x: 462, startPoint y: 437, endPoint x: 469, endPoint y: 439, distance: 7.2
click at [466, 439] on div "ID Website Link Code Account Date Description Type Amount Balance Status Action…" at bounding box center [372, 260] width 745 height 569
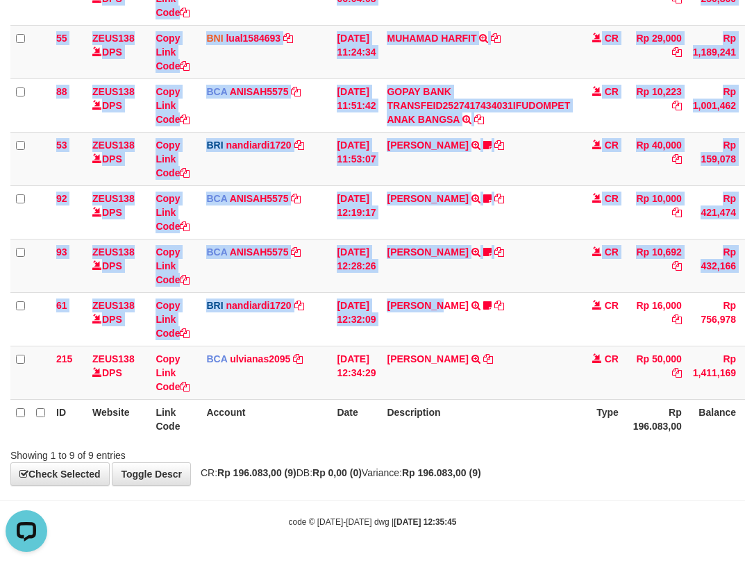
drag, startPoint x: 202, startPoint y: 439, endPoint x: 750, endPoint y: 425, distance: 548.6
click at [208, 441] on div "ID Website Link Code Account Date Description Type Amount Balance Status Action…" at bounding box center [372, 158] width 745 height 569
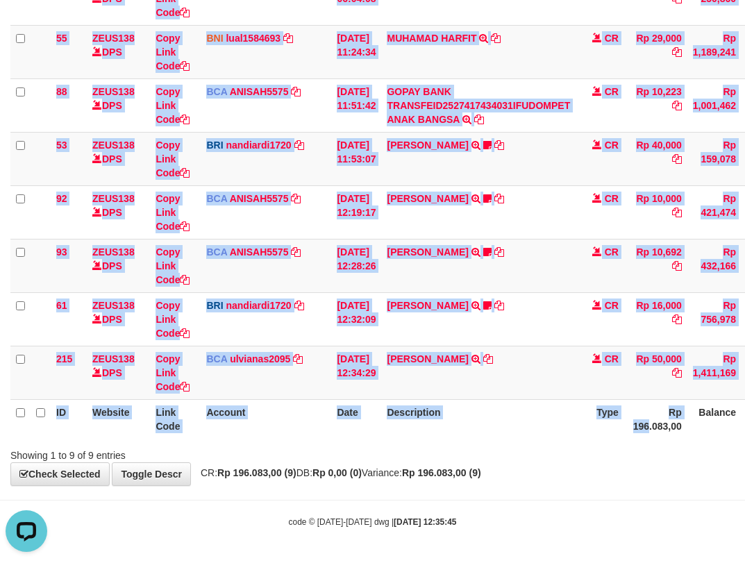
click at [723, 427] on div "ID Website Link Code Account Date Description Type Amount Balance Status Action…" at bounding box center [372, 158] width 745 height 569
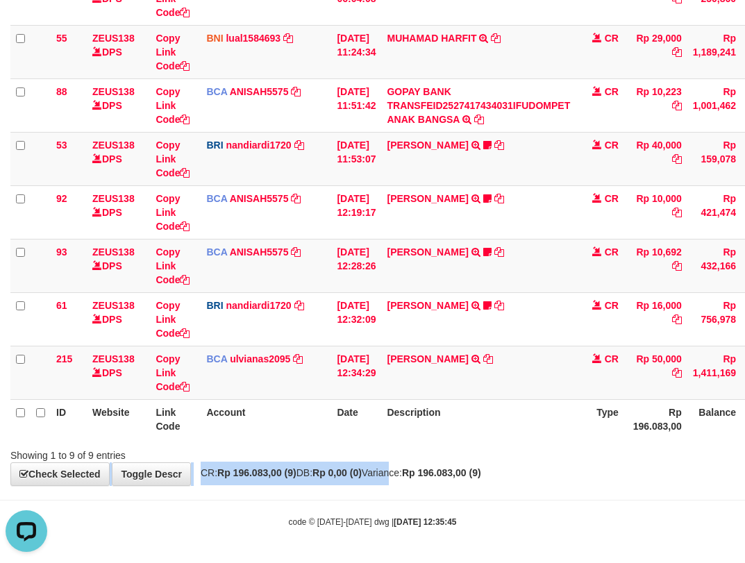
drag, startPoint x: 378, startPoint y: 455, endPoint x: 439, endPoint y: 462, distance: 62.1
click at [412, 464] on div "**********" at bounding box center [372, 133] width 745 height 705
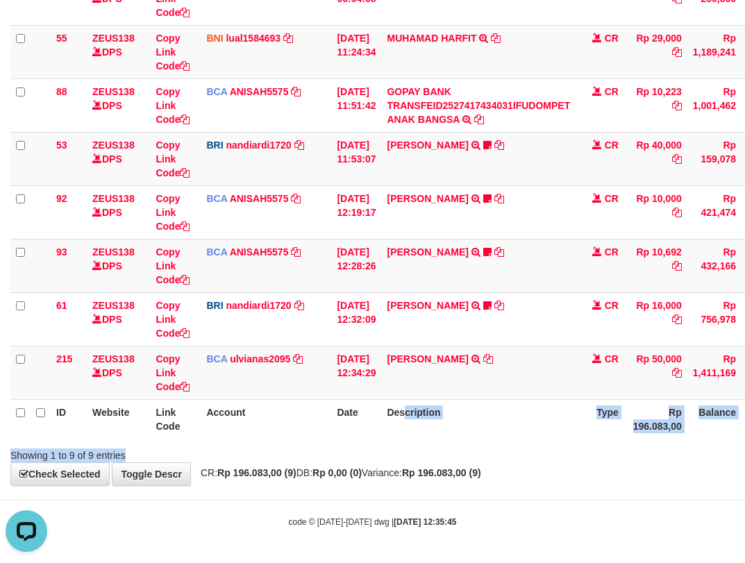
drag, startPoint x: 508, startPoint y: 446, endPoint x: 906, endPoint y: 453, distance: 397.8
click at [744, 453] on html "Toggle navigation Home Bank Account List Load By Website Group [OXPLAY] ZEUS138…" at bounding box center [372, 154] width 745 height 818
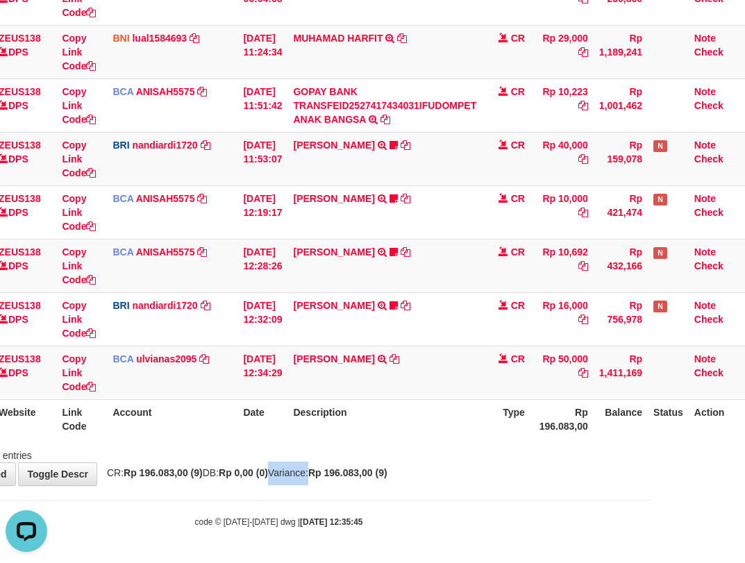
click at [314, 480] on div "**********" at bounding box center [278, 133] width 745 height 705
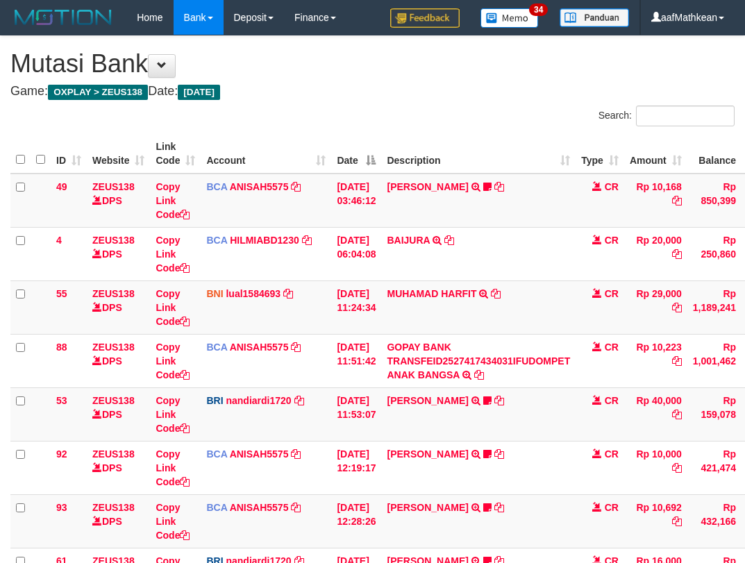
scroll to position [234, 88]
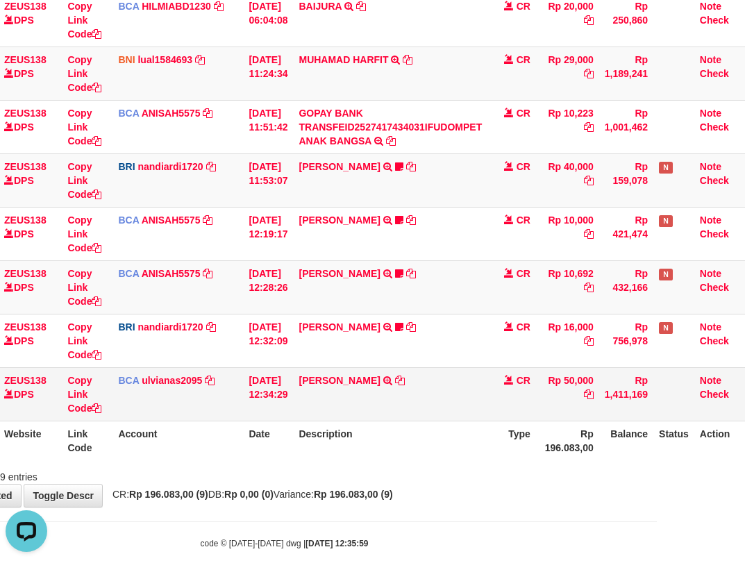
click at [431, 367] on tbody "49 ZEUS138 DPS Copy Link Code BCA ANISAH5575 DPS ANISAH mutasi_20251001_3827 | …" at bounding box center [336, 181] width 828 height 482
drag, startPoint x: 501, startPoint y: 387, endPoint x: 480, endPoint y: 413, distance: 32.6
click at [493, 410] on tr "215 ZEUS138 DPS Copy Link Code BCA ulvianas2095 DPS ULVIANASARI mutasi_20251001…" at bounding box center [336, 393] width 828 height 53
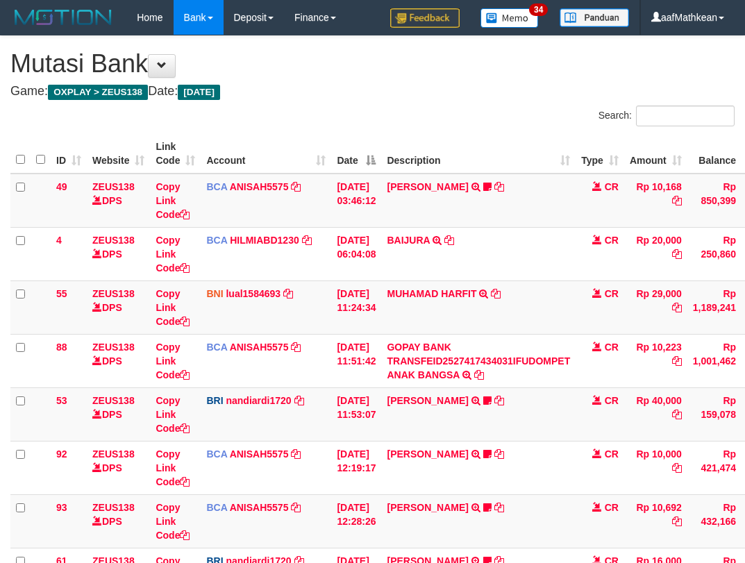
scroll to position [226, 83]
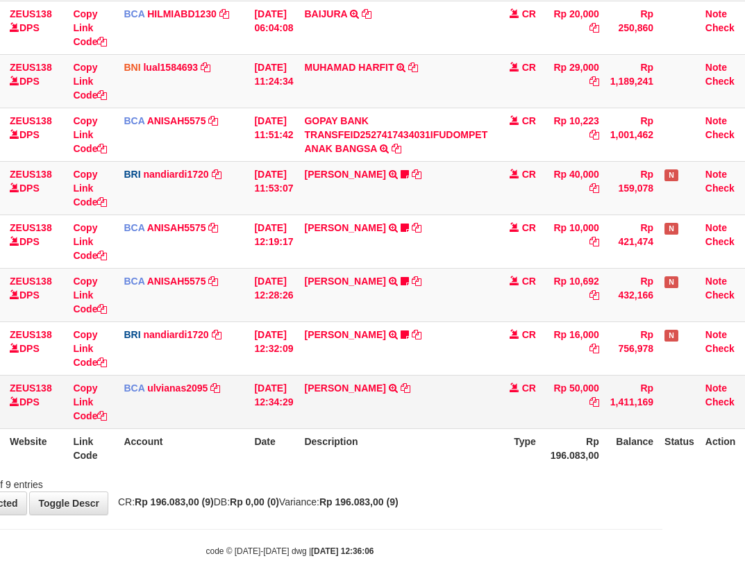
click at [472, 414] on td "[PERSON_NAME] TRSF E-BANKING CR 10/01 ZFT71 [PERSON_NAME]" at bounding box center [396, 401] width 194 height 53
drag, startPoint x: 444, startPoint y: 444, endPoint x: 752, endPoint y: 427, distance: 308.0
click at [446, 444] on th "Description" at bounding box center [396, 448] width 194 height 40
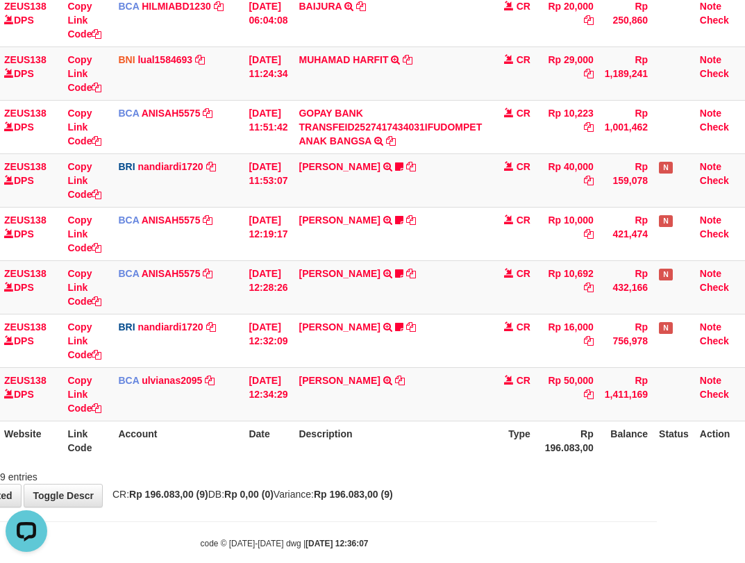
drag, startPoint x: 363, startPoint y: 421, endPoint x: 385, endPoint y: 428, distance: 22.4
click at [365, 421] on th "Description" at bounding box center [390, 441] width 194 height 40
click at [380, 427] on th "Description" at bounding box center [390, 441] width 194 height 40
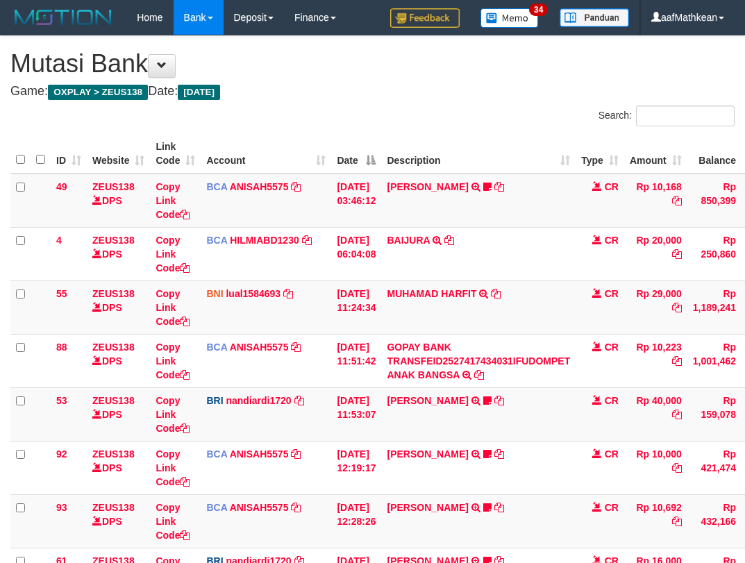
scroll to position [234, 88]
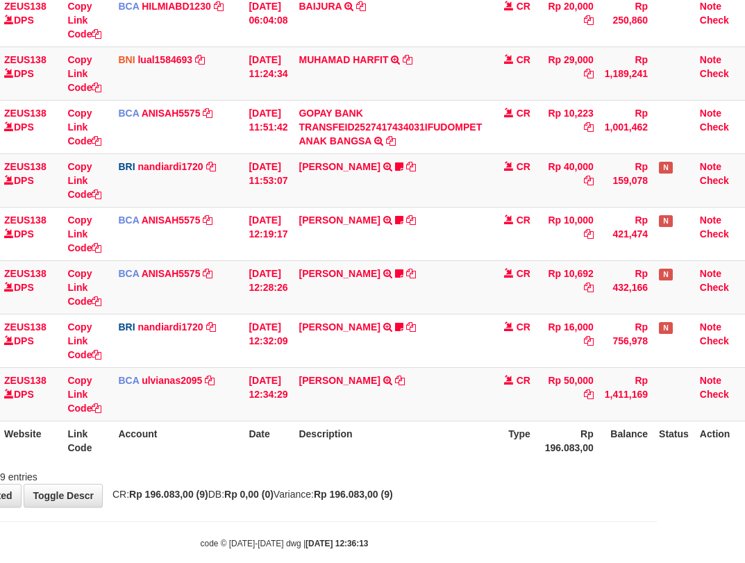
drag, startPoint x: 224, startPoint y: 416, endPoint x: 748, endPoint y: 397, distance: 524.4
click at [553, 413] on tr "215 ZEUS138 DPS Copy Link Code BCA ulvianas2095 DPS ULVIANASARI mutasi_20251001…" at bounding box center [336, 393] width 828 height 53
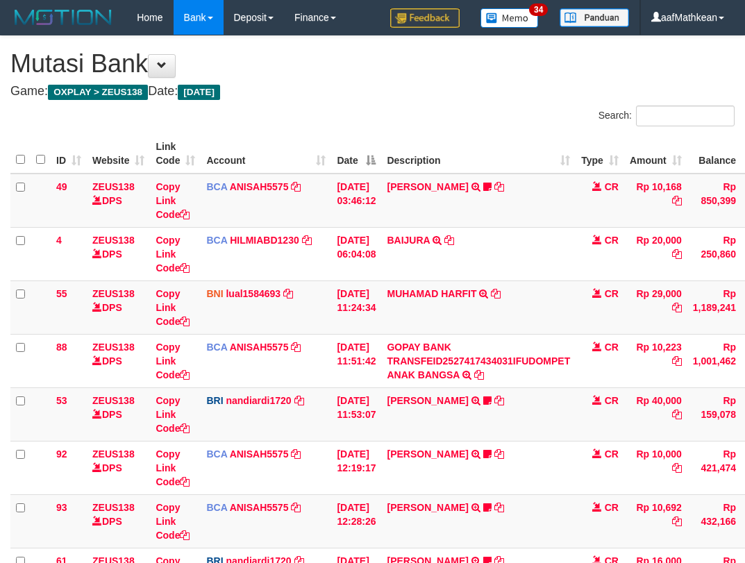
scroll to position [234, 88]
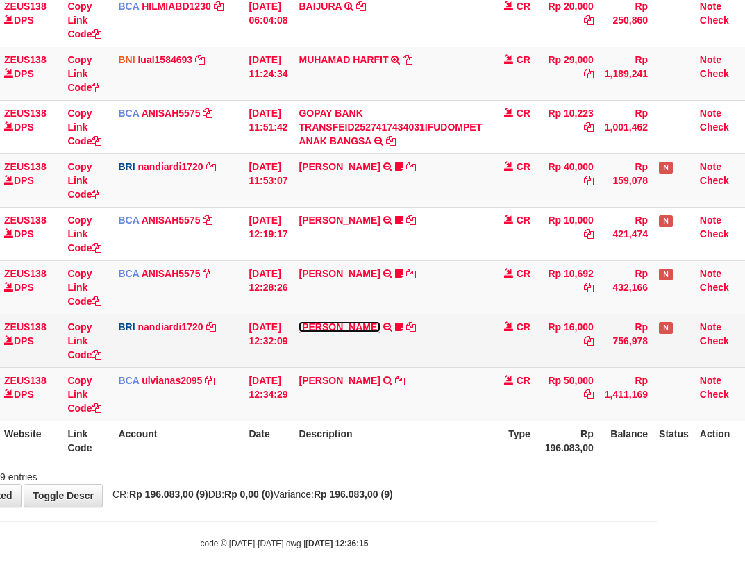
drag, startPoint x: 392, startPoint y: 328, endPoint x: 376, endPoint y: 344, distance: 23.1
click at [380, 328] on link "[PERSON_NAME]" at bounding box center [339, 326] width 81 height 11
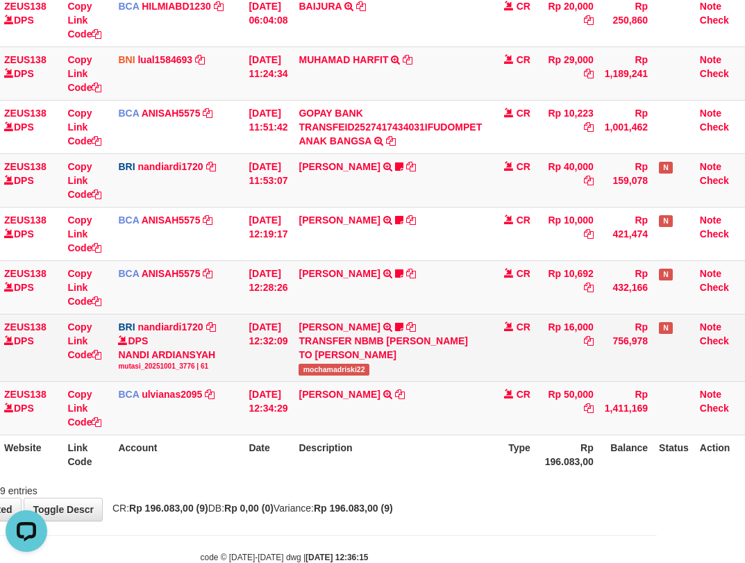
drag, startPoint x: 299, startPoint y: 386, endPoint x: 389, endPoint y: 386, distance: 89.6
click at [389, 381] on tr "61 ZEUS138 DPS Copy Link Code BRI nandiardi1720 DPS NANDI ARDIANSYAH mutasi_202…" at bounding box center [336, 347] width 828 height 67
click at [369, 376] on span "mochamadriski22" at bounding box center [334, 370] width 70 height 12
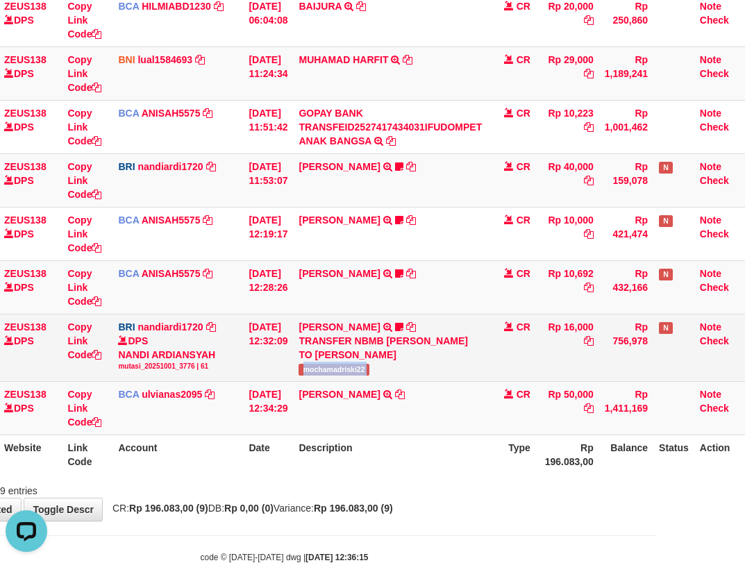
click at [369, 376] on span "mochamadriski22" at bounding box center [334, 370] width 70 height 12
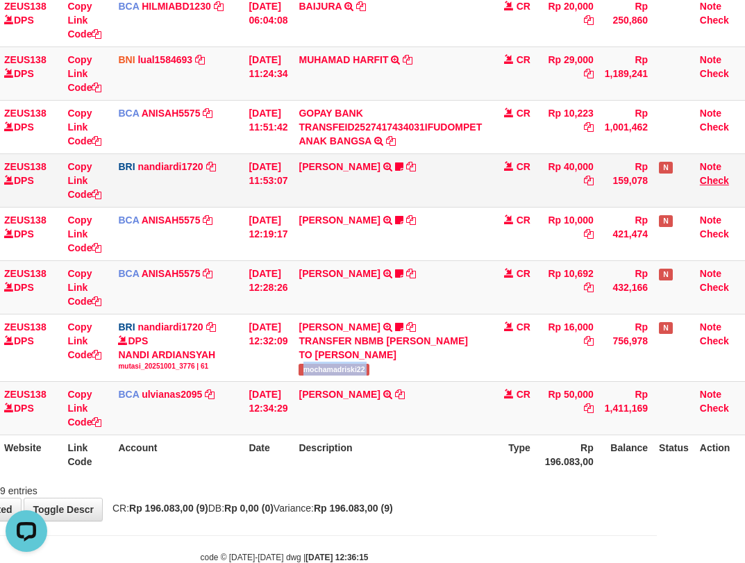
copy tr "mochamadriski22"
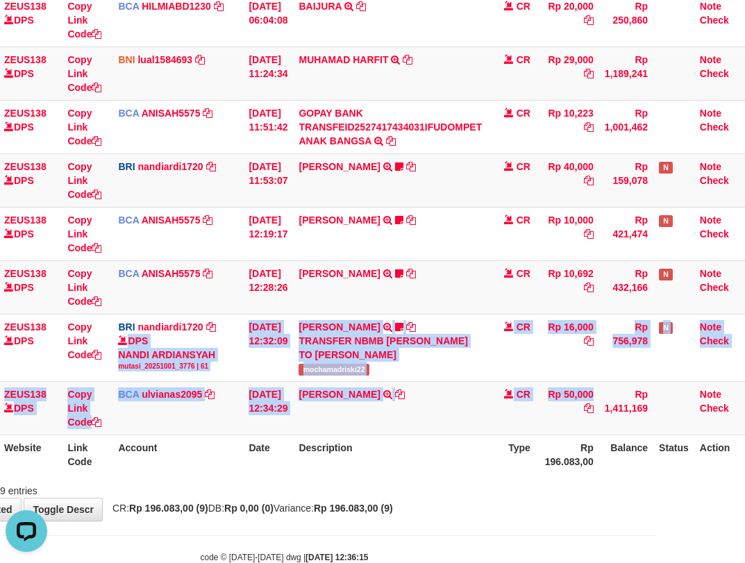
drag, startPoint x: 254, startPoint y: 391, endPoint x: 812, endPoint y: 469, distance: 563.5
click at [657, 469] on html "Toggle navigation Home Bank Account List Load By Website Group [OXPLAY] ZEUS138…" at bounding box center [284, 182] width 745 height 832
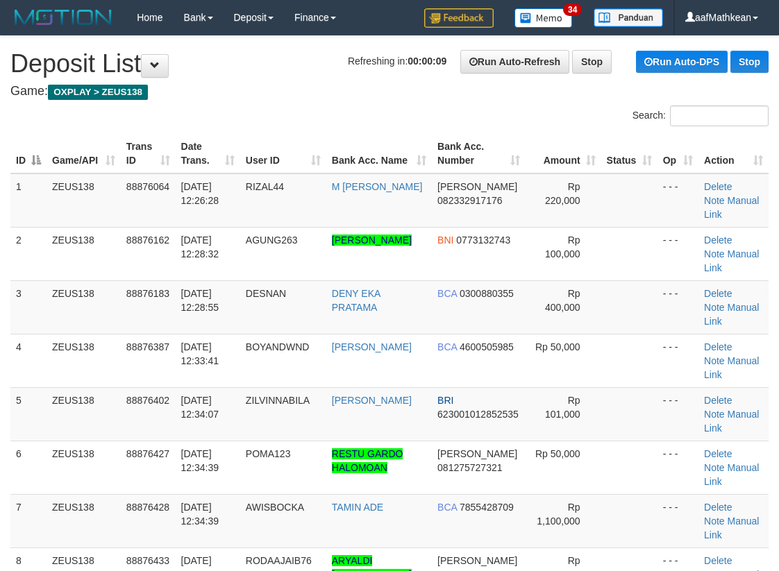
click at [170, 117] on div "Search:" at bounding box center [389, 118] width 779 height 24
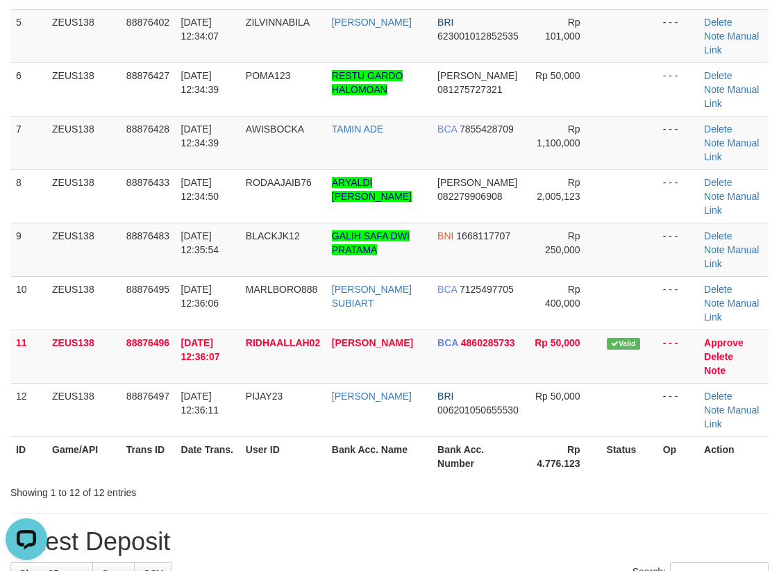
scroll to position [555, 0]
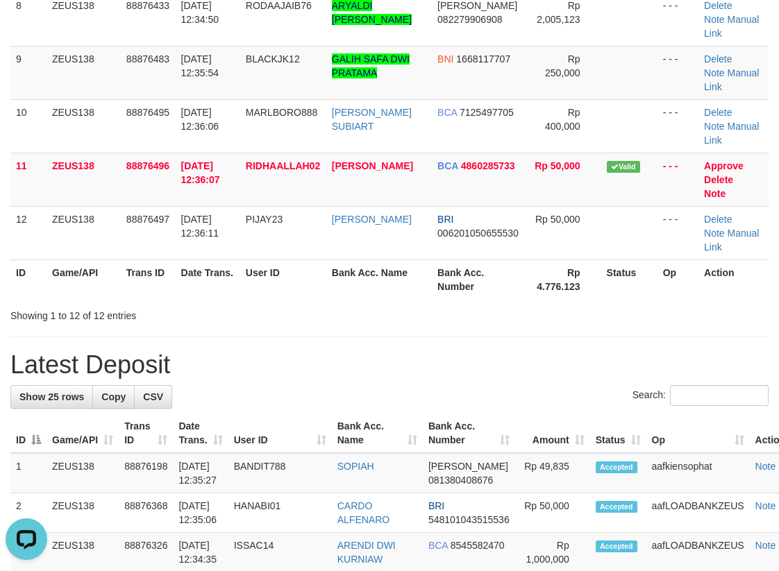
click at [432, 194] on div "**********" at bounding box center [389, 508] width 779 height 2055
click at [171, 206] on td "88876497" at bounding box center [148, 232] width 55 height 53
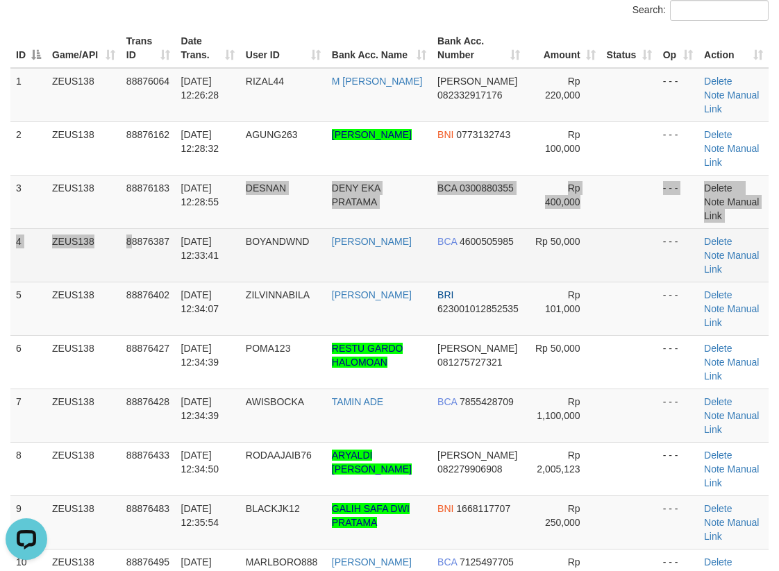
click at [183, 228] on tr "4 ZEUS138 88876387 01/10/2025 12:33:41 BOYANDWND BOYAN DEWANDA BCA 4600505985 R…" at bounding box center [389, 254] width 758 height 53
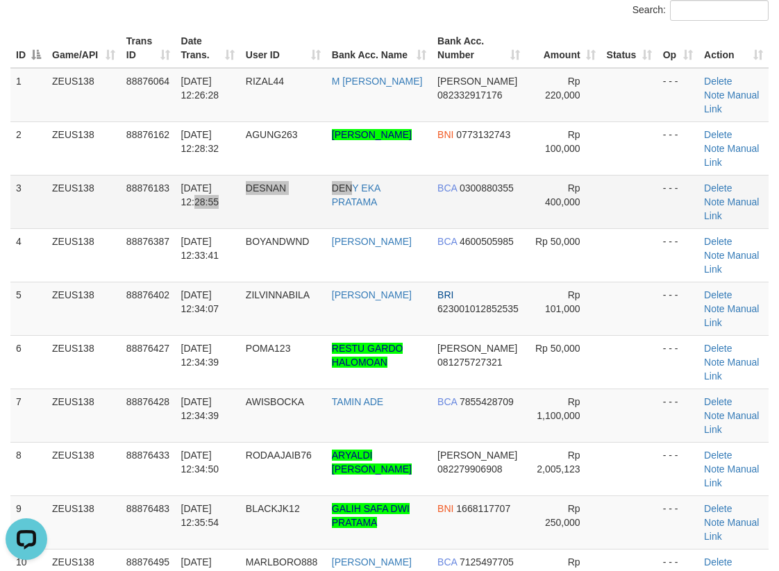
click at [281, 182] on tr "3 ZEUS138 88876183 01/10/2025 12:28:55 DESNAN DENY EKA PRATAMA BCA 0300880355 R…" at bounding box center [389, 201] width 758 height 53
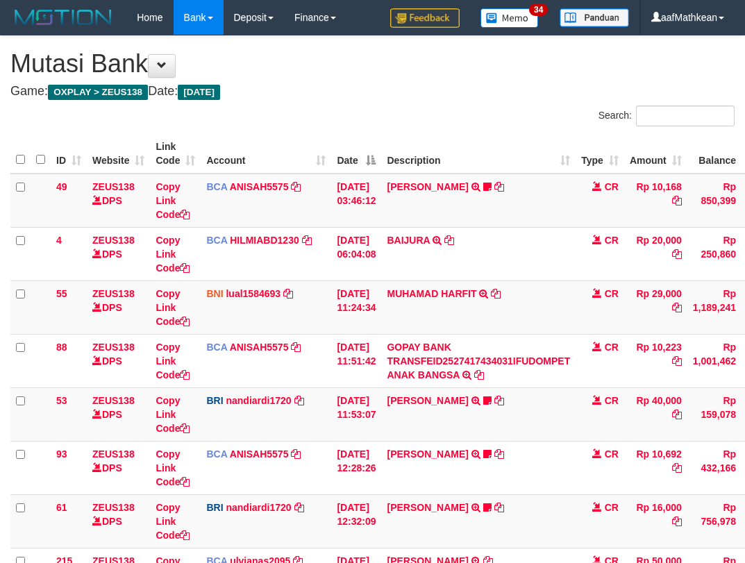
scroll to position [202, 88]
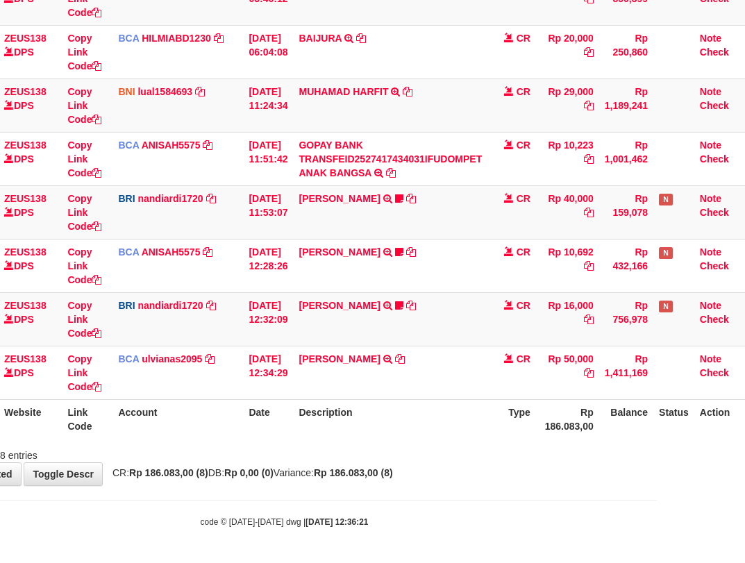
drag, startPoint x: 412, startPoint y: 410, endPoint x: 748, endPoint y: 389, distance: 336.6
click at [445, 412] on th "Description" at bounding box center [390, 419] width 194 height 40
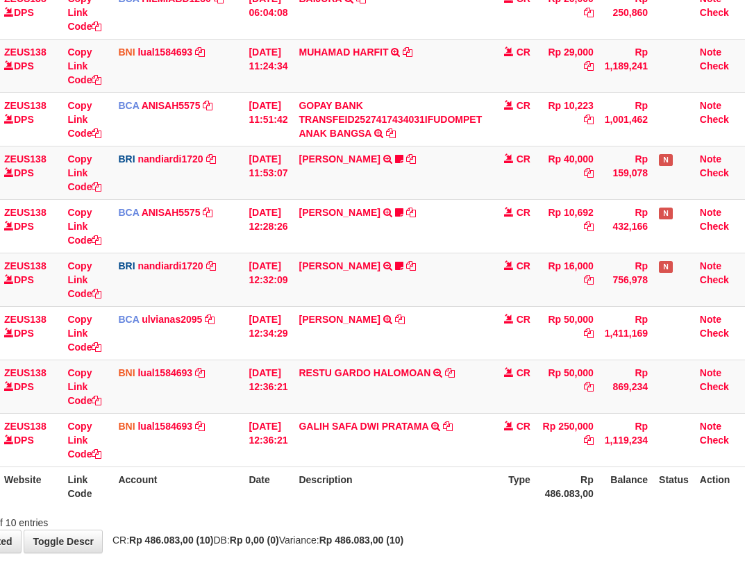
scroll to position [202, 88]
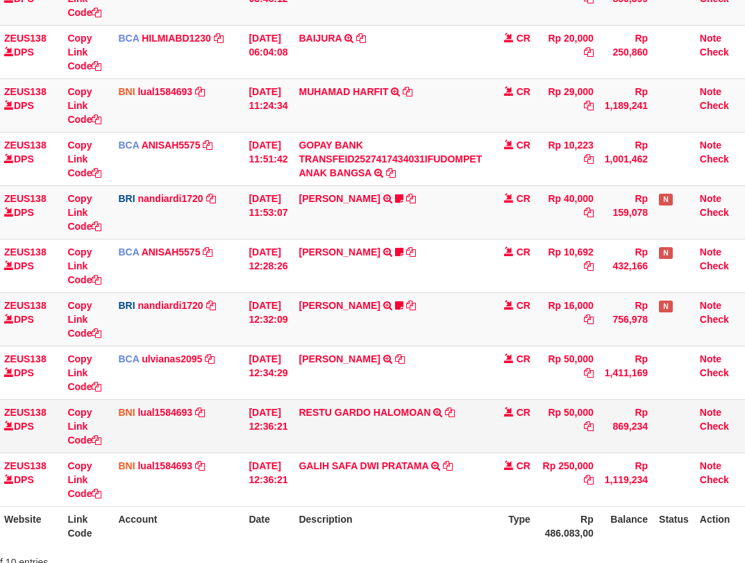
click at [306, 407] on td "RESTU GARDO HALOMOAN TRANSFER DARI SDR RESTU GARDO HALOMOAN" at bounding box center [390, 425] width 194 height 53
click at [310, 410] on td "RESTU GARDO HALOMOAN TRANSFER DARI SDR RESTU GARDO HALOMOAN" at bounding box center [390, 425] width 194 height 53
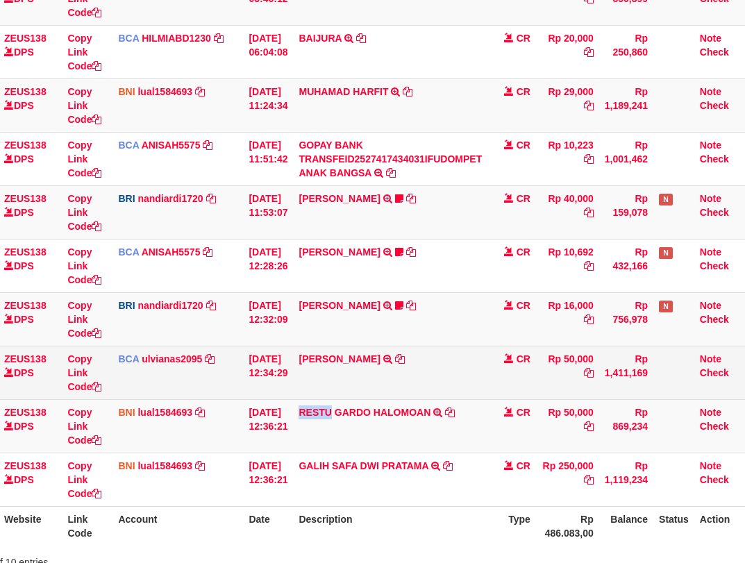
click at [451, 355] on td "[PERSON_NAME] TRSF E-BANKING CR 10/01 ZFT71 [PERSON_NAME]" at bounding box center [390, 372] width 194 height 53
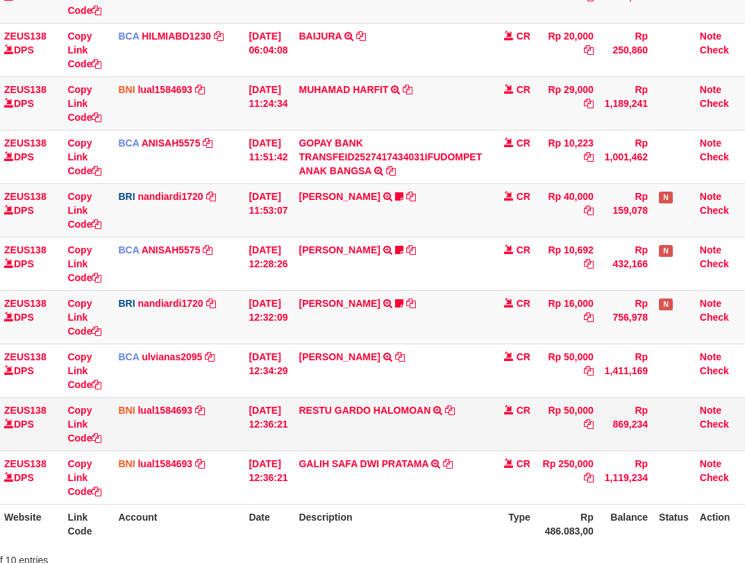
scroll to position [202, 88]
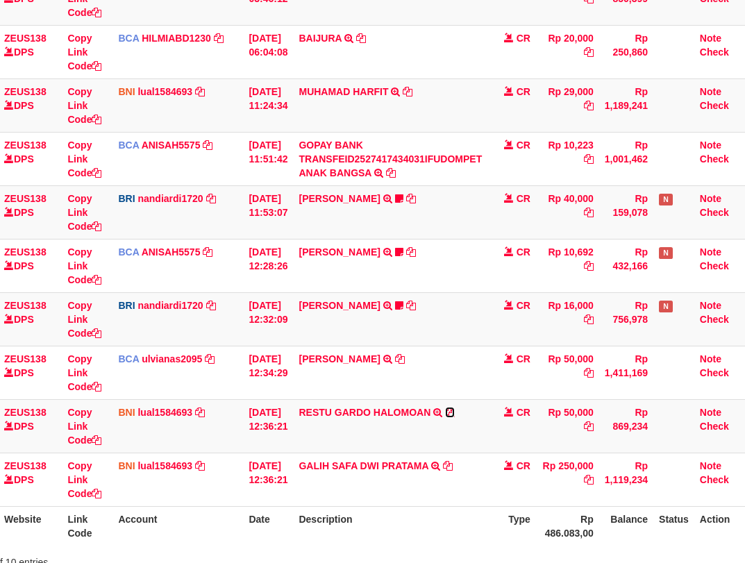
drag, startPoint x: 460, startPoint y: 411, endPoint x: 750, endPoint y: 260, distance: 326.9
click at [455, 411] on icon at bounding box center [450, 412] width 10 height 10
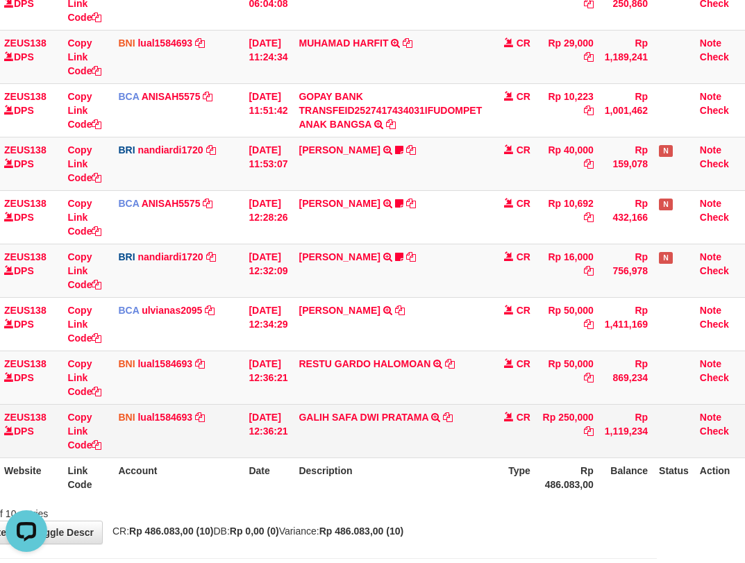
scroll to position [271, 88]
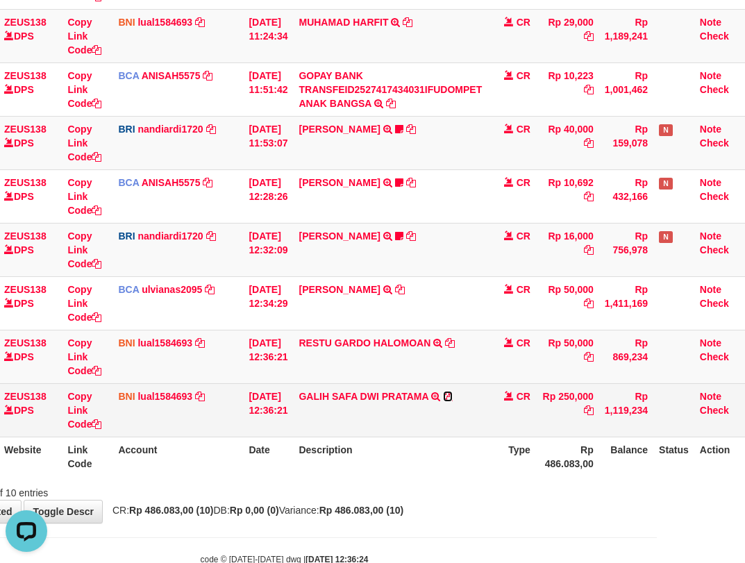
click at [453, 396] on icon at bounding box center [448, 397] width 10 height 10
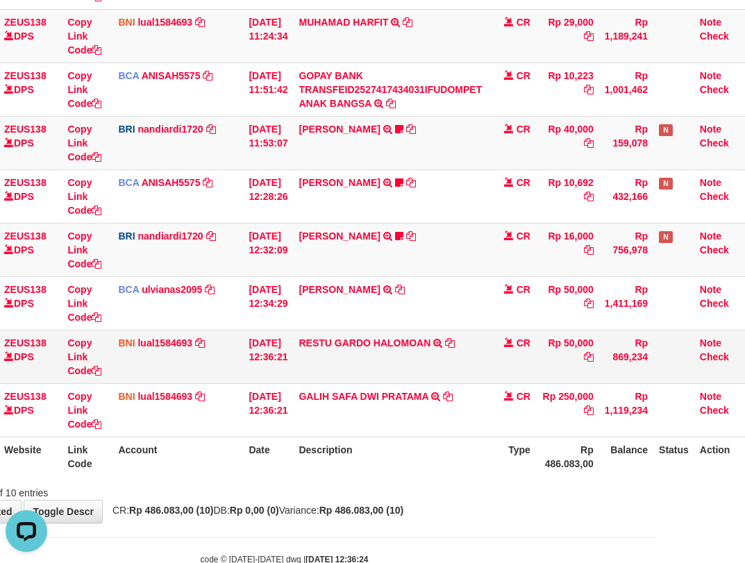
click at [355, 371] on td "RESTU GARDO HALOMOAN TRANSFER DARI SDR RESTU GARDO HALOMOAN" at bounding box center [390, 356] width 194 height 53
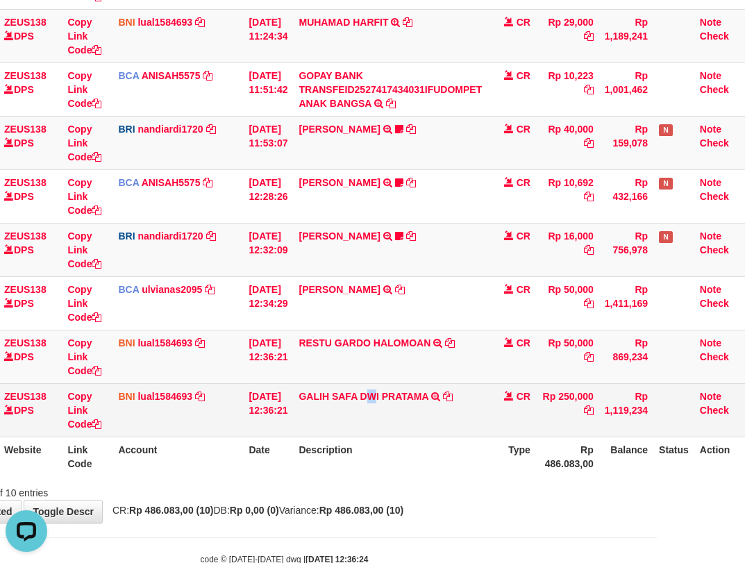
drag, startPoint x: 382, startPoint y: 394, endPoint x: 408, endPoint y: 387, distance: 26.6
click at [401, 393] on td "GALIH SAFA DWI PRATAMA TRANSFER DARI SDR GALIH SAFA DWI PRATAMA" at bounding box center [390, 409] width 194 height 53
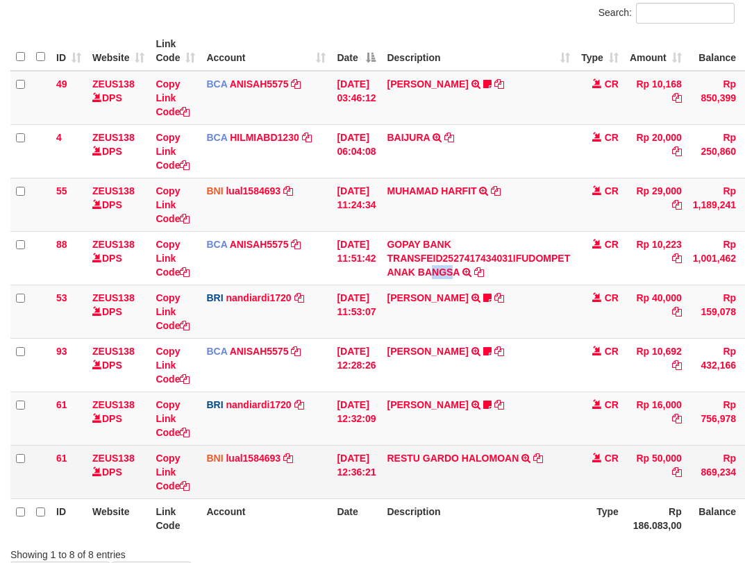
scroll to position [202, 0]
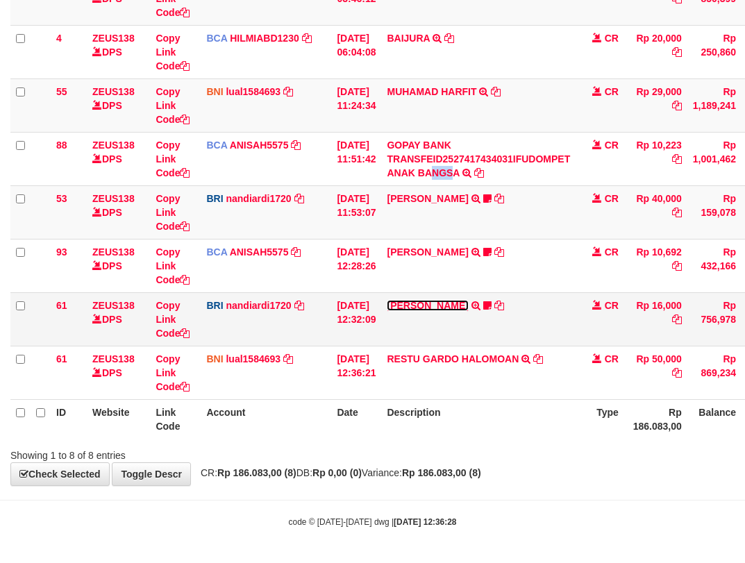
click at [444, 310] on link "[PERSON_NAME]" at bounding box center [427, 305] width 81 height 11
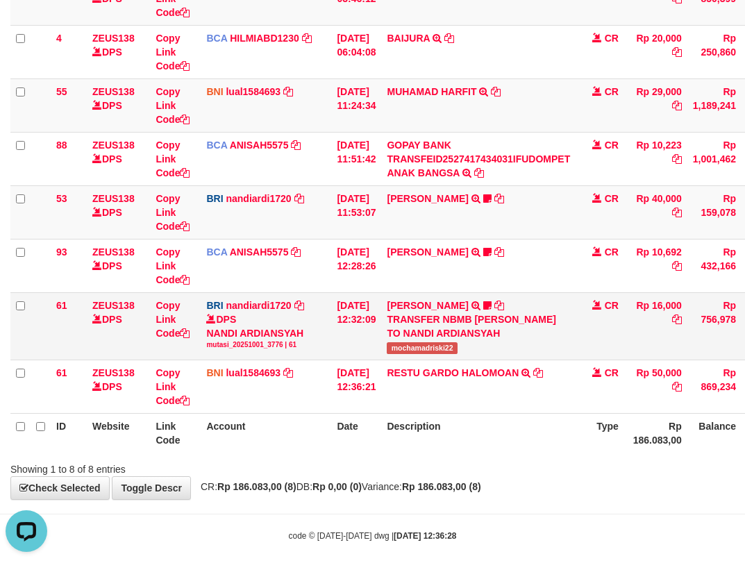
scroll to position [0, 0]
drag, startPoint x: 405, startPoint y: 364, endPoint x: 465, endPoint y: 360, distance: 60.5
click at [457, 354] on span "mochamadriski22" at bounding box center [422, 348] width 70 height 12
copy span "ochamadriski2"
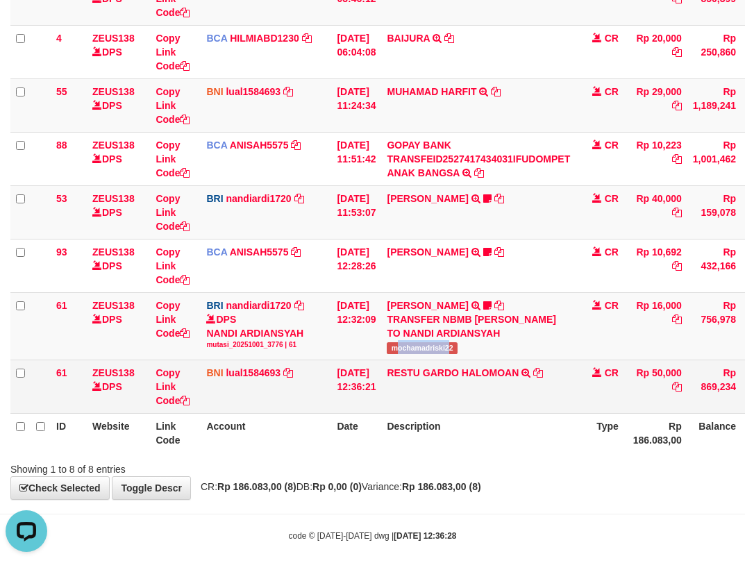
click at [431, 360] on td "DANA MOCHAMADRISK TRANSFER NBMB DANA MOCHAMADRISK TO NANDI ARDIANSYAH mochamadr…" at bounding box center [478, 325] width 194 height 67
drag, startPoint x: 457, startPoint y: 392, endPoint x: 464, endPoint y: 388, distance: 8.7
click at [460, 394] on td "RESTU GARDO HALOMOAN TRANSFER DARI SDR RESTU GARDO HALOMOAN" at bounding box center [478, 386] width 194 height 53
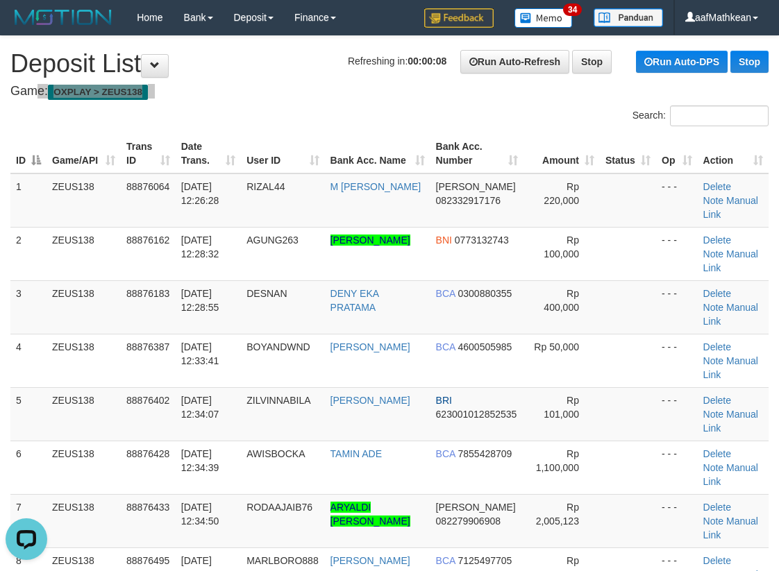
drag, startPoint x: 264, startPoint y: 142, endPoint x: 213, endPoint y: 175, distance: 60.3
click at [259, 159] on tr "ID Game/API Trans ID Date Trans. User ID Bank Acc. Name Bank Acc. Number Amount…" at bounding box center [389, 154] width 758 height 40
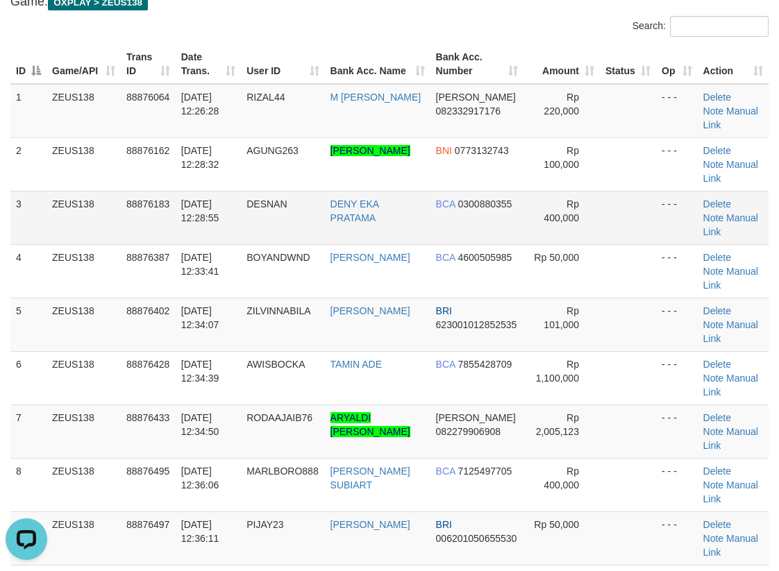
scroll to position [69, 0]
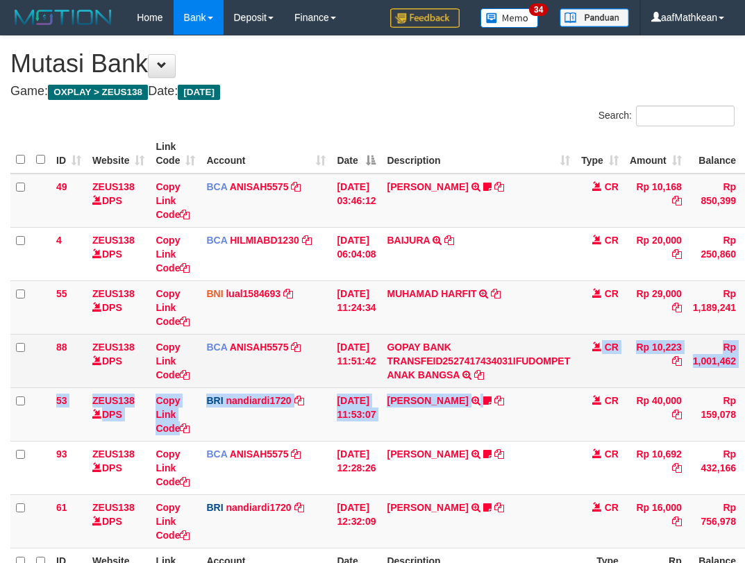
click at [502, 389] on tbody "49 ZEUS138 DPS Copy Link Code BCA ANISAH5575 DPS ANISAH mutasi_20251001_3827 | …" at bounding box center [424, 361] width 828 height 375
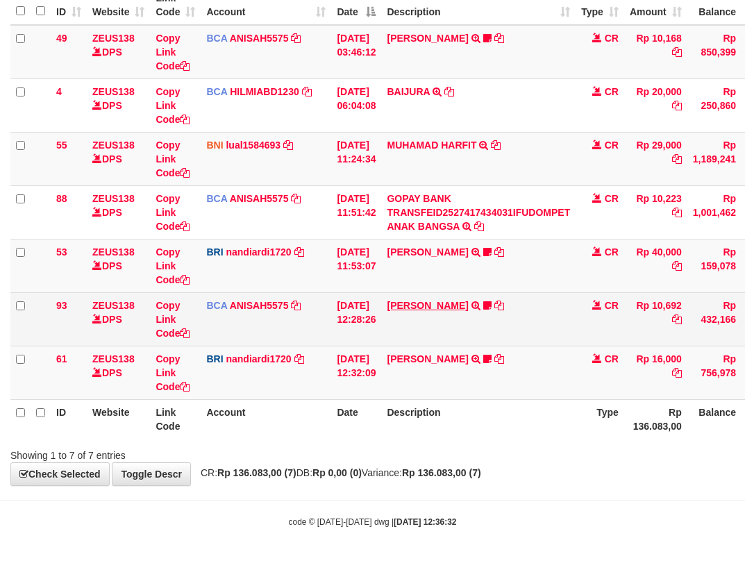
scroll to position [149, 0]
click at [412, 309] on link "TYAS PRATOMO" at bounding box center [427, 305] width 81 height 11
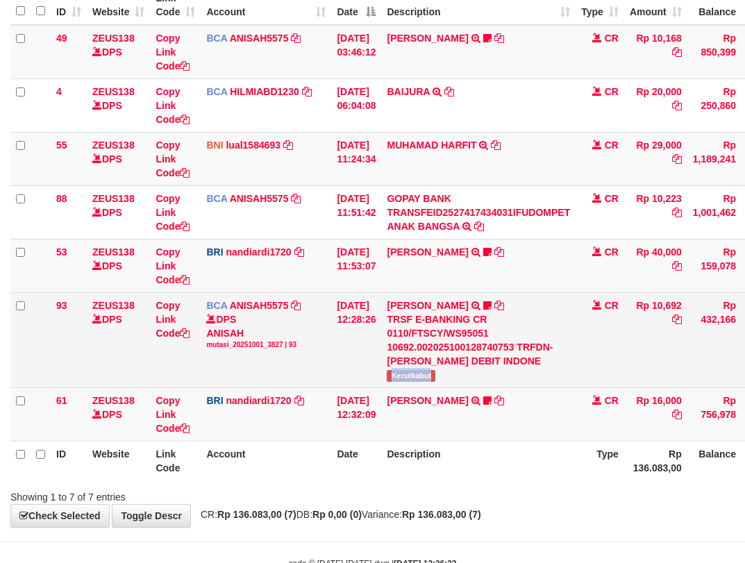
drag, startPoint x: 400, startPoint y: 372, endPoint x: 469, endPoint y: 373, distance: 68.7
click at [466, 376] on td "TYAS PRATOMO TRSF E-BANKING CR 0110/FTSCY/WS95051 10692.002025100128740753 TRFD…" at bounding box center [478, 339] width 194 height 95
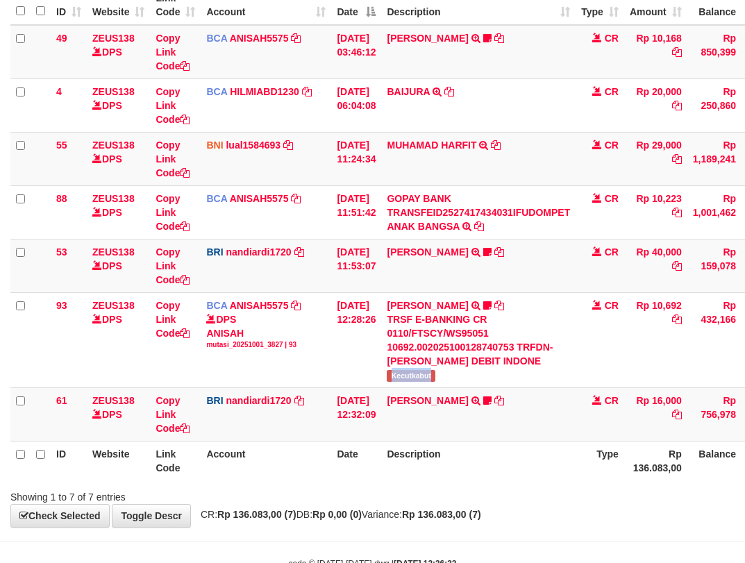
copy span "Kecutkabut"
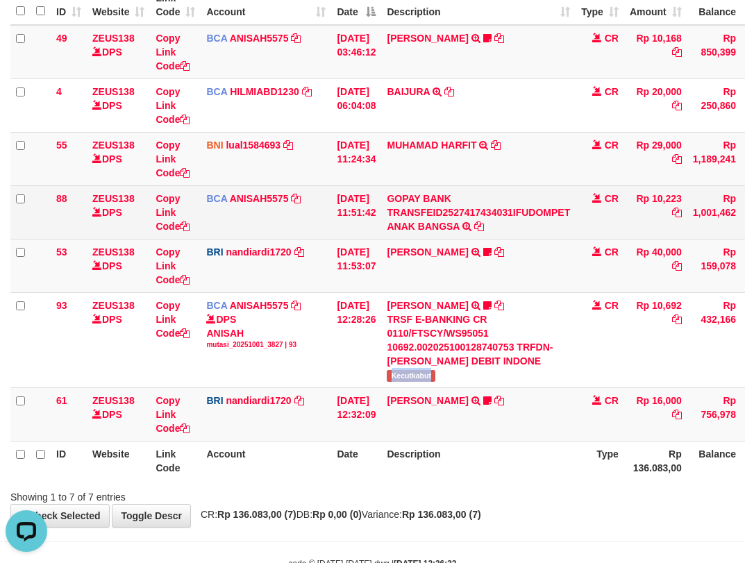
scroll to position [0, 0]
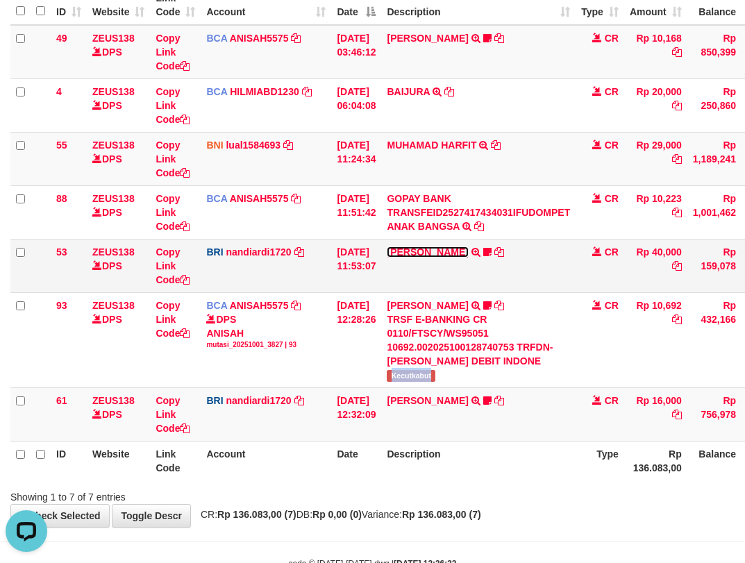
click at [449, 249] on link "[PERSON_NAME]" at bounding box center [427, 251] width 81 height 11
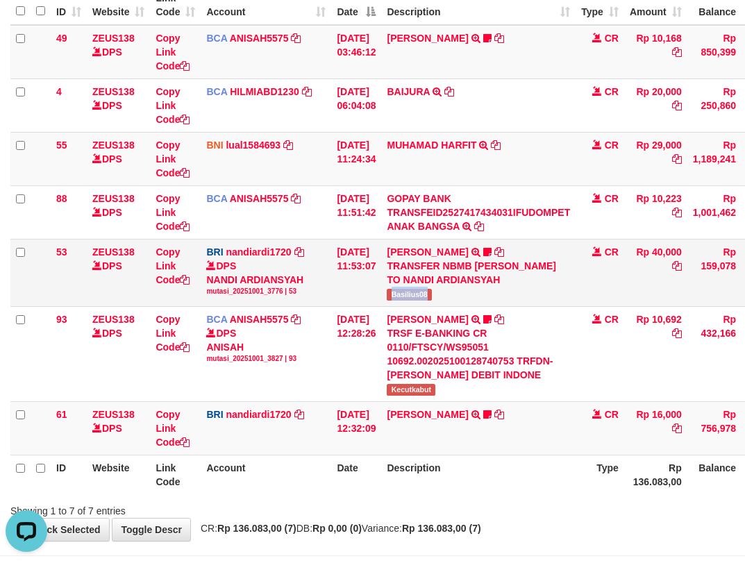
drag, startPoint x: 394, startPoint y: 296, endPoint x: 469, endPoint y: 301, distance: 75.1
click at [469, 301] on td "BASILIUS CHARL TRANSFER NBMB BASILIUS CHARL TO NANDI ARDIANSYAH Basilius08" at bounding box center [478, 272] width 194 height 67
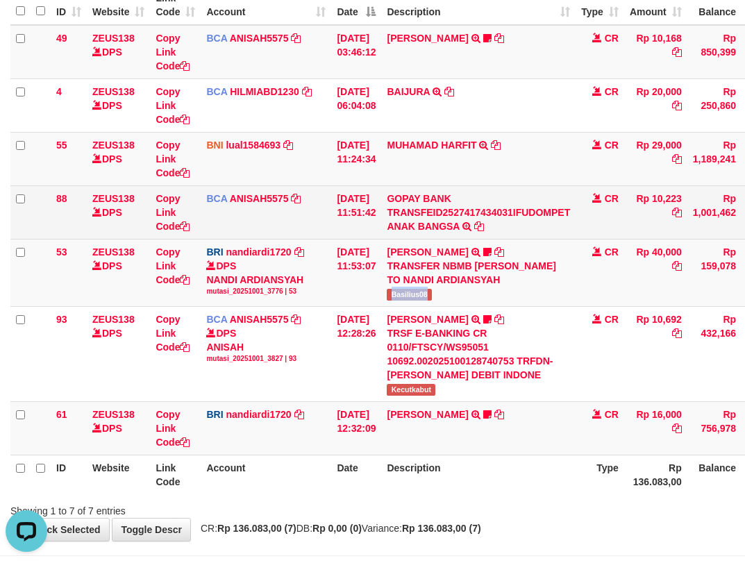
copy span "Basilius08"
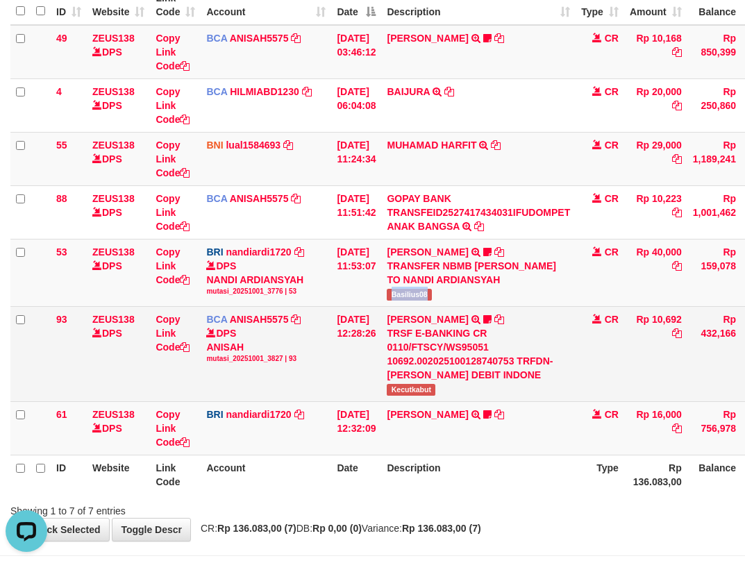
click at [326, 399] on td "BCA ANISAH5575 DPS ANISAH mutasi_20251001_3827 | 93 mutasi_20251001_3827 | 93" at bounding box center [266, 353] width 131 height 95
click at [350, 406] on td "[DATE] 12:32:09" at bounding box center [356, 427] width 50 height 53
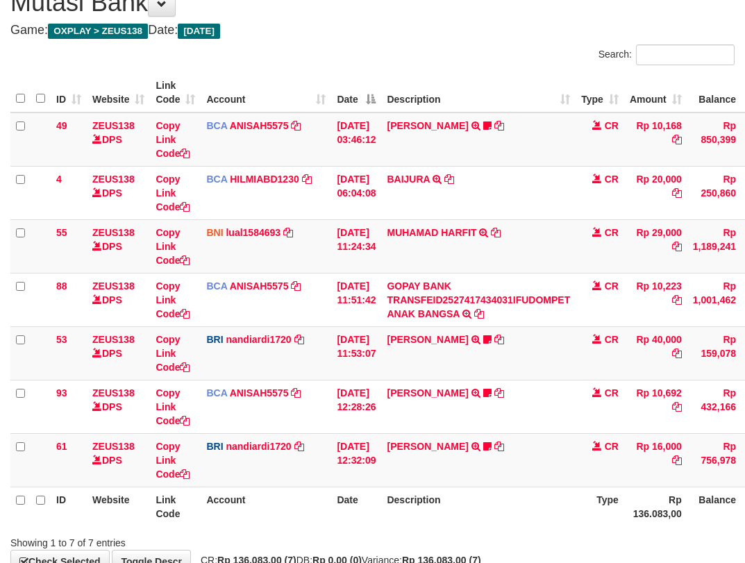
scroll to position [149, 0]
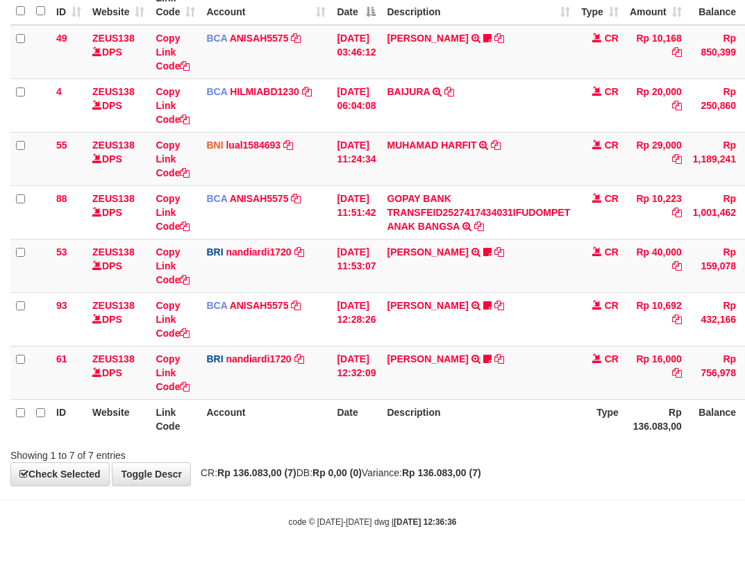
drag, startPoint x: 375, startPoint y: 402, endPoint x: 412, endPoint y: 415, distance: 39.7
click at [412, 418] on tr "ID Website Link Code Account Date Description Type Rp 136.083,00 Balance Status…" at bounding box center [424, 419] width 828 height 40
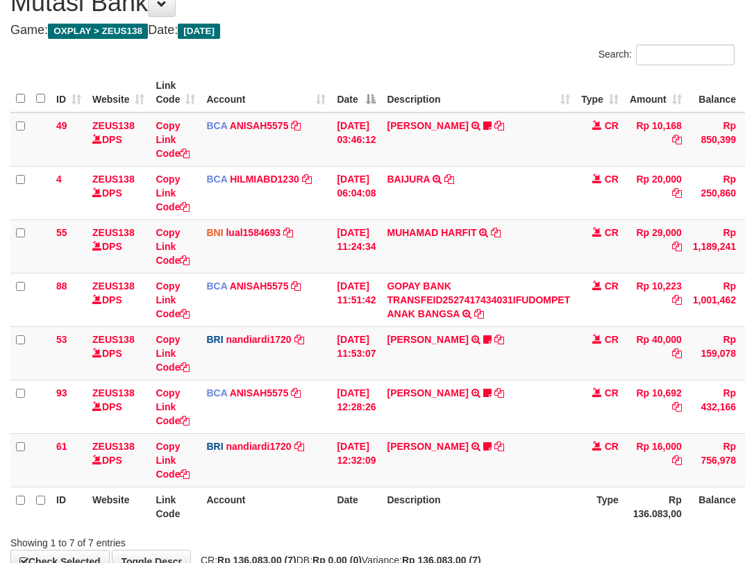
scroll to position [149, 0]
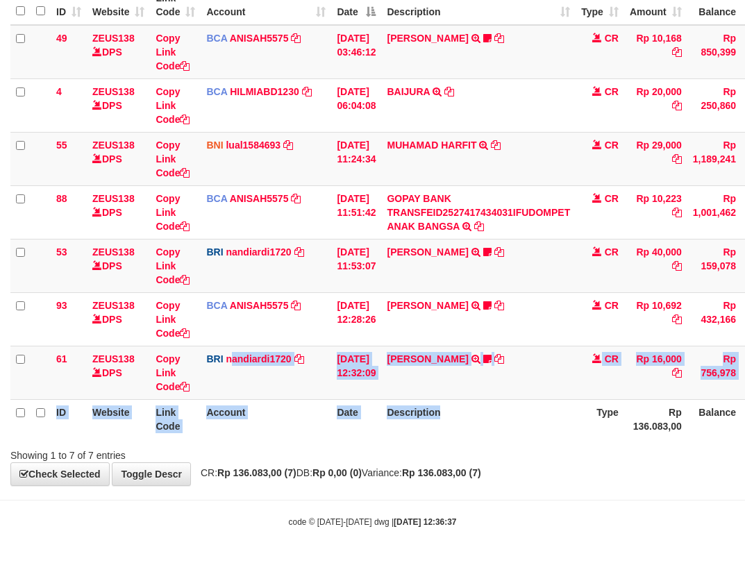
drag, startPoint x: 281, startPoint y: 401, endPoint x: 703, endPoint y: 480, distance: 428.7
click at [677, 476] on div "**********" at bounding box center [372, 187] width 745 height 598
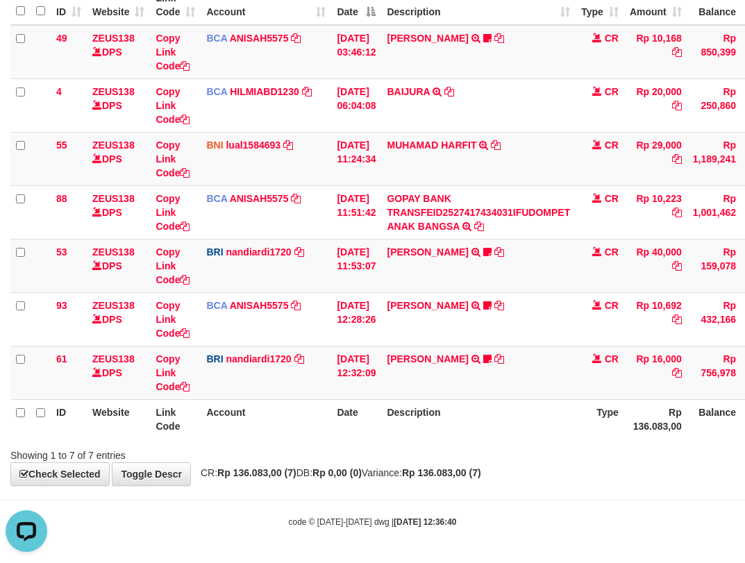
click at [276, 400] on th "Account" at bounding box center [266, 419] width 131 height 40
drag, startPoint x: 508, startPoint y: 437, endPoint x: 761, endPoint y: 453, distance: 253.2
click at [744, 453] on html "Toggle navigation Home Bank Account List Load By Website Group [OXPLAY] ZEUS138…" at bounding box center [372, 207] width 745 height 712
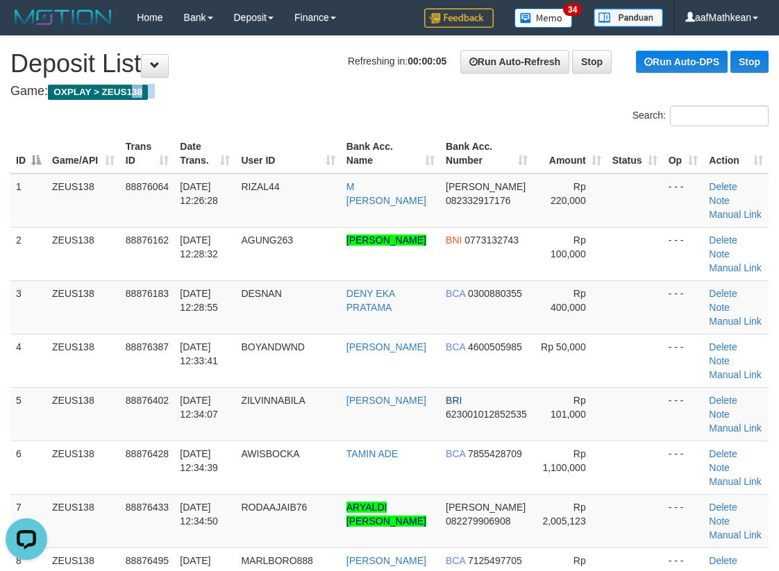
click at [312, 292] on tr "3 ZEUS138 88876183 [DATE] 12:28:55 [GEOGRAPHIC_DATA] DENY EKA PRATAMA BCA 03008…" at bounding box center [389, 306] width 758 height 53
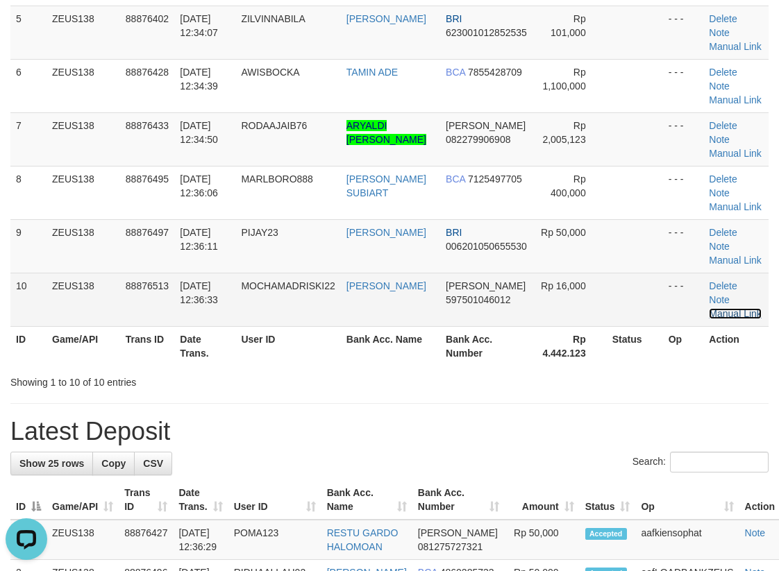
click at [744, 308] on link "Manual Link" at bounding box center [735, 313] width 53 height 11
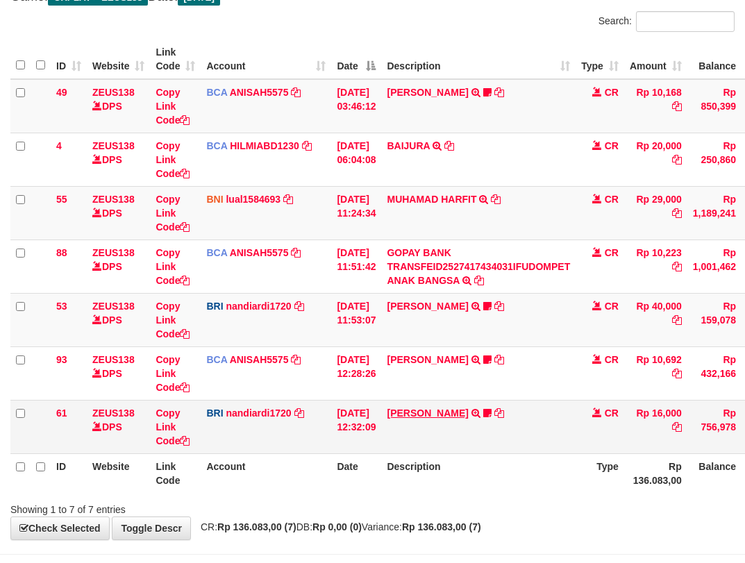
scroll to position [149, 0]
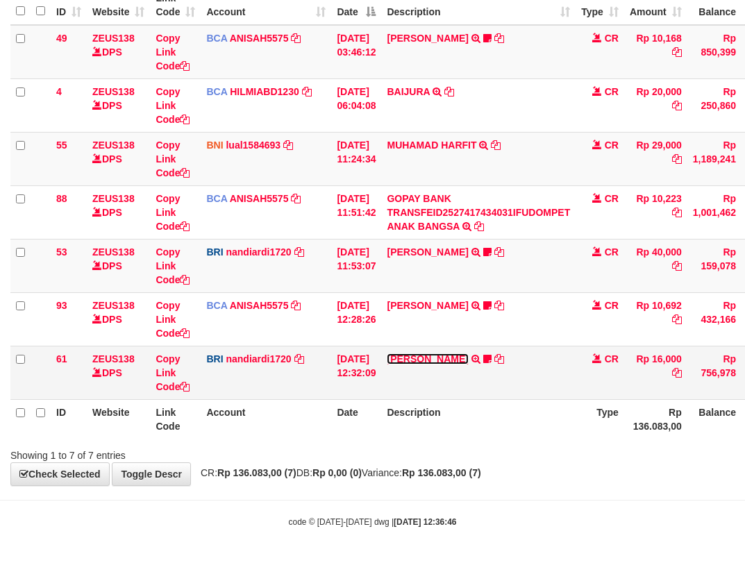
click at [449, 355] on link "[PERSON_NAME]" at bounding box center [427, 358] width 81 height 11
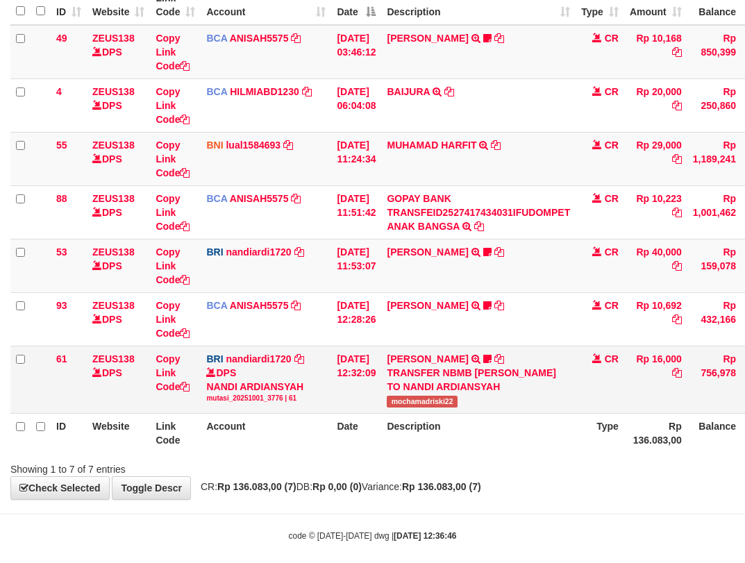
drag, startPoint x: 390, startPoint y: 417, endPoint x: 753, endPoint y: 217, distance: 414.2
click at [469, 413] on tr "61 ZEUS138 DPS Copy Link Code BRI nandiardi1720 DPS NANDI ARDIANSYAH mutasi_202…" at bounding box center [424, 379] width 828 height 67
copy tr "[PERSON_NAME] TRANSFER NBMB [PERSON_NAME] TO NANDI ARDIANSYAH mochamadriski22"
click at [435, 407] on span "mochamadriski22" at bounding box center [422, 402] width 70 height 12
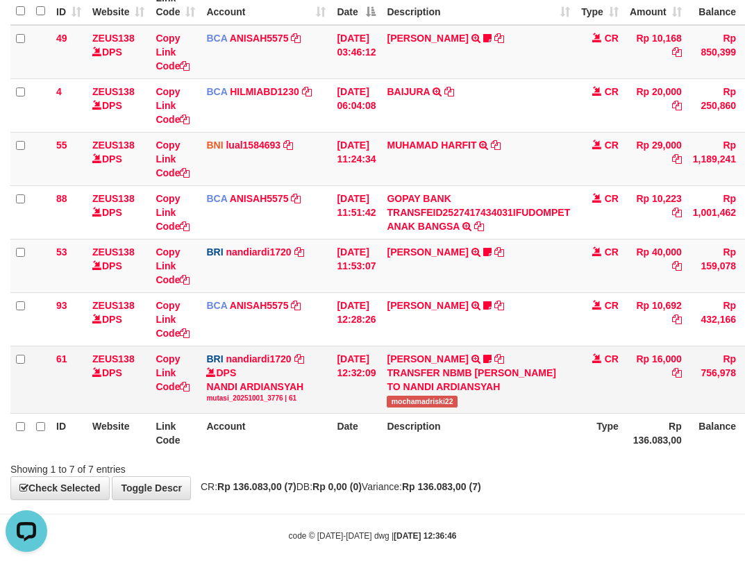
click at [435, 407] on span "mochamadriski22" at bounding box center [422, 402] width 70 height 12
copy tr "mochamadriski22"
click at [346, 367] on tr "61 ZEUS138 DPS Copy Link Code BRI nandiardi1720 DPS NANDI ARDIANSYAH mutasi_202…" at bounding box center [424, 379] width 828 height 67
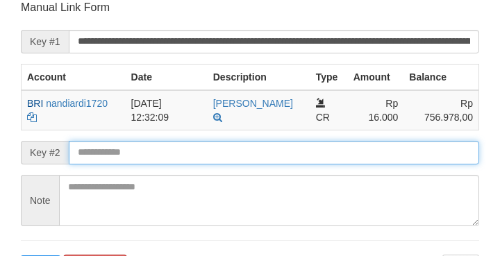
click at [202, 160] on input "text" at bounding box center [274, 153] width 410 height 24
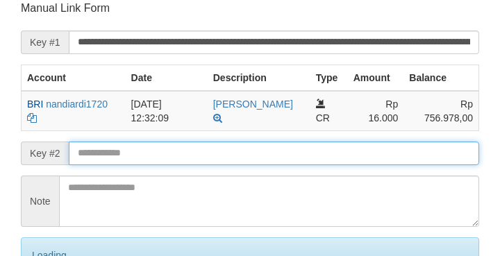
click at [198, 158] on input "text" at bounding box center [274, 154] width 410 height 24
click at [196, 158] on input "text" at bounding box center [274, 154] width 410 height 24
click at [196, 159] on input "text" at bounding box center [274, 154] width 410 height 24
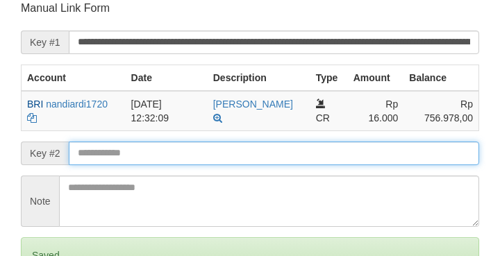
click at [202, 160] on input "text" at bounding box center [274, 154] width 410 height 24
click at [199, 160] on input "text" at bounding box center [274, 154] width 410 height 24
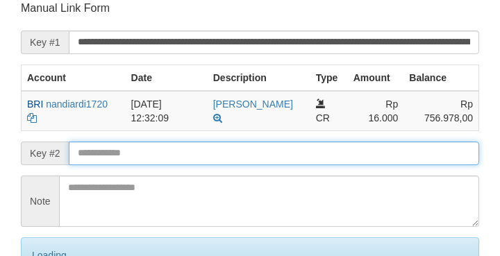
click at [201, 160] on input "text" at bounding box center [274, 154] width 410 height 24
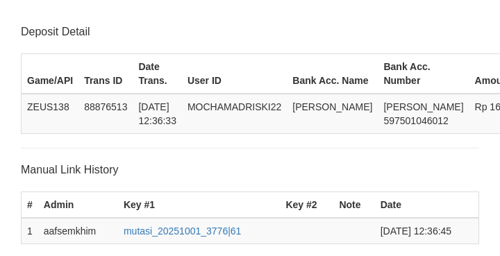
scroll to position [272, 0]
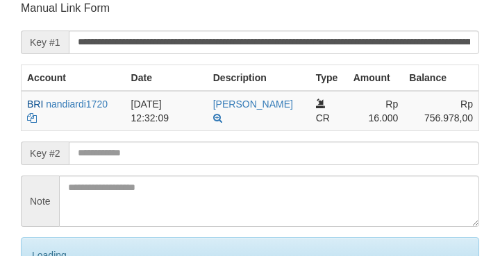
click at [205, 164] on input "text" at bounding box center [274, 154] width 410 height 24
click at [206, 164] on input "text" at bounding box center [274, 154] width 410 height 24
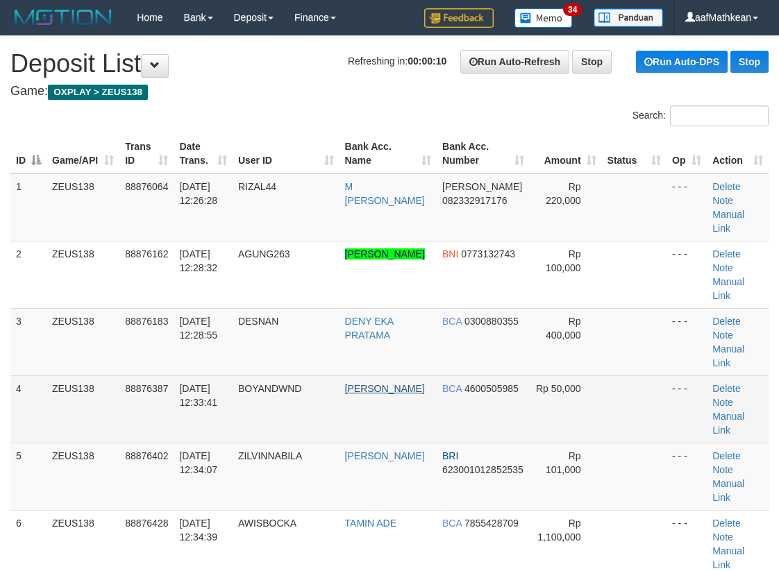
click at [391, 383] on link "[PERSON_NAME]" at bounding box center [385, 388] width 80 height 11
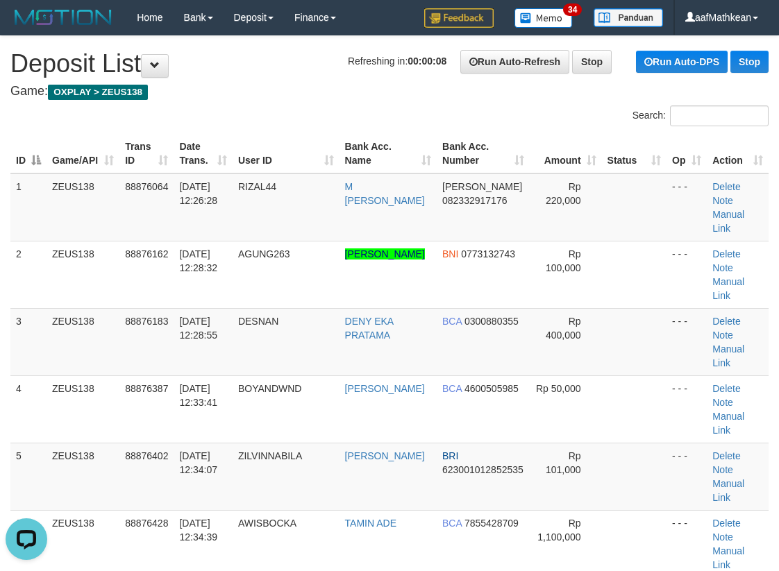
scroll to position [382, 0]
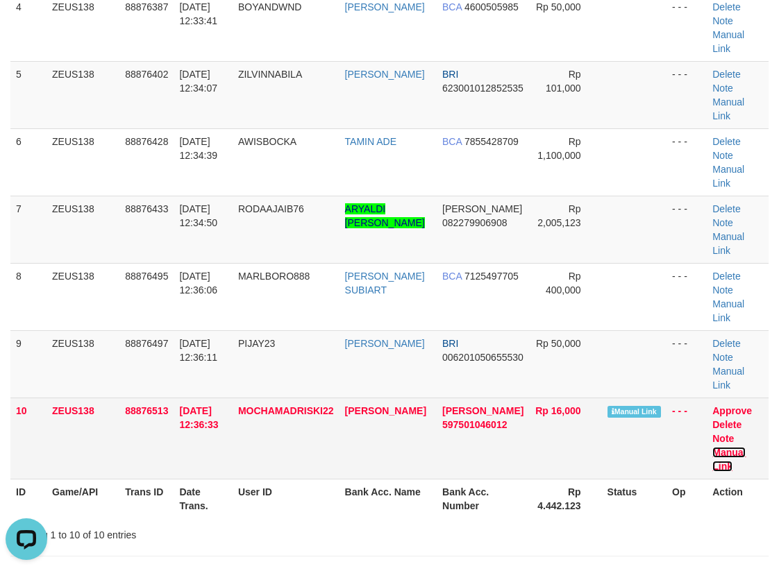
click at [725, 447] on link "Manual Link" at bounding box center [728, 459] width 33 height 25
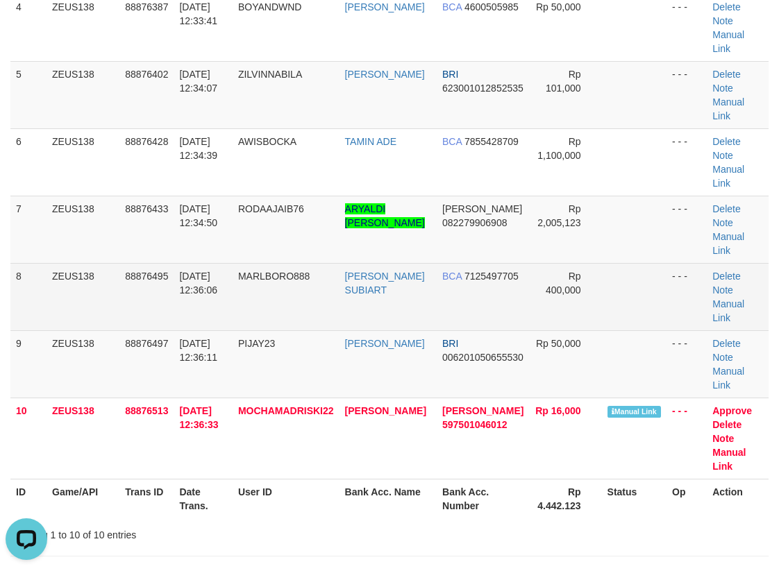
drag, startPoint x: 345, startPoint y: 183, endPoint x: 294, endPoint y: 188, distance: 51.7
click at [347, 263] on tr "8 ZEUS138 88876495 01/10/2025 12:36:06 MARLBORO888 MARTIN JOE SUBIART BCA 71254…" at bounding box center [389, 296] width 758 height 67
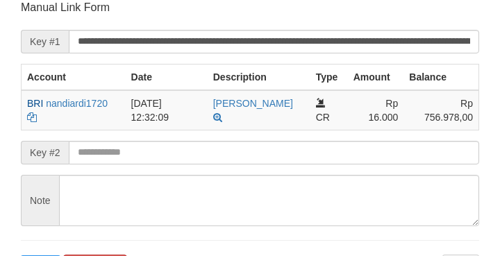
click at [310, 175] on textarea at bounding box center [269, 200] width 420 height 51
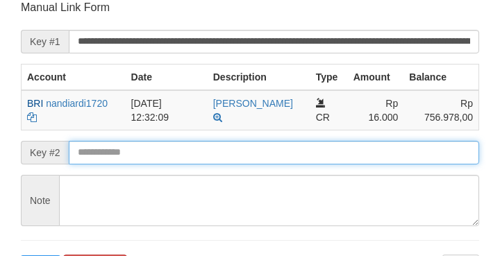
click at [324, 156] on input "text" at bounding box center [274, 153] width 410 height 24
click at [323, 155] on input "text" at bounding box center [274, 153] width 410 height 24
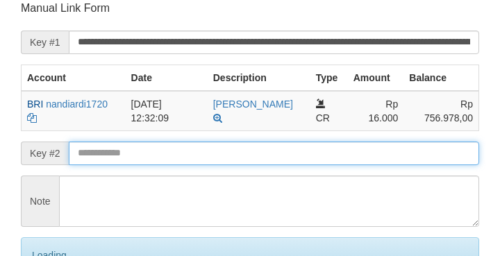
click at [332, 155] on input "text" at bounding box center [274, 154] width 410 height 24
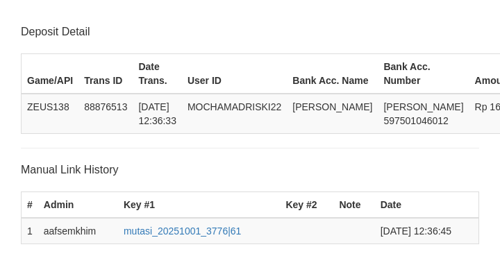
scroll to position [272, 0]
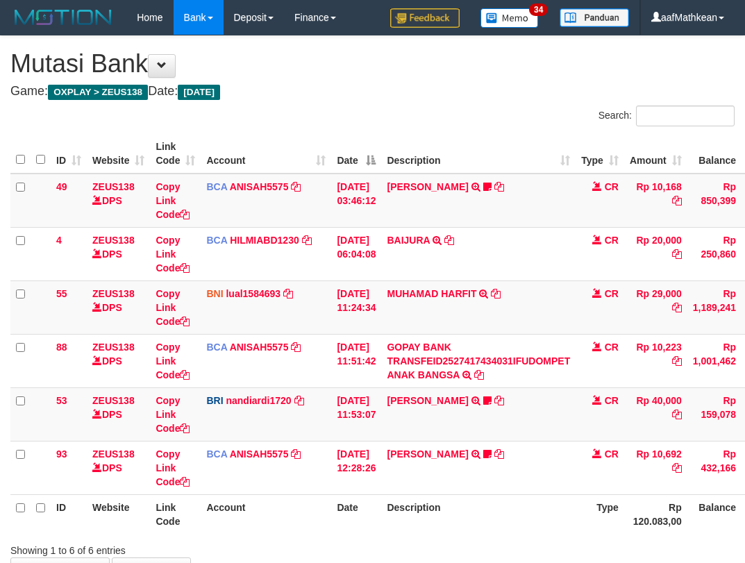
scroll to position [95, 0]
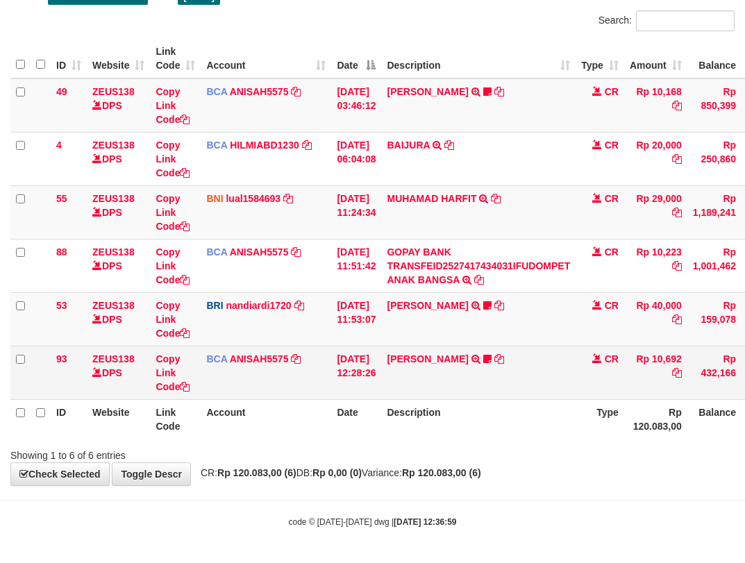
drag, startPoint x: 205, startPoint y: 374, endPoint x: 279, endPoint y: 398, distance: 77.9
click at [231, 382] on td "BCA ANISAH5575 DPS ANISAH mutasi_20251001_3827 | 93 mutasi_20251001_3827 | 93" at bounding box center [266, 372] width 131 height 53
click at [258, 401] on table "ID Website Link Code Account Date Description Type Amount Balance Status Action…" at bounding box center [424, 239] width 828 height 400
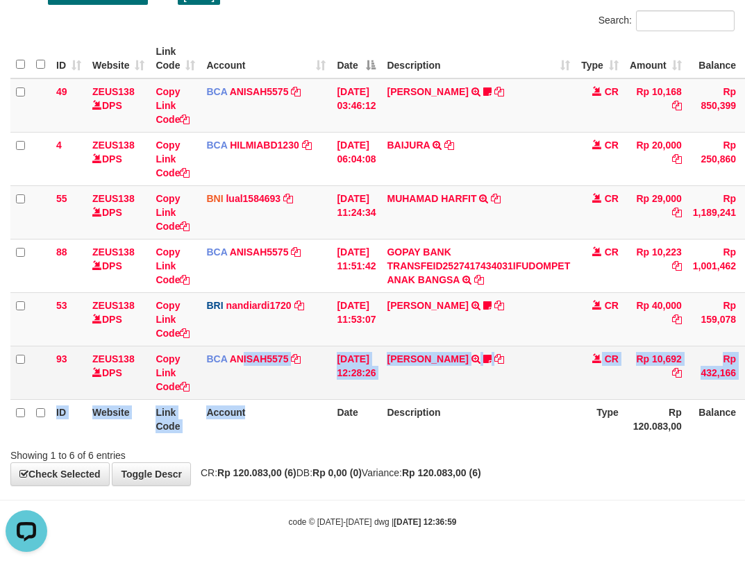
scroll to position [0, 0]
click at [378, 378] on td "[DATE] 12:28:26" at bounding box center [356, 372] width 50 height 53
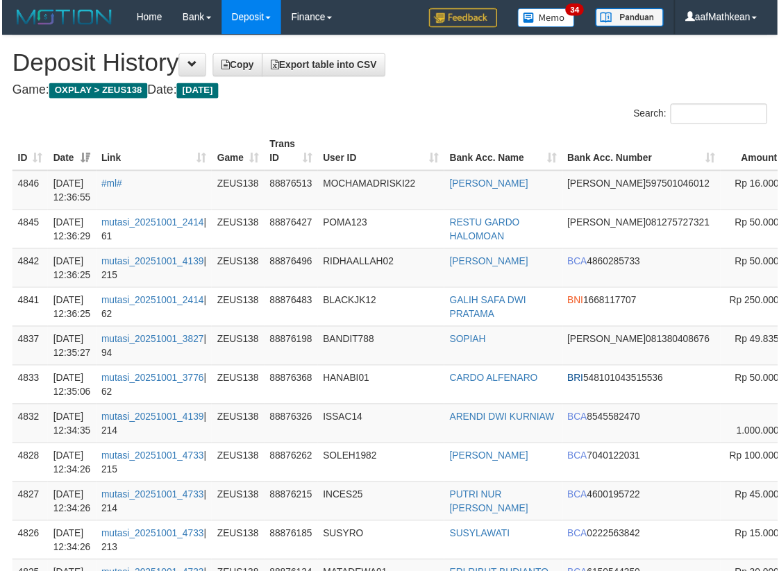
scroll to position [0, 141]
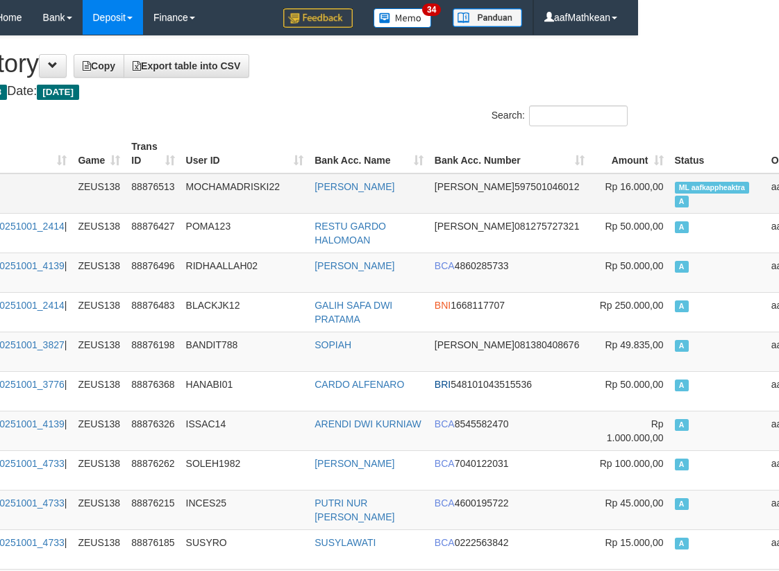
click at [675, 191] on span "ML aafkappheaktra" at bounding box center [712, 188] width 75 height 12
copy td "aafkappheaktra"
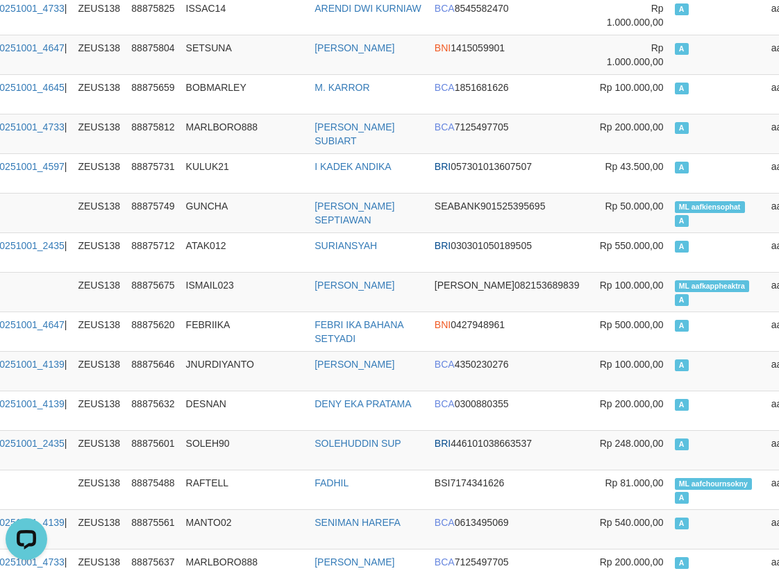
scroll to position [2078, 141]
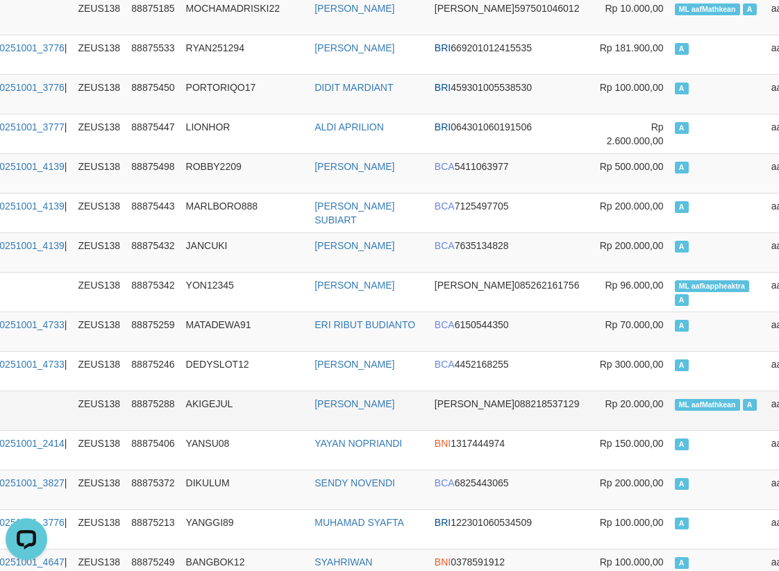
click at [669, 398] on td "ML aafMathkean A" at bounding box center [717, 411] width 96 height 40
copy td "aafMathkean"
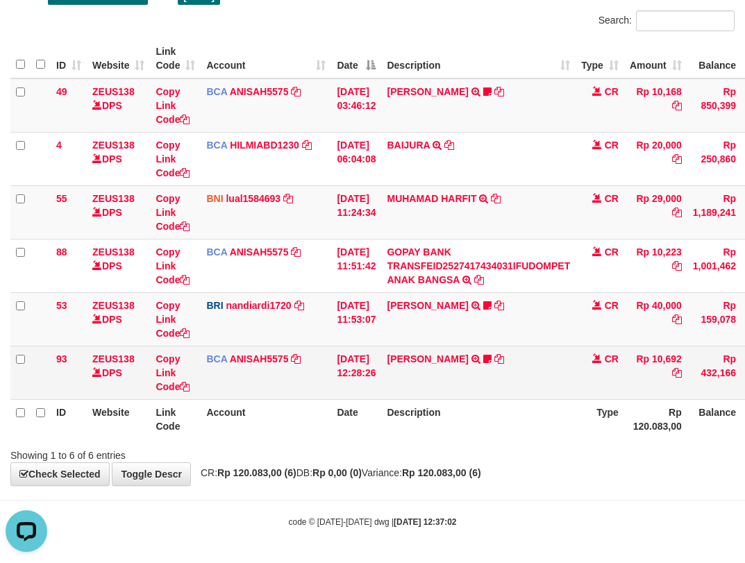
drag, startPoint x: 145, startPoint y: 370, endPoint x: 165, endPoint y: 379, distance: 22.1
click at [161, 378] on tr "93 ZEUS138 DPS Copy Link Code BCA ANISAH5575 DPS ANISAH mutasi_20251001_3827 | …" at bounding box center [424, 372] width 828 height 53
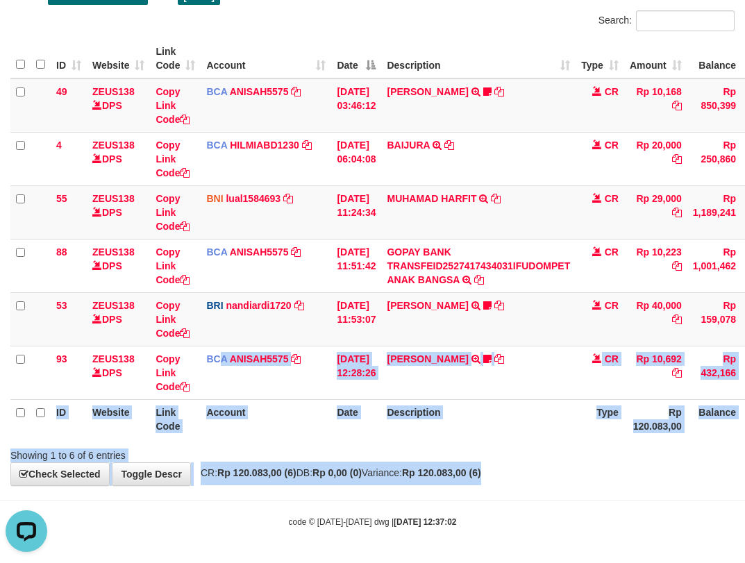
click at [744, 470] on html "Toggle navigation Home Bank Account List Load By Website Group [OXPLAY] ZEUS138…" at bounding box center [372, 234] width 745 height 658
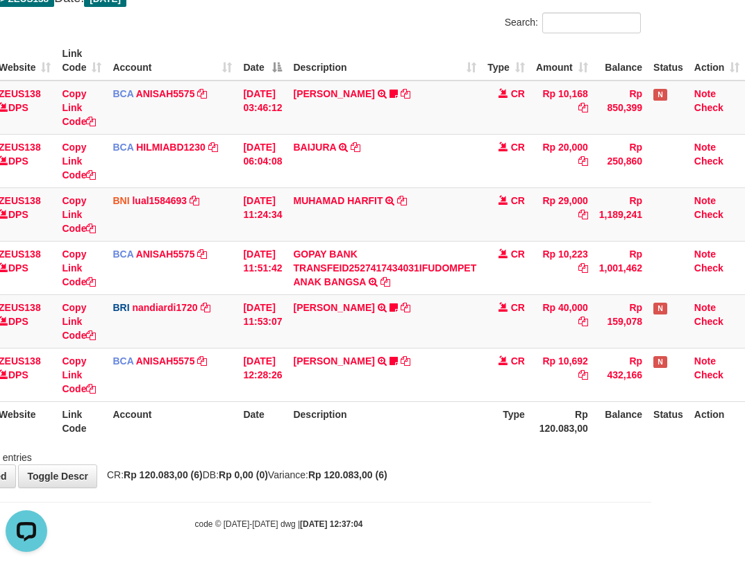
click at [285, 428] on th "Date" at bounding box center [262, 421] width 50 height 40
drag, startPoint x: 290, startPoint y: 434, endPoint x: 326, endPoint y: 439, distance: 36.4
click at [296, 436] on tr "ID Website Link Code Account Date Description Type Rp 120.083,00 Balance Status…" at bounding box center [331, 421] width 828 height 40
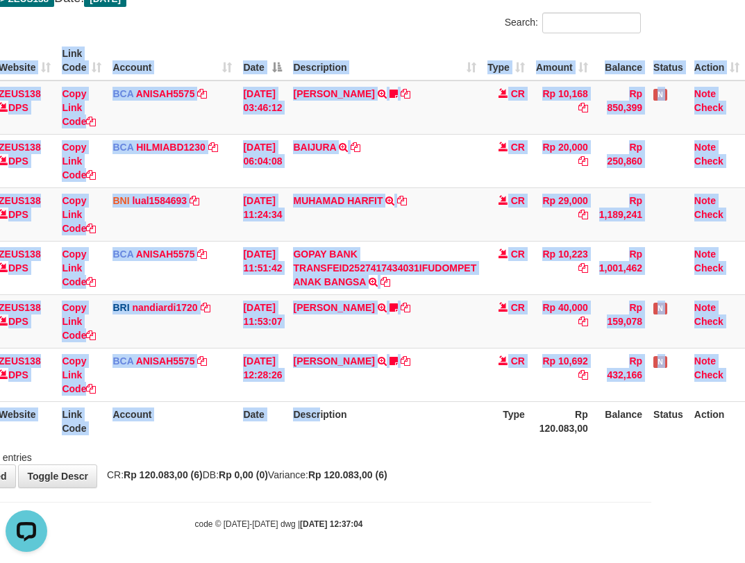
click at [326, 442] on div "ID Website Link Code Account Date Description Type Amount Balance Status Action…" at bounding box center [278, 241] width 745 height 408
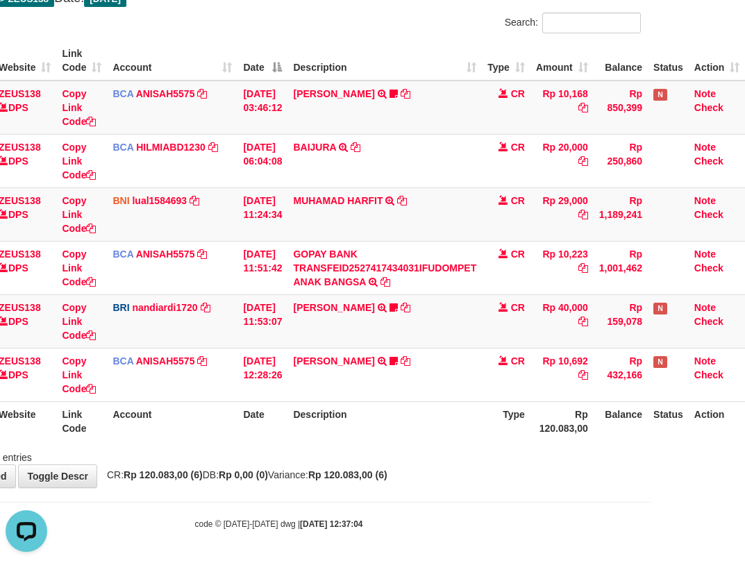
click at [482, 422] on th "Description" at bounding box center [384, 421] width 194 height 40
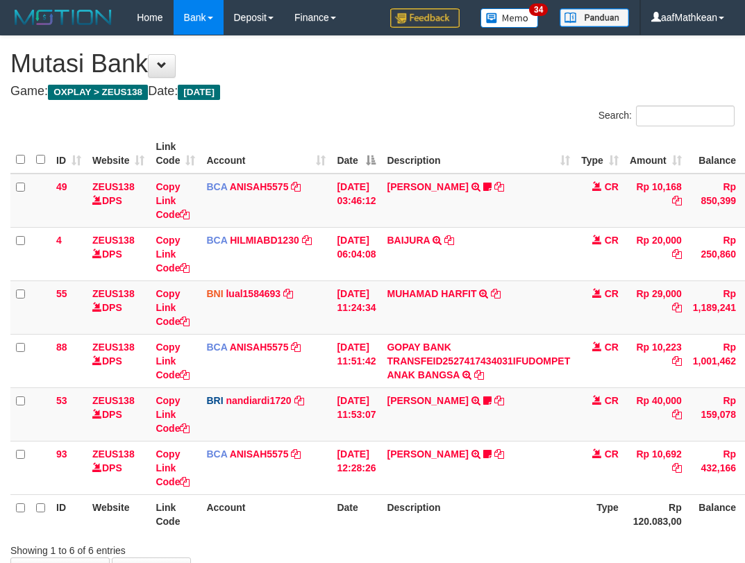
scroll to position [91, 92]
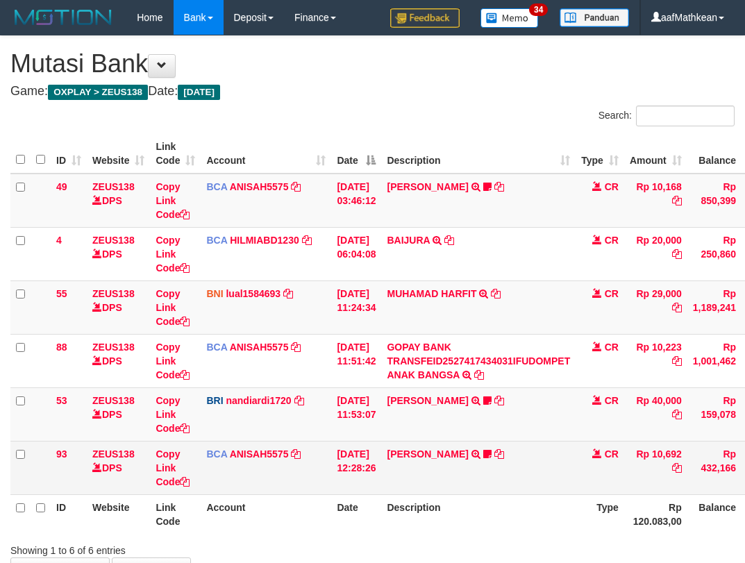
scroll to position [91, 92]
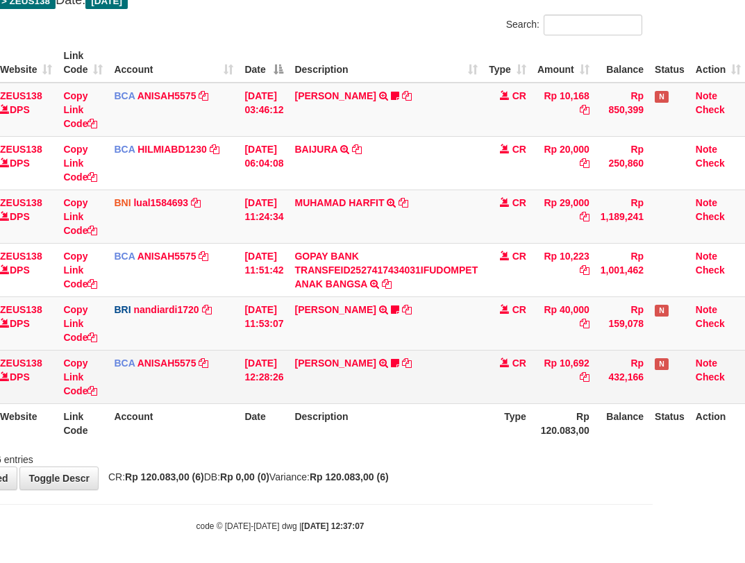
click at [448, 414] on th "Description" at bounding box center [386, 423] width 194 height 40
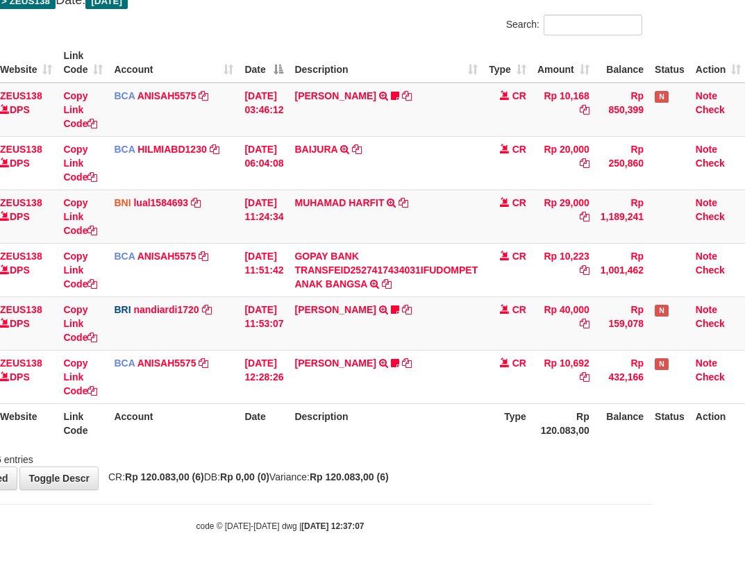
click at [451, 403] on th "Description" at bounding box center [386, 423] width 194 height 40
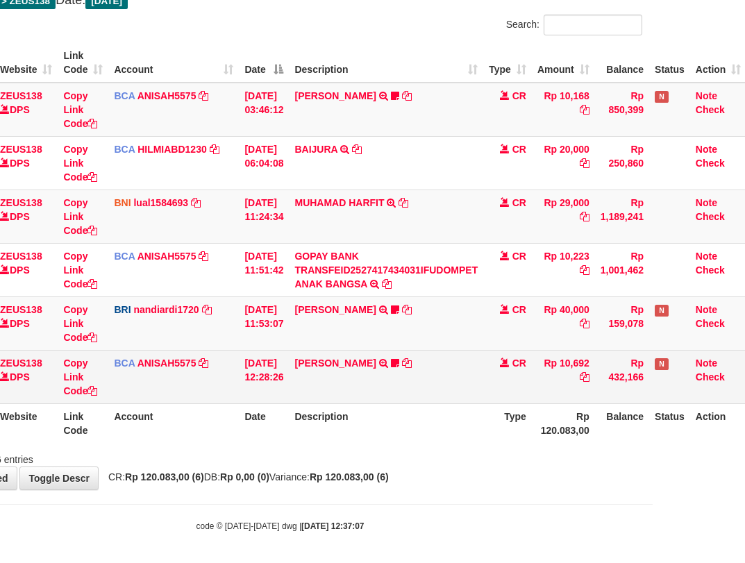
click at [470, 397] on td "TYAS PRATOMO TRSF E-BANKING CR 0110/FTSCY/WS95051 10692.002025100128740753 TRFD…" at bounding box center [386, 376] width 194 height 53
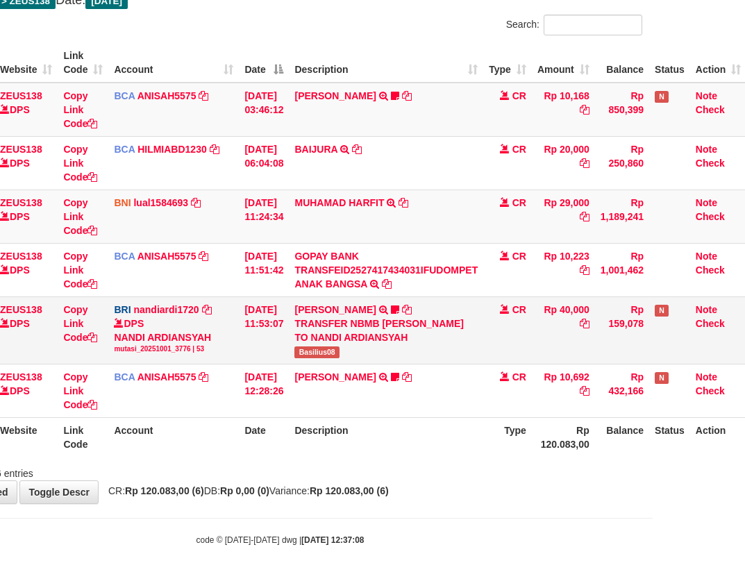
scroll to position [93, 98]
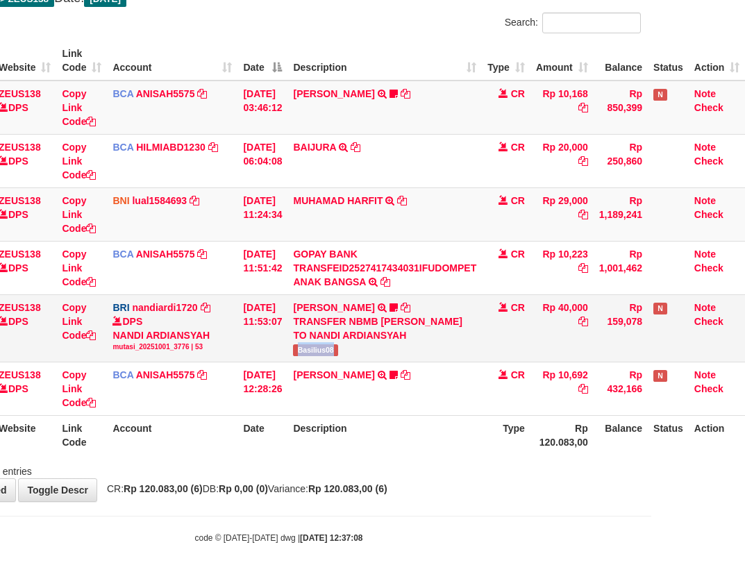
drag, startPoint x: 302, startPoint y: 350, endPoint x: 442, endPoint y: 296, distance: 150.1
click at [360, 353] on td "[PERSON_NAME] TRANSFER NBMB [PERSON_NAME] TO NANDI ARDIANSYAH Basilius08" at bounding box center [384, 327] width 194 height 67
copy span "Basilius08"
click at [188, 403] on td "BCA ANISAH5575 DPS ANISAH mutasi_20251001_3827 | 93 mutasi_20251001_3827 | 93" at bounding box center [172, 388] width 131 height 53
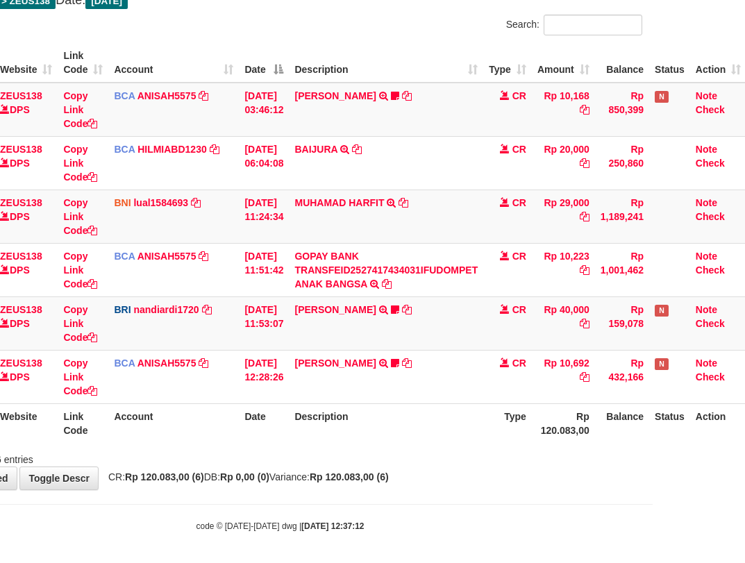
click at [442, 477] on div "**********" at bounding box center [280, 217] width 745 height 544
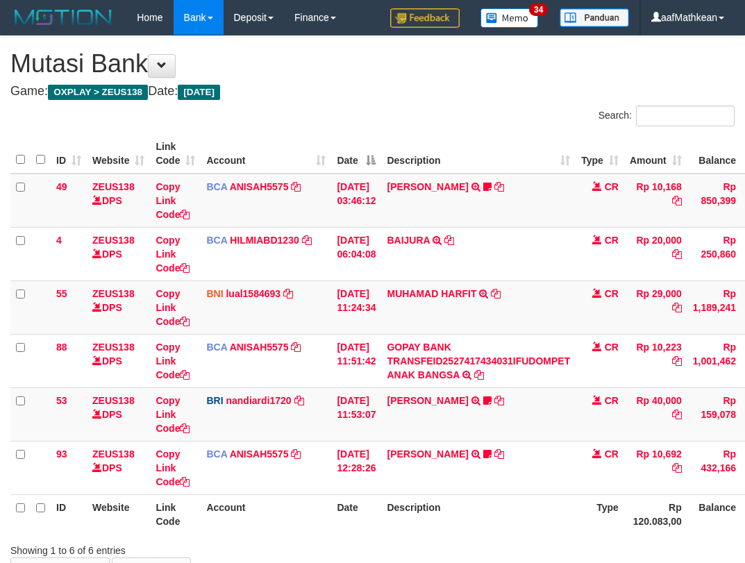
scroll to position [89, 87]
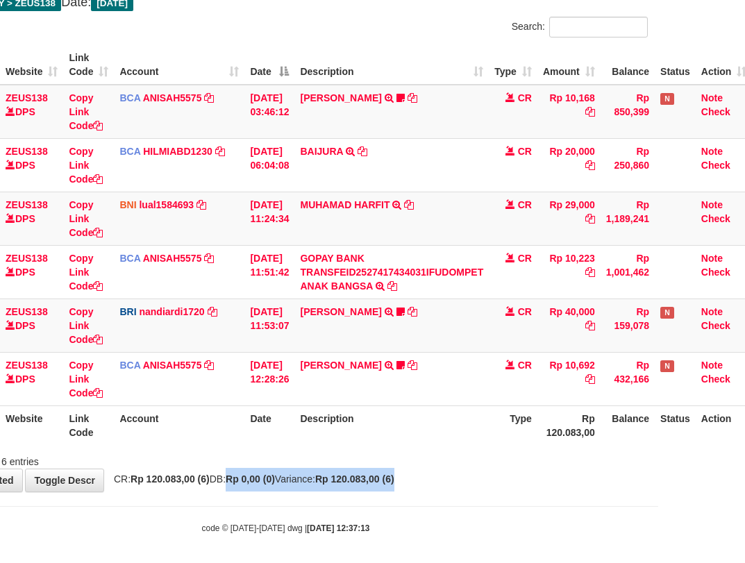
drag, startPoint x: 280, startPoint y: 491, endPoint x: 749, endPoint y: 462, distance: 469.5
click at [658, 465] on html "Toggle navigation Home Bank Account List Load By Website Group [OXPLAY] ZEUS138…" at bounding box center [285, 240] width 745 height 658
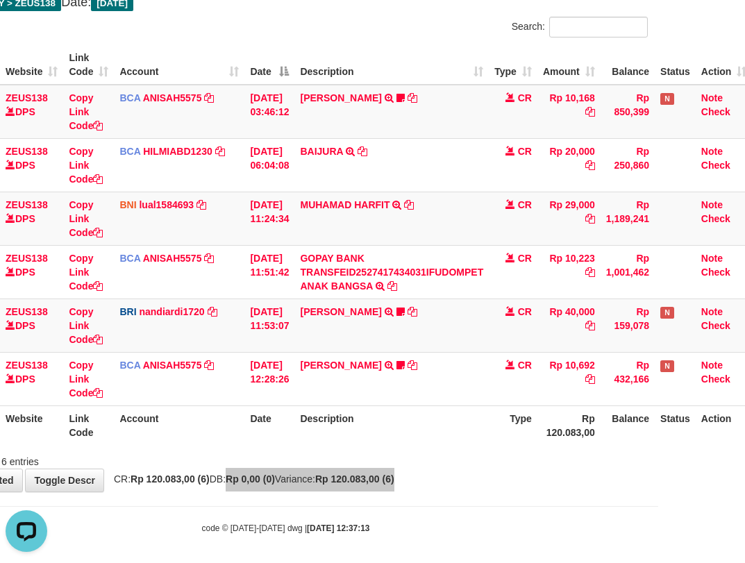
scroll to position [0, 0]
click at [453, 342] on td "[PERSON_NAME] TRANSFER NBMB [PERSON_NAME] TO NANDI ARDIANSYAH Basilius08" at bounding box center [391, 325] width 194 height 53
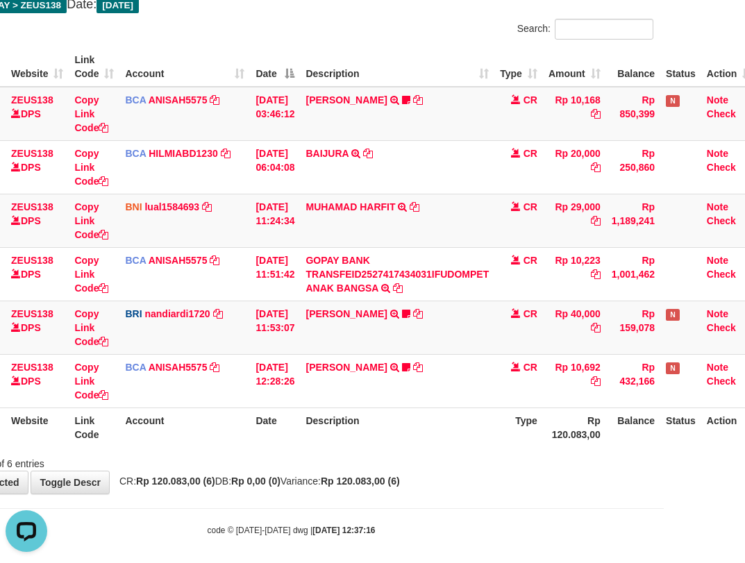
click at [295, 483] on div "**********" at bounding box center [291, 221] width 745 height 544
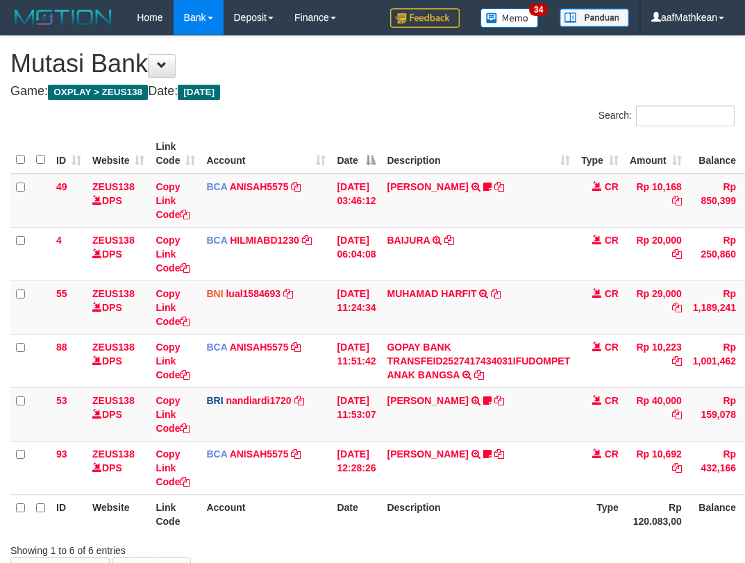
scroll to position [85, 76]
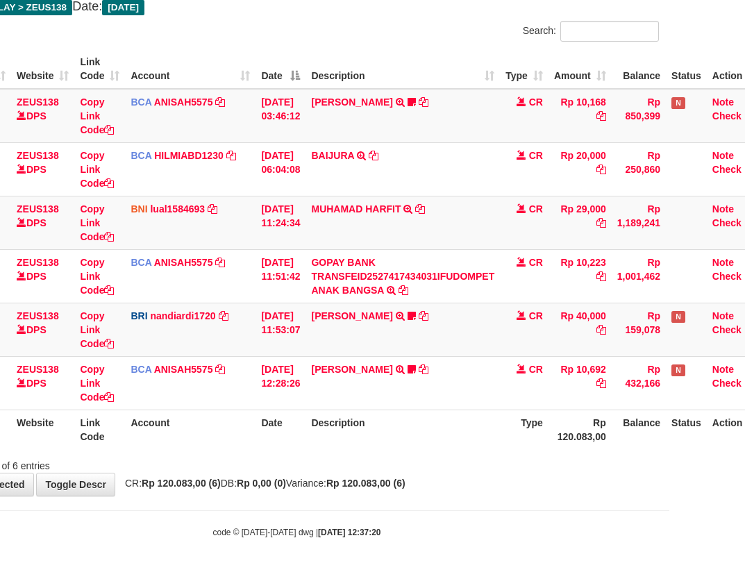
click at [365, 475] on div "**********" at bounding box center [296, 223] width 745 height 544
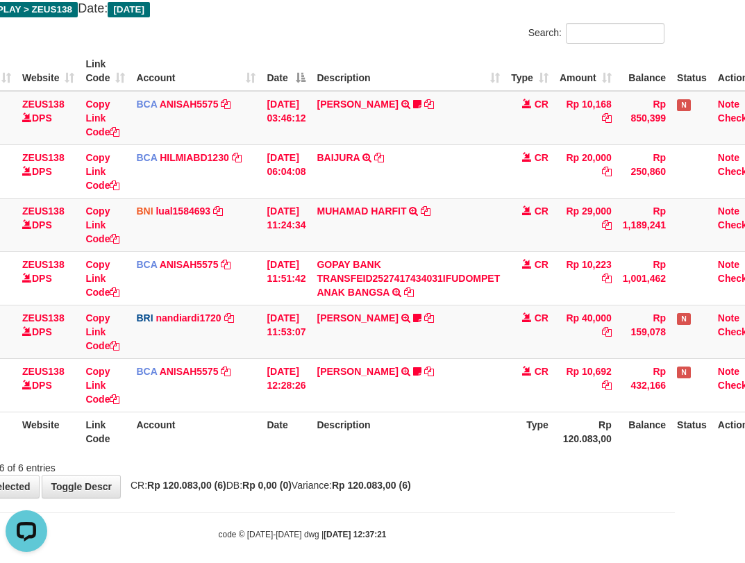
click at [457, 459] on div "Showing 1 to 6 of 6 entries" at bounding box center [302, 464] width 745 height 19
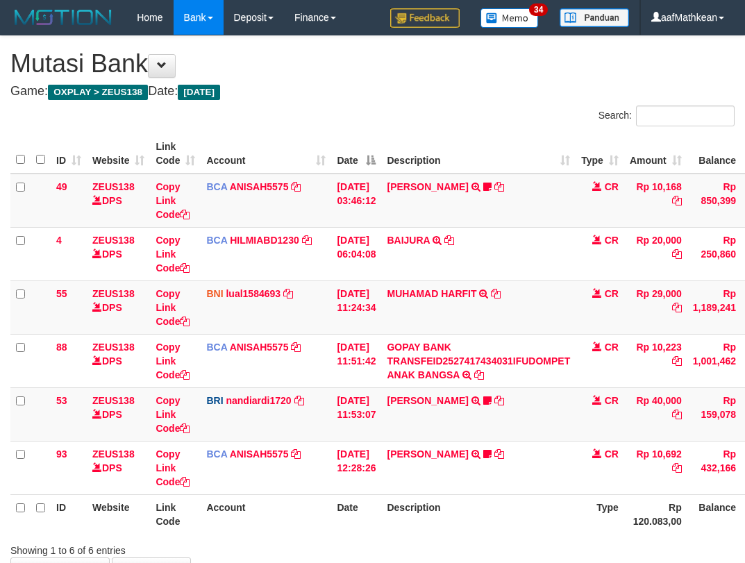
scroll to position [81, 65]
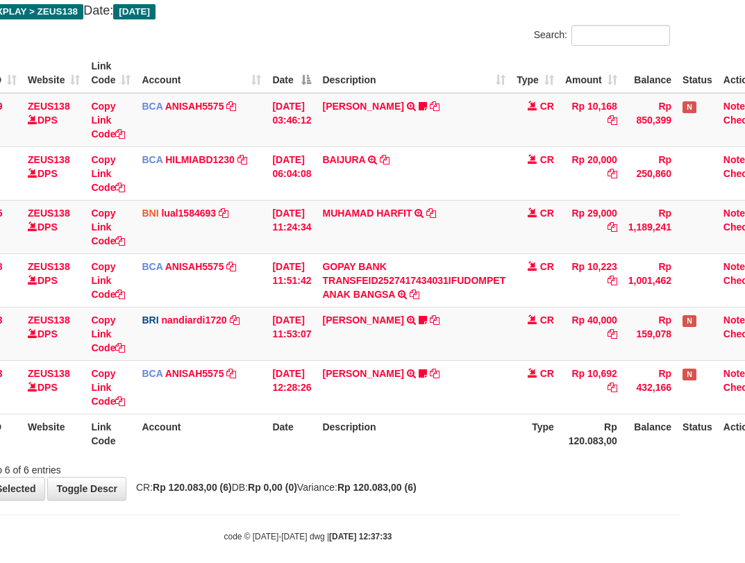
click at [399, 458] on div "Search: ID Website Link Code Account Date Description Type Amount Balance Statu…" at bounding box center [308, 251] width 724 height 452
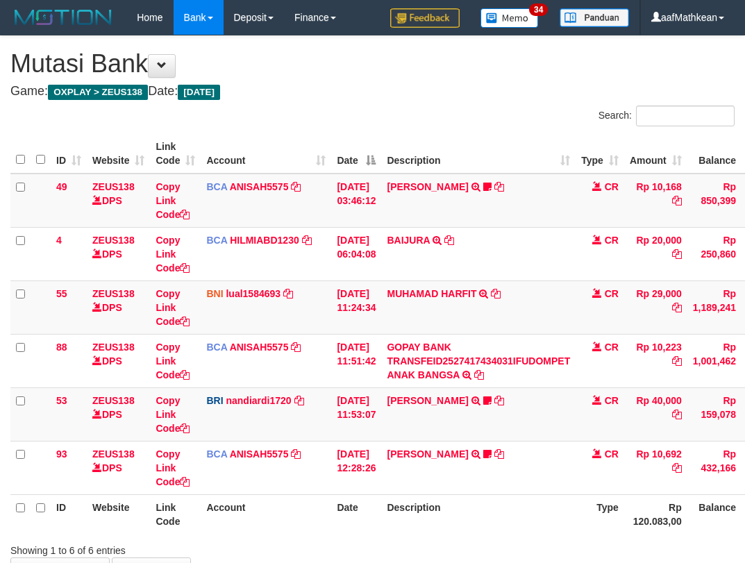
scroll to position [78, 59]
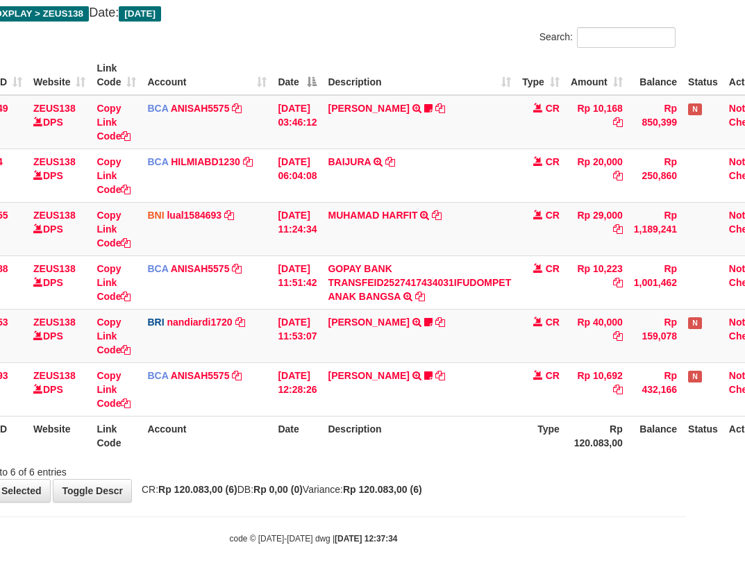
click at [508, 499] on div "**********" at bounding box center [313, 230] width 745 height 544
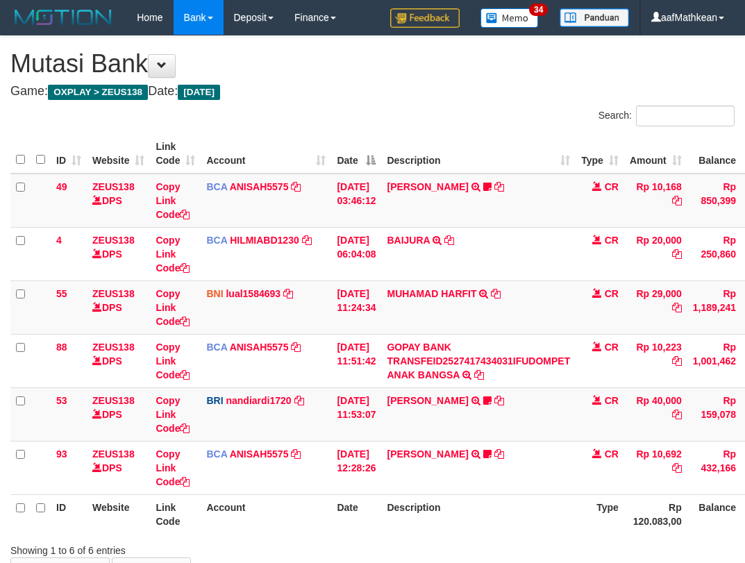
scroll to position [76, 53]
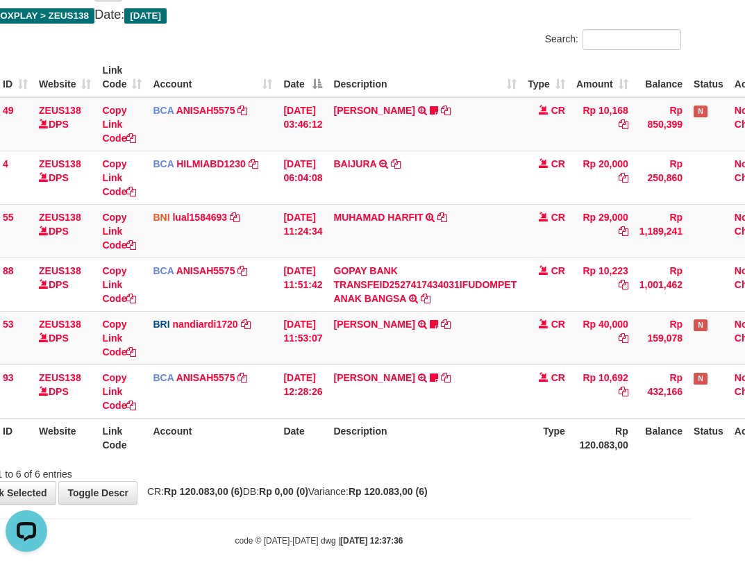
click at [425, 442] on th "Description" at bounding box center [425, 438] width 194 height 40
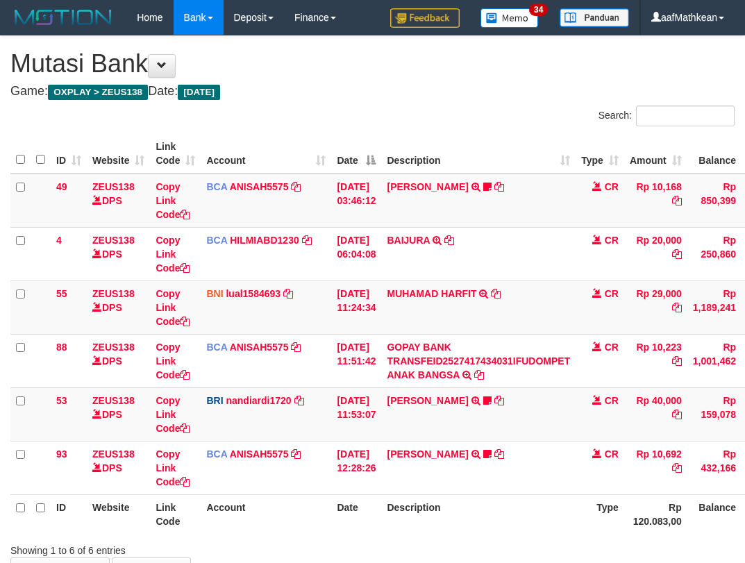
scroll to position [81, 94]
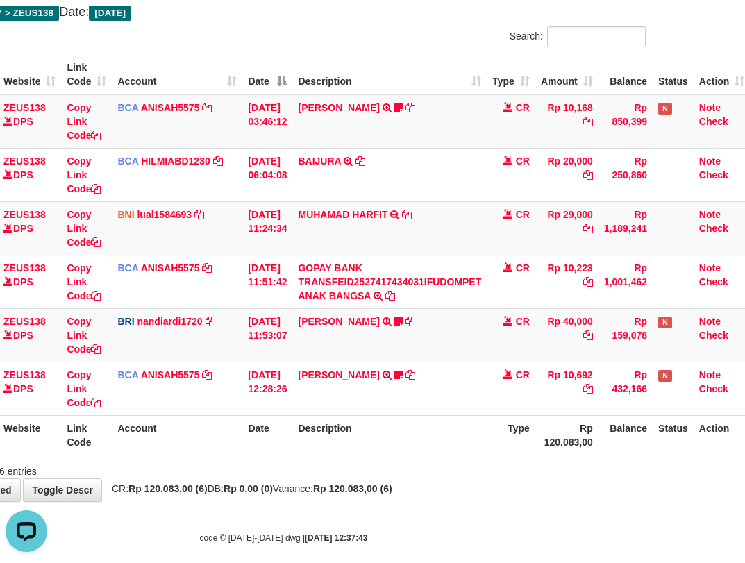
drag, startPoint x: 477, startPoint y: 469, endPoint x: 532, endPoint y: 466, distance: 54.9
click at [496, 470] on div "Showing 1 to 6 of 6 entries" at bounding box center [283, 468] width 745 height 19
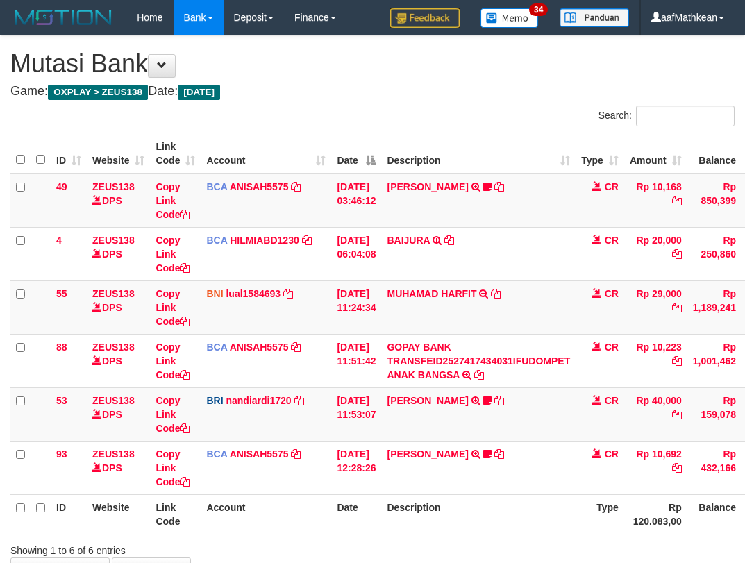
scroll to position [77, 83]
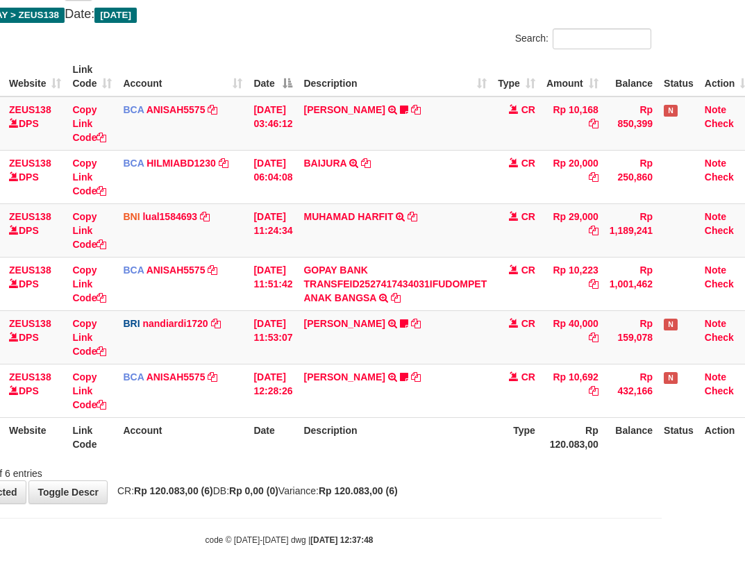
drag, startPoint x: 0, startPoint y: 0, endPoint x: 428, endPoint y: 448, distance: 619.6
click at [428, 448] on th "Description" at bounding box center [395, 437] width 194 height 40
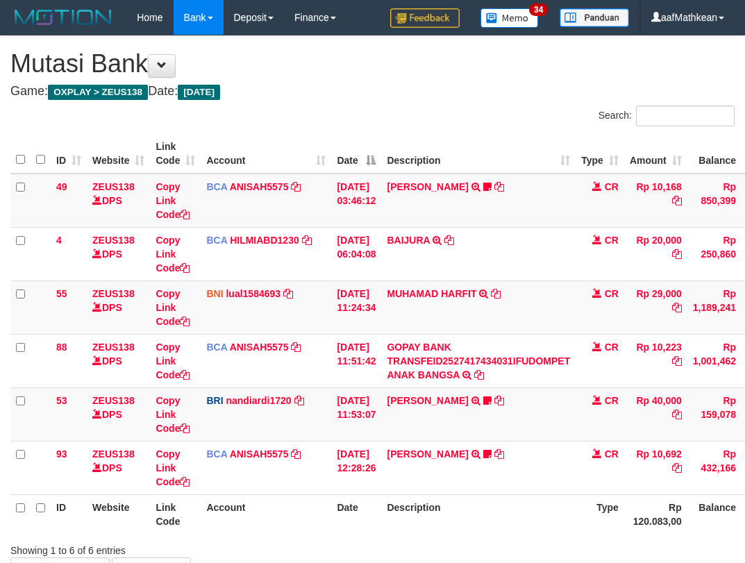
scroll to position [81, 103]
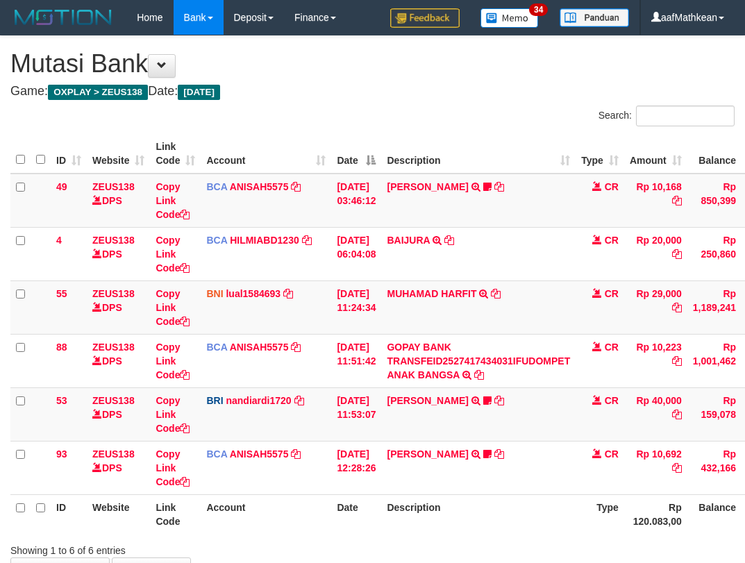
scroll to position [81, 103]
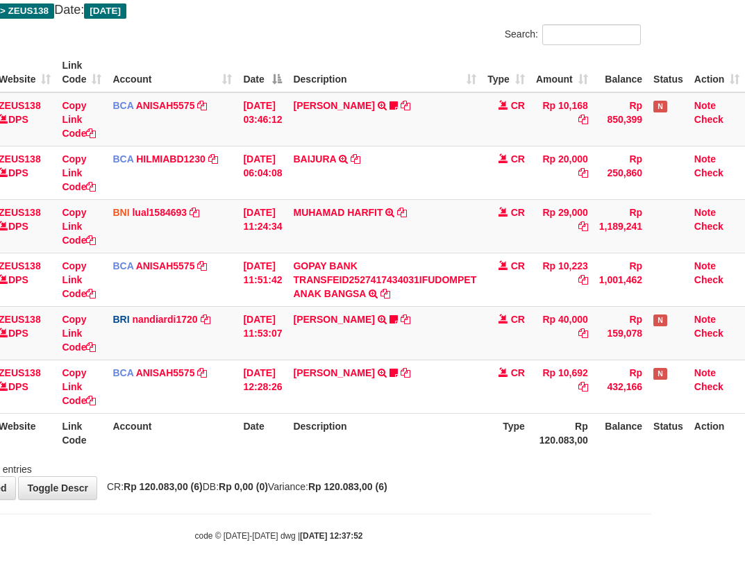
click at [425, 442] on th "Description" at bounding box center [384, 433] width 194 height 40
click at [333, 476] on div "**********" at bounding box center [278, 227] width 745 height 544
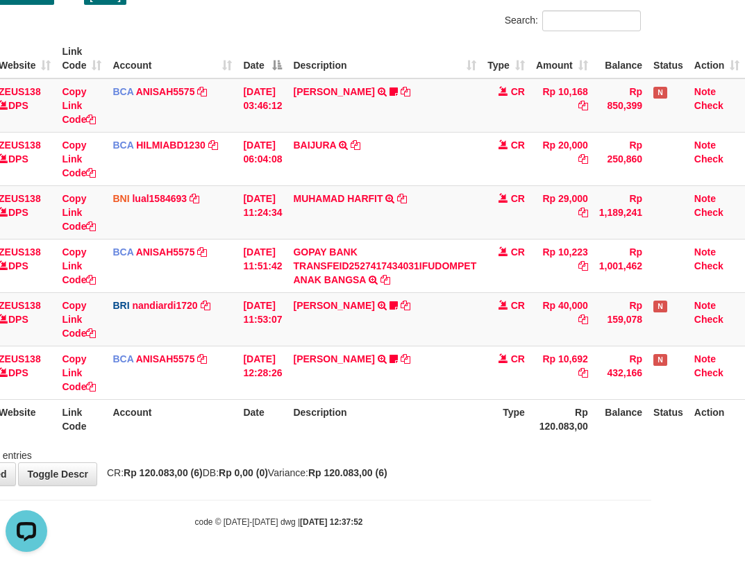
drag, startPoint x: 461, startPoint y: 466, endPoint x: 453, endPoint y: 456, distance: 12.8
click at [453, 456] on div "**********" at bounding box center [278, 213] width 745 height 544
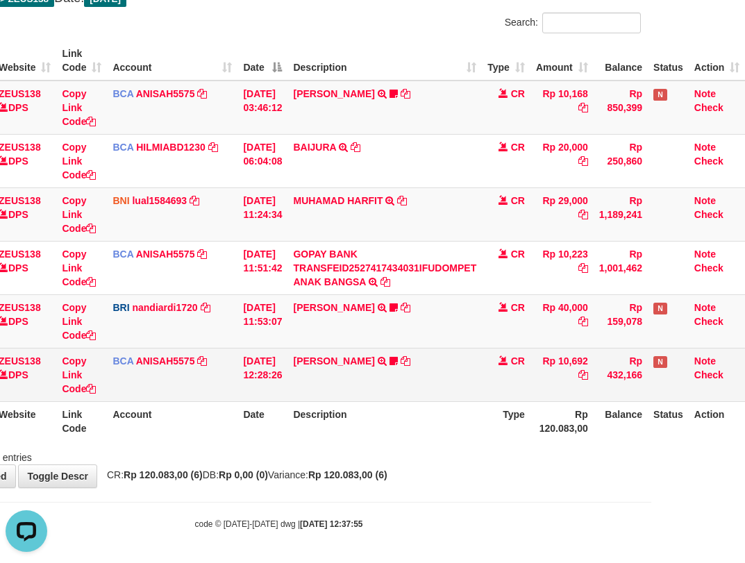
click at [519, 377] on td "CR" at bounding box center [506, 374] width 49 height 53
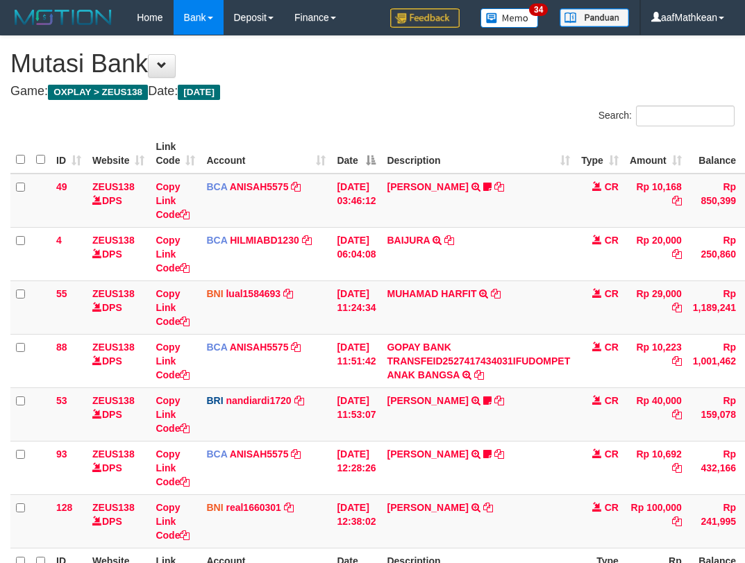
scroll to position [91, 92]
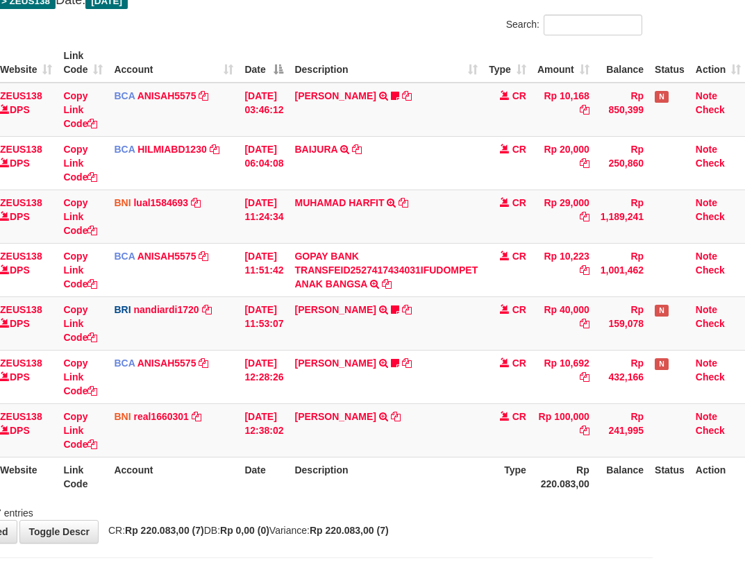
click at [466, 465] on th "Description" at bounding box center [386, 477] width 194 height 40
drag, startPoint x: 466, startPoint y: 465, endPoint x: 453, endPoint y: 462, distance: 13.0
click at [467, 480] on th "Description" at bounding box center [386, 477] width 194 height 40
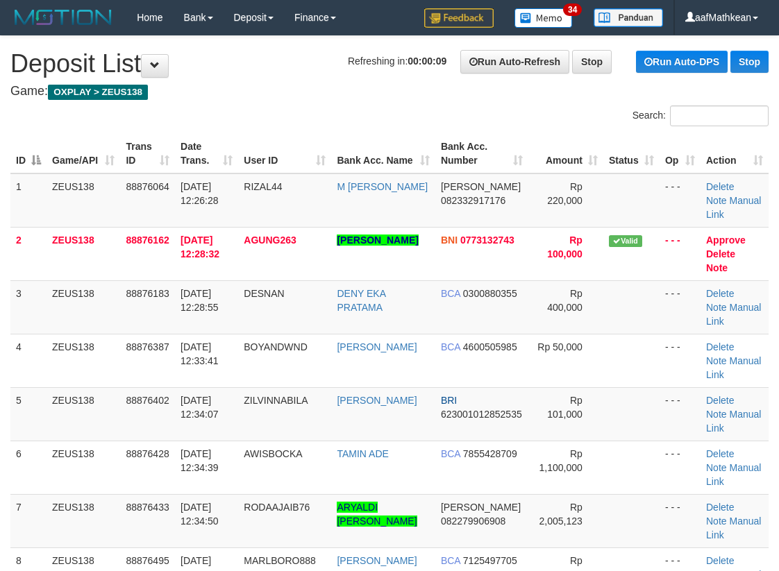
click at [215, 146] on tr "ID Game/API Trans ID Date Trans. User ID Bank Acc. Name Bank Acc. Number Amount…" at bounding box center [389, 154] width 758 height 40
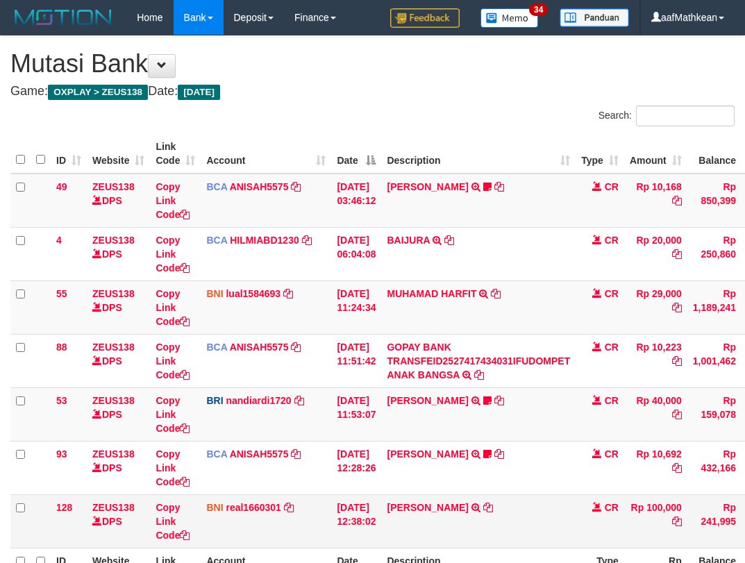
scroll to position [89, 87]
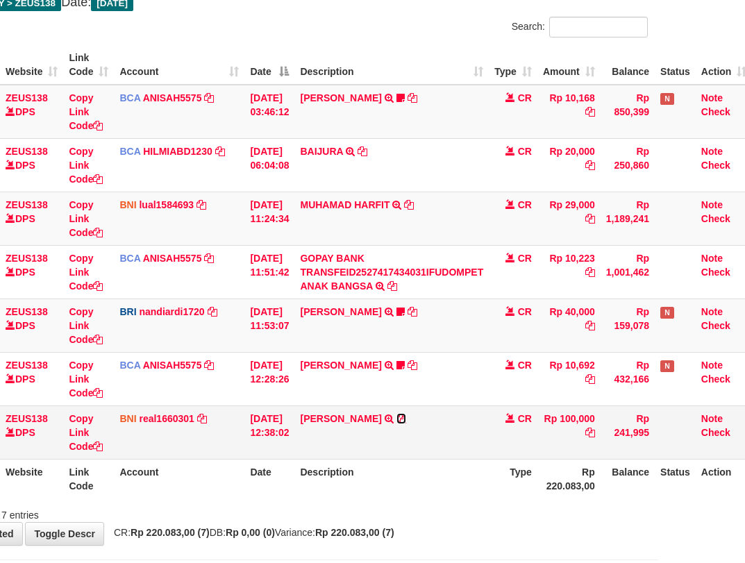
click at [406, 419] on icon at bounding box center [401, 419] width 10 height 10
click at [295, 407] on tbody "49 ZEUS138 DPS Copy Link Code BCA ANISAH5575 DPS ANISAH mutasi_20251001_3827 | …" at bounding box center [338, 272] width 828 height 375
click at [300, 413] on link "[PERSON_NAME]" at bounding box center [340, 418] width 81 height 11
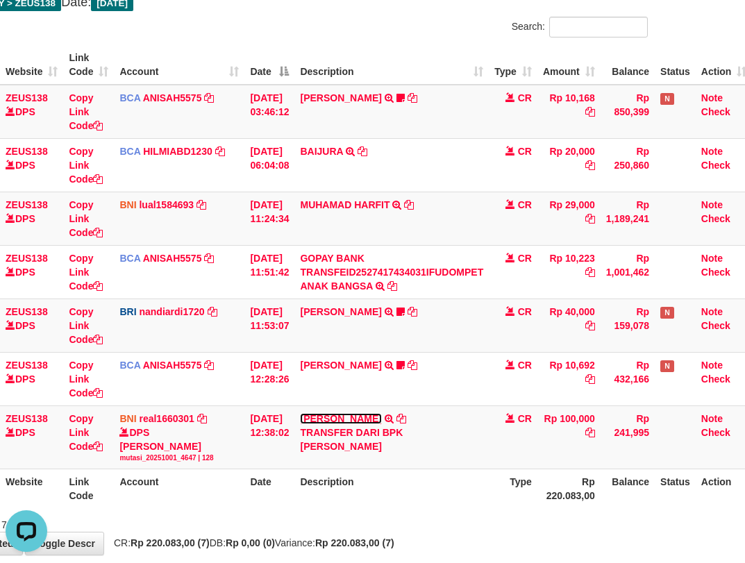
scroll to position [0, 0]
click at [394, 464] on td "AGUNG WAHYU HARYANTO TRANSFER DARI BPK AGUNG WAHYU HARYANTO" at bounding box center [391, 436] width 194 height 63
drag, startPoint x: 398, startPoint y: 466, endPoint x: 416, endPoint y: 471, distance: 18.5
click at [408, 479] on table "ID Website Link Code Account Date Description Type Amount Balance Status Action…" at bounding box center [338, 276] width 828 height 463
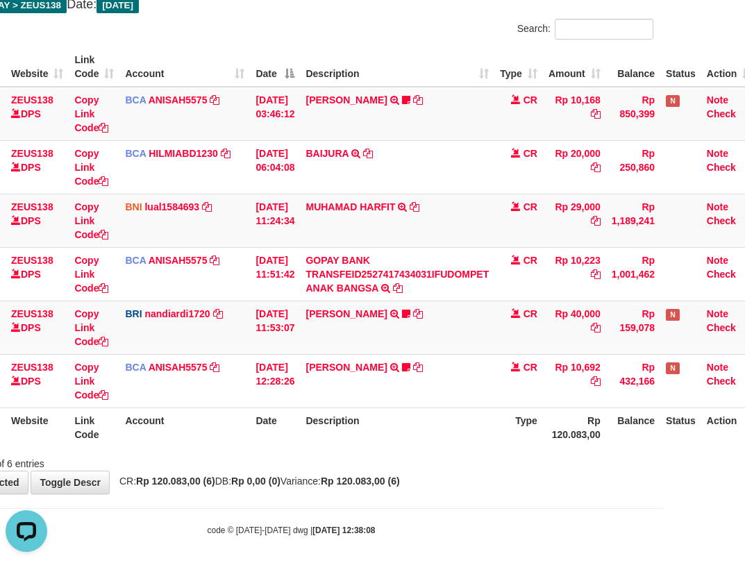
scroll to position [87, 81]
click at [310, 328] on tr "53 ZEUS138 DPS Copy Link Code BRI nandiardi1720 DPS NANDI ARDIANSYAH mutasi_202…" at bounding box center [343, 327] width 828 height 53
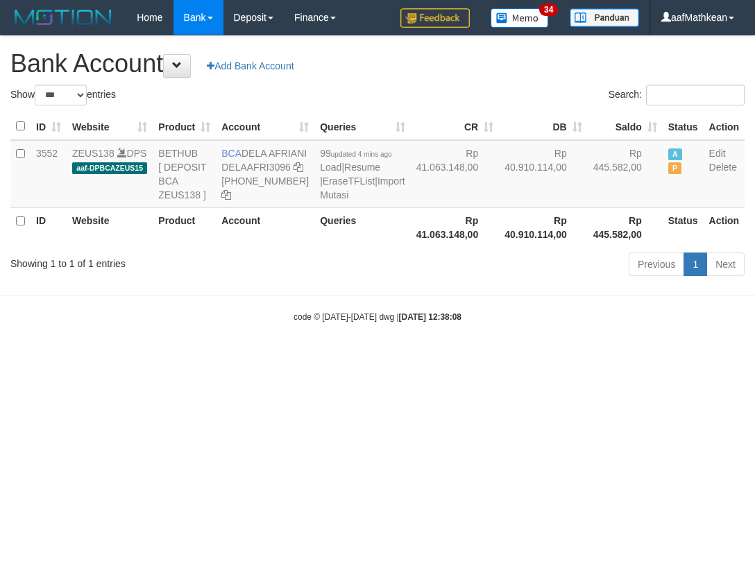
select select "***"
drag, startPoint x: 241, startPoint y: 153, endPoint x: 126, endPoint y: 164, distance: 115.0
click at [264, 171] on td "BCA DELA AFRIANI DELAAFRI3096 869-245-8639" at bounding box center [265, 174] width 99 height 68
copy td "DELA AFRIANI"
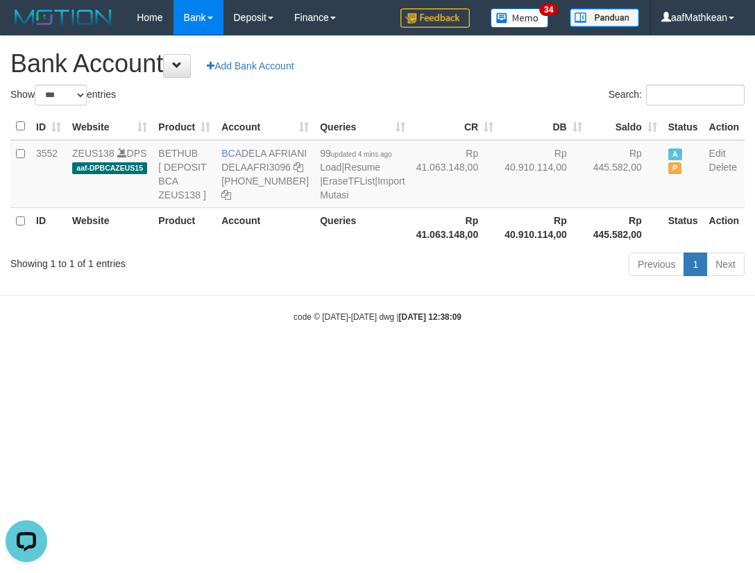
drag, startPoint x: 398, startPoint y: 389, endPoint x: 536, endPoint y: 386, distance: 137.5
click at [428, 358] on body "Toggle navigation Home Bank Account List Load By Website Group [OXPLAY] ZEUS138…" at bounding box center [377, 179] width 755 height 358
click at [356, 342] on body "Toggle navigation Home Bank Account List Load By Website Group [OXPLAY] ZEUS138…" at bounding box center [377, 179] width 755 height 358
click at [320, 201] on link "Import Mutasi" at bounding box center [362, 188] width 85 height 25
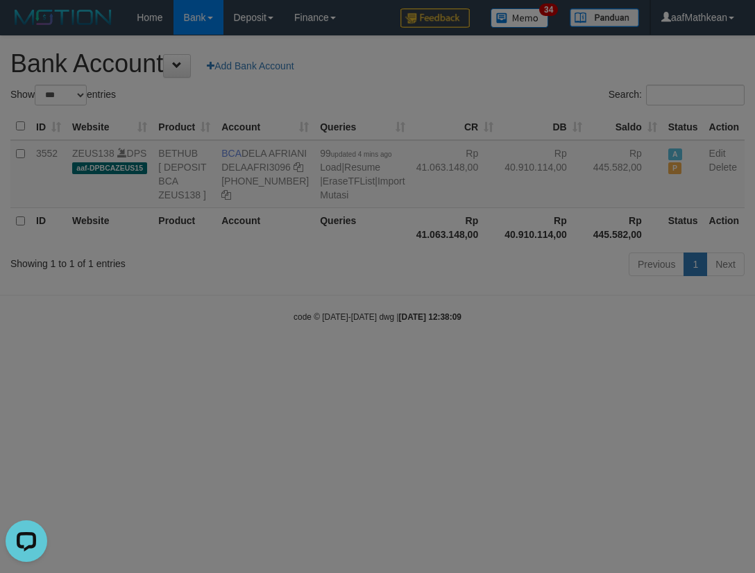
click at [0, 0] on div "× Import Mutasi DELAAFRI3096 Close Import" at bounding box center [0, 0] width 0 height 0
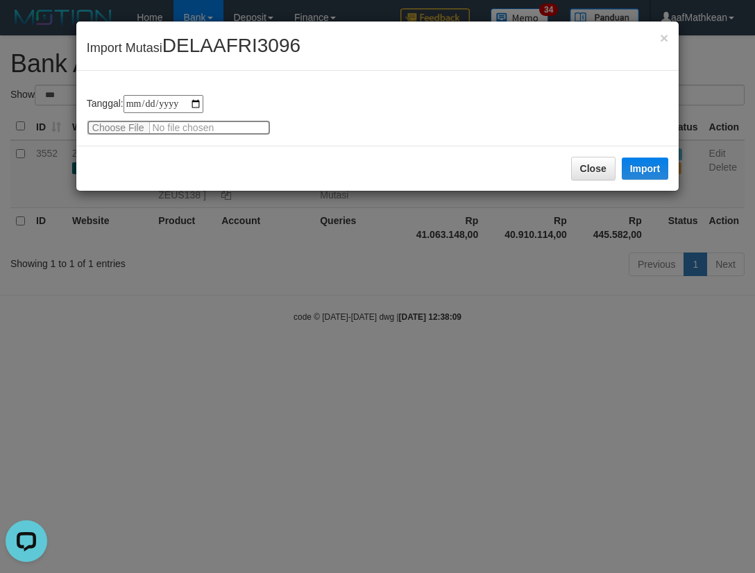
click at [112, 131] on input "file" at bounding box center [179, 127] width 184 height 15
type input "**********"
drag, startPoint x: 641, startPoint y: 171, endPoint x: 355, endPoint y: 1, distance: 332.8
click at [641, 171] on button "Import" at bounding box center [645, 169] width 47 height 22
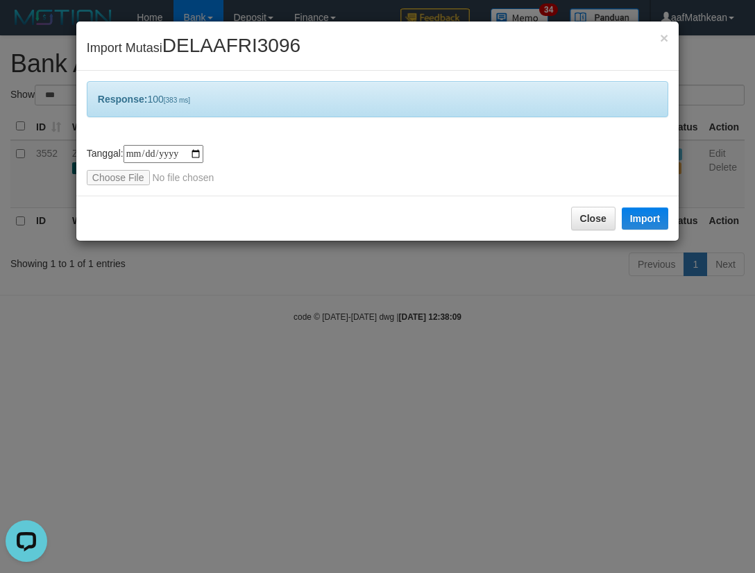
drag, startPoint x: 325, startPoint y: 335, endPoint x: 292, endPoint y: 299, distance: 49.1
click at [323, 337] on div "**********" at bounding box center [377, 286] width 755 height 573
click at [260, 283] on div "**********" at bounding box center [377, 286] width 755 height 573
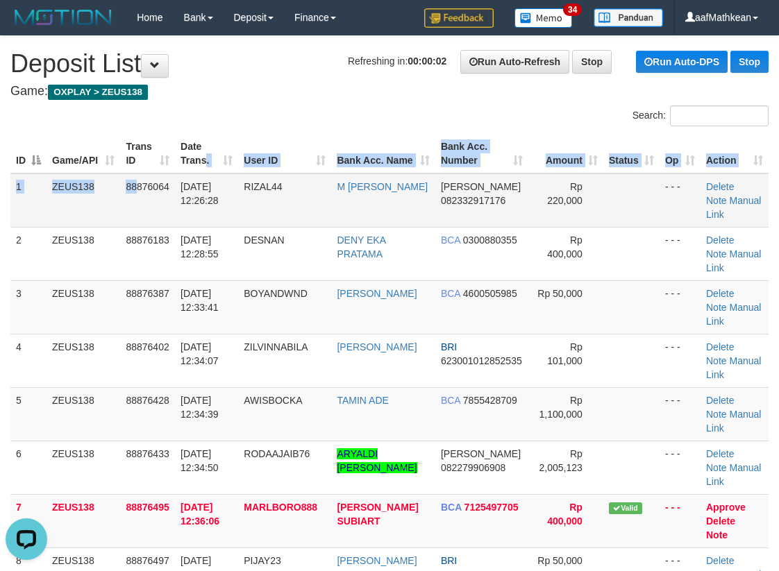
click at [221, 169] on table "ID Game/API Trans ID Date Trans. User ID Bank Acc. Name Bank Acc. Number Amount…" at bounding box center [389, 441] width 758 height 614
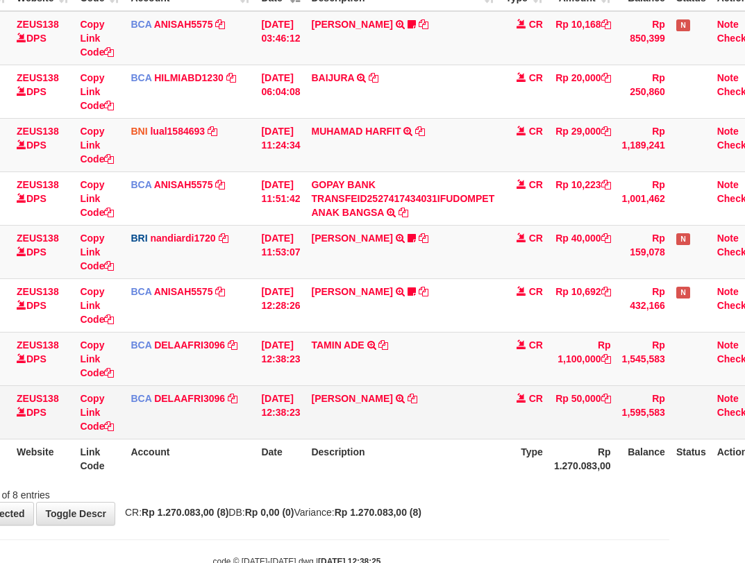
scroll to position [202, 76]
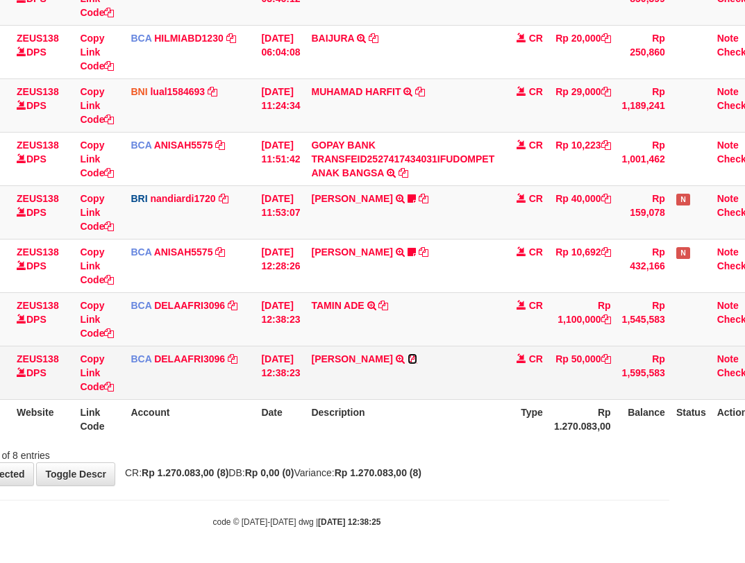
click at [417, 360] on icon at bounding box center [412, 359] width 10 height 10
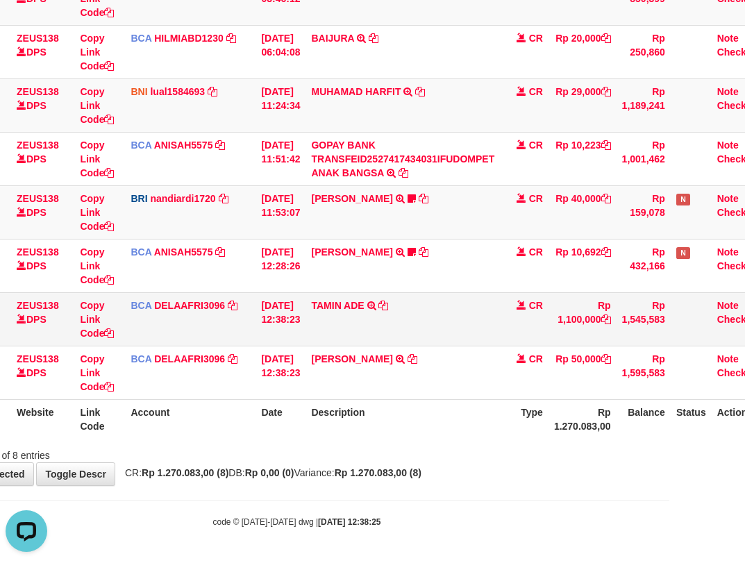
scroll to position [0, 0]
click at [388, 305] on icon at bounding box center [383, 306] width 10 height 10
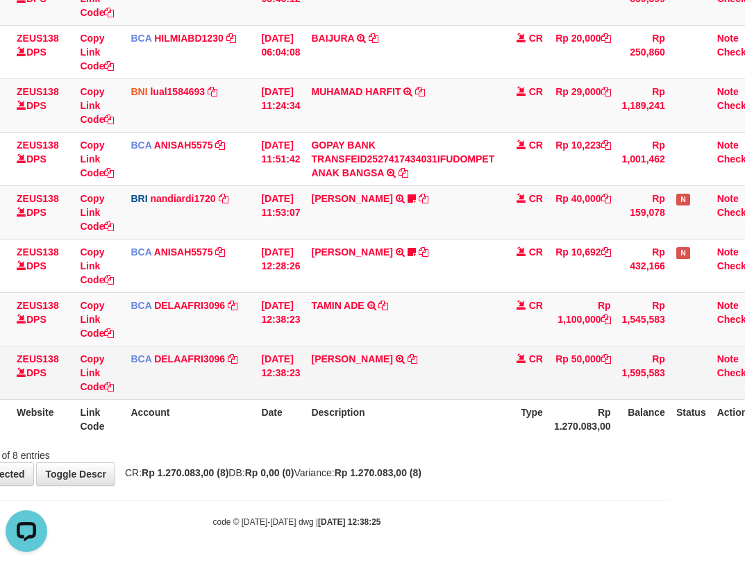
click at [451, 352] on tbody "49 ZEUS138 DPS Copy Link Code BCA ANISAH5575 DPS [PERSON_NAME] mutasi_20251001_…" at bounding box center [351, 186] width 833 height 428
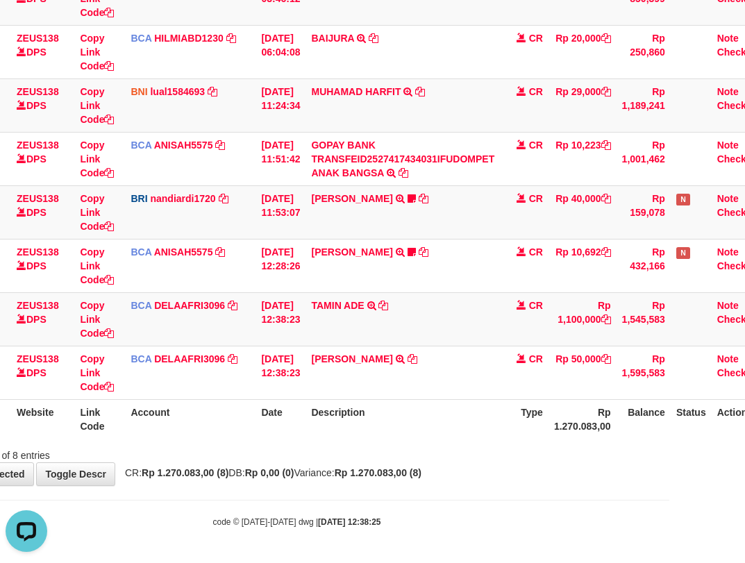
click at [582, 449] on div "Showing 1 to 8 of 8 entries" at bounding box center [296, 452] width 745 height 19
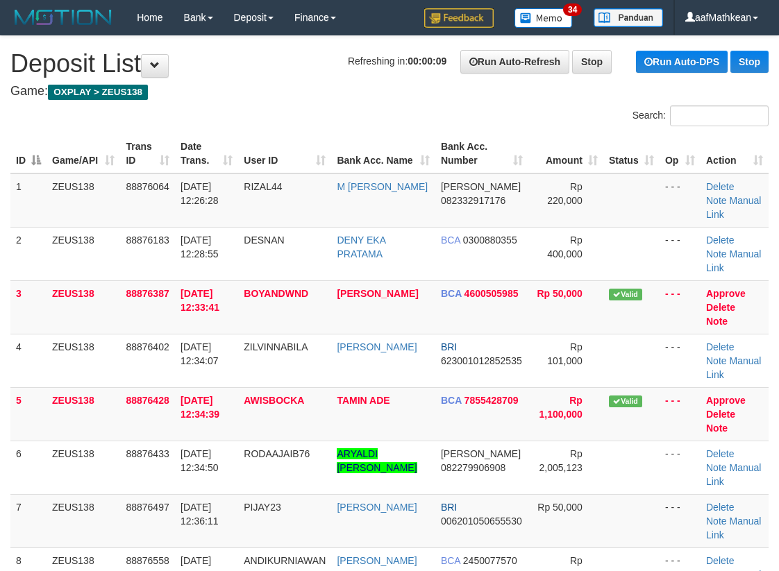
drag, startPoint x: 245, startPoint y: 166, endPoint x: 8, endPoint y: 214, distance: 241.5
click at [8, 214] on div "ID Game/API Trans ID Date Trans. User ID Bank Acc. Name Bank Acc. Number Amount…" at bounding box center [389, 441] width 779 height 622
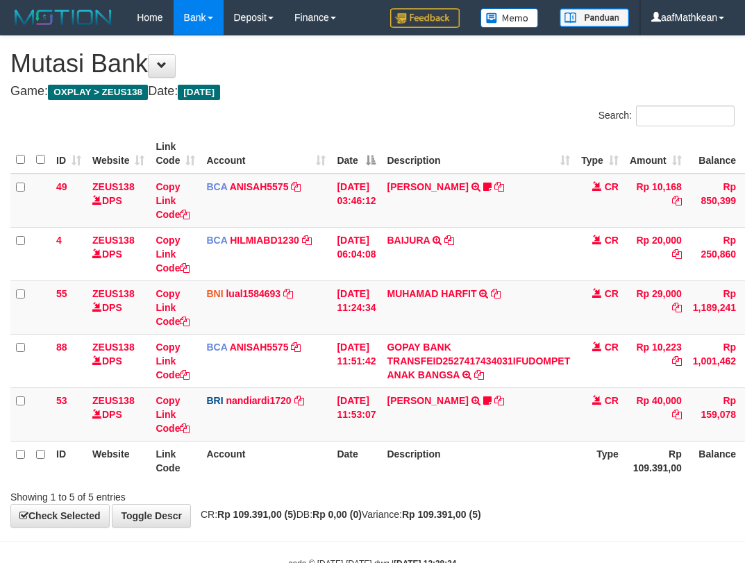
click at [419, 441] on th "Description" at bounding box center [478, 461] width 194 height 40
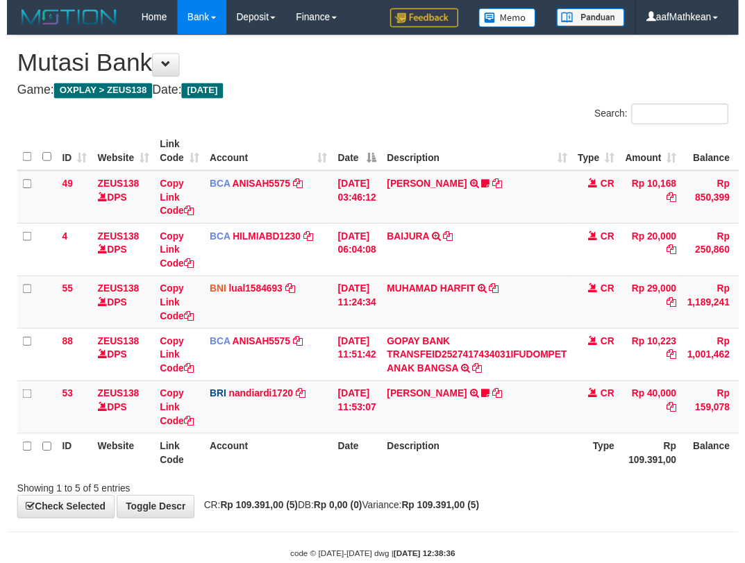
scroll to position [42, 103]
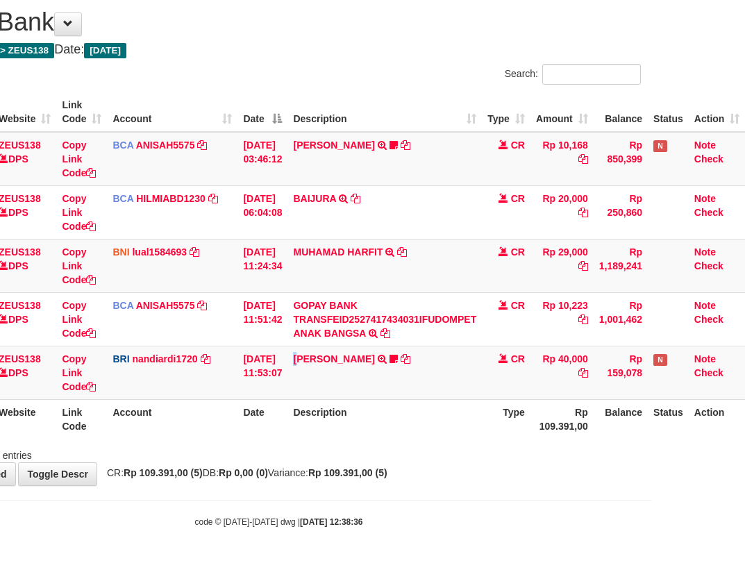
drag, startPoint x: 296, startPoint y: 392, endPoint x: 752, endPoint y: 483, distance: 464.4
click at [367, 412] on table "ID Website Link Code Account Date Description Type Amount Balance Status Action…" at bounding box center [331, 265] width 828 height 346
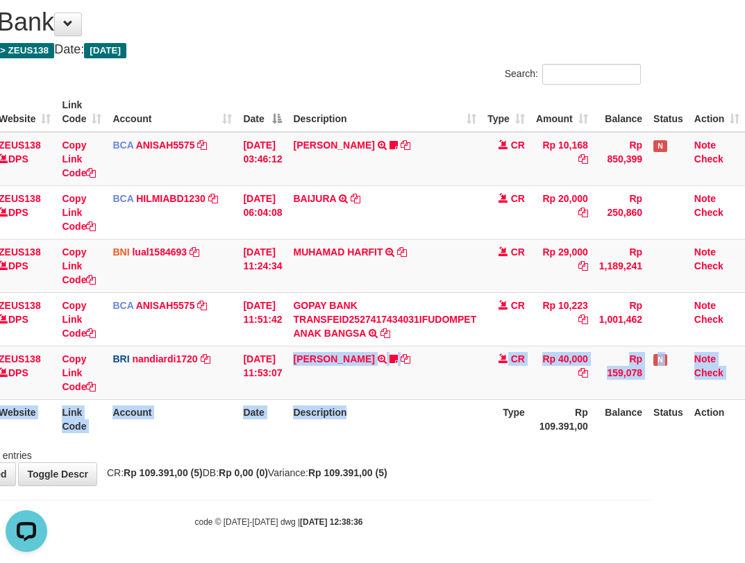
scroll to position [0, 0]
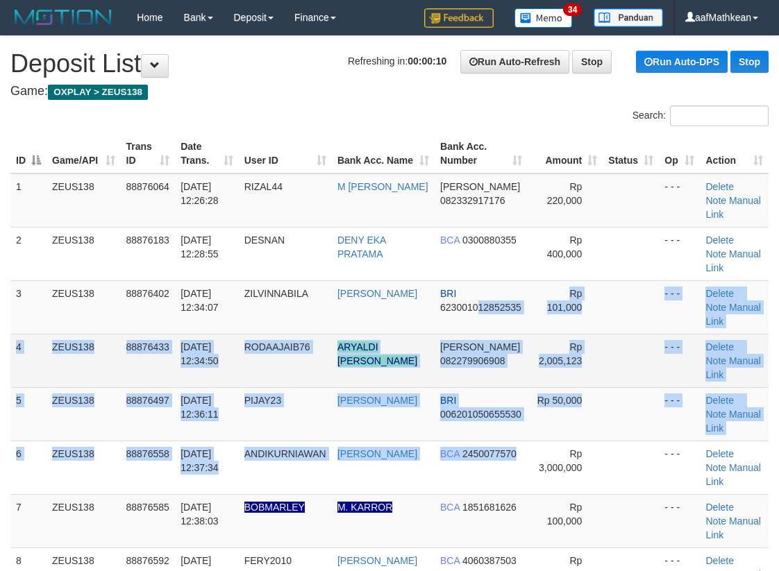
click at [474, 316] on tbody "1 ZEUS138 88876064 01/10/2025 12:26:28 RIZAL44 M SAIFUL RIZAL DANA 082332917176…" at bounding box center [389, 388] width 758 height 428
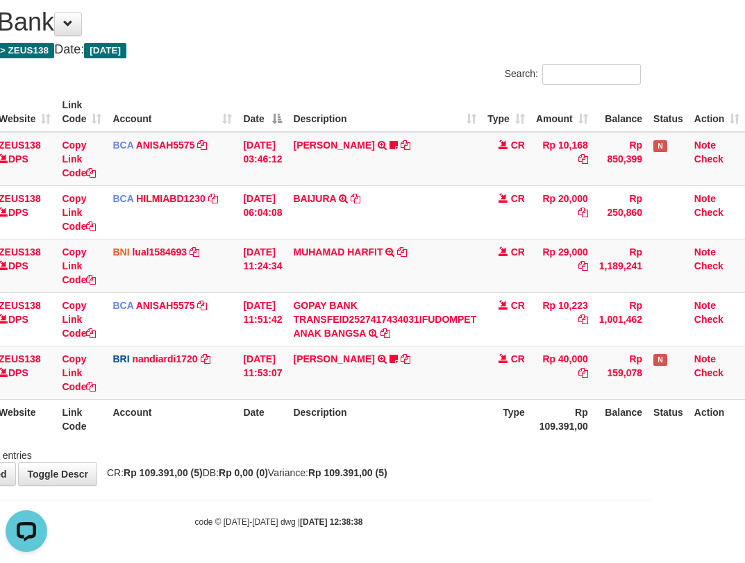
click at [437, 424] on th "Description" at bounding box center [384, 419] width 194 height 40
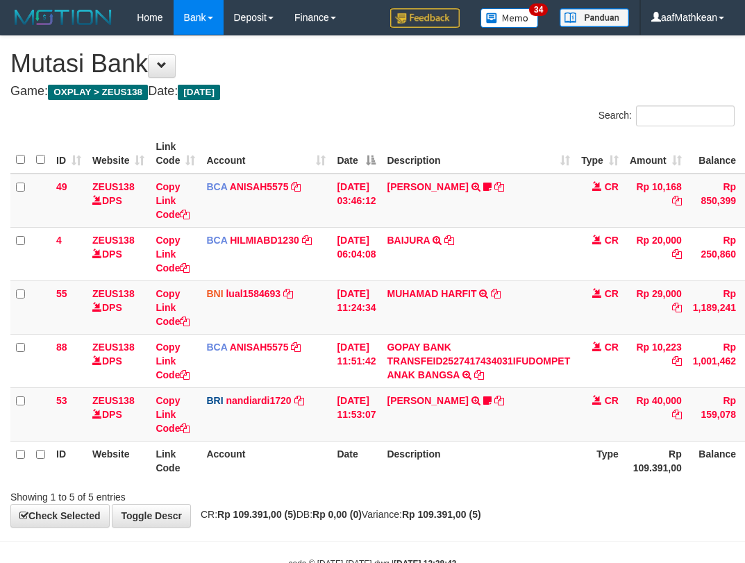
scroll to position [42, 103]
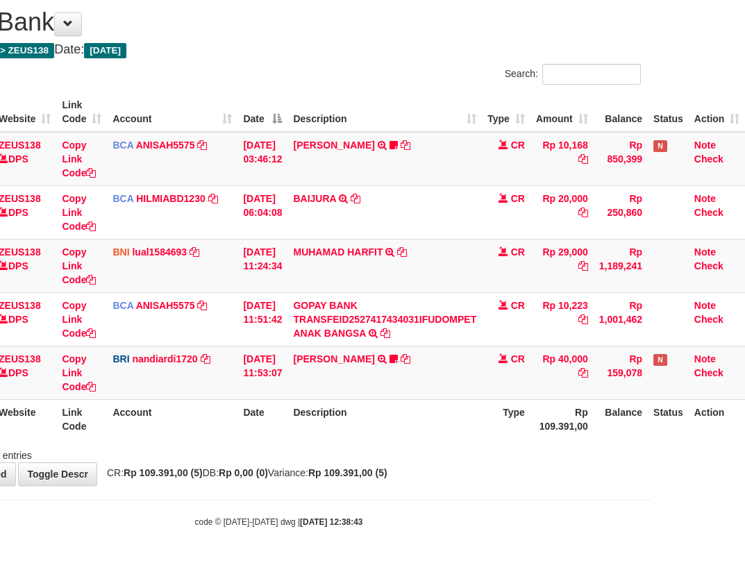
click at [484, 403] on table "ID Website Link Code Account Date Description Type Amount Balance Status Action…" at bounding box center [331, 265] width 828 height 346
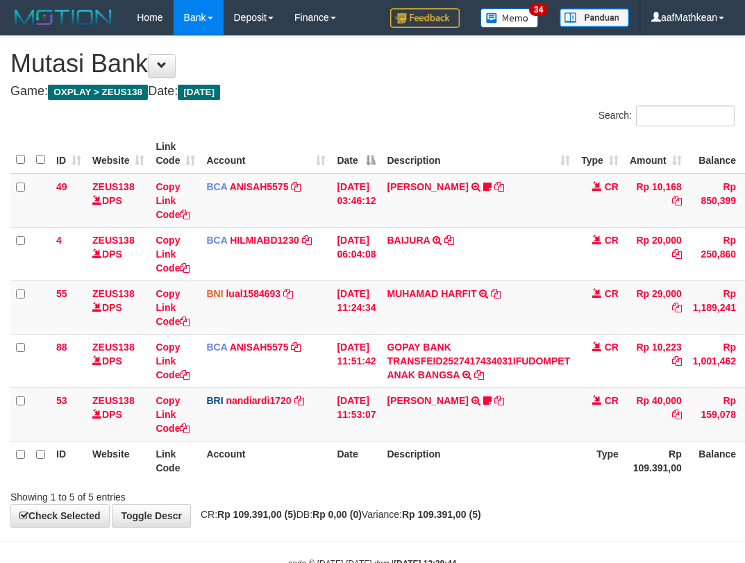
scroll to position [42, 103]
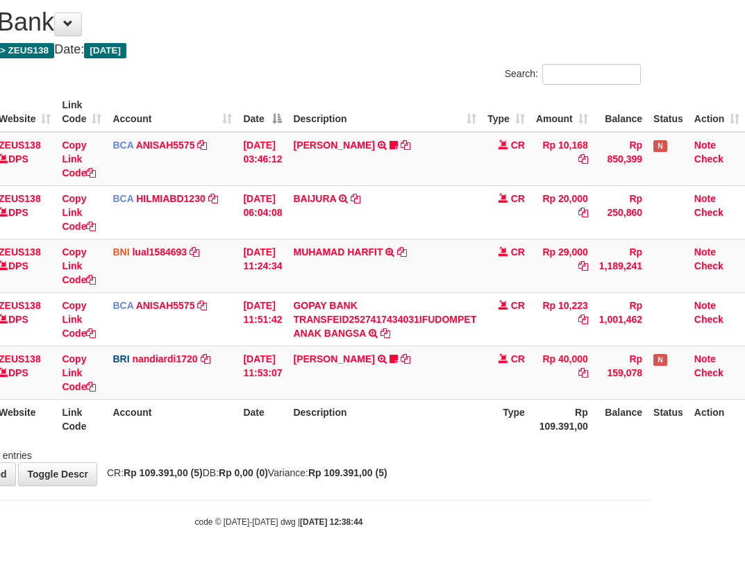
click at [430, 432] on th "Description" at bounding box center [384, 419] width 194 height 40
click at [432, 435] on th "Description" at bounding box center [384, 419] width 194 height 40
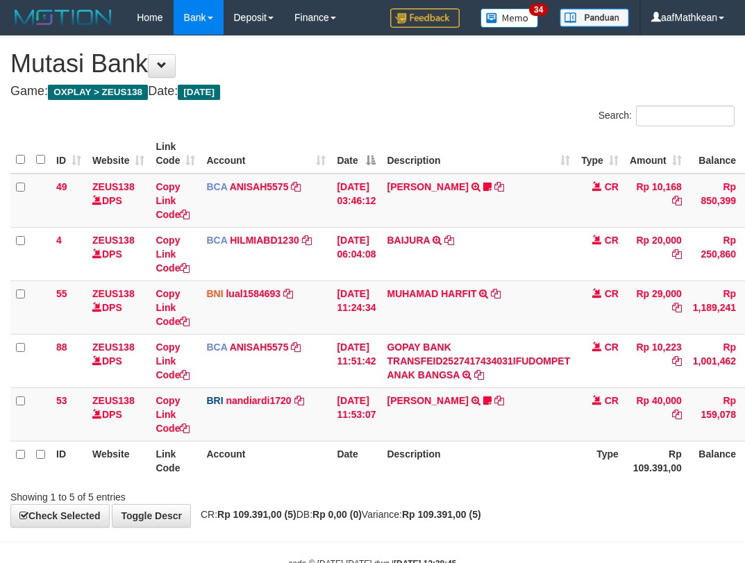
scroll to position [42, 103]
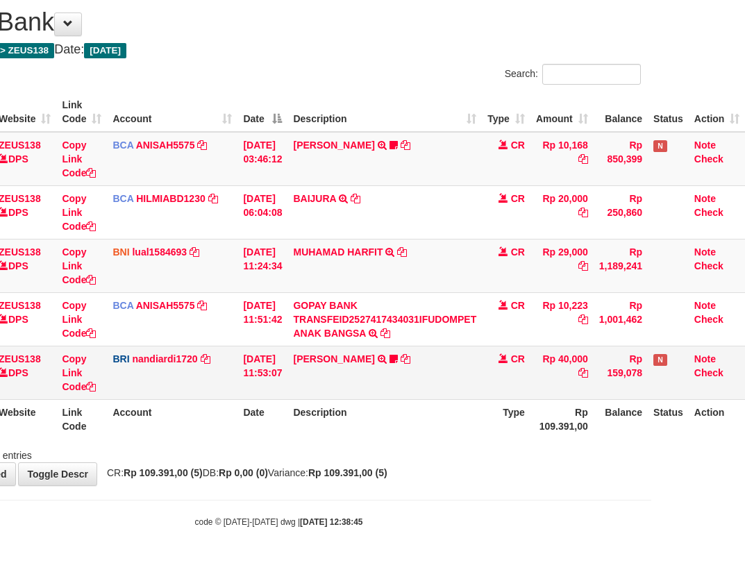
drag, startPoint x: 431, startPoint y: 380, endPoint x: 727, endPoint y: 389, distance: 295.9
click at [523, 389] on tr "53 ZEUS138 DPS Copy Link Code BRI nandiardi1720 DPS NANDI ARDIANSYAH mutasi_202…" at bounding box center [331, 372] width 828 height 53
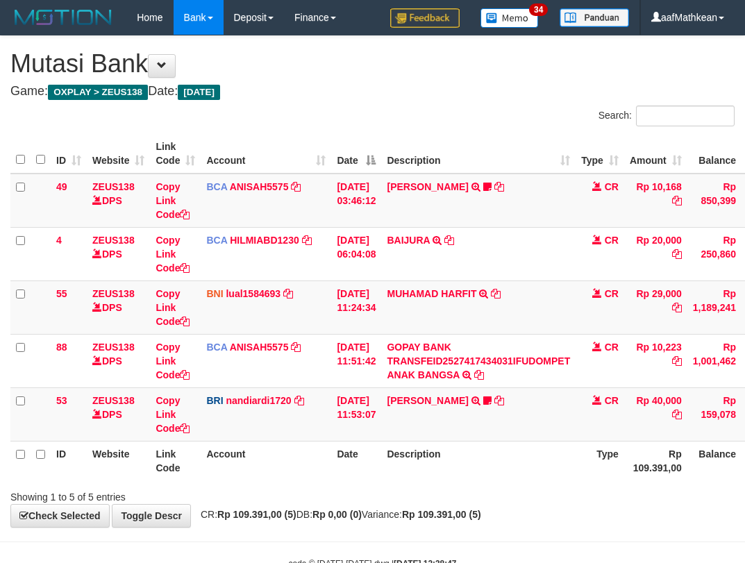
scroll to position [42, 103]
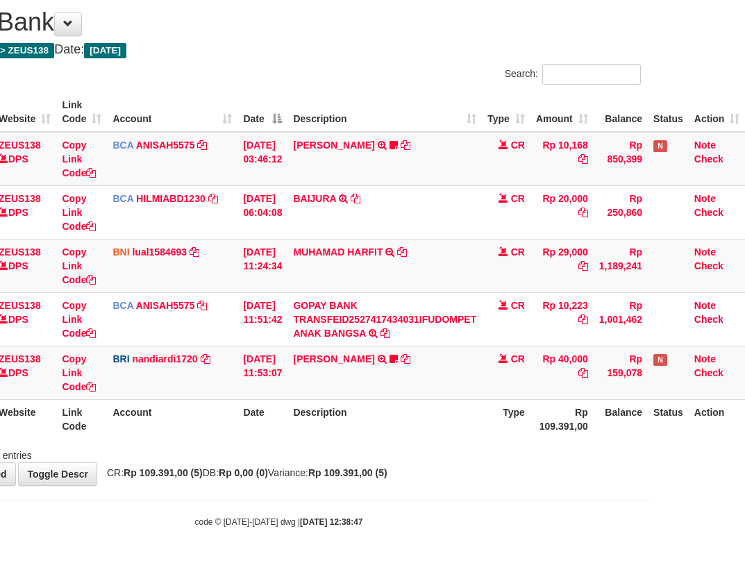
click at [423, 412] on th "Description" at bounding box center [384, 419] width 194 height 40
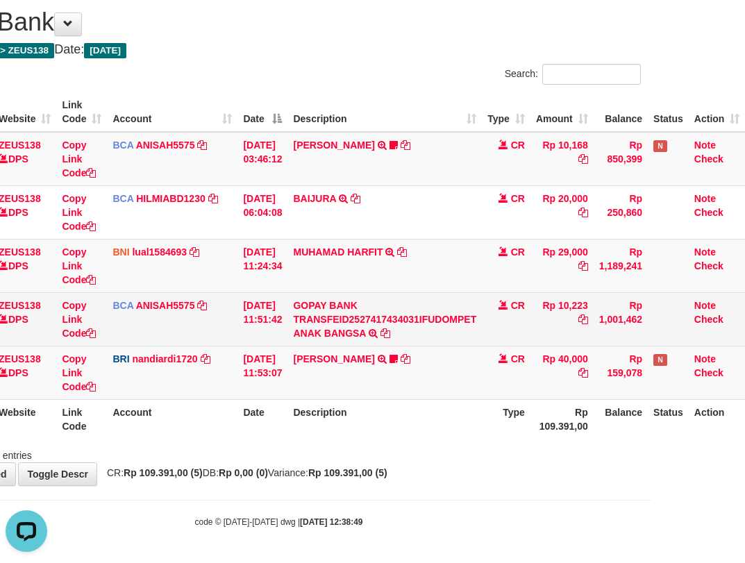
click at [555, 301] on td "Rp 10,223" at bounding box center [561, 318] width 63 height 53
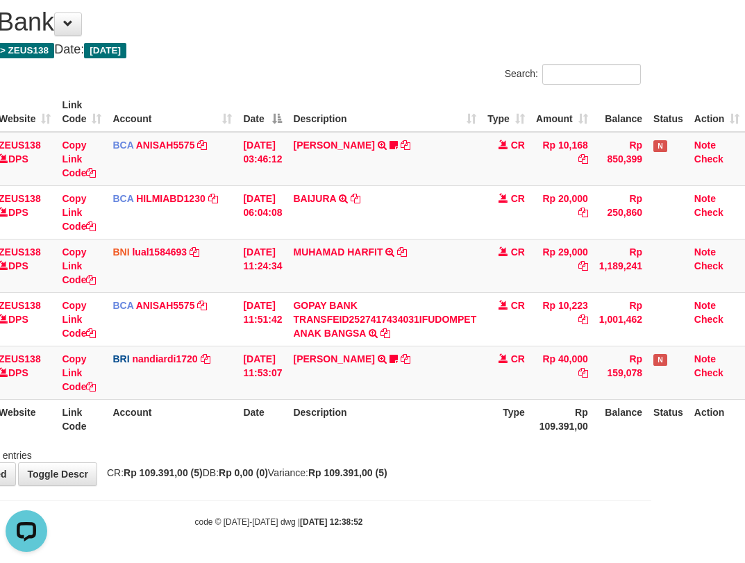
drag, startPoint x: 573, startPoint y: 364, endPoint x: 754, endPoint y: 368, distance: 181.2
click at [703, 379] on tr "53 ZEUS138 DPS Copy Link Code BRI nandiardi1720 DPS NANDI ARDIANSYAH mutasi_202…" at bounding box center [331, 372] width 828 height 53
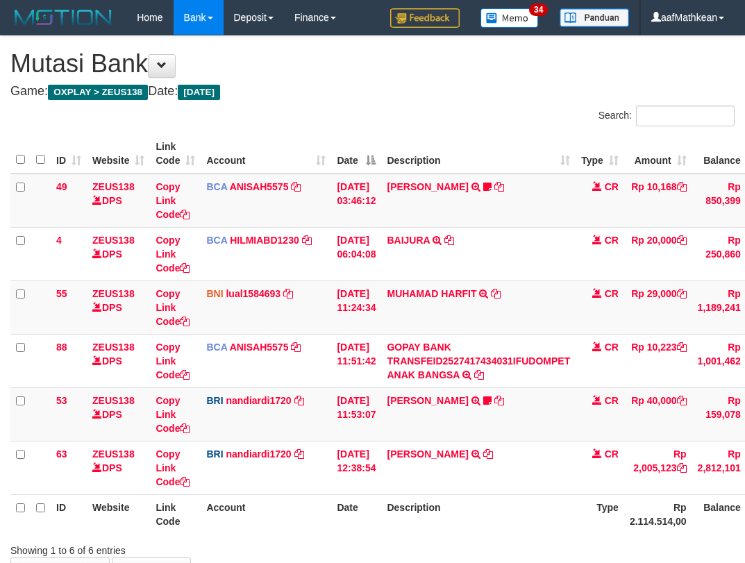
scroll to position [81, 103]
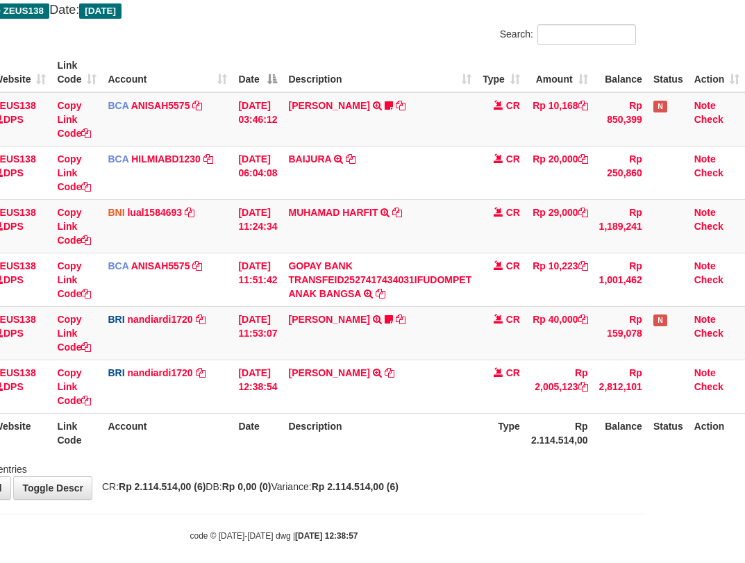
drag, startPoint x: 246, startPoint y: 460, endPoint x: 253, endPoint y: 464, distance: 7.5
click at [251, 463] on div "Showing 1 to 6 of 6 entries" at bounding box center [273, 466] width 745 height 19
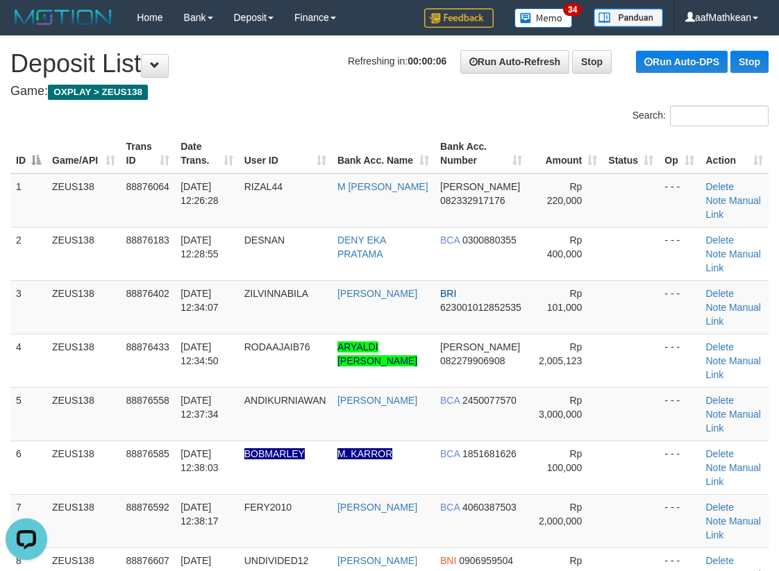
click at [190, 114] on div "Search: ID Game/API Trans ID Date Trans. User ID Bank Acc. Name Bank Acc. Numbe…" at bounding box center [389, 385] width 758 height 559
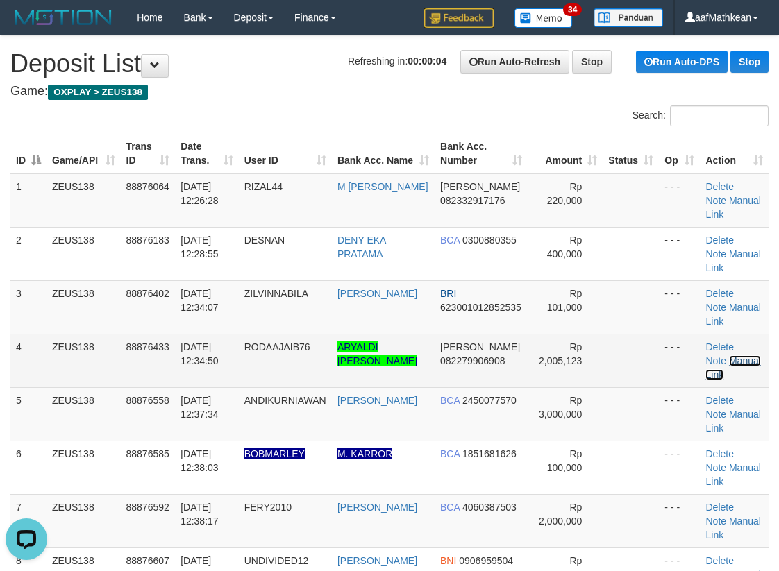
click at [732, 357] on link "Manual Link" at bounding box center [732, 367] width 55 height 25
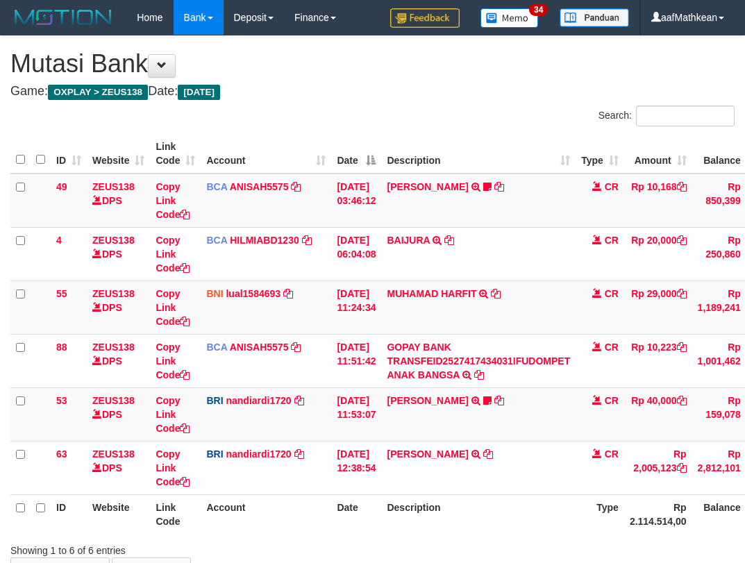
scroll to position [81, 97]
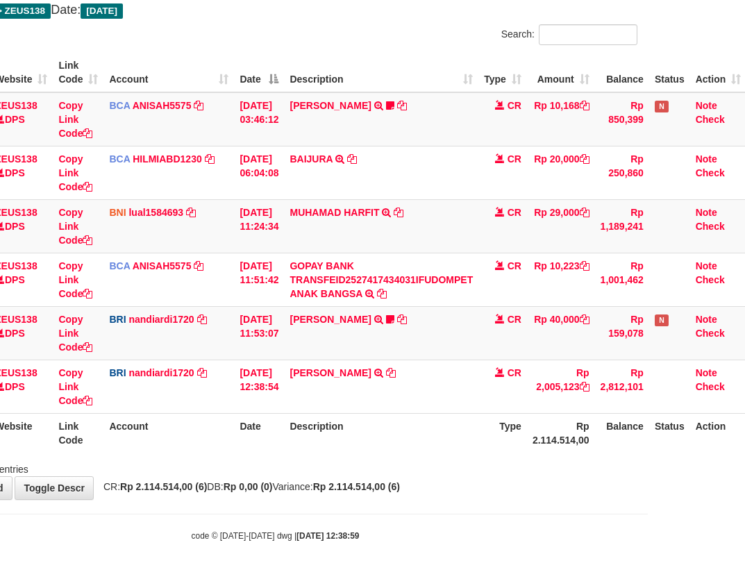
drag, startPoint x: 267, startPoint y: 435, endPoint x: 417, endPoint y: 480, distance: 156.1
click at [339, 460] on div "Search: ID Website Link Code Account Date Description Type Amount Balance Statu…" at bounding box center [275, 250] width 724 height 452
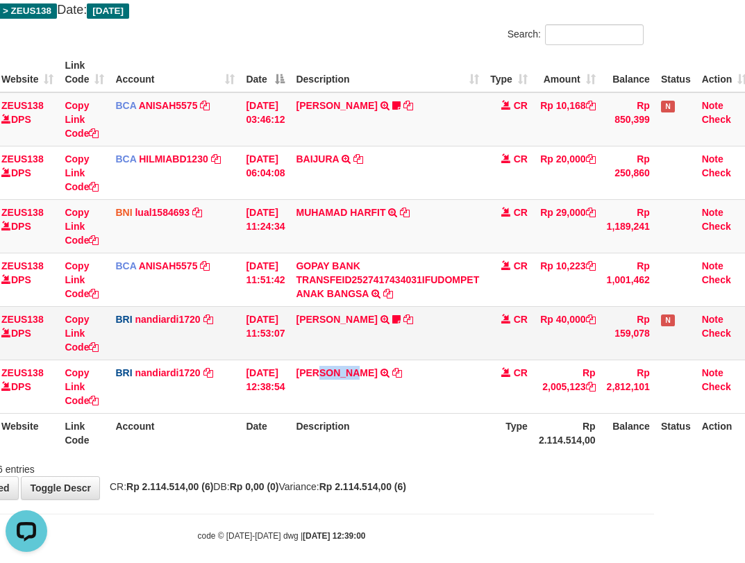
drag, startPoint x: 342, startPoint y: 369, endPoint x: 431, endPoint y: 333, distance: 96.3
click at [369, 376] on td "[PERSON_NAME] TRANSFER NBMB [PERSON_NAME] ARYALDIJEPRI TO NANDI ARDIANSYAH" at bounding box center [387, 386] width 194 height 53
copy link "[PERSON_NAME]"
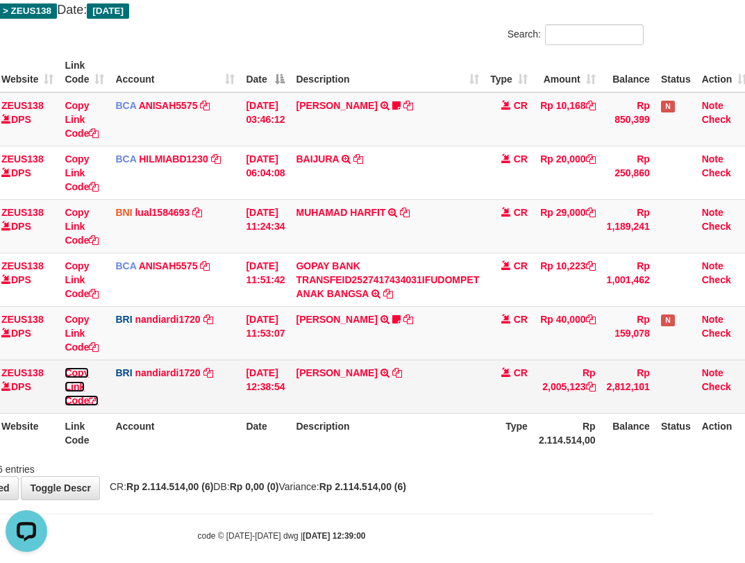
click at [88, 400] on link "Copy Link Code" at bounding box center [82, 386] width 34 height 39
click at [85, 402] on link "Copy Link Code" at bounding box center [82, 386] width 34 height 39
click at [84, 402] on link "Copy Link Code" at bounding box center [82, 386] width 34 height 39
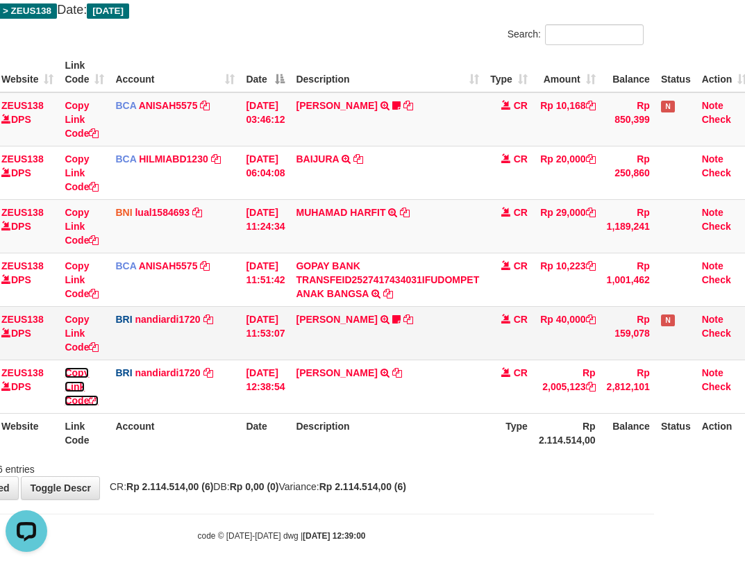
drag, startPoint x: 84, startPoint y: 402, endPoint x: 501, endPoint y: 345, distance: 420.4
click at [88, 403] on link "Copy Link Code" at bounding box center [82, 386] width 34 height 39
click at [545, 323] on tr "53 ZEUS138 DPS Copy Link Code BRI nandiardi1720 DPS NANDI ARDIANSYAH mutasi_202…" at bounding box center [335, 332] width 833 height 53
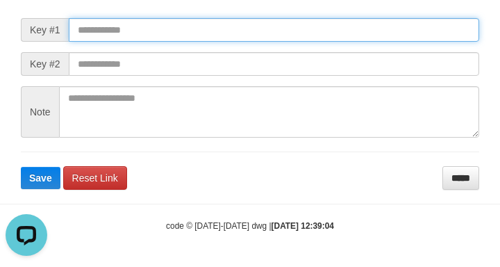
click at [120, 42] on input "text" at bounding box center [274, 30] width 410 height 24
paste input "**********"
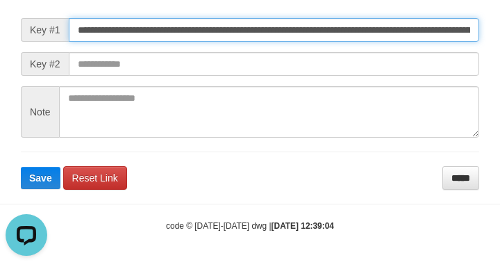
scroll to position [0, 826]
type input "**********"
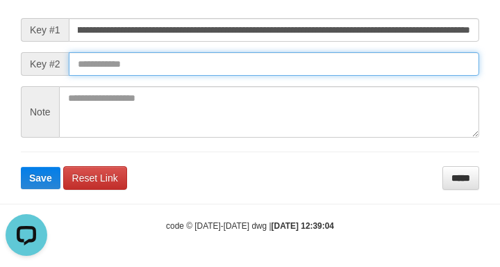
click at [21, 167] on button "Save" at bounding box center [41, 178] width 40 height 22
click at [397, 76] on input "text" at bounding box center [274, 64] width 410 height 24
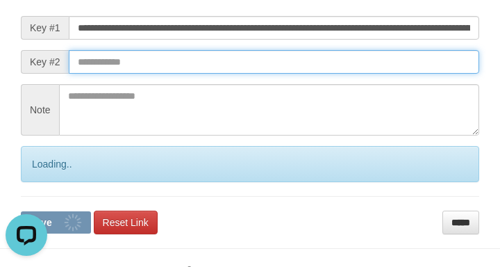
click at [21, 211] on button "Save" at bounding box center [56, 222] width 70 height 22
click at [401, 74] on input "text" at bounding box center [274, 62] width 410 height 24
click at [399, 74] on input "text" at bounding box center [274, 62] width 410 height 24
click at [401, 74] on input "text" at bounding box center [274, 62] width 410 height 24
click at [405, 74] on input "text" at bounding box center [274, 62] width 410 height 24
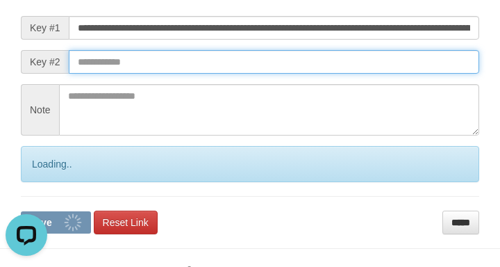
click at [21, 211] on button "Save" at bounding box center [56, 222] width 70 height 22
click at [414, 74] on input "text" at bounding box center [274, 62] width 410 height 24
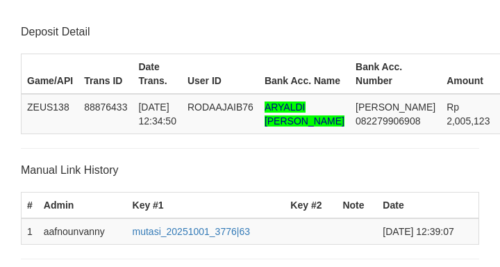
scroll to position [286, 0]
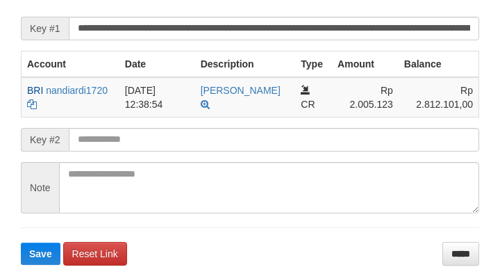
click at [89, 136] on form "**********" at bounding box center [250, 126] width 458 height 278
click at [138, 148] on form "**********" at bounding box center [250, 126] width 458 height 278
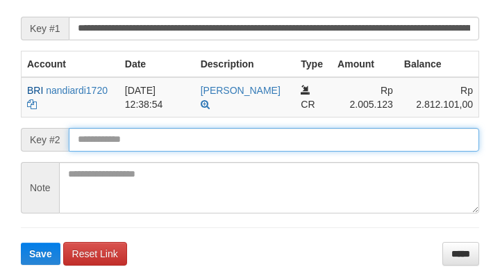
drag, startPoint x: 112, startPoint y: 157, endPoint x: 137, endPoint y: 160, distance: 25.1
click at [132, 151] on input "text" at bounding box center [274, 140] width 410 height 24
click at [21, 242] on button "Save" at bounding box center [41, 253] width 40 height 22
click at [153, 151] on input "text" at bounding box center [274, 140] width 410 height 24
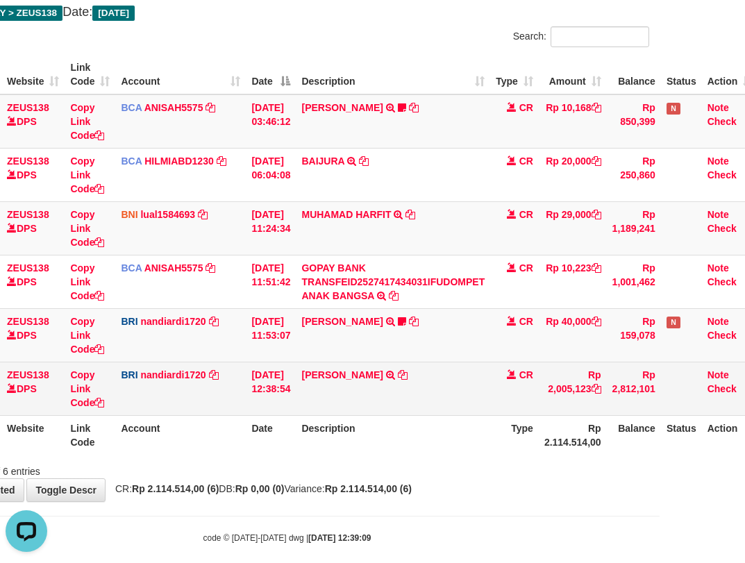
click at [296, 382] on td "[DATE] 12:38:54" at bounding box center [271, 388] width 50 height 53
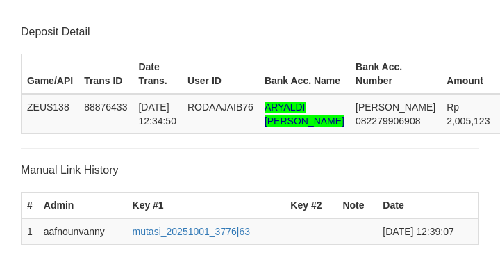
scroll to position [286, 0]
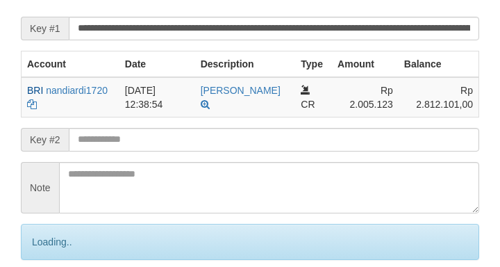
drag, startPoint x: 0, startPoint y: 0, endPoint x: 176, endPoint y: 155, distance: 235.1
click at [177, 151] on input "text" at bounding box center [274, 140] width 410 height 24
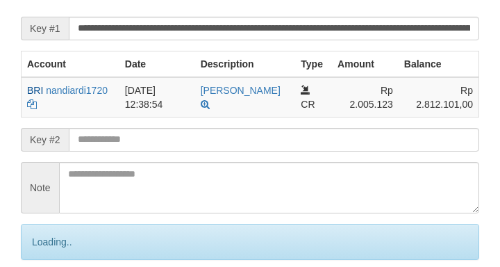
click at [176, 151] on input "text" at bounding box center [274, 140] width 410 height 24
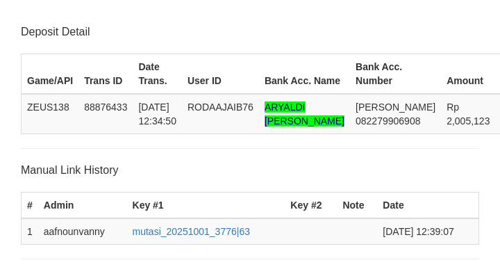
scroll to position [286, 0]
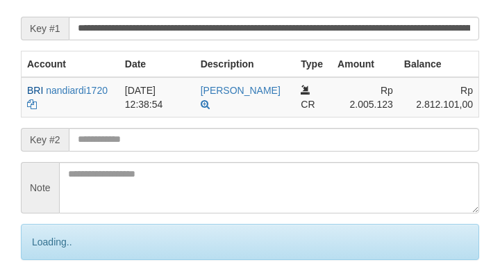
click at [181, 151] on input "text" at bounding box center [274, 140] width 410 height 24
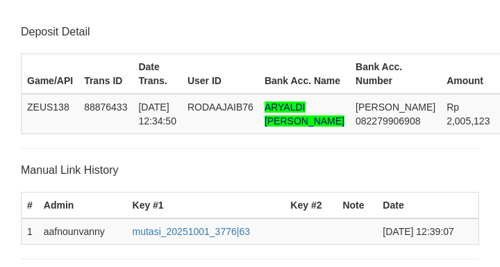
scroll to position [286, 0]
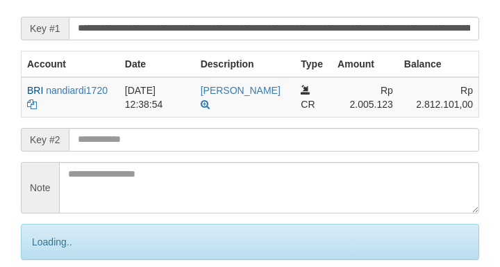
click at [183, 151] on input "text" at bounding box center [274, 140] width 410 height 24
click at [185, 151] on input "text" at bounding box center [274, 140] width 410 height 24
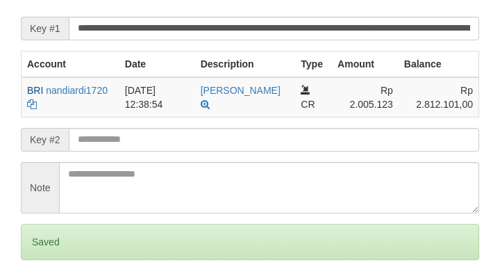
click at [184, 151] on input "text" at bounding box center [274, 140] width 410 height 24
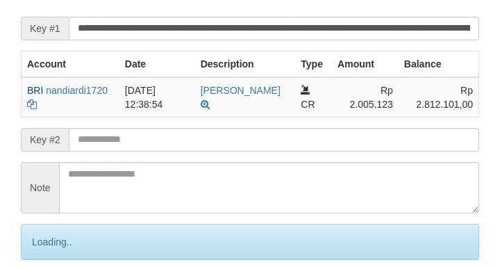
click at [185, 151] on input "text" at bounding box center [274, 140] width 410 height 24
click at [184, 151] on input "text" at bounding box center [274, 140] width 410 height 24
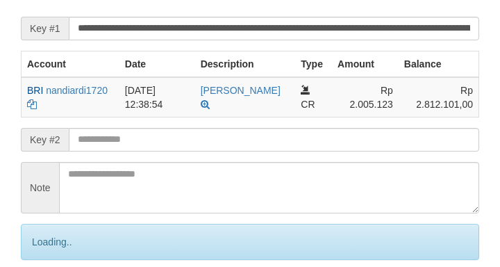
click at [184, 151] on input "text" at bounding box center [274, 140] width 410 height 24
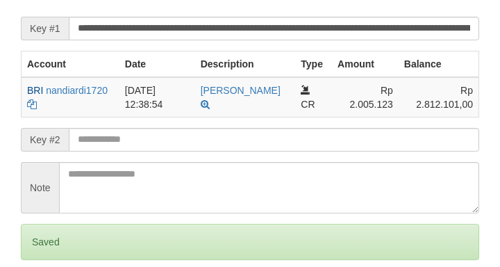
scroll to position [286, 0]
click at [185, 151] on input "text" at bounding box center [274, 140] width 410 height 24
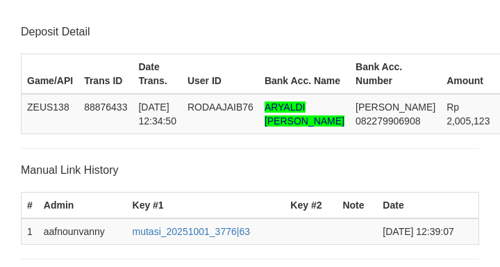
scroll to position [286, 0]
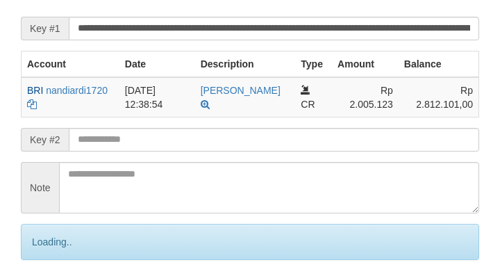
click at [186, 151] on input "text" at bounding box center [274, 140] width 410 height 24
click at [185, 151] on input "text" at bounding box center [274, 140] width 410 height 24
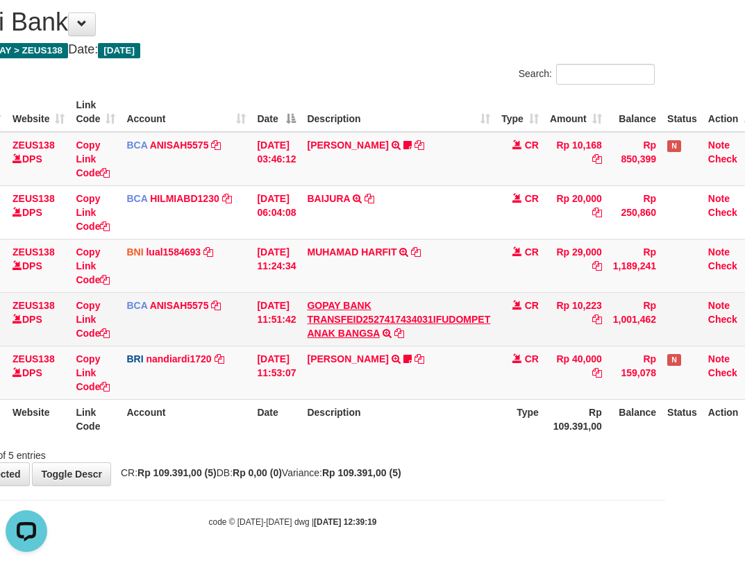
click at [397, 308] on td "GOPAY BANK TRANSFEID2527417434031IFUDOMPET ANAK BANGSA TRSF E-BANKING CR 0110/F…" at bounding box center [398, 318] width 194 height 53
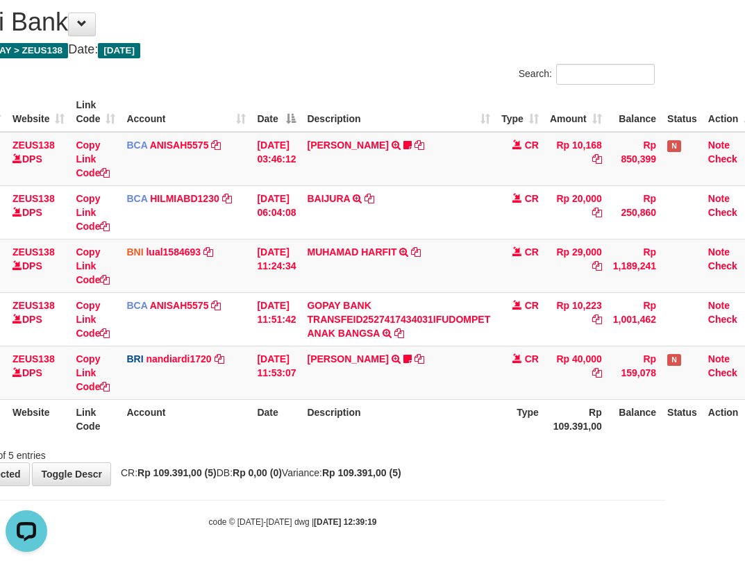
click at [476, 389] on td "BASILIUS CHARL TRANSFER NBMB BASILIUS CHARL TO NANDI ARDIANSYAH Basilius08" at bounding box center [398, 372] width 194 height 53
click at [473, 407] on th "Description" at bounding box center [398, 419] width 194 height 40
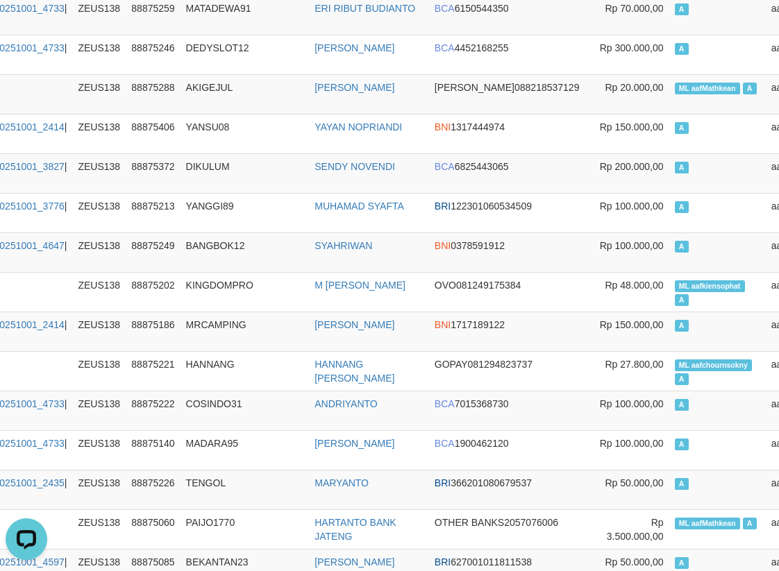
scroll to position [0, 141]
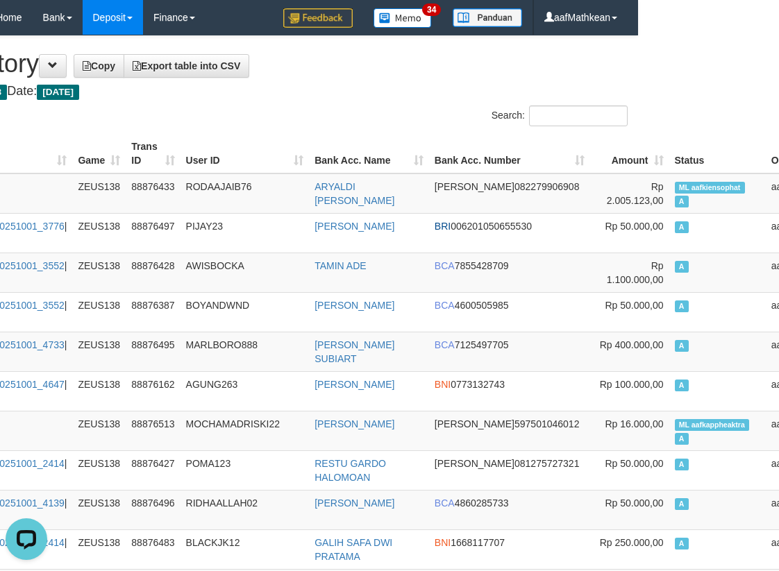
drag, startPoint x: 369, startPoint y: 150, endPoint x: 357, endPoint y: 132, distance: 22.0
click at [364, 144] on tr "ID Date Link Game Trans ID User ID Bank Acc. Name Bank Acc. Number Amount Statu…" at bounding box center [369, 154] width 1000 height 40
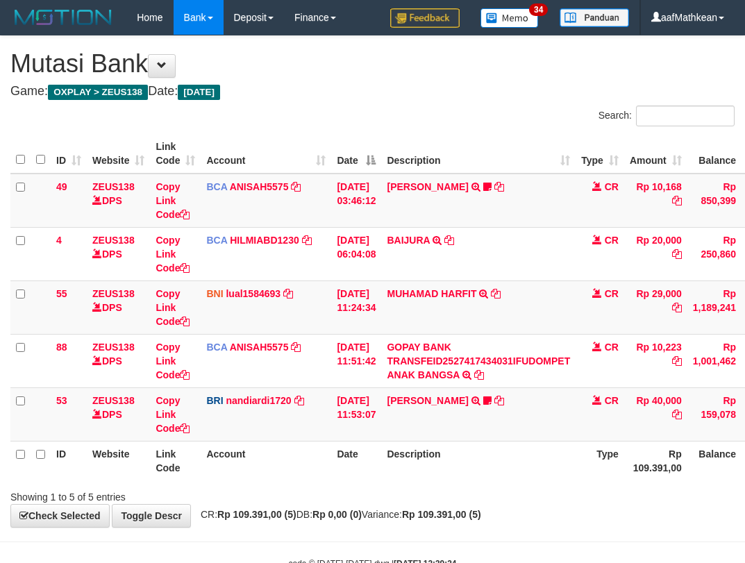
scroll to position [42, 103]
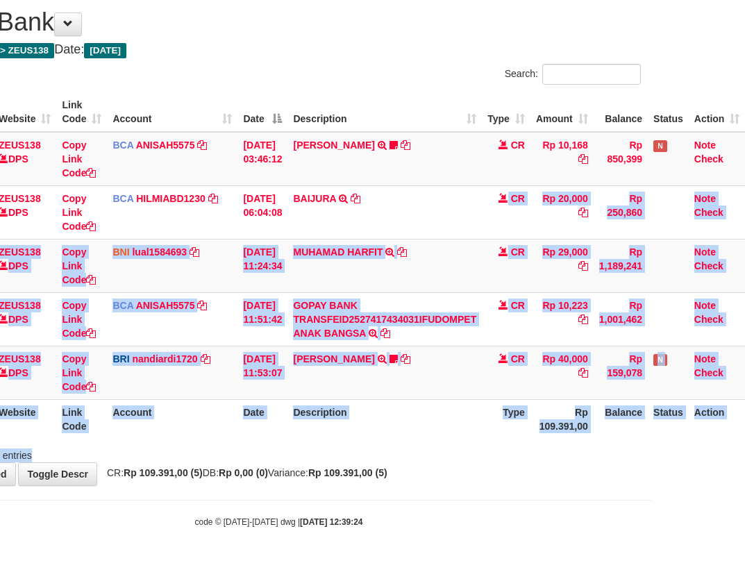
drag, startPoint x: 344, startPoint y: 337, endPoint x: 546, endPoint y: 480, distance: 247.7
click at [455, 486] on body "Toggle navigation Home Bank Account List Load By Website Group [OXPLAY] ZEUS138…" at bounding box center [278, 260] width 745 height 605
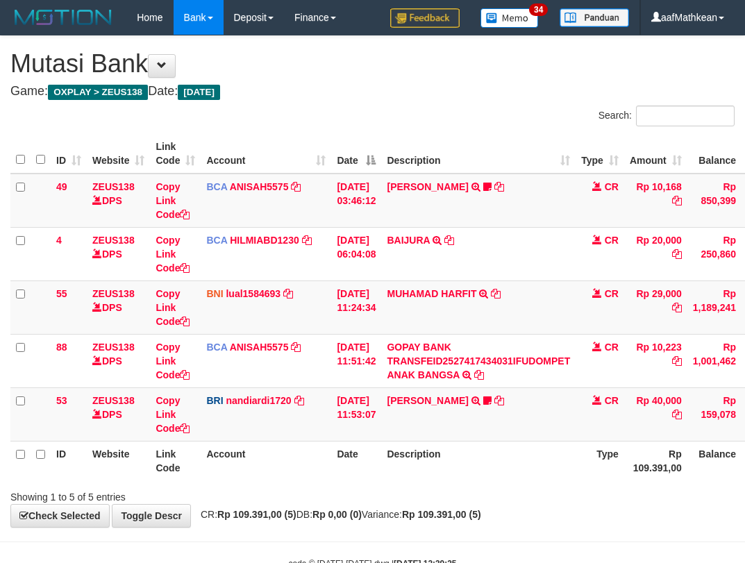
scroll to position [42, 103]
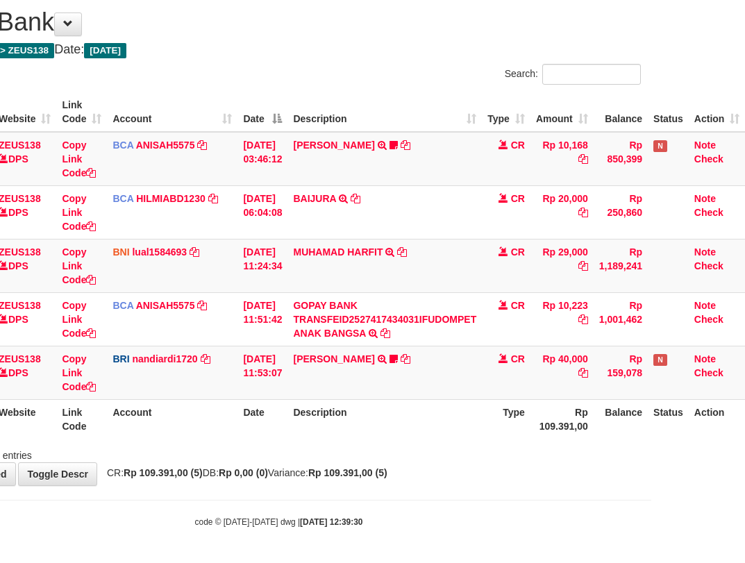
click at [280, 465] on div "**********" at bounding box center [278, 239] width 745 height 491
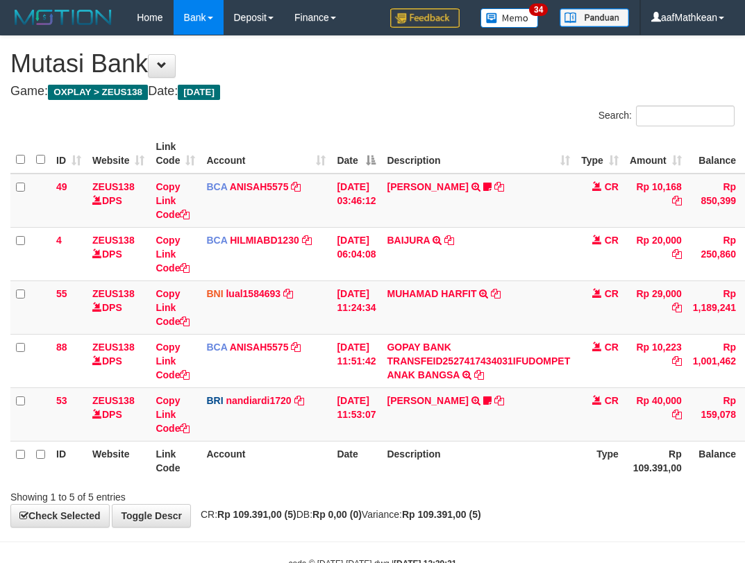
scroll to position [42, 103]
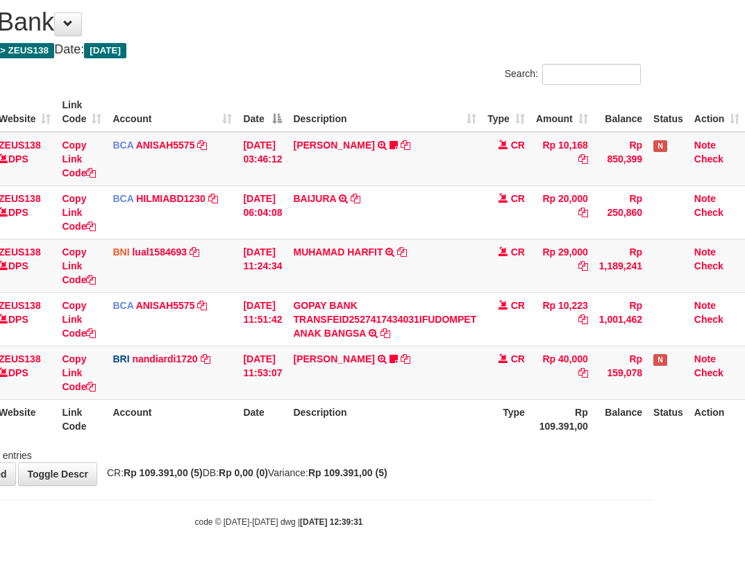
click at [271, 426] on th "Date" at bounding box center [262, 419] width 50 height 40
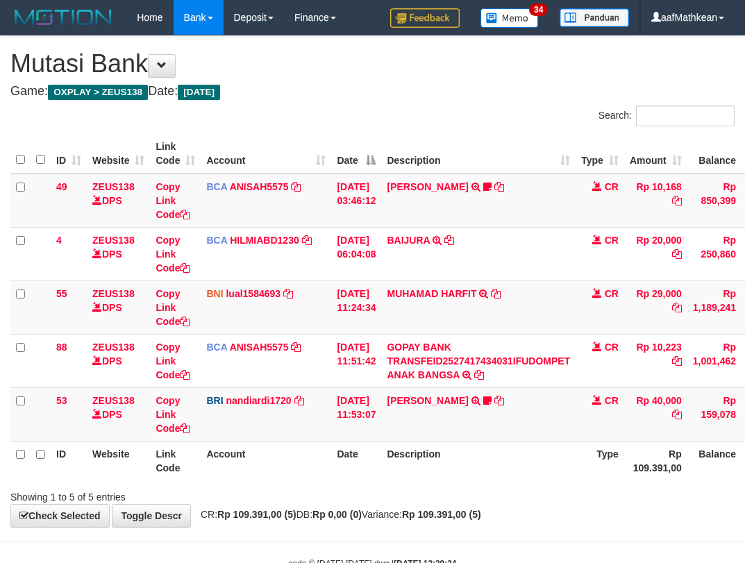
scroll to position [42, 103]
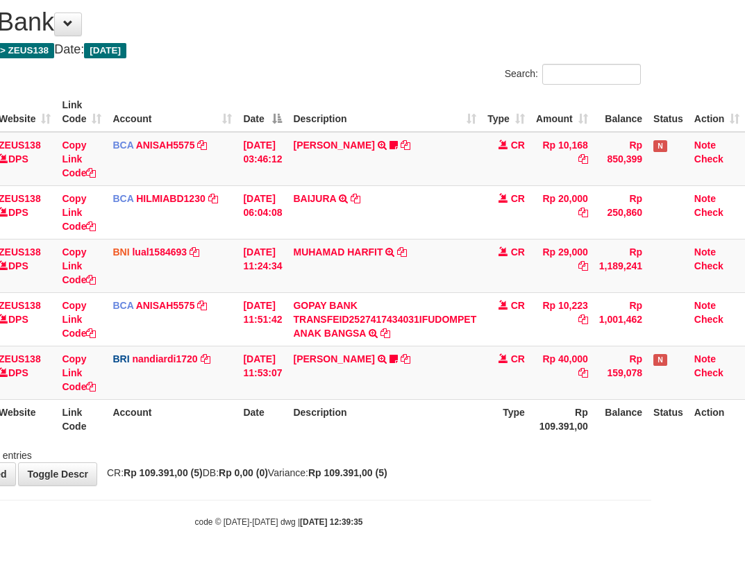
click at [335, 516] on body "Toggle navigation Home Bank Account List Load By Website Group [OXPLAY] ZEUS138…" at bounding box center [278, 260] width 745 height 605
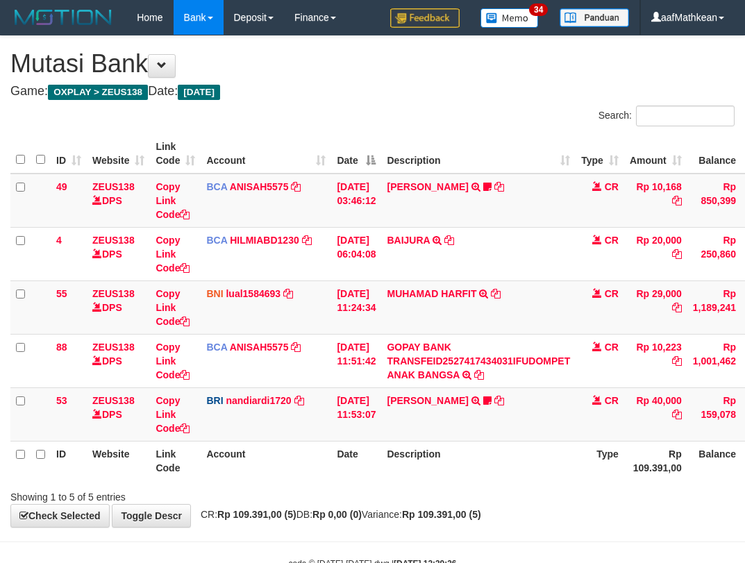
scroll to position [42, 103]
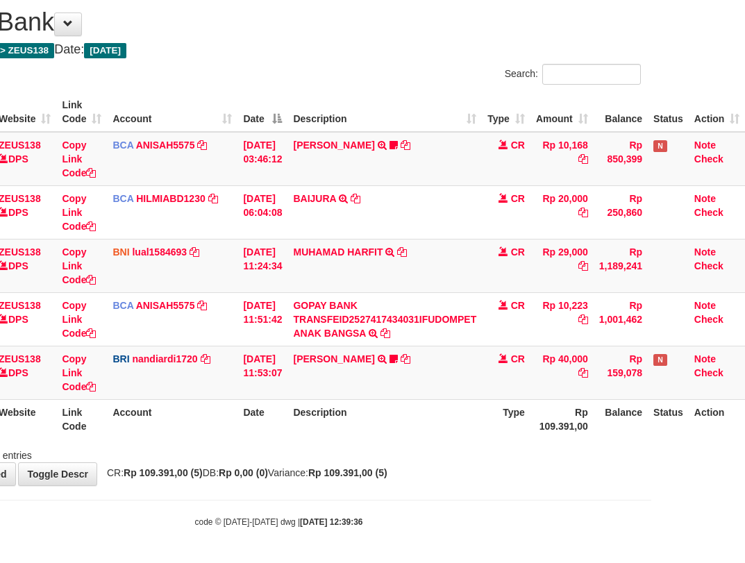
click at [405, 509] on body "Toggle navigation Home Bank Account List Load By Website Group [OXPLAY] ZEUS138…" at bounding box center [278, 260] width 745 height 605
